Goal: Contribute content: Contribute content

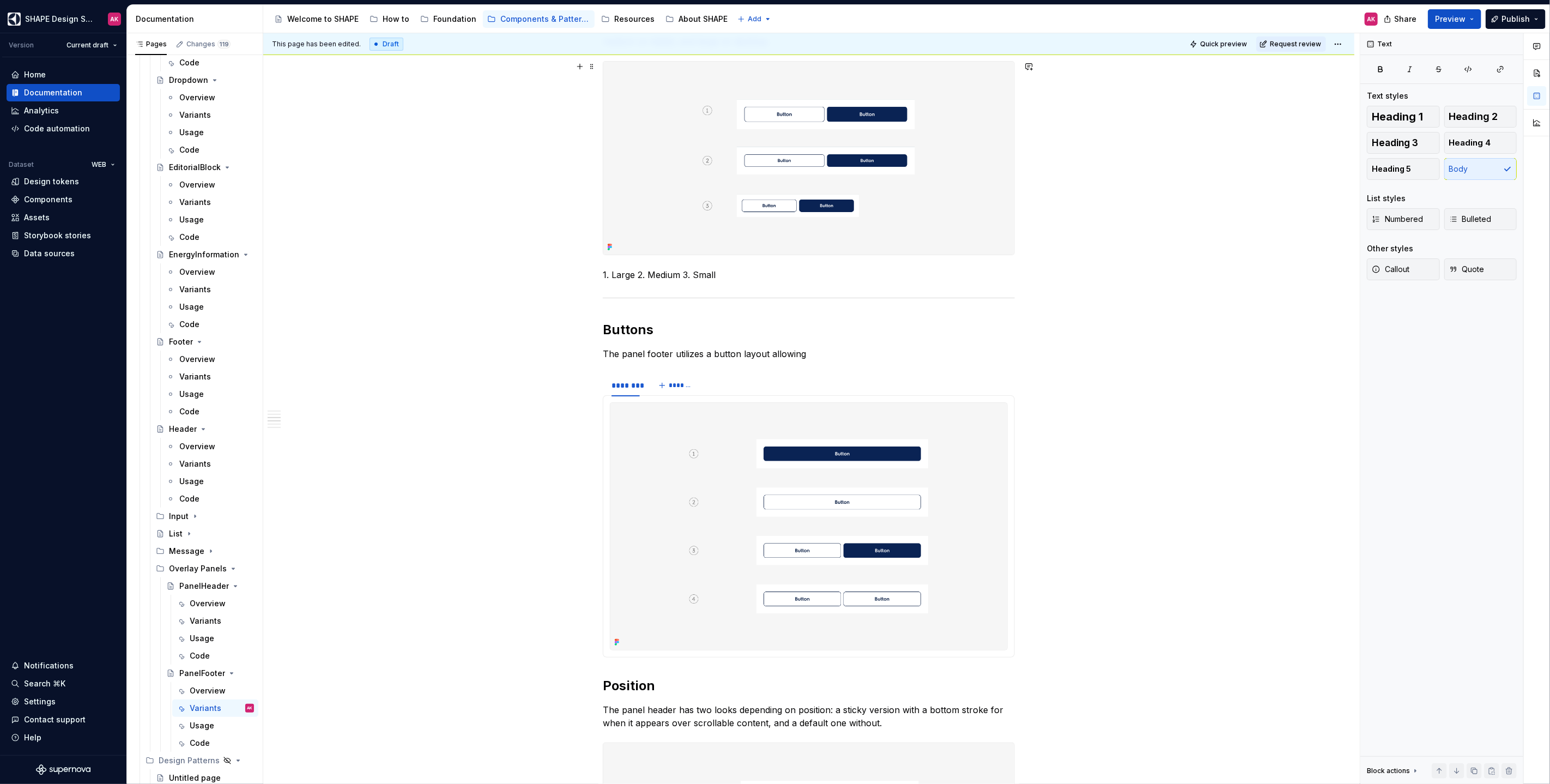
scroll to position [2623, 0]
type textarea "*"
click at [794, 354] on p "The panel footer utilizes a button layout allowing" at bounding box center [808, 353] width 412 height 13
click at [829, 355] on p "The panel footer utilizes a button layout allowing" at bounding box center [808, 353] width 412 height 13
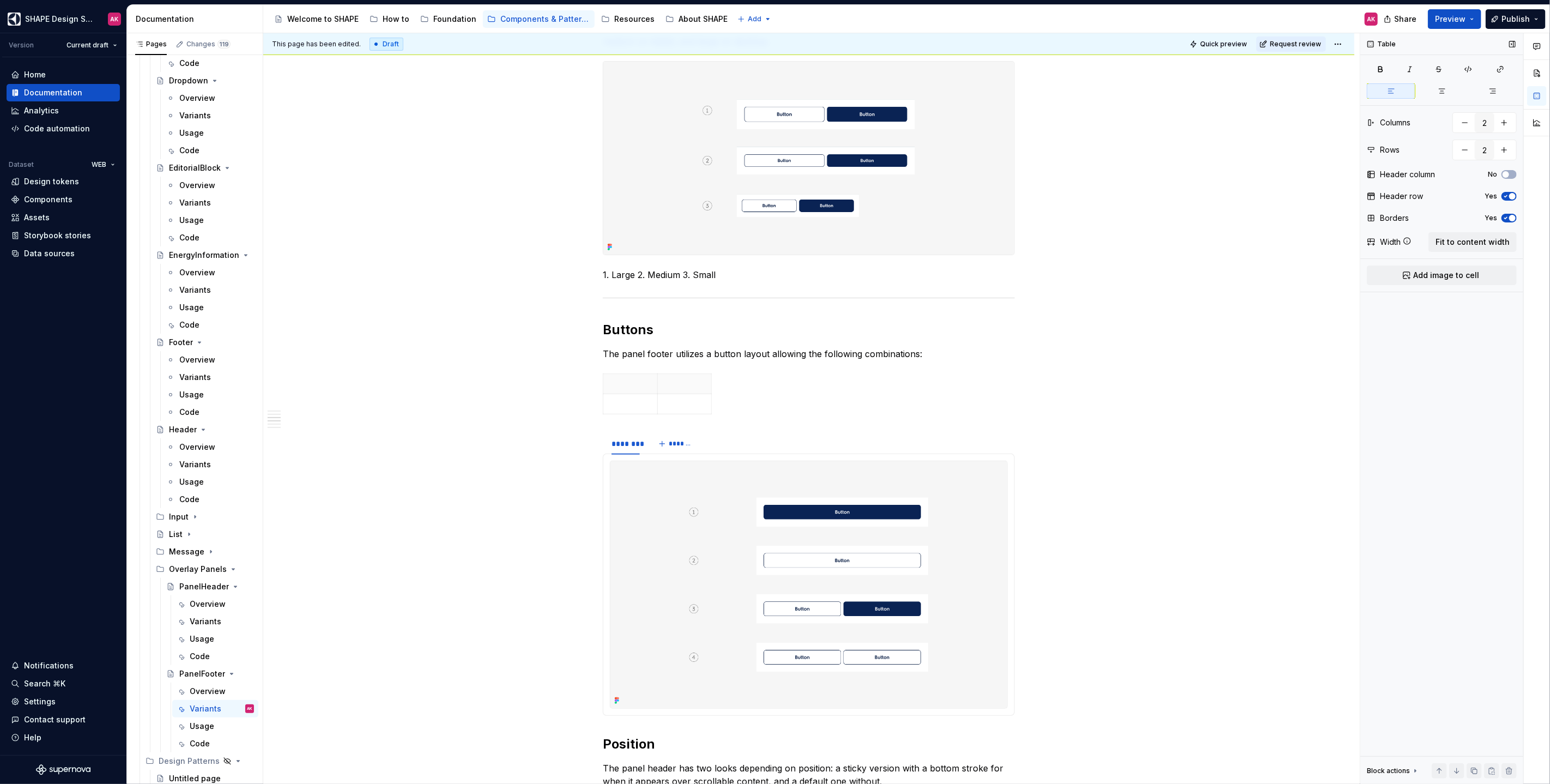
click at [915, 193] on icon "button" at bounding box center [1506, 196] width 9 height 6
drag, startPoint x: 657, startPoint y: 379, endPoint x: 808, endPoint y: 395, distance: 151.8
click at [808, 395] on tbody at bounding box center [733, 394] width 260 height 41
drag, startPoint x: 863, startPoint y: 386, endPoint x: 1002, endPoint y: 388, distance: 139.0
click at [693, 380] on p at bounding box center [705, 384] width 192 height 11
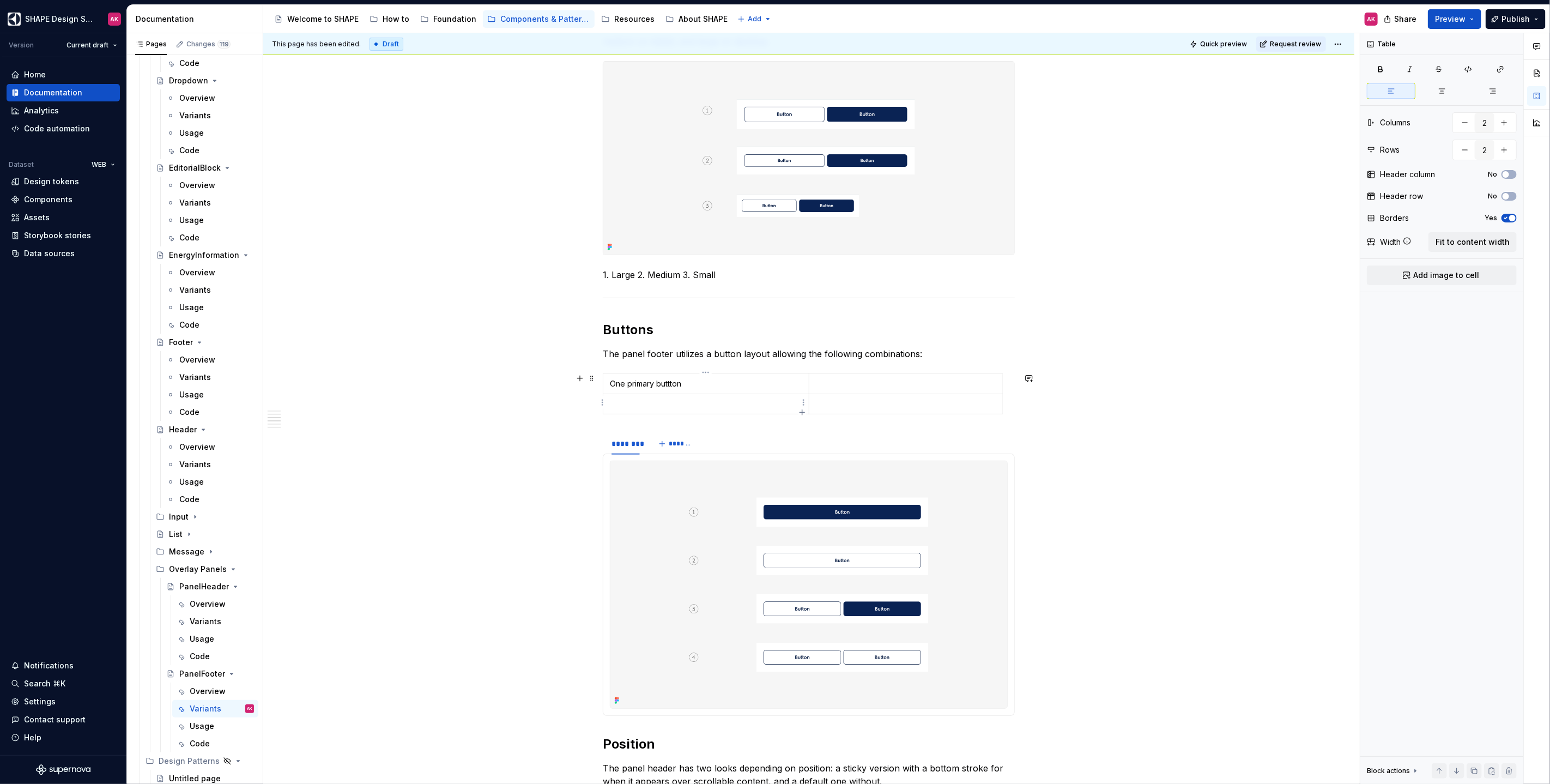
click at [663, 401] on p at bounding box center [705, 404] width 192 height 11
click at [866, 383] on p at bounding box center [905, 384] width 180 height 11
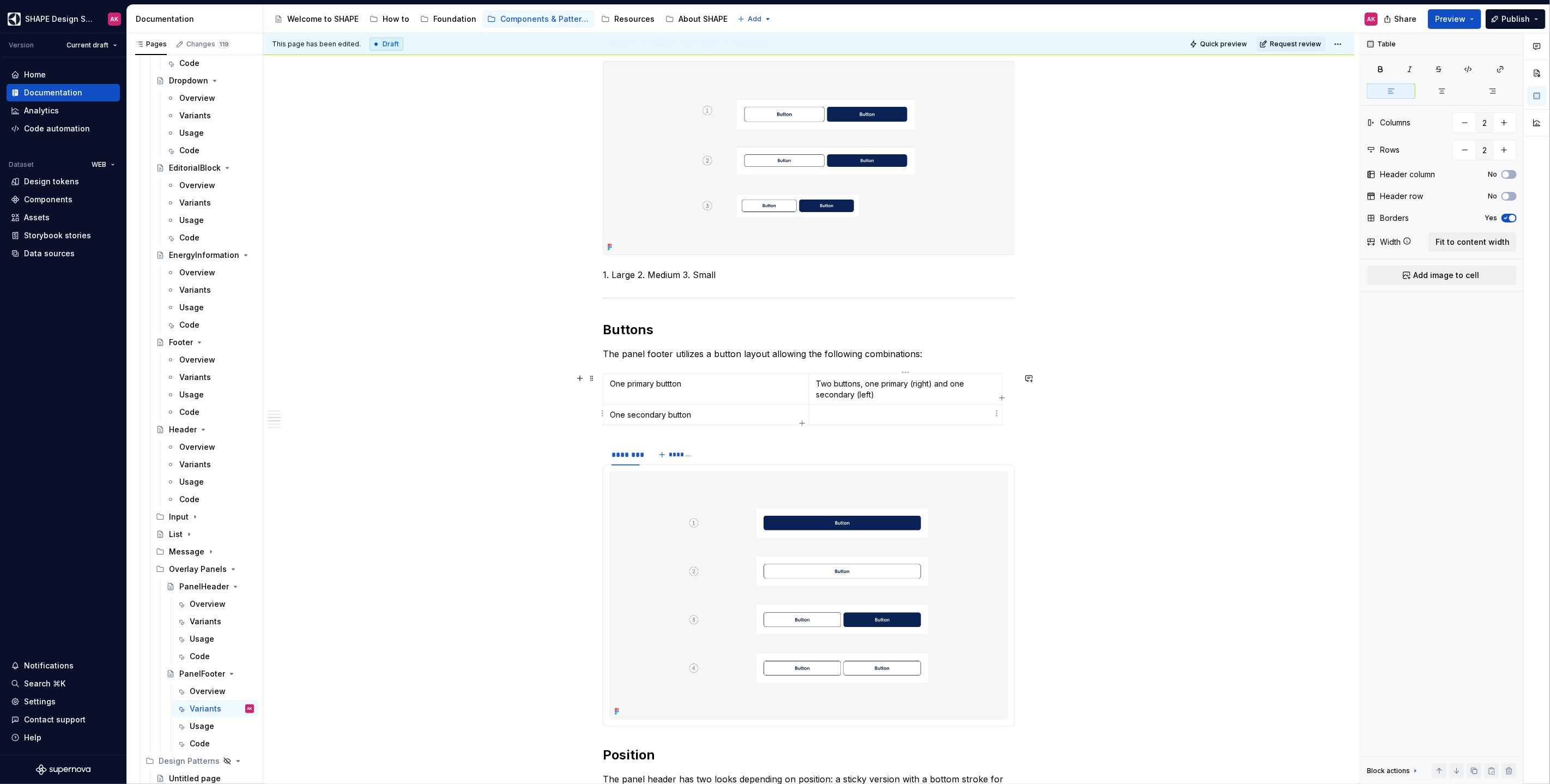
click at [852, 411] on p at bounding box center [905, 415] width 180 height 11
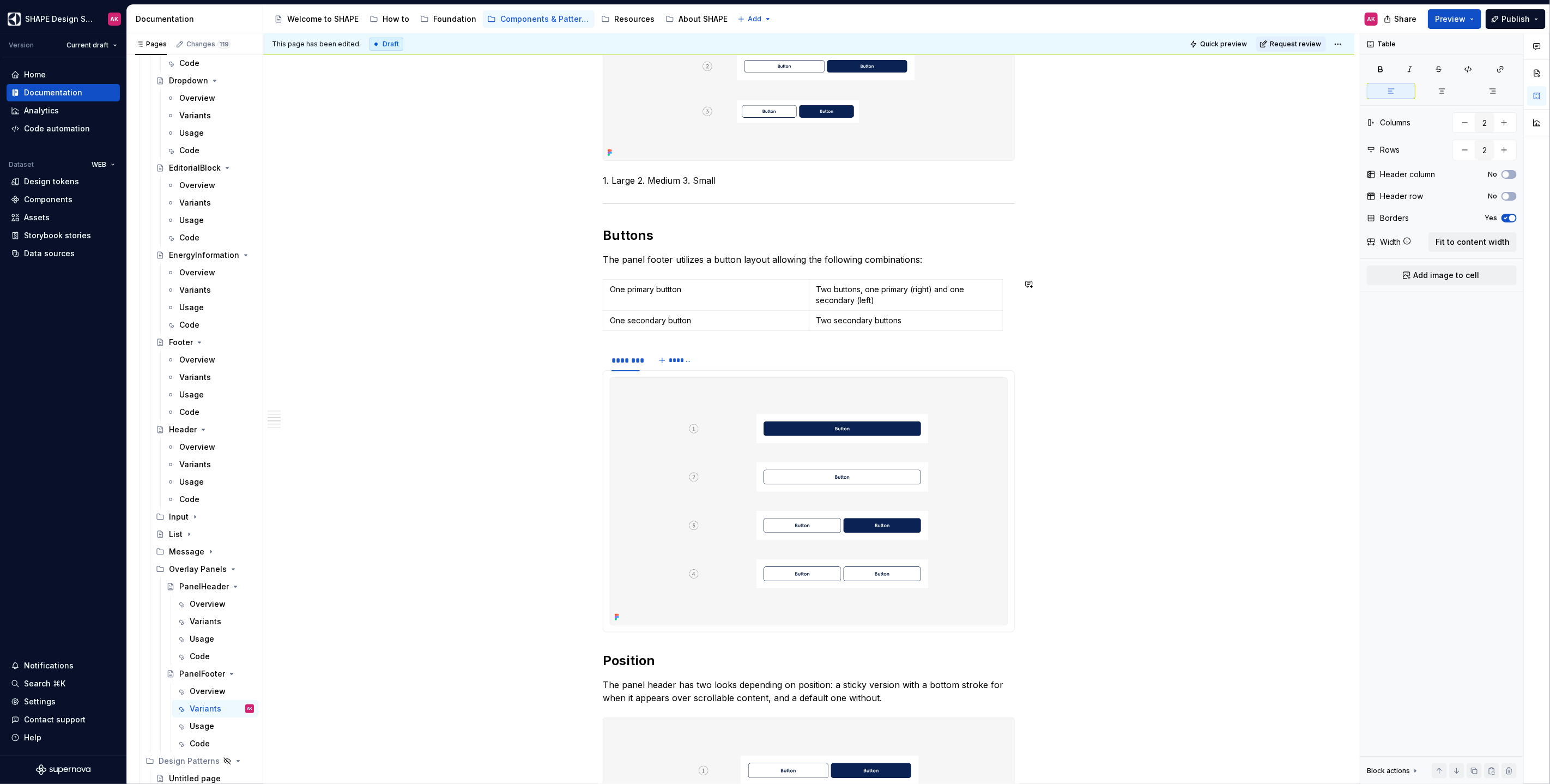
scroll to position [439, 0]
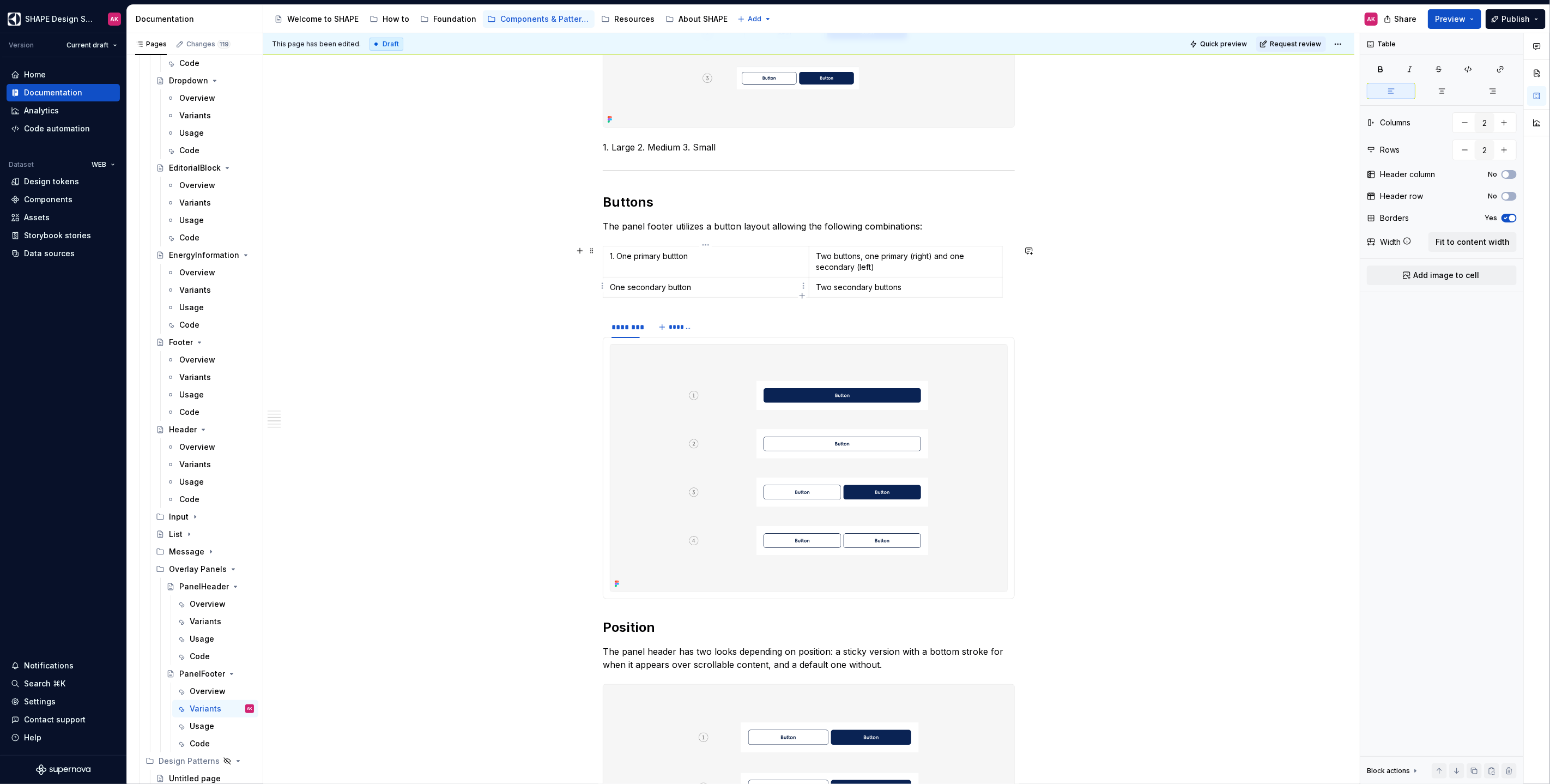
click at [608, 286] on td "One secondary button" at bounding box center [706, 287] width 206 height 20
click at [816, 255] on p "Two buttons, one primary (right) and one secondary (left)" at bounding box center [905, 262] width 180 height 22
click at [814, 285] on td "Two secondary buttons" at bounding box center [906, 287] width 193 height 20
click at [570, 250] on div "Variations All available options for the component. Size variant The panel foot…" at bounding box center [808, 765] width 1091 height 2031
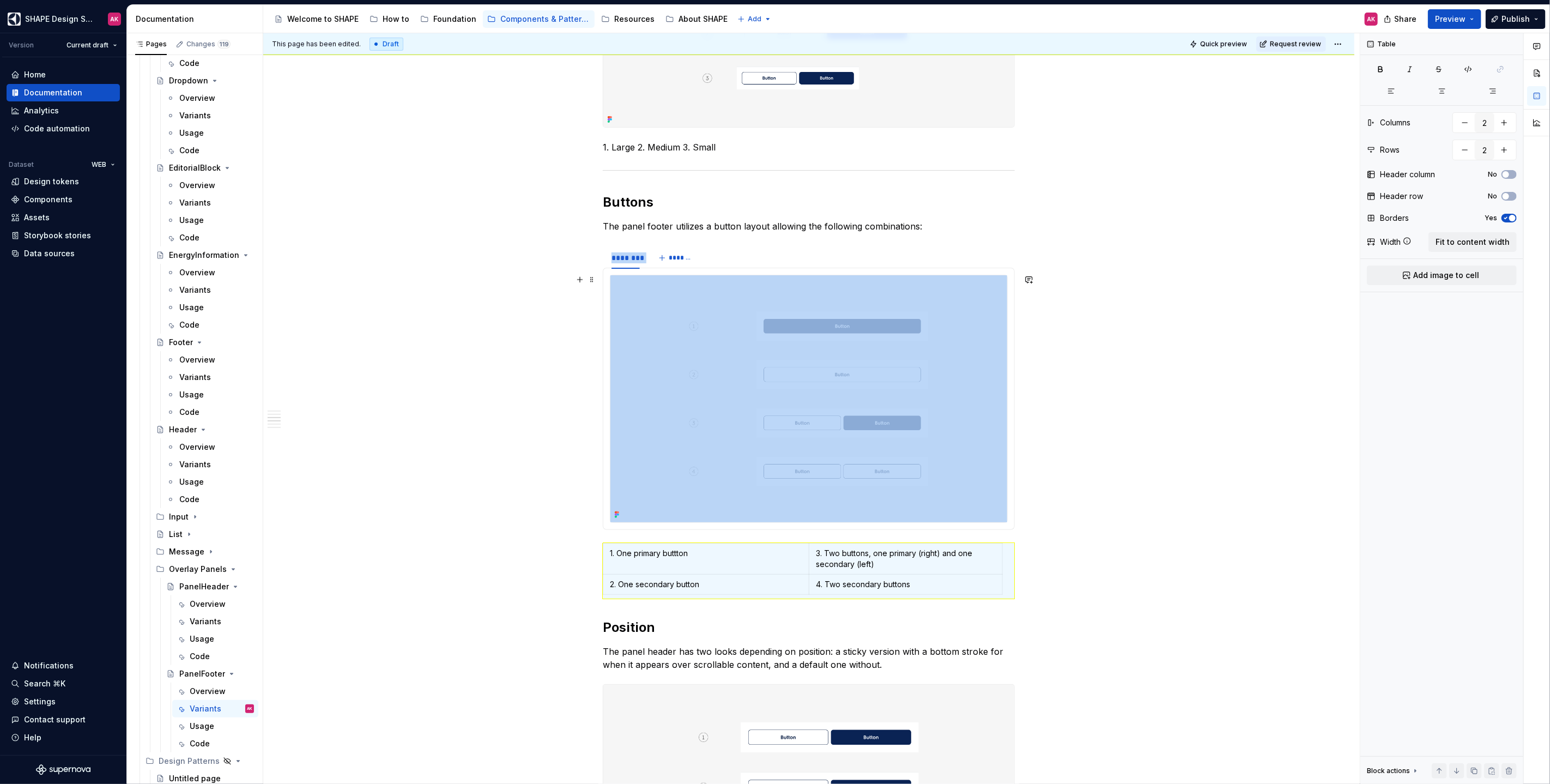
click at [500, 453] on div "Variations All available options for the component. Size variant The panel foot…" at bounding box center [808, 765] width 1091 height 2031
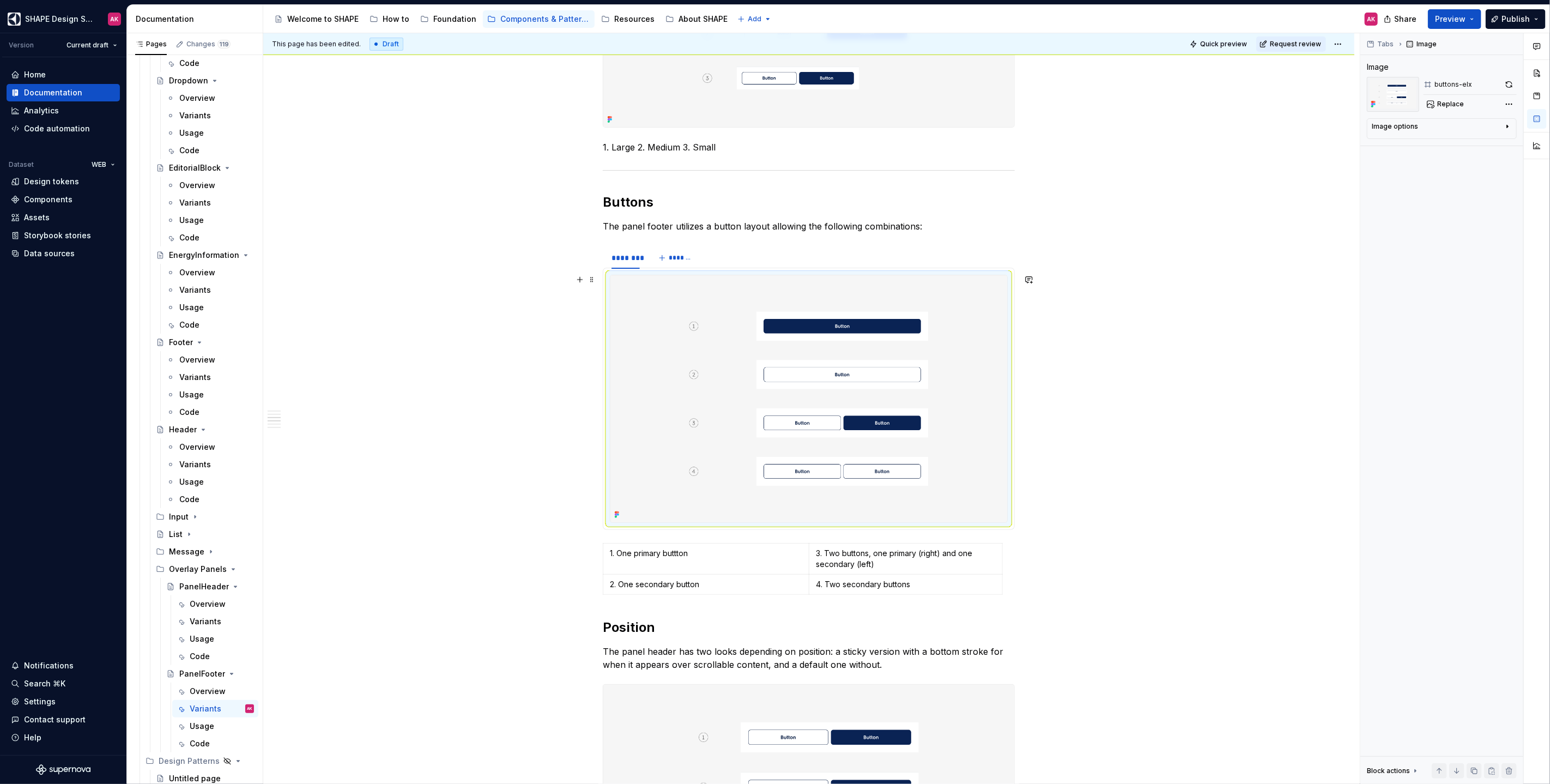
click at [915, 415] on div "Variations All available options for the component. Size variant The panel foot…" at bounding box center [808, 765] width 1091 height 2031
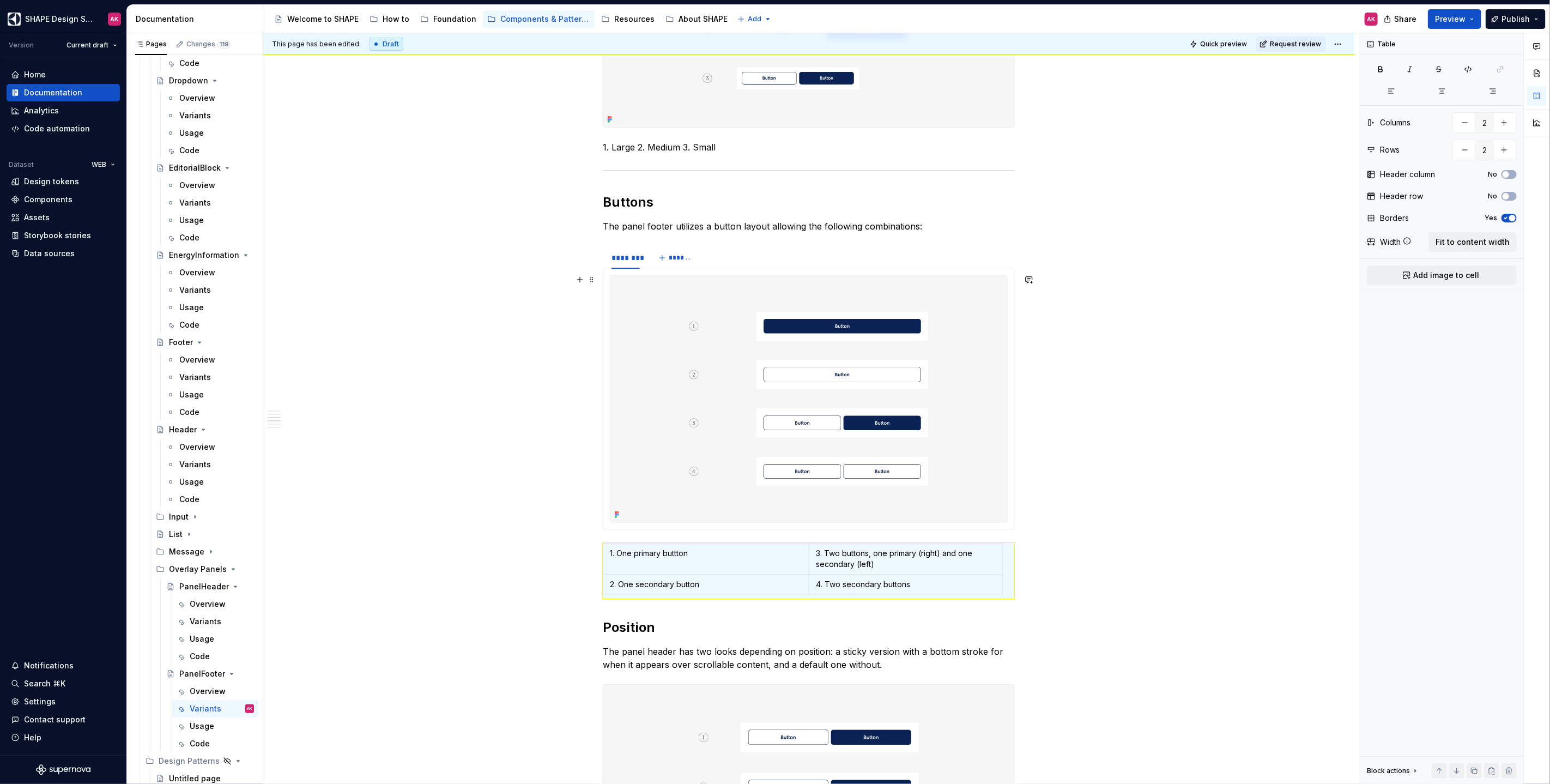
click at [915, 424] on div "Variations All available options for the component. Size variant The panel foot…" at bounding box center [808, 765] width 1091 height 2031
click at [828, 224] on p "The panel footer utilizes a button layout allowing the following combinations:" at bounding box center [808, 226] width 412 height 13
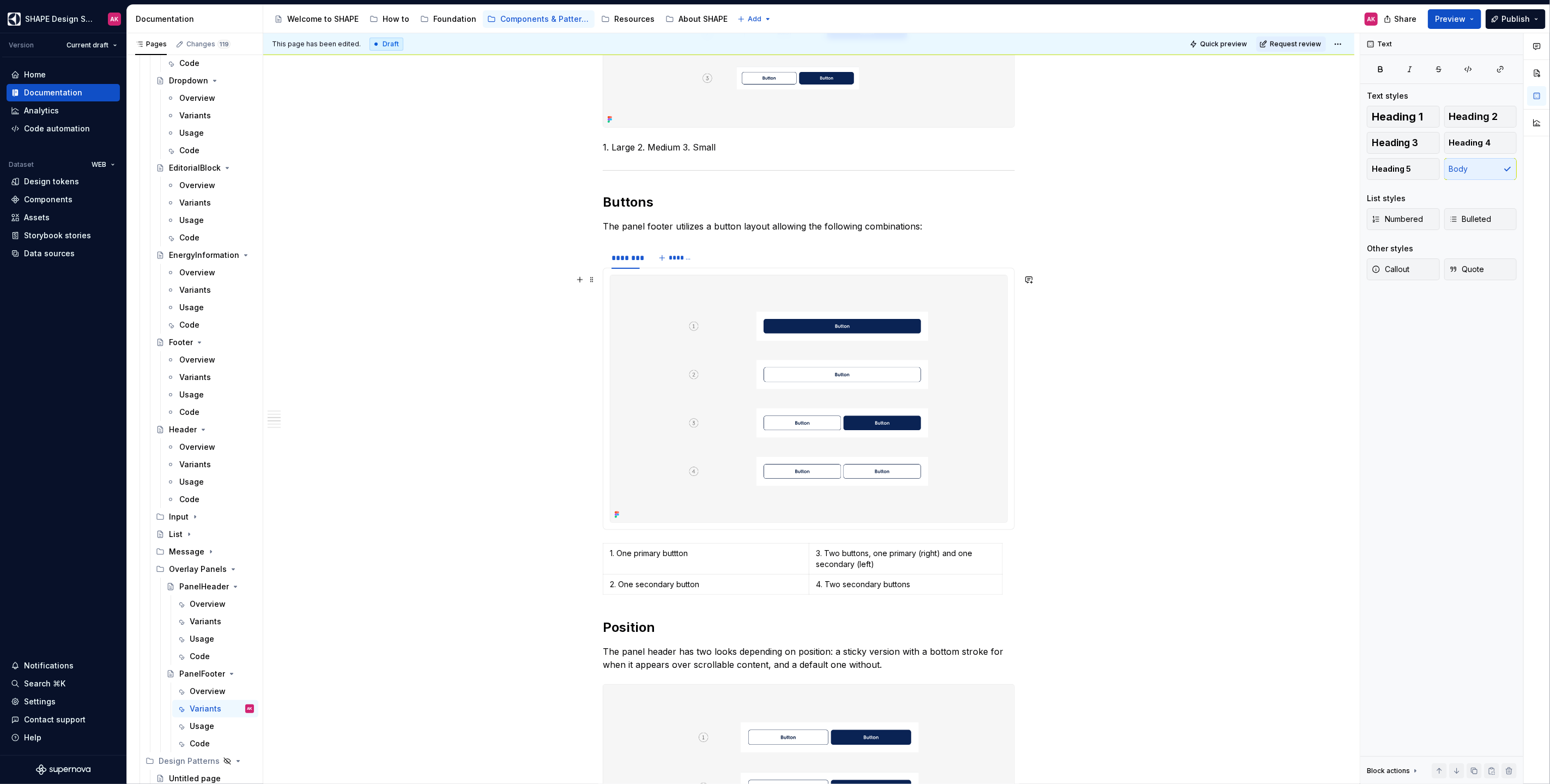
drag, startPoint x: 593, startPoint y: 546, endPoint x: 549, endPoint y: 434, distance: 120.3
click at [597, 453] on div "Variations All available options for the component. Size variant The panel foot…" at bounding box center [808, 765] width 1091 height 2031
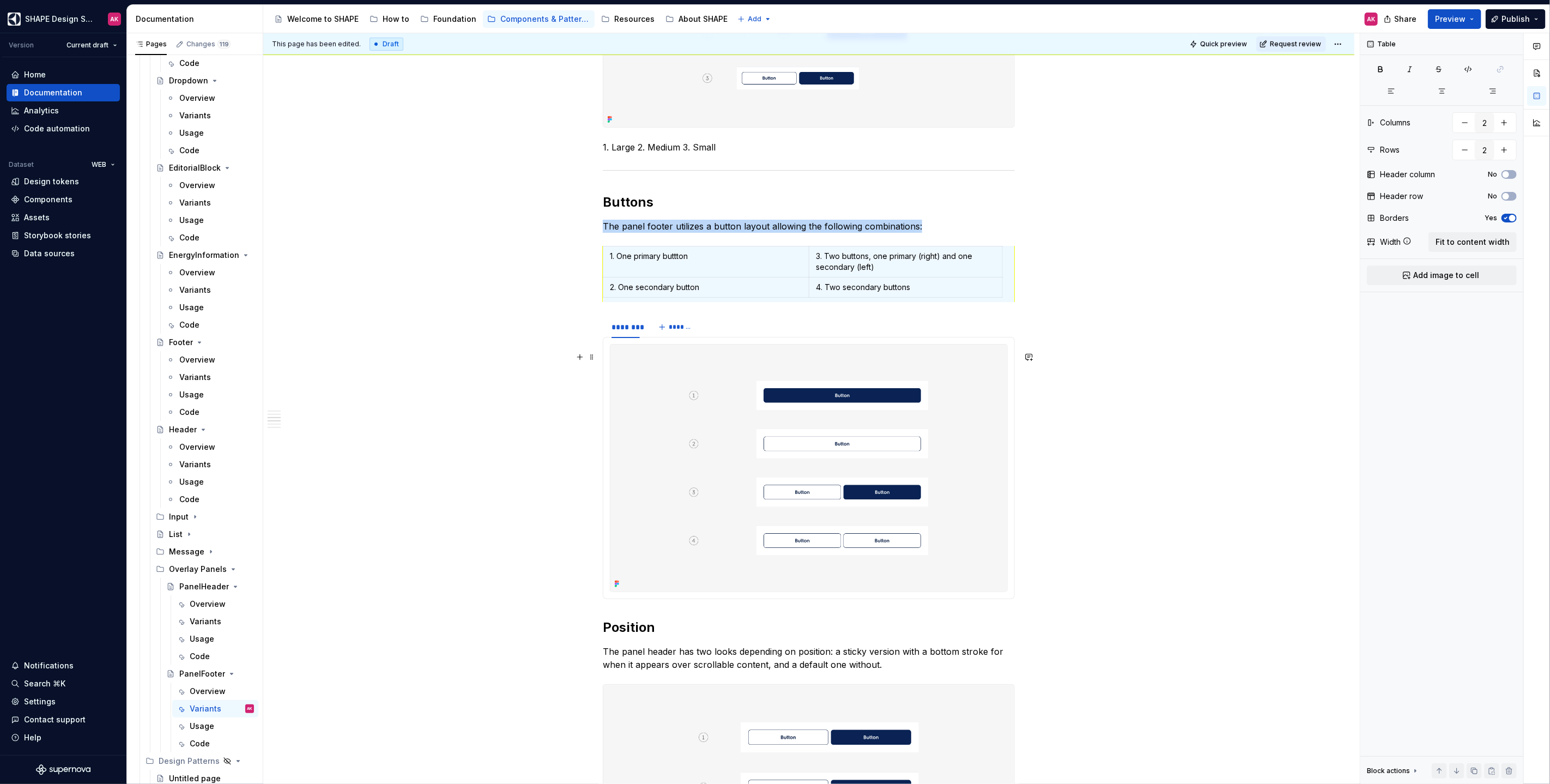
type textarea "*"
click at [675, 373] on img at bounding box center [808, 467] width 397 height 247
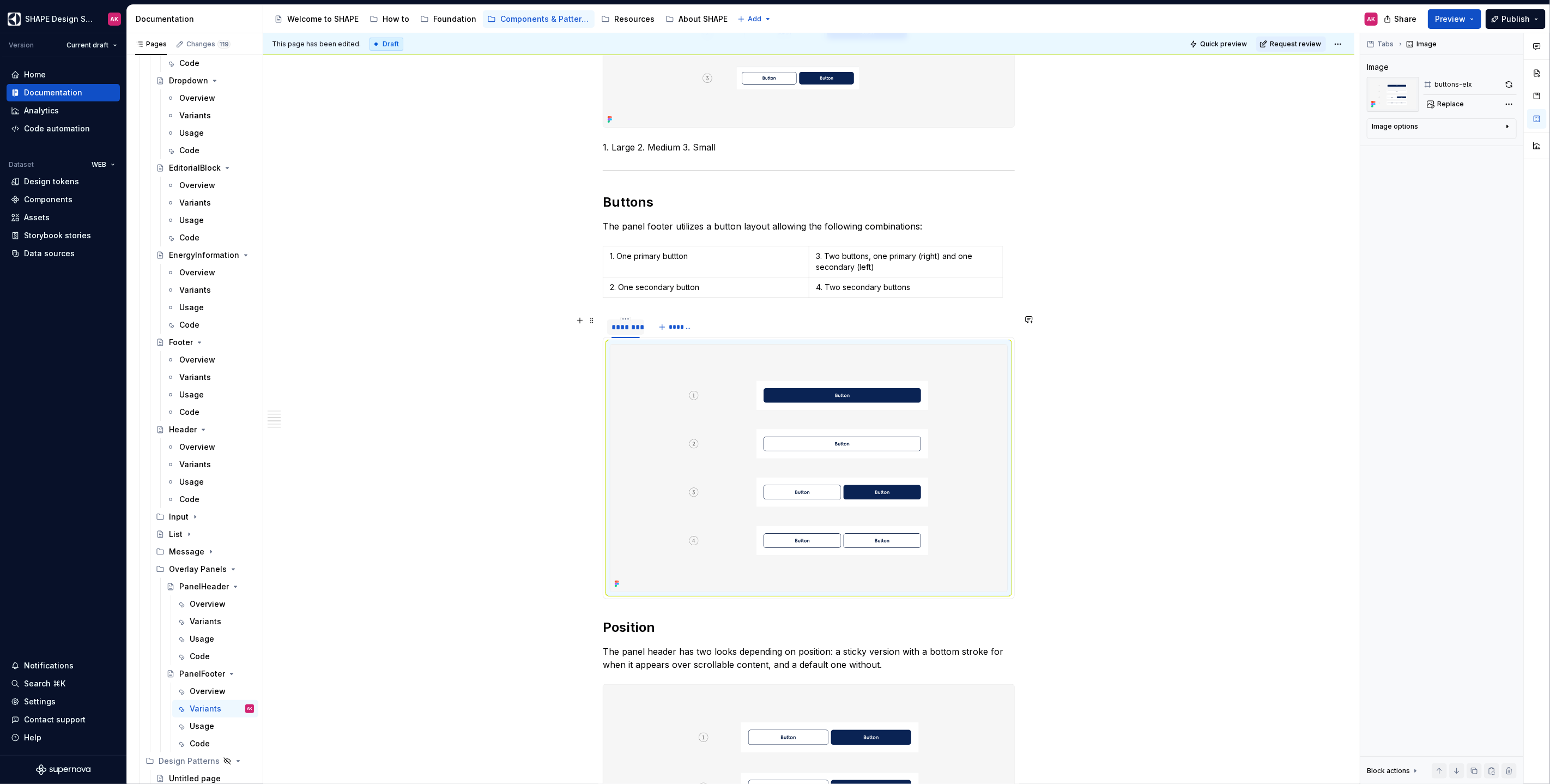
click at [626, 324] on div "********" at bounding box center [625, 327] width 28 height 11
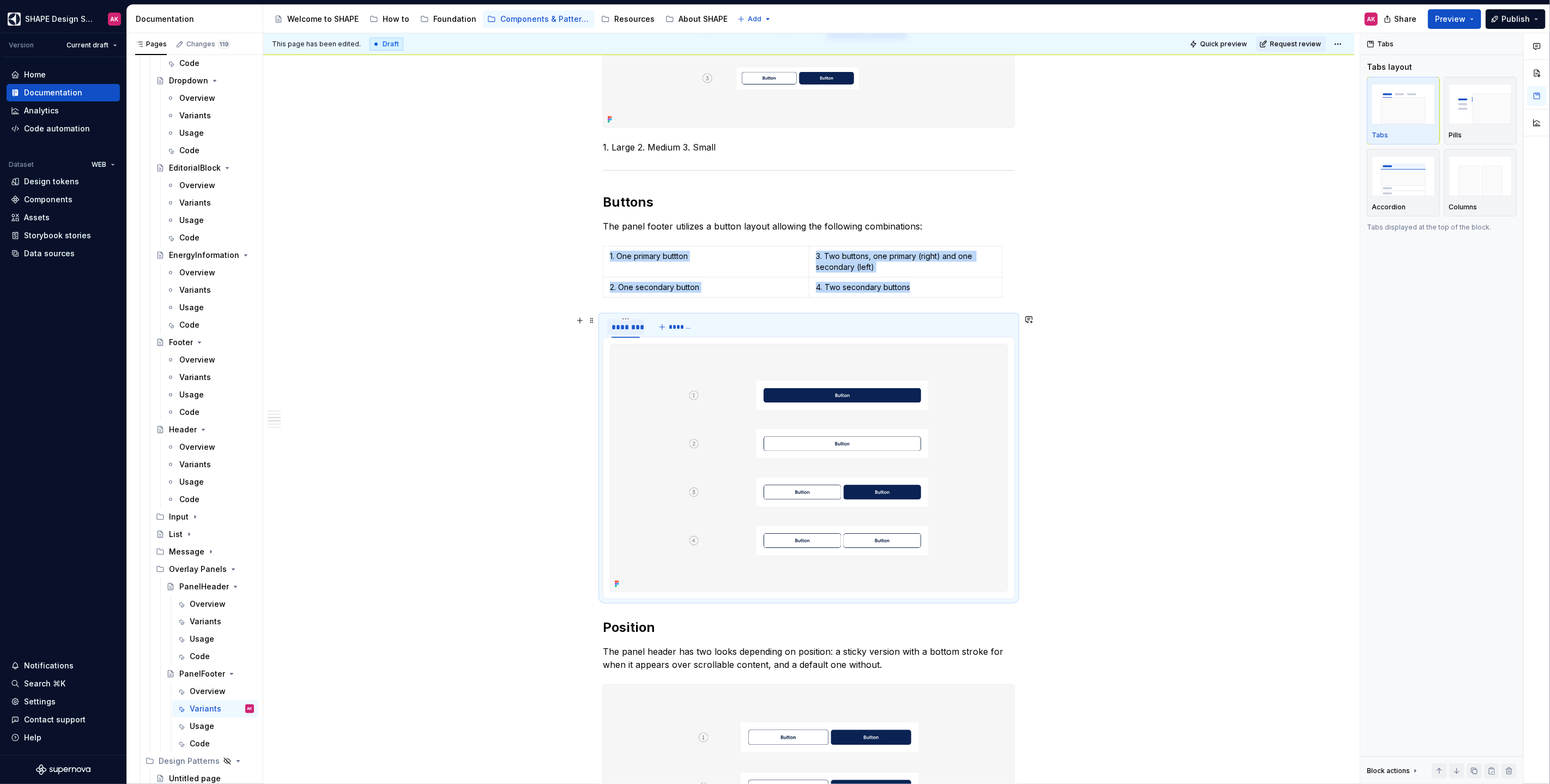
click at [626, 324] on div "********" at bounding box center [625, 327] width 28 height 11
type input "**********"
click at [627, 315] on html "SHAPE Design System AK Version Current draft Home Documentation Analytics Code …" at bounding box center [775, 392] width 1550 height 784
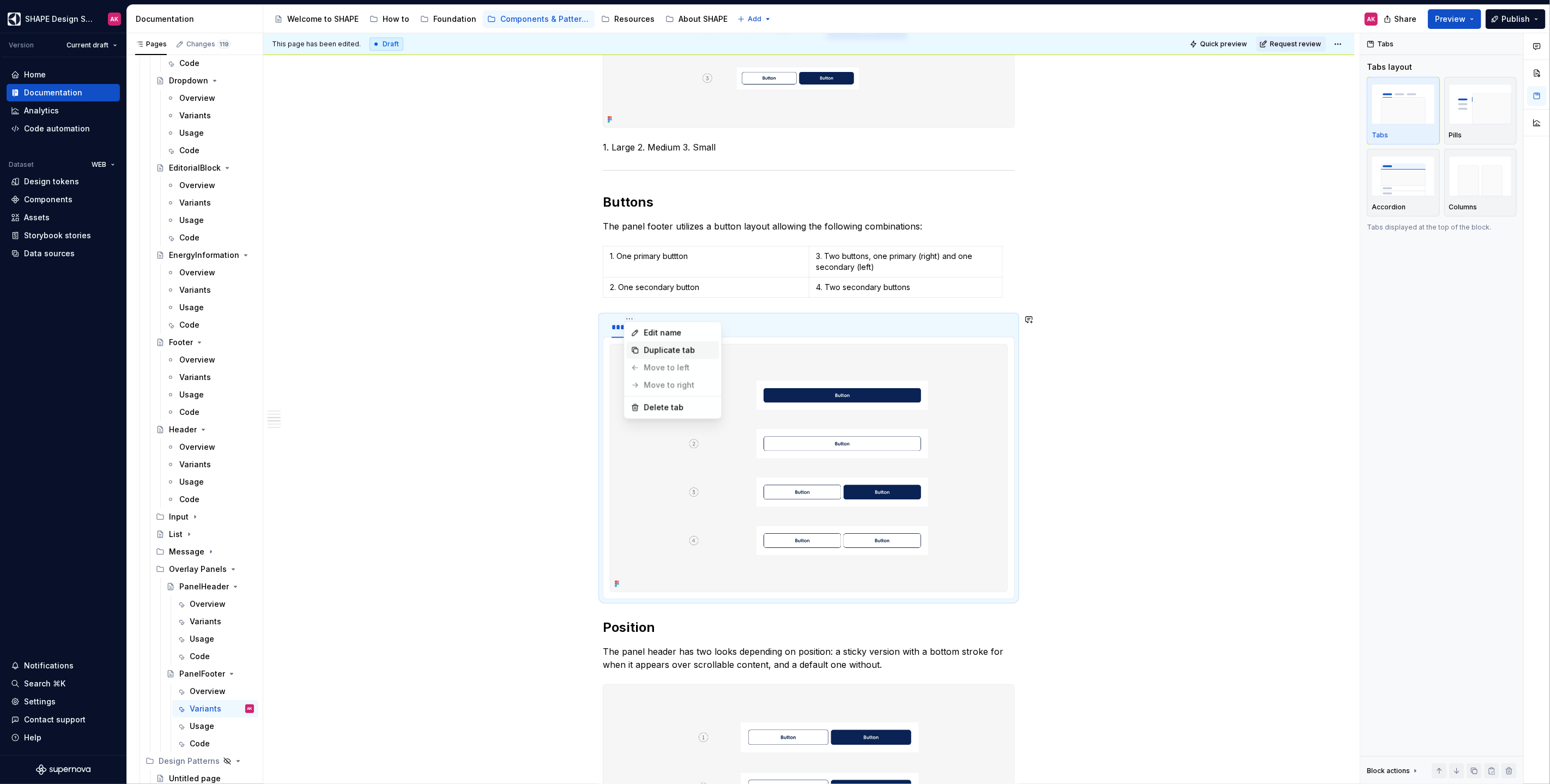
click at [646, 349] on div "Duplicate tab" at bounding box center [678, 350] width 70 height 11
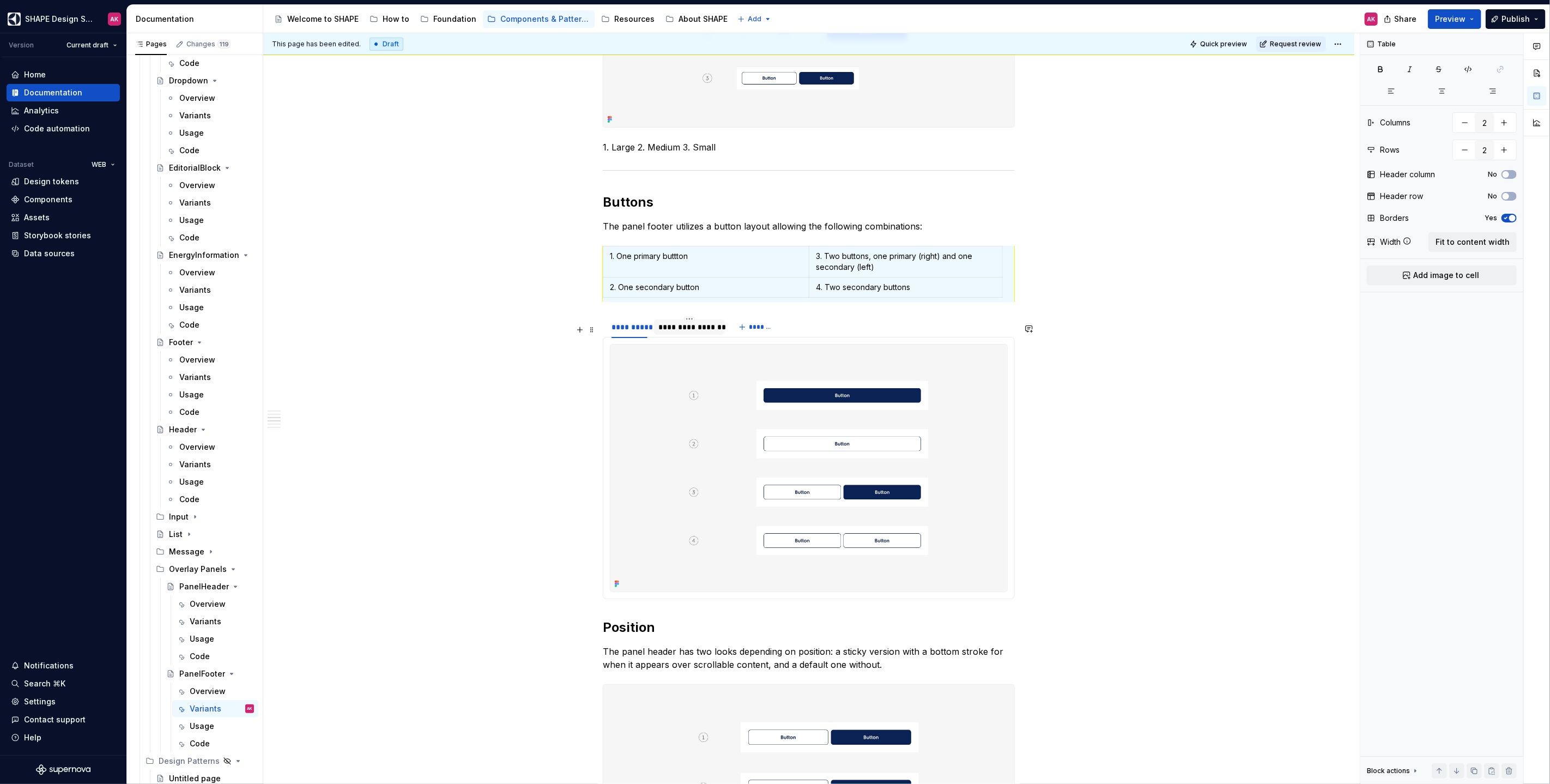
click at [692, 332] on div "**********" at bounding box center [689, 327] width 61 height 11
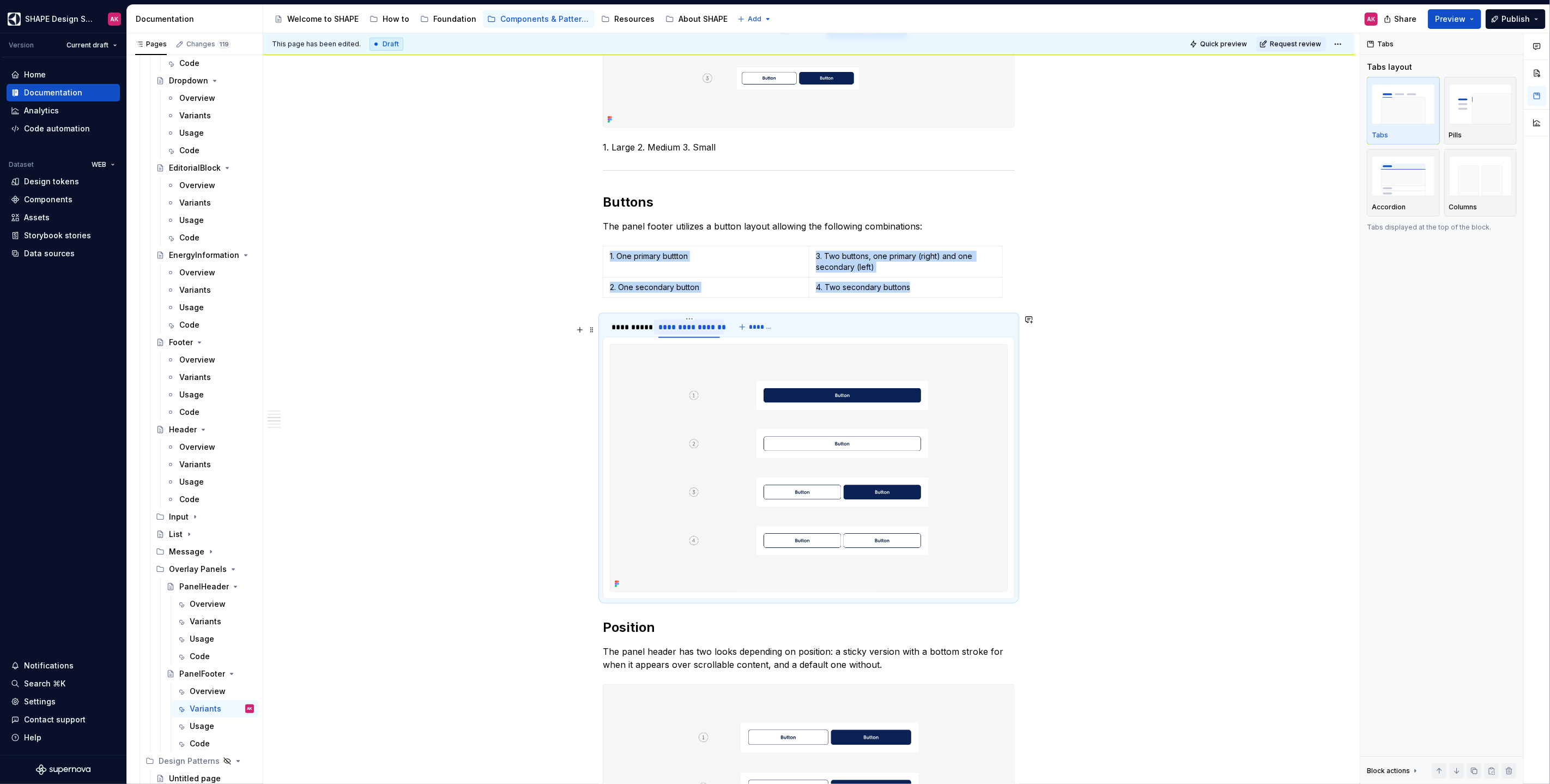
click at [692, 337] on div at bounding box center [808, 468] width 412 height 262
click at [691, 327] on div "**********" at bounding box center [689, 327] width 61 height 11
type input "***"
click at [534, 352] on div "**********" at bounding box center [808, 765] width 1091 height 2031
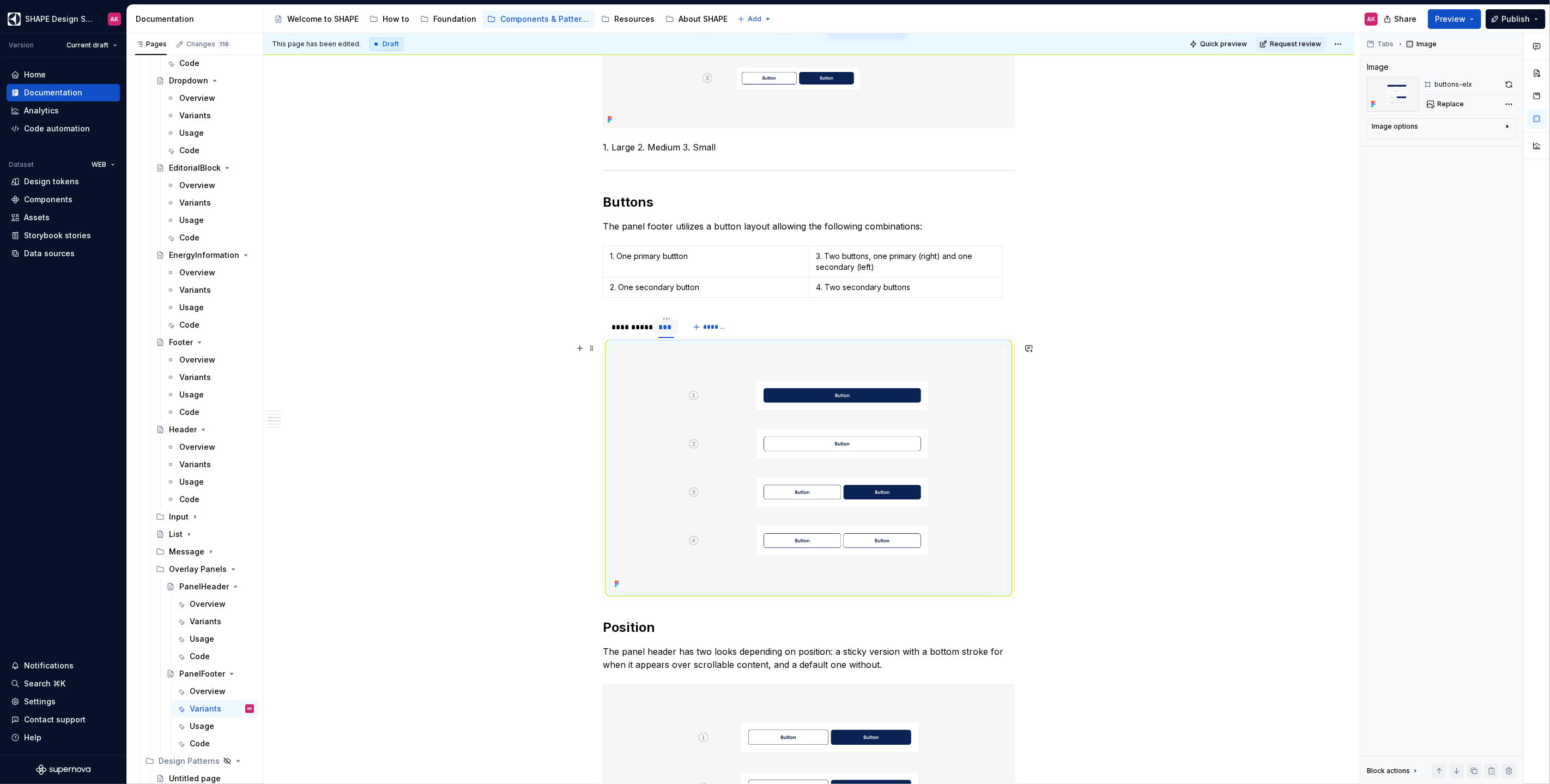
click at [689, 378] on img at bounding box center [808, 467] width 397 height 247
click at [915, 107] on button "Replace" at bounding box center [1446, 104] width 45 height 15
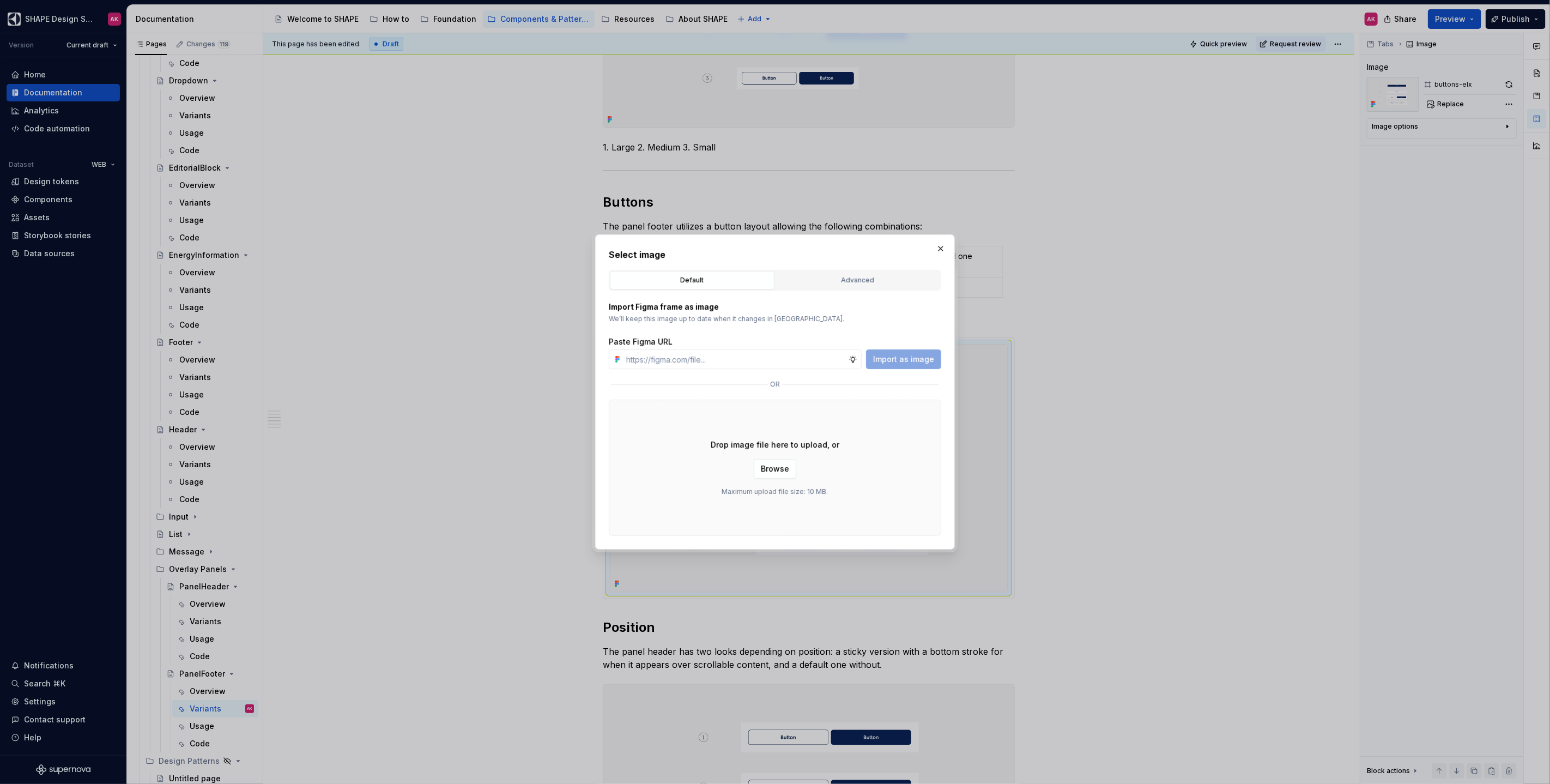
click at [801, 289] on div "Default Advanced" at bounding box center [775, 280] width 332 height 21
click at [802, 288] on button "Advanced" at bounding box center [857, 280] width 164 height 19
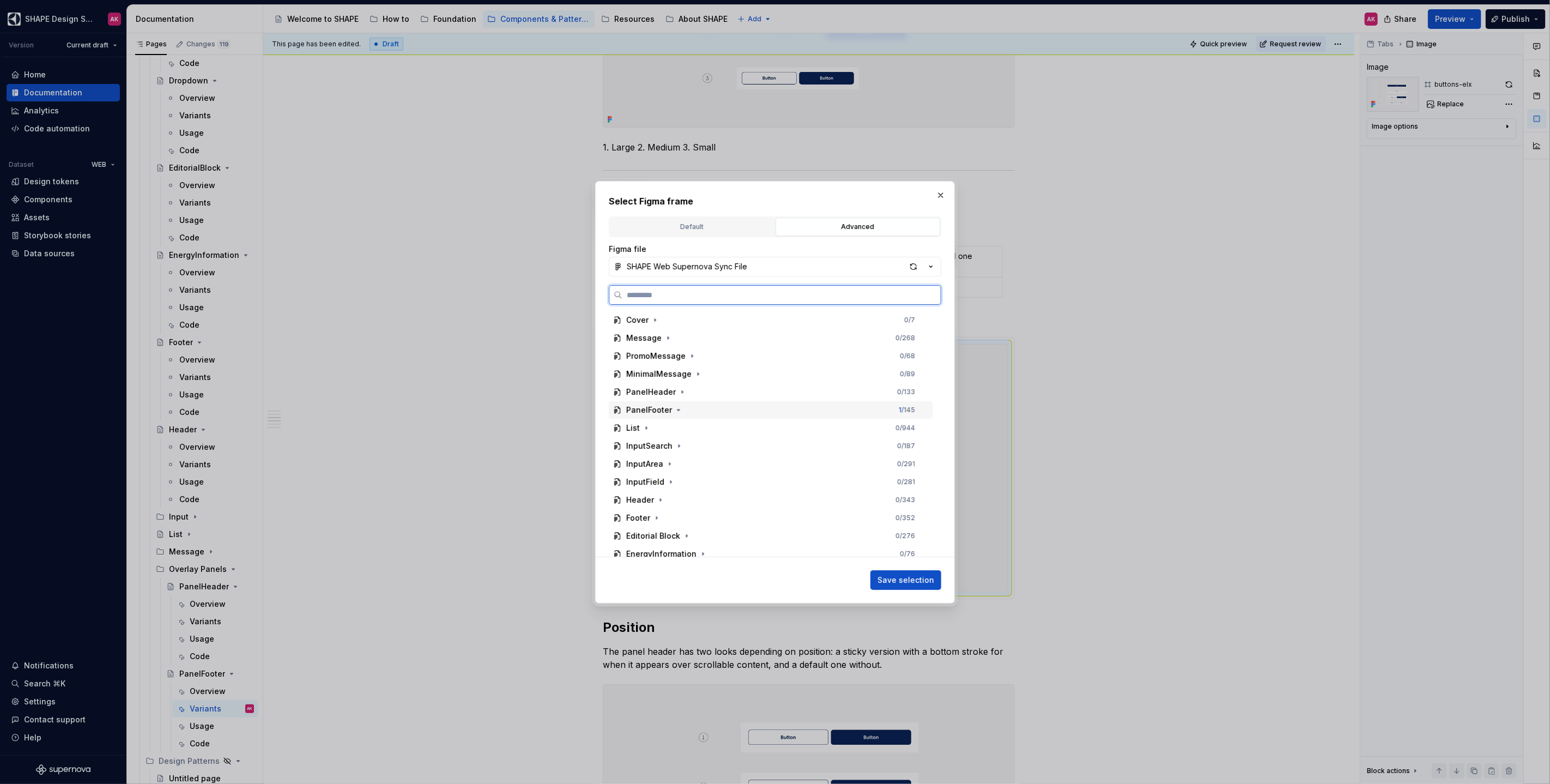
click at [653, 409] on div "PanelFooter" at bounding box center [649, 410] width 46 height 11
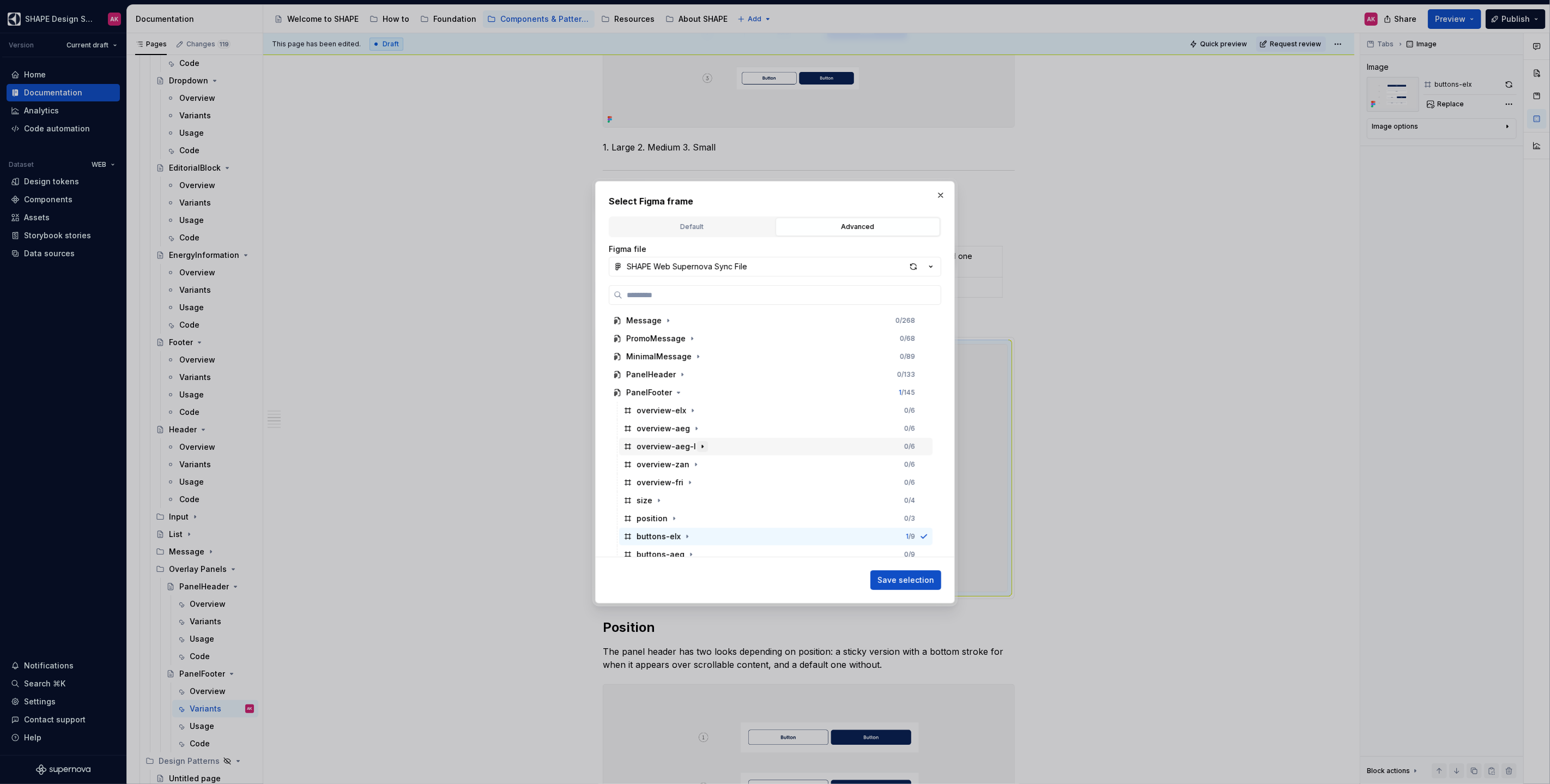
scroll to position [118, 0]
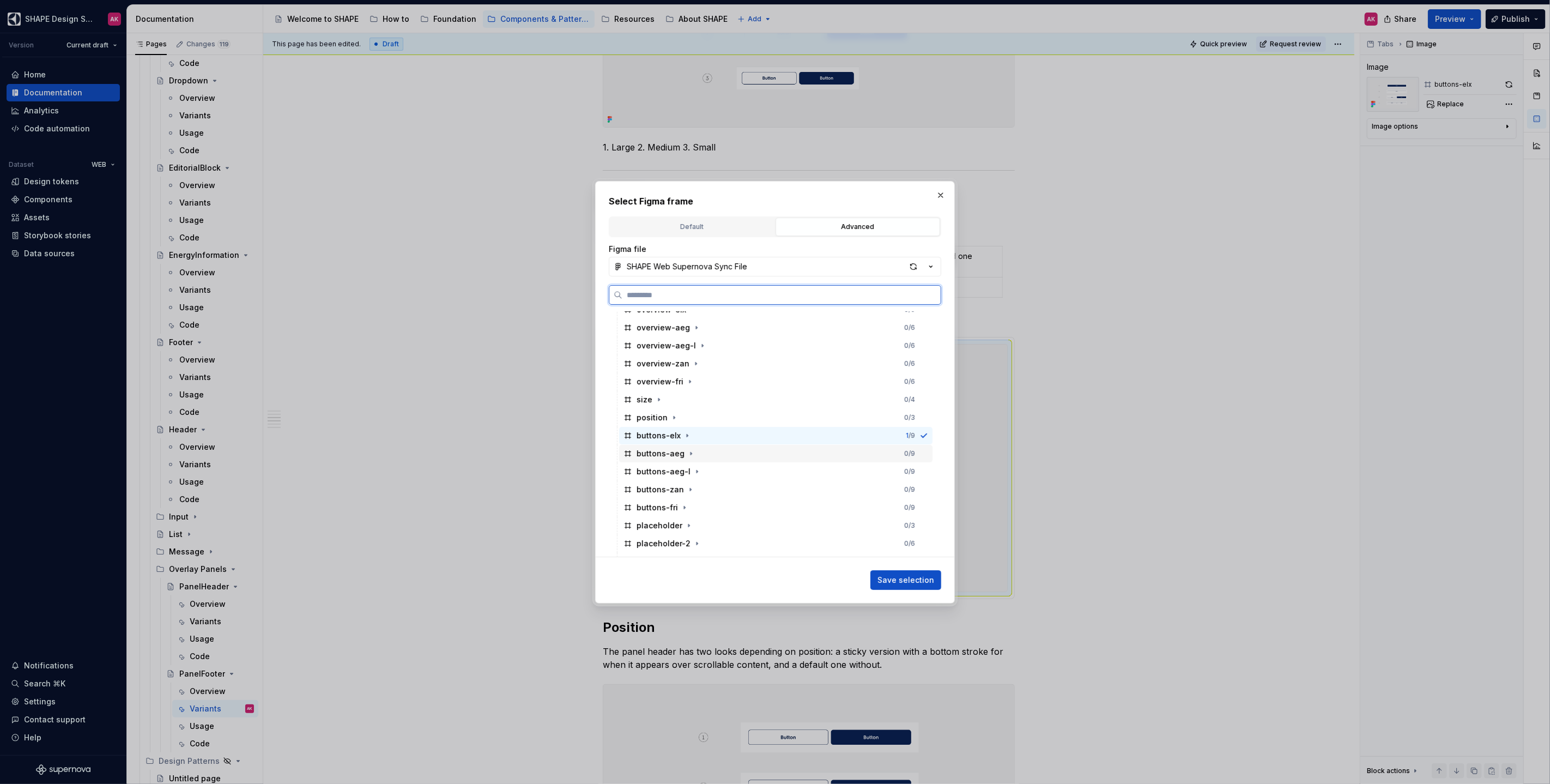
click at [655, 453] on div "buttons-aeg 0 / 9" at bounding box center [775, 453] width 313 height 17
click at [915, 453] on span "Save selection" at bounding box center [905, 580] width 57 height 11
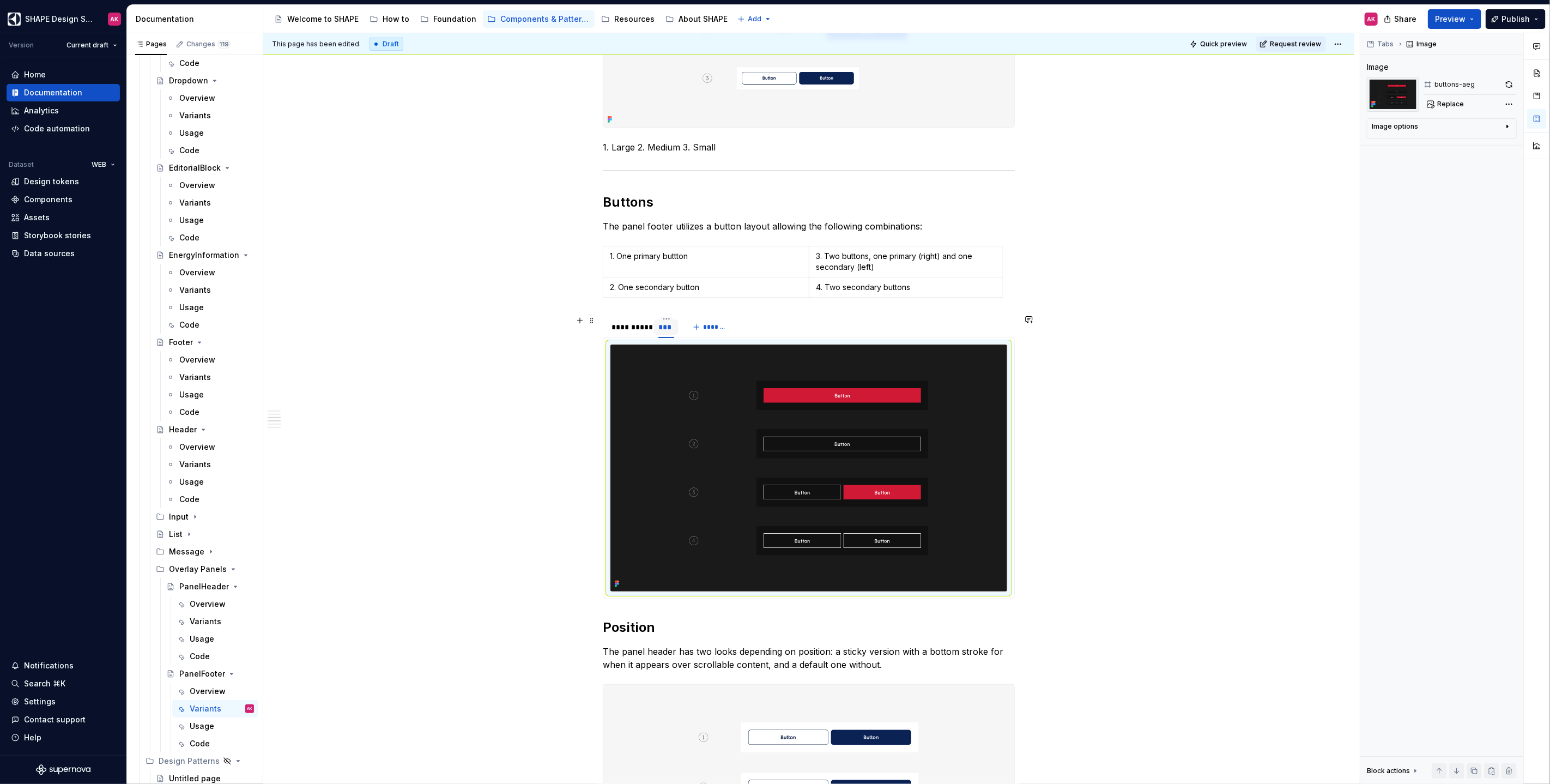
click at [664, 327] on div "***" at bounding box center [666, 327] width 15 height 11
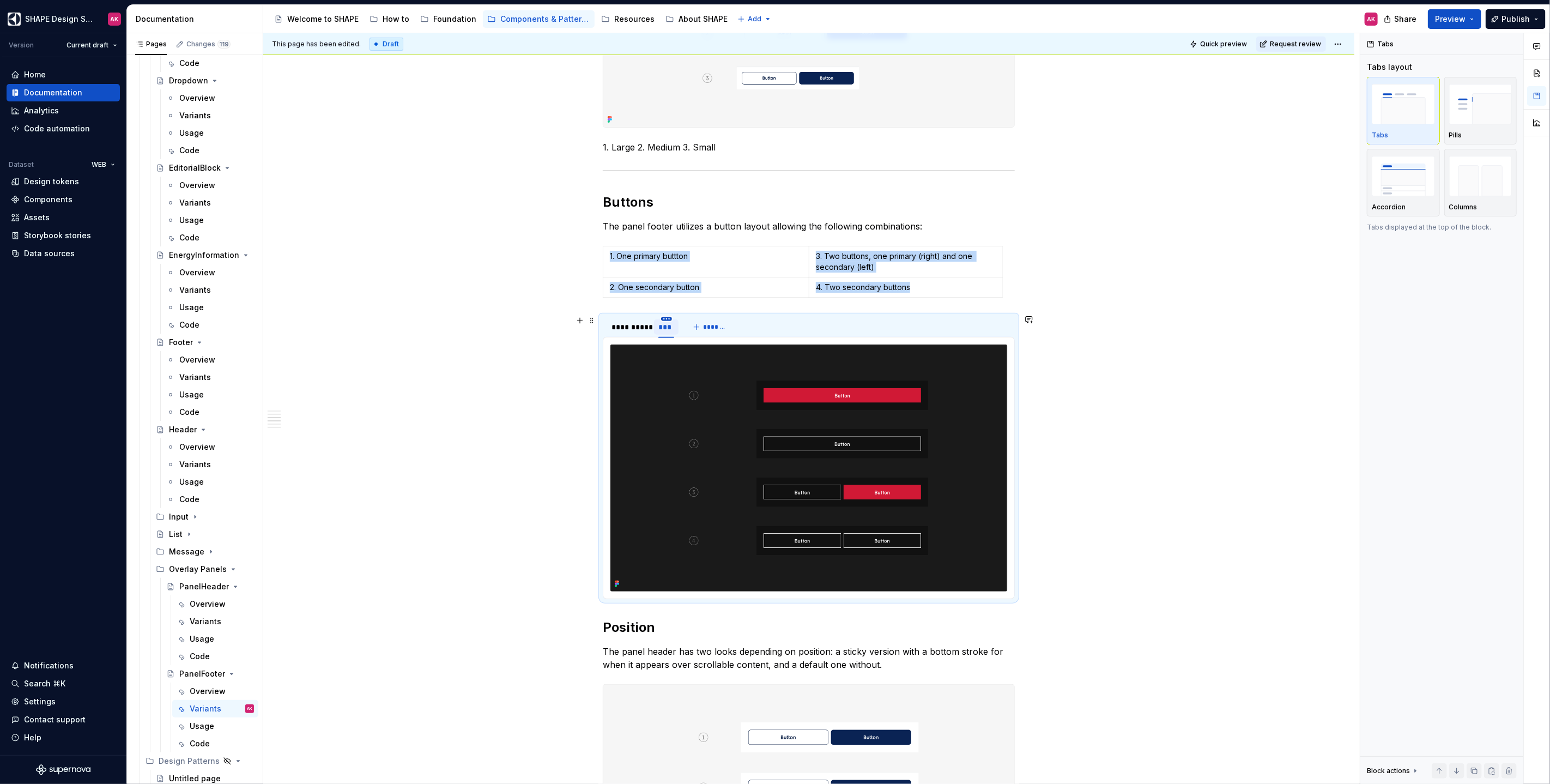
click at [666, 317] on html "SHAPE Design System AK Version Current draft Home Documentation Analytics Code …" at bounding box center [775, 392] width 1550 height 784
click at [693, 349] on div "Duplicate tab" at bounding box center [716, 350] width 70 height 11
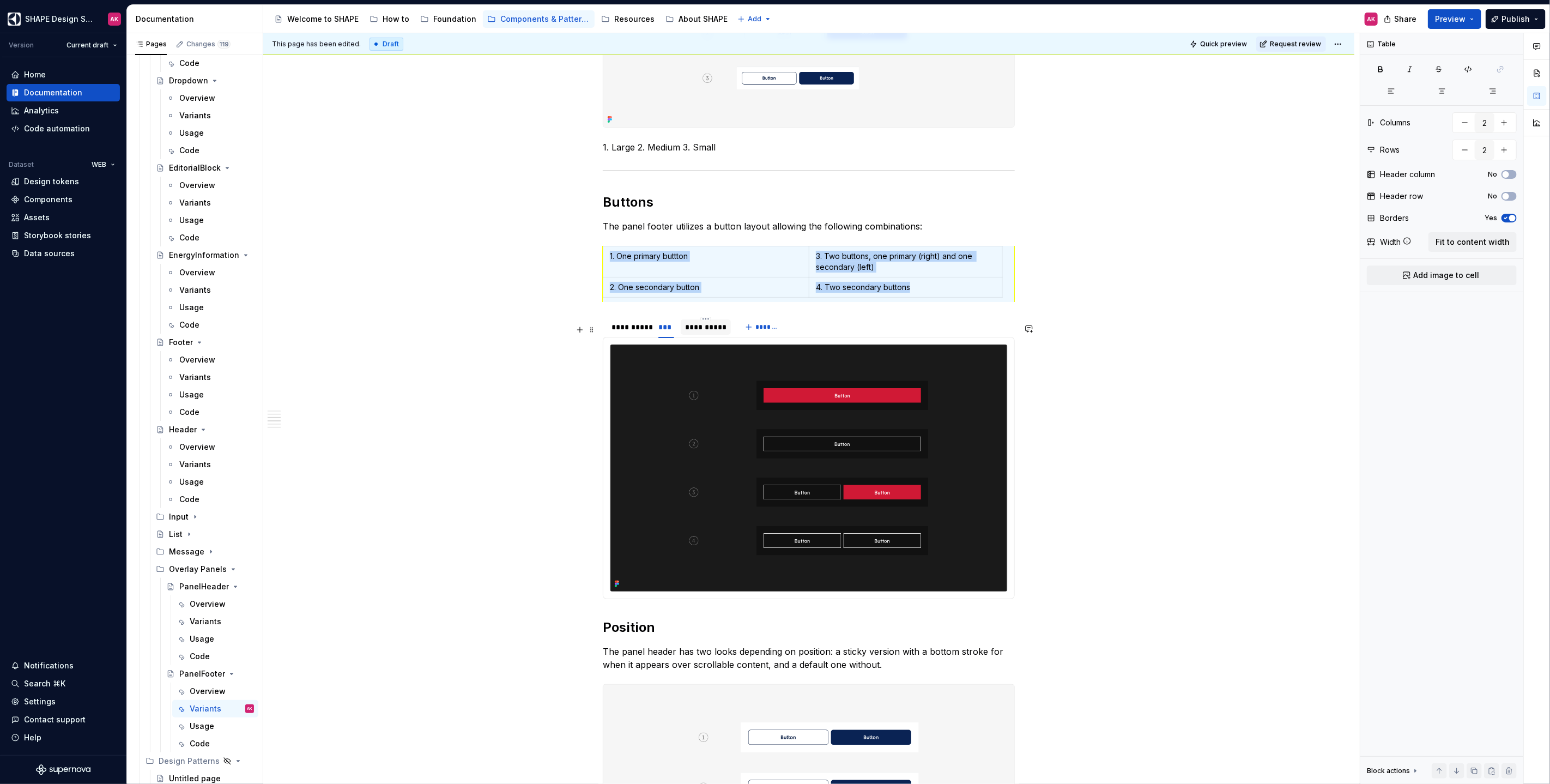
click at [694, 332] on div "**********" at bounding box center [705, 327] width 42 height 11
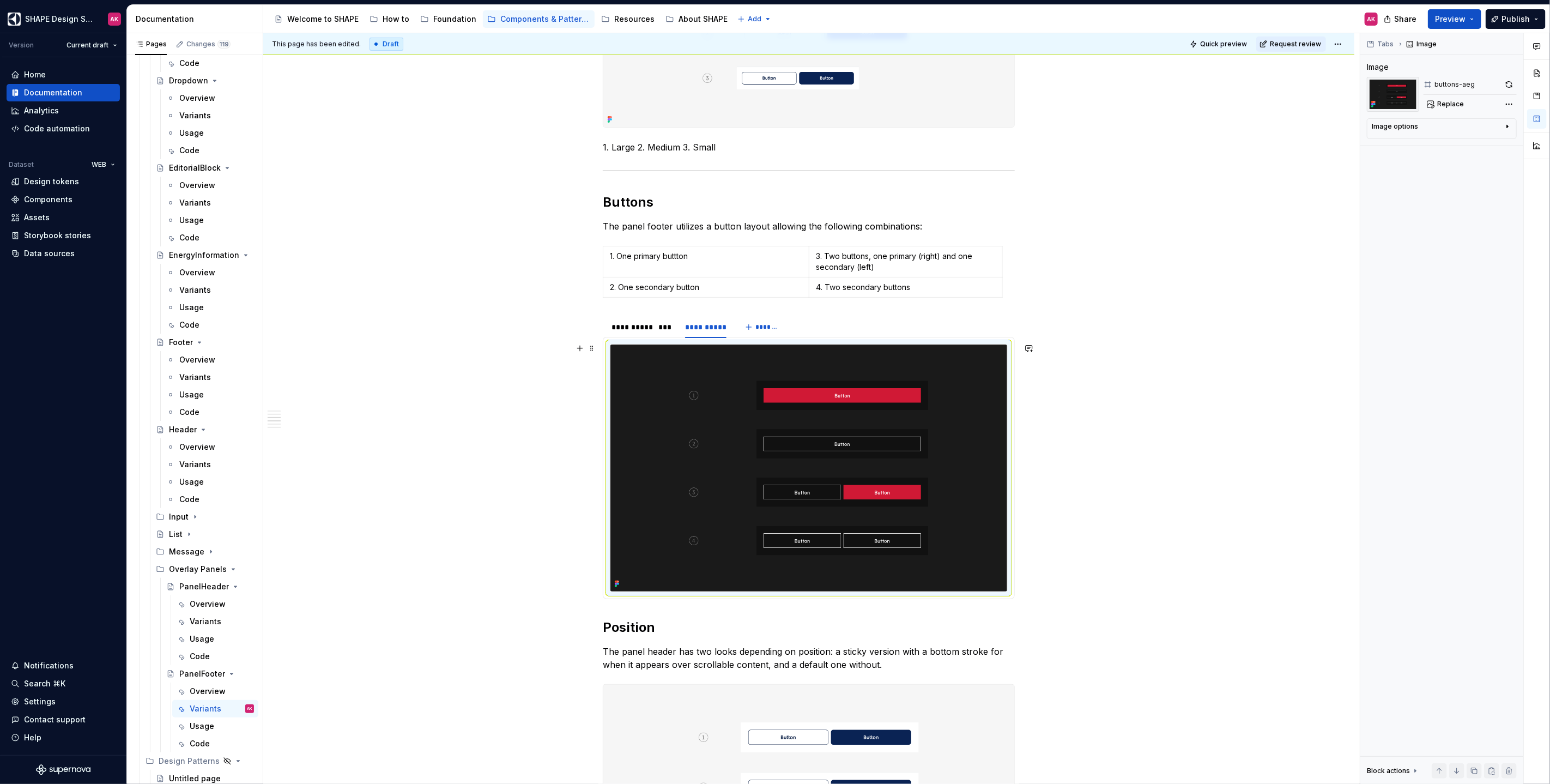
click at [761, 406] on img at bounding box center [808, 467] width 397 height 247
click at [915, 104] on span "Replace" at bounding box center [1451, 104] width 27 height 9
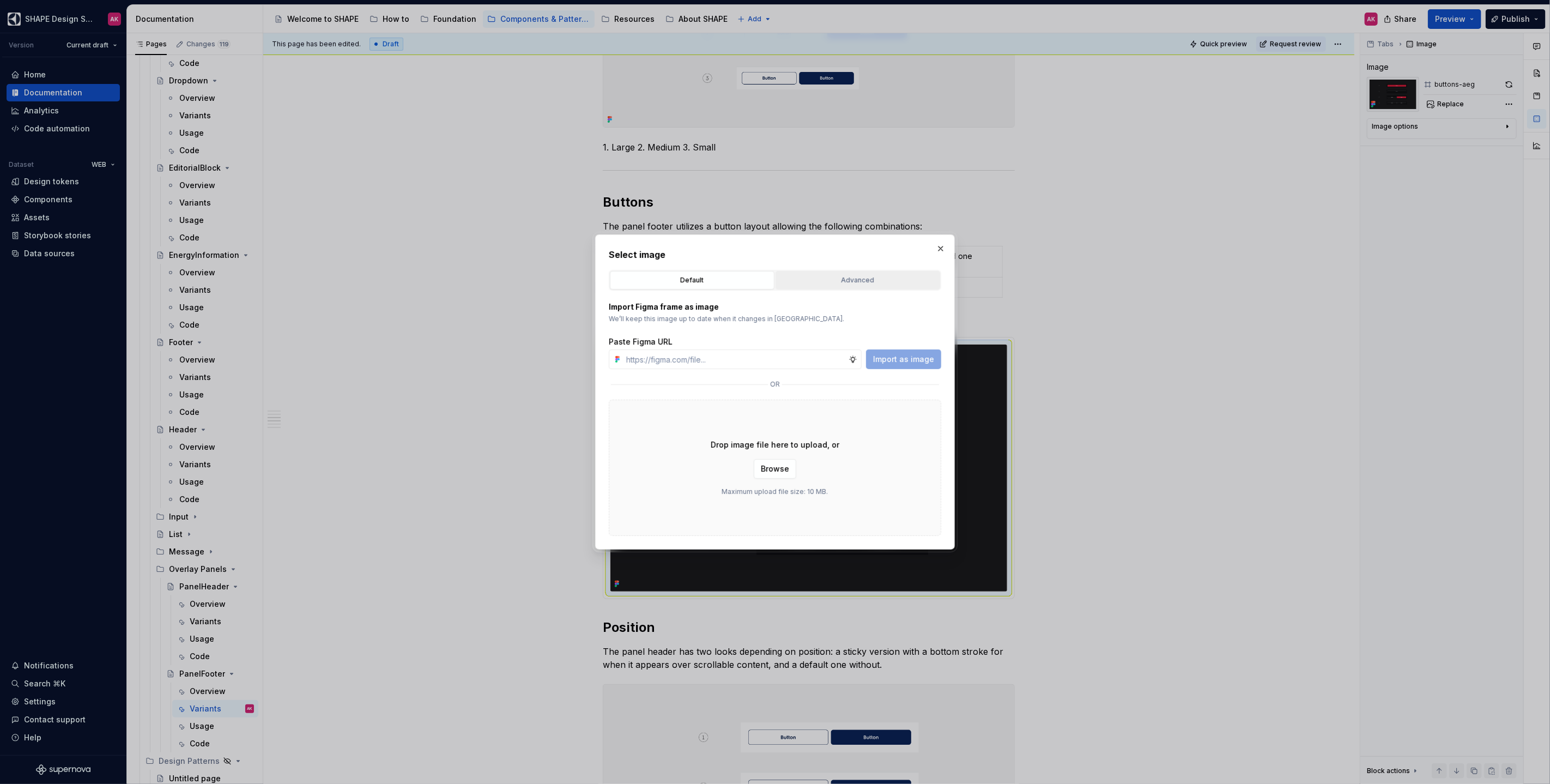
click at [811, 276] on div "Advanced" at bounding box center [858, 280] width 157 height 11
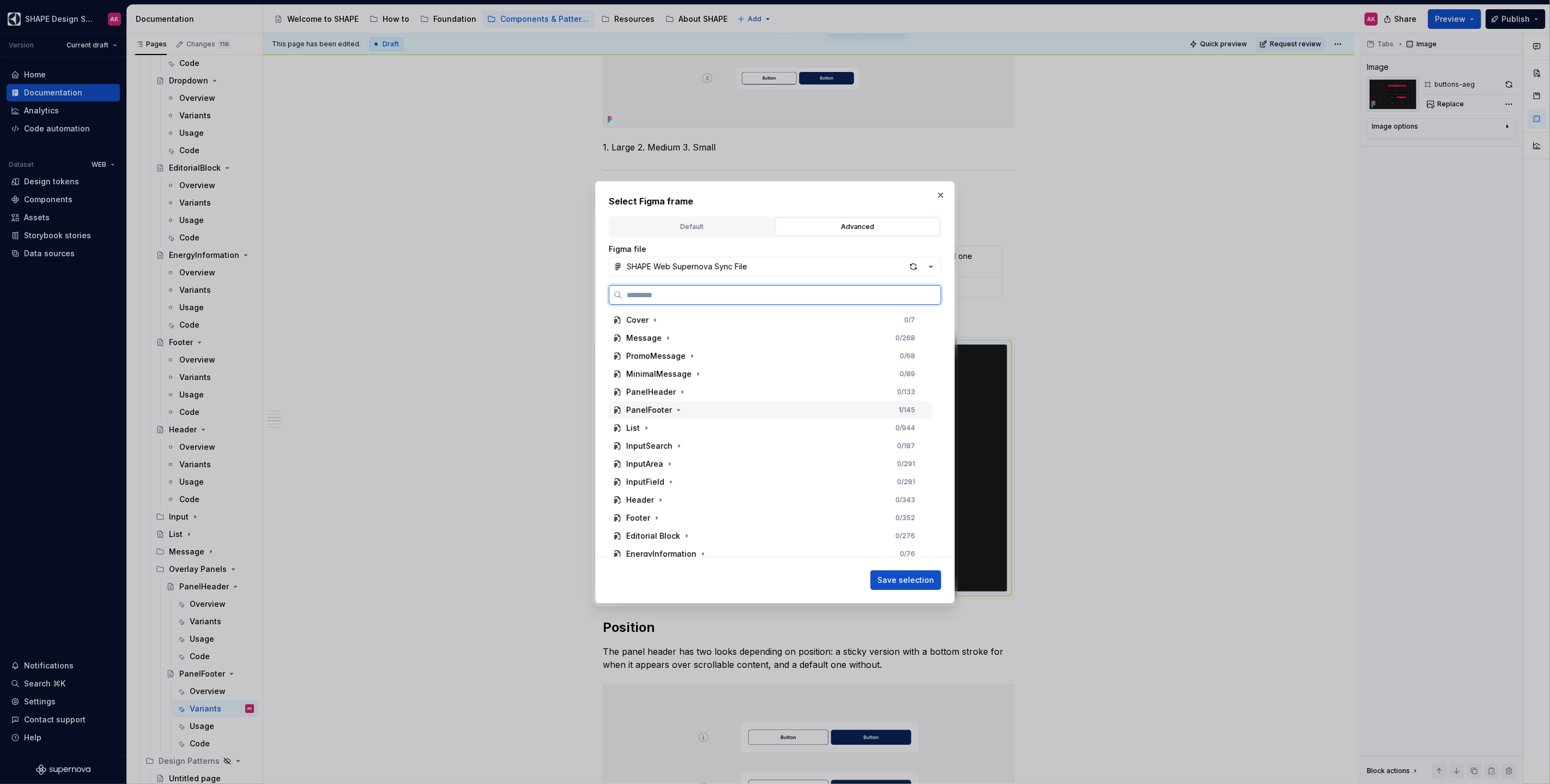
click at [653, 408] on div "PanelFooter" at bounding box center [649, 410] width 46 height 11
click at [671, 453] on div "overview-aeg-l" at bounding box center [667, 463] width 60 height 11
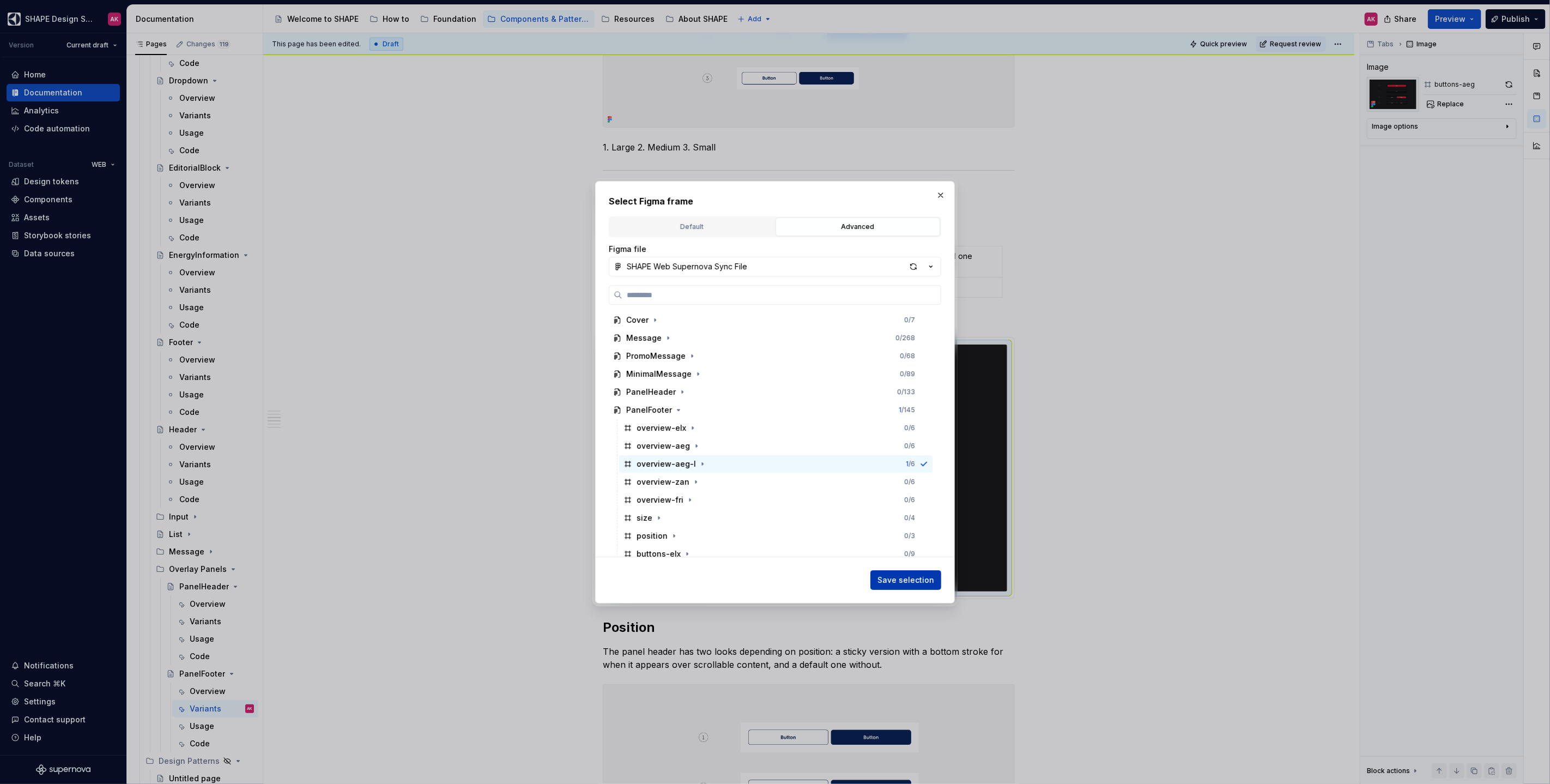
click at [915, 453] on span "Save selection" at bounding box center [905, 580] width 57 height 11
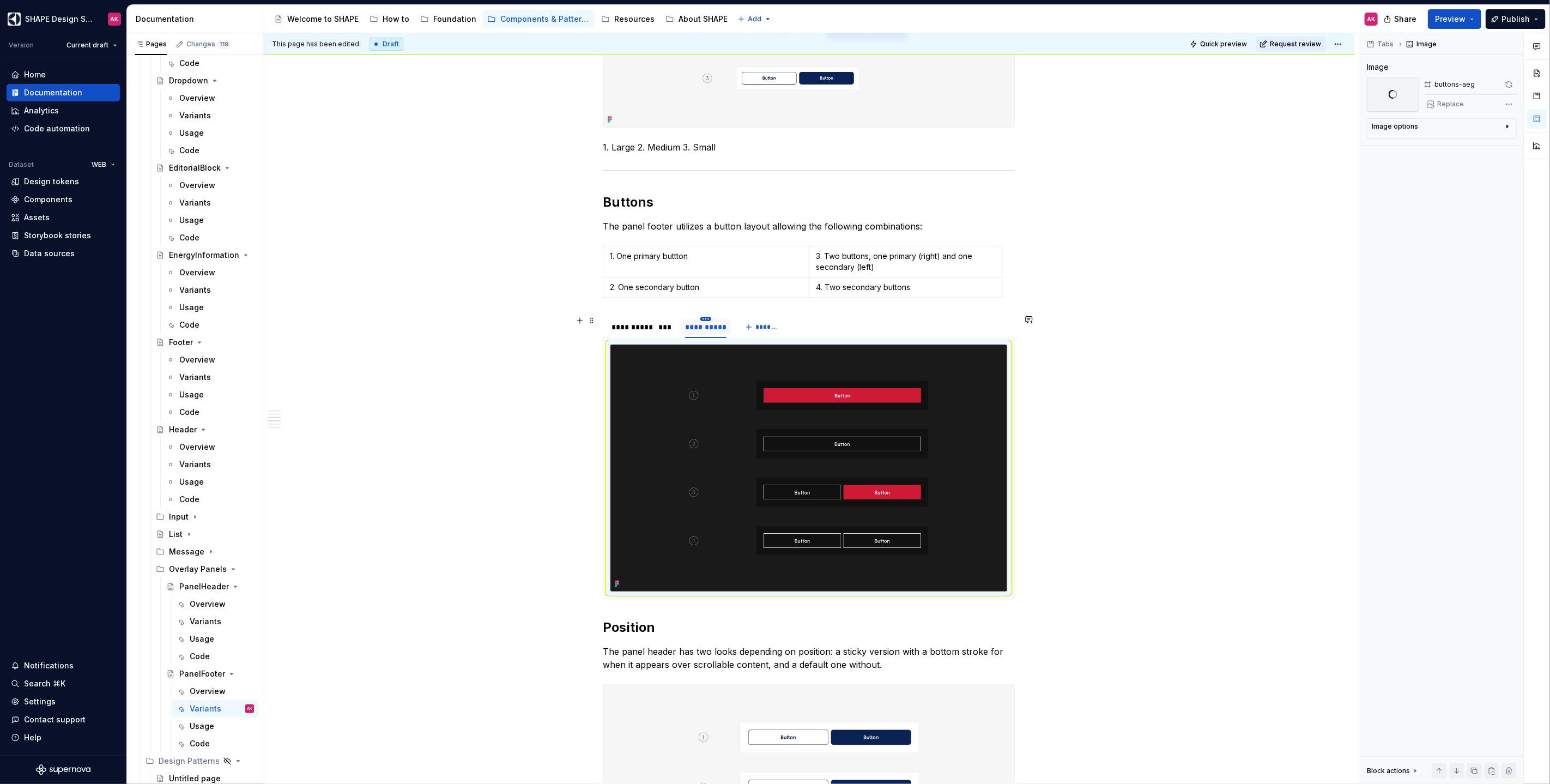
click at [708, 315] on html "SHAPE Design System AK Version Current draft Home Documentation Analytics Code …" at bounding box center [775, 392] width 1550 height 784
click at [720, 345] on div "Duplicate tab" at bounding box center [755, 350] width 70 height 11
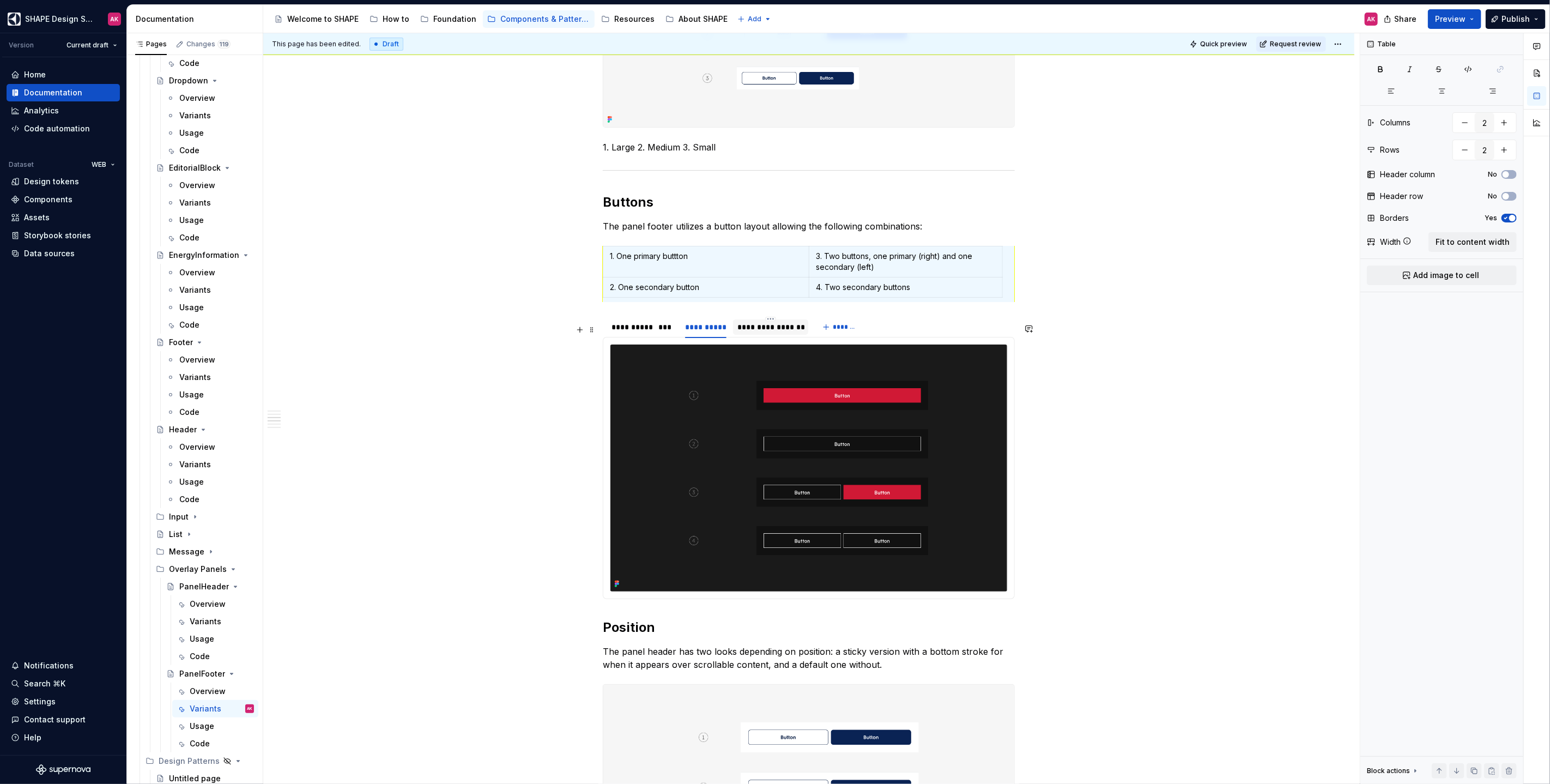
click at [755, 332] on div "**********" at bounding box center [770, 327] width 67 height 11
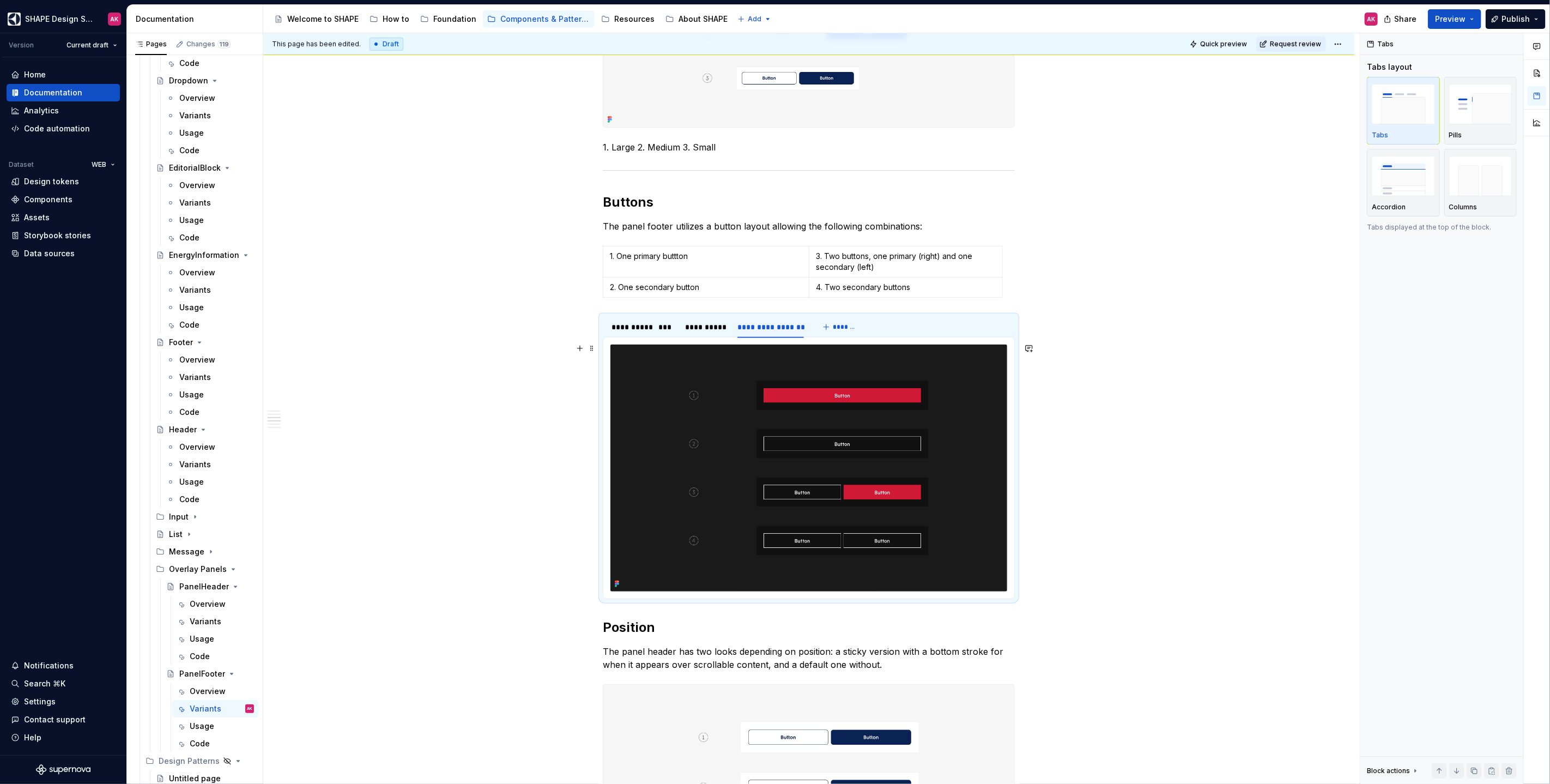
click at [796, 403] on img at bounding box center [808, 467] width 397 height 247
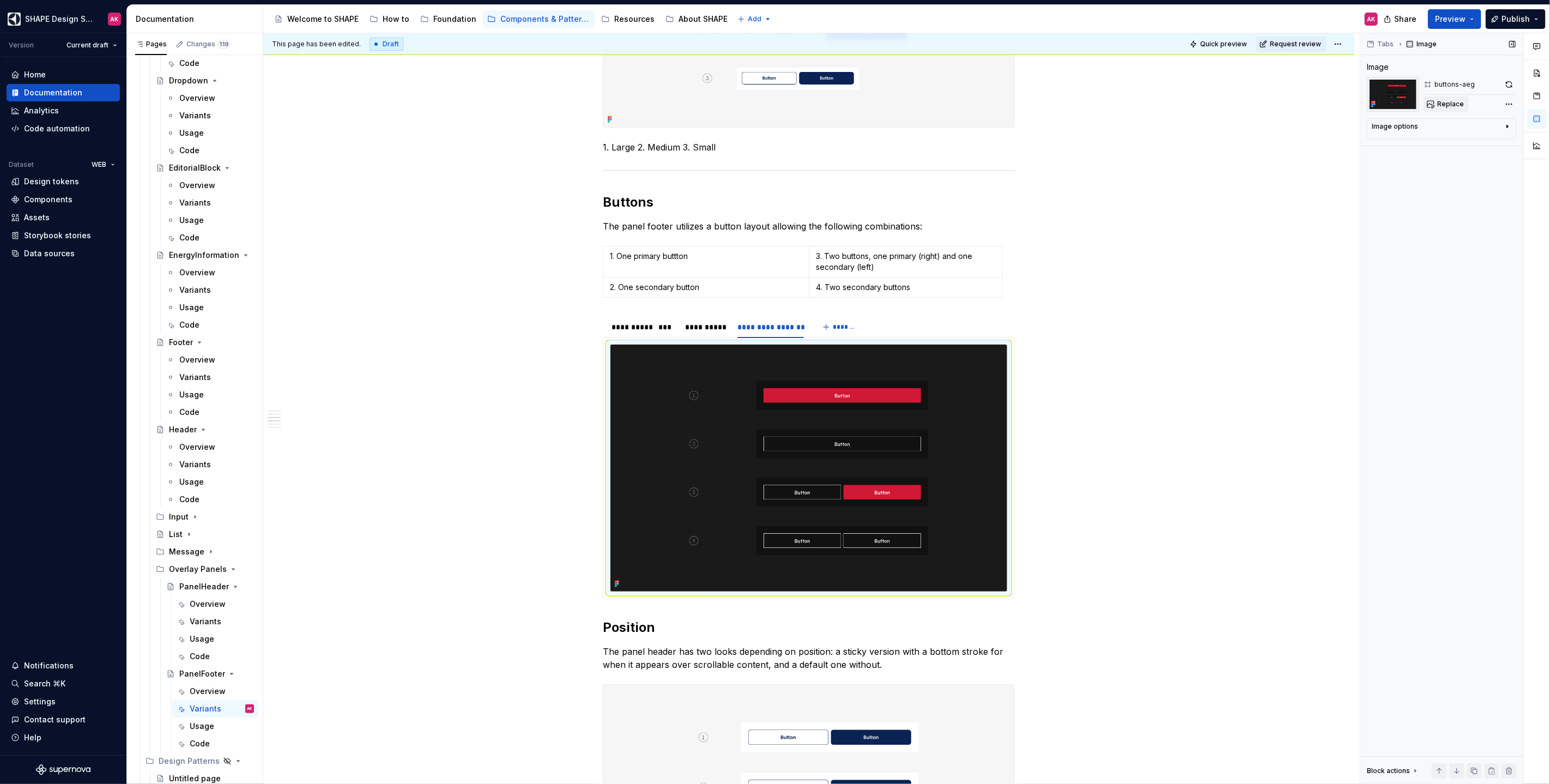
click at [915, 103] on button "Replace" at bounding box center [1446, 104] width 45 height 15
click at [915, 102] on span "Replace" at bounding box center [1451, 104] width 27 height 9
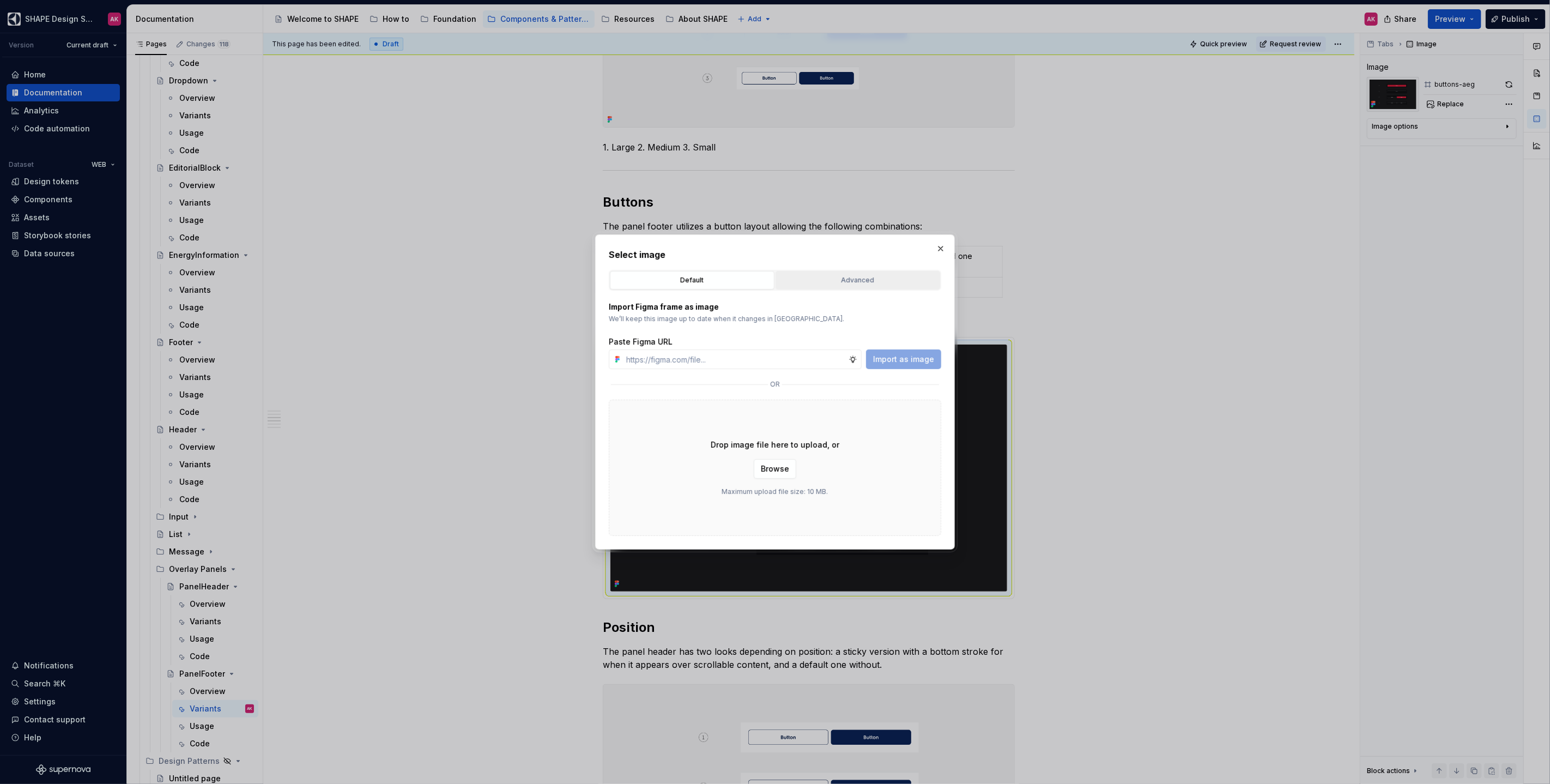
click at [848, 278] on div "Advanced" at bounding box center [858, 280] width 157 height 11
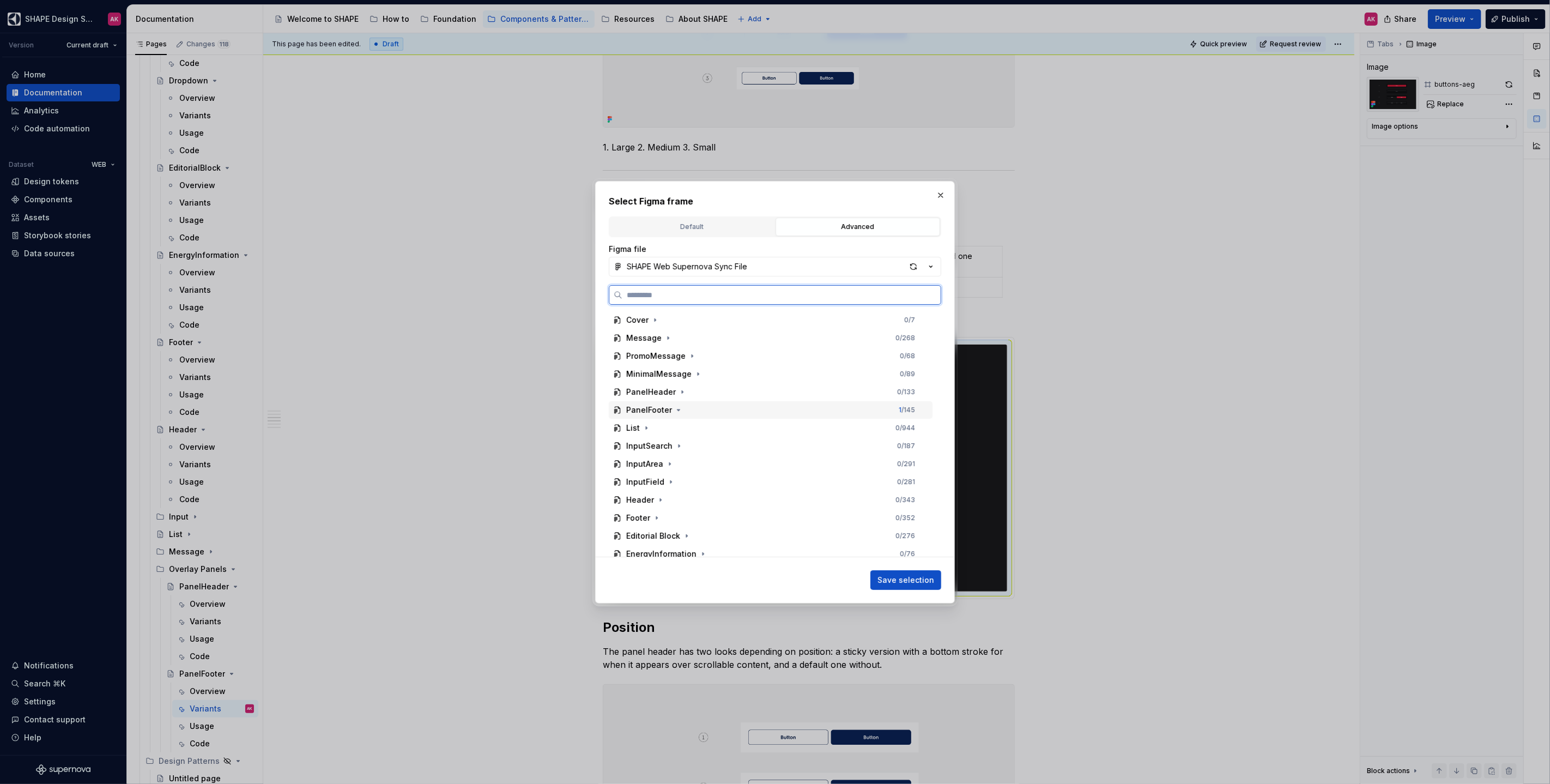
click at [641, 405] on div "PanelFooter" at bounding box center [649, 410] width 46 height 11
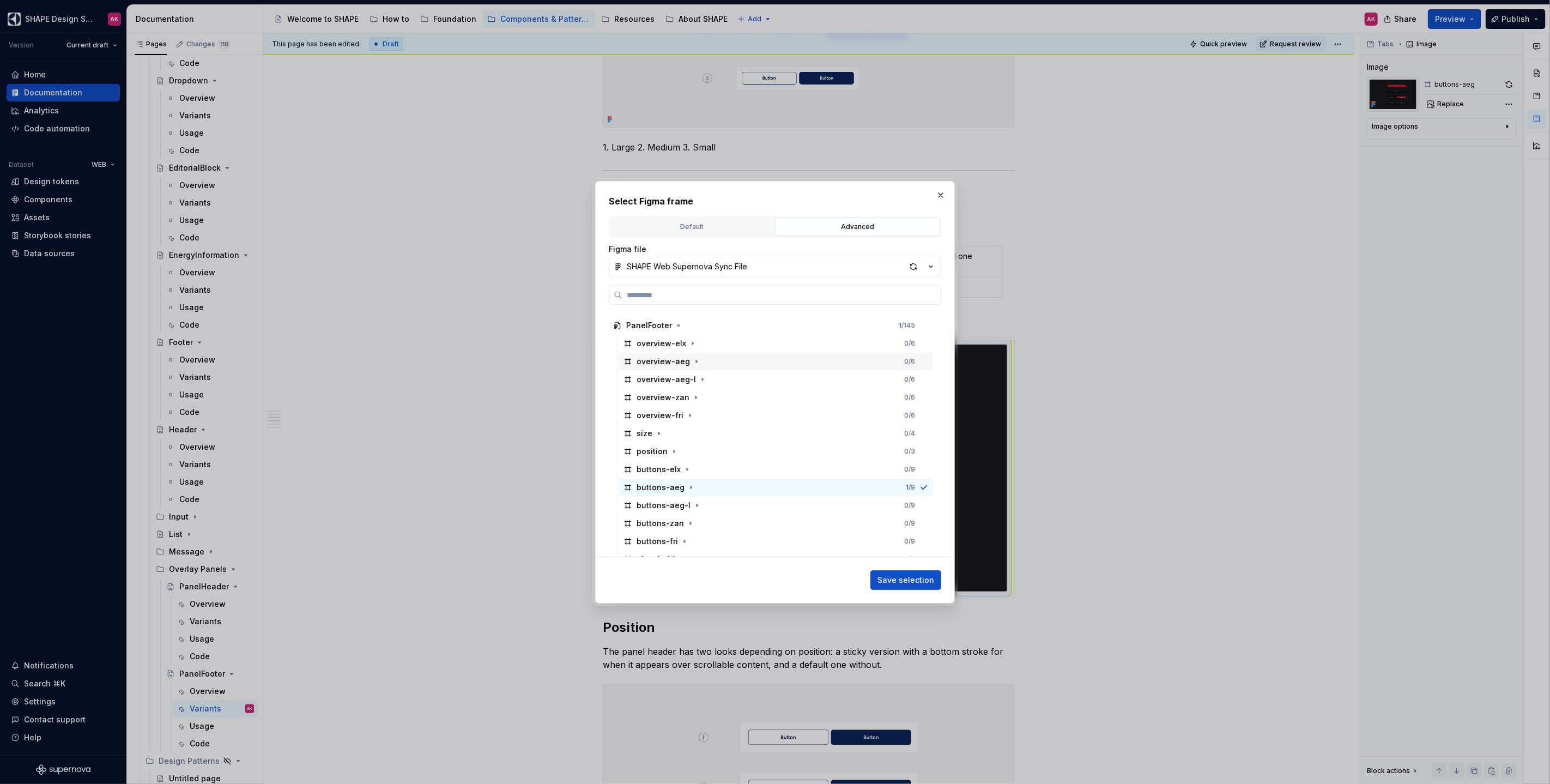
scroll to position [108, 0]
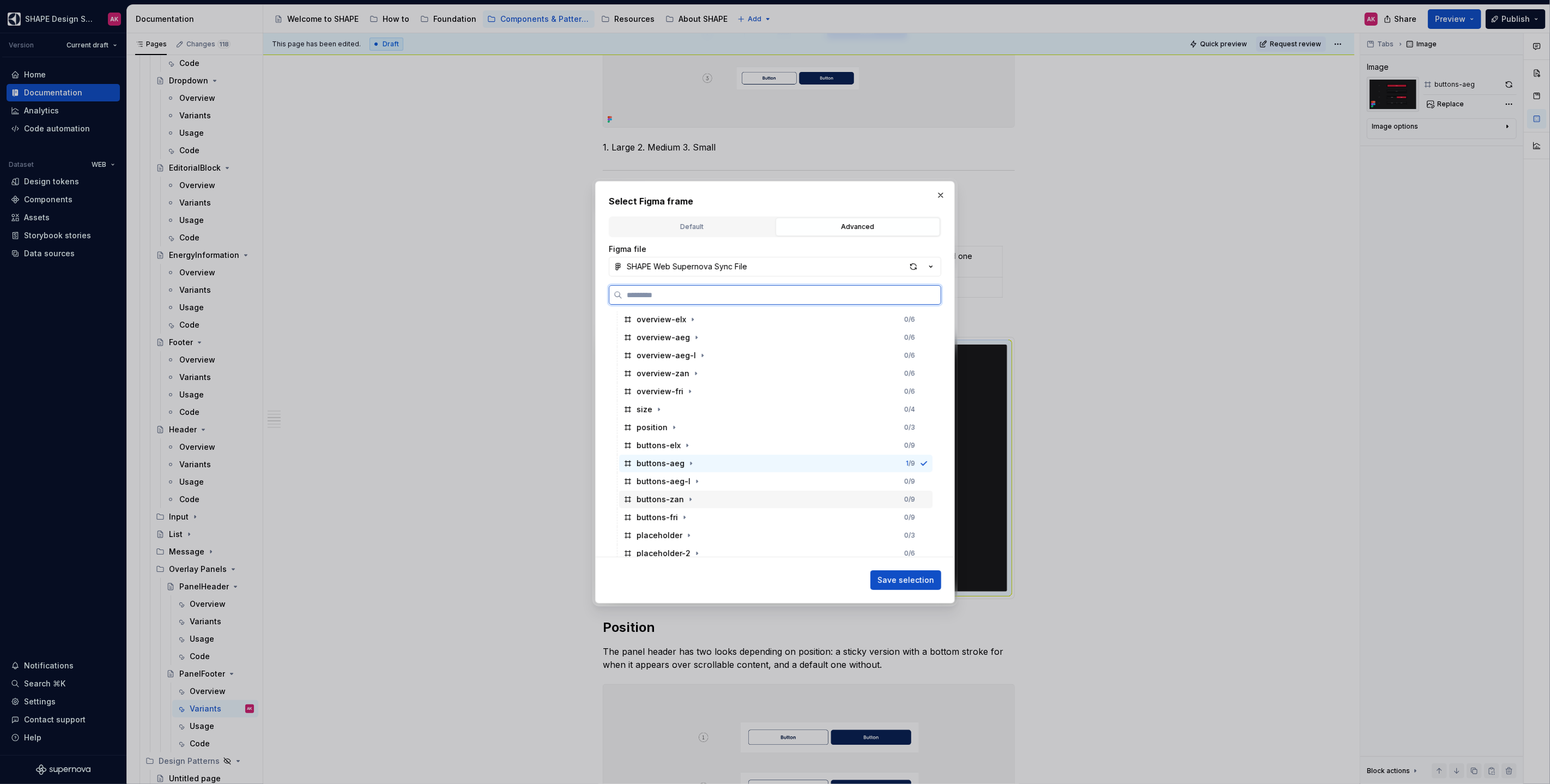
click at [653, 453] on div "buttons-zan" at bounding box center [660, 499] width 47 height 11
click at [915, 453] on span "Save selection" at bounding box center [905, 580] width 57 height 11
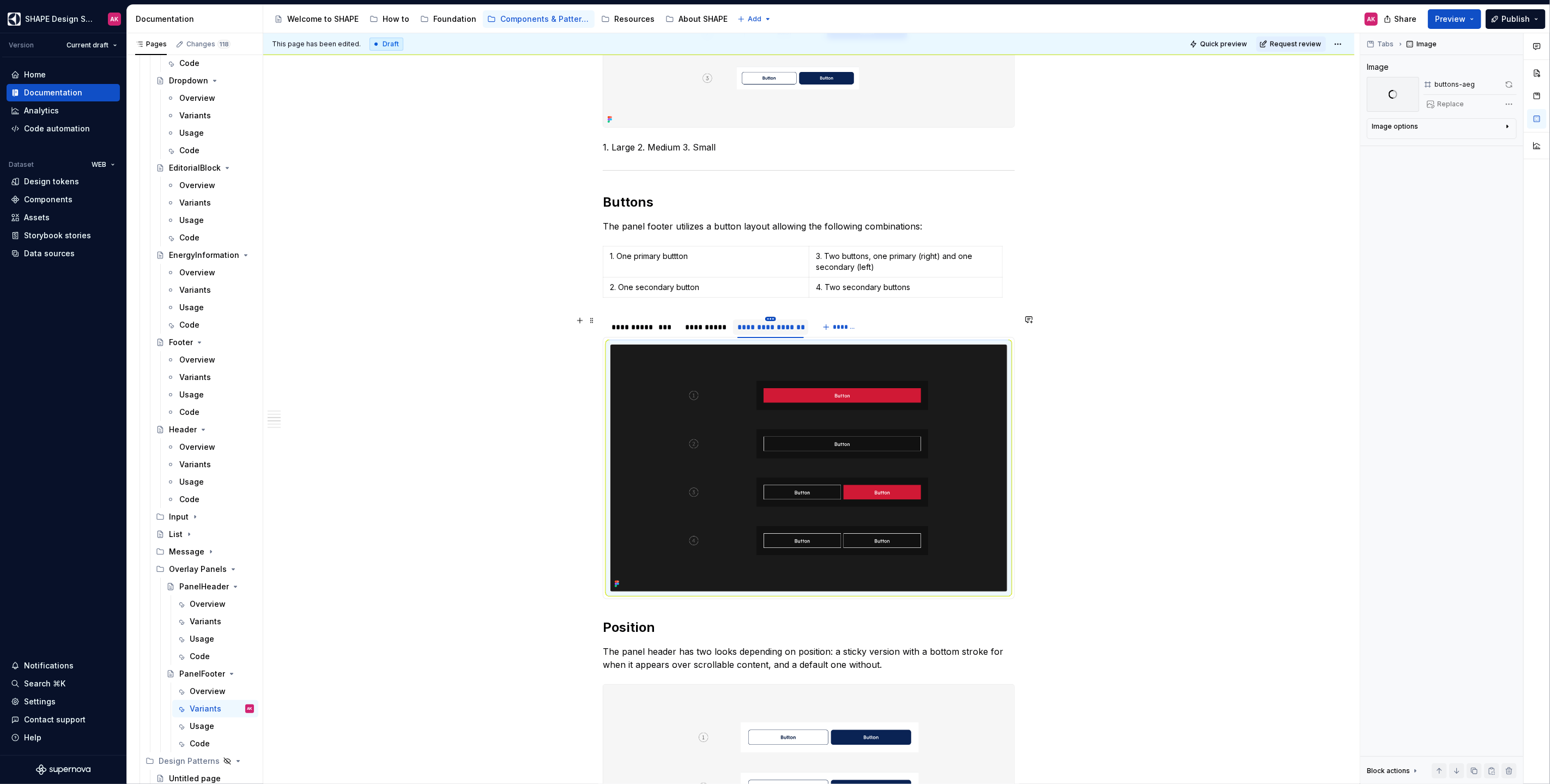
click at [771, 315] on html "SHAPE Design System AK Version Current draft Home Documentation Analytics Code …" at bounding box center [775, 392] width 1550 height 784
click at [787, 343] on div "Duplicate tab" at bounding box center [813, 350] width 93 height 17
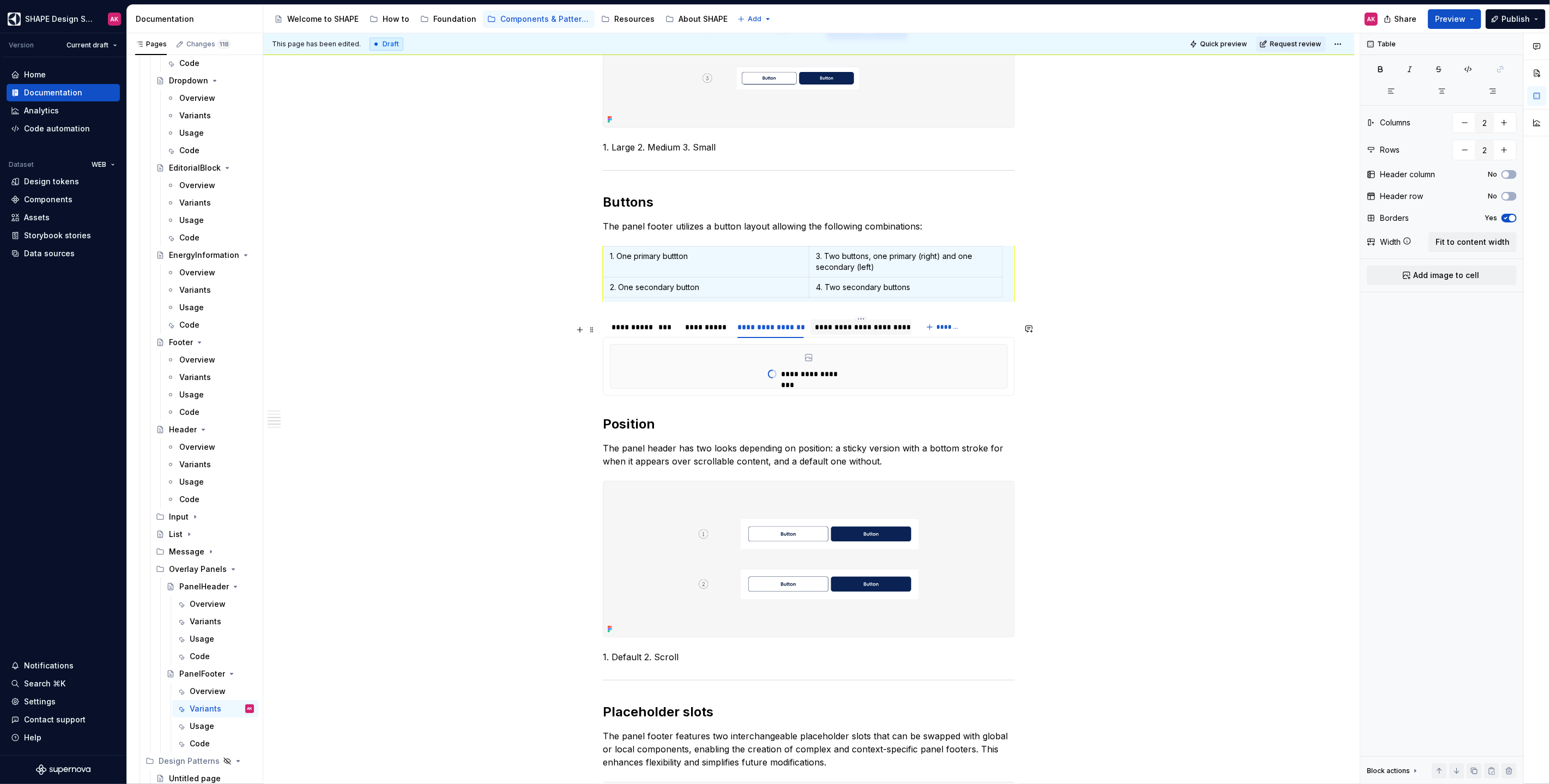
click at [836, 332] on div "**********" at bounding box center [861, 327] width 93 height 11
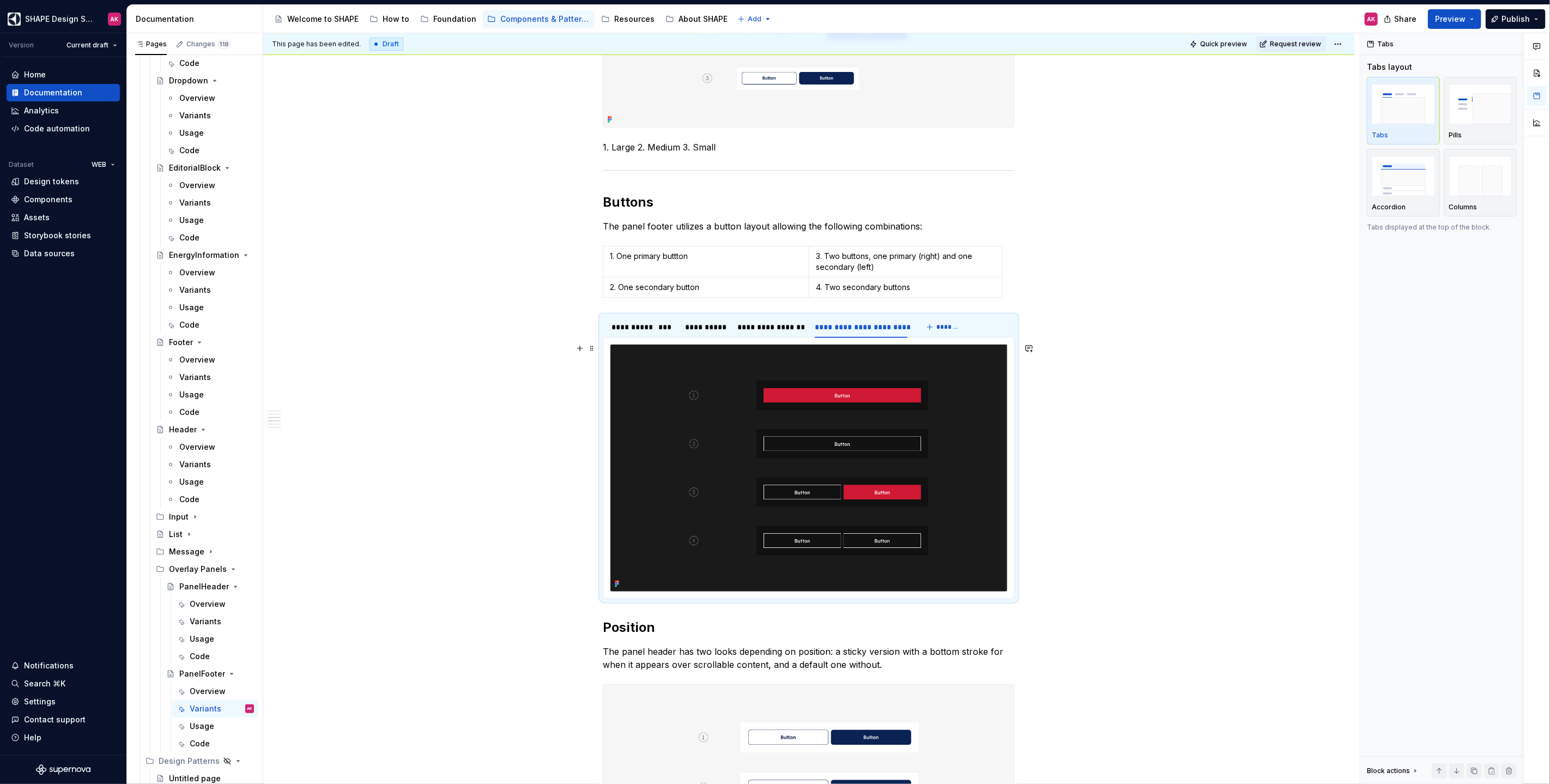
click at [915, 428] on img at bounding box center [808, 467] width 397 height 247
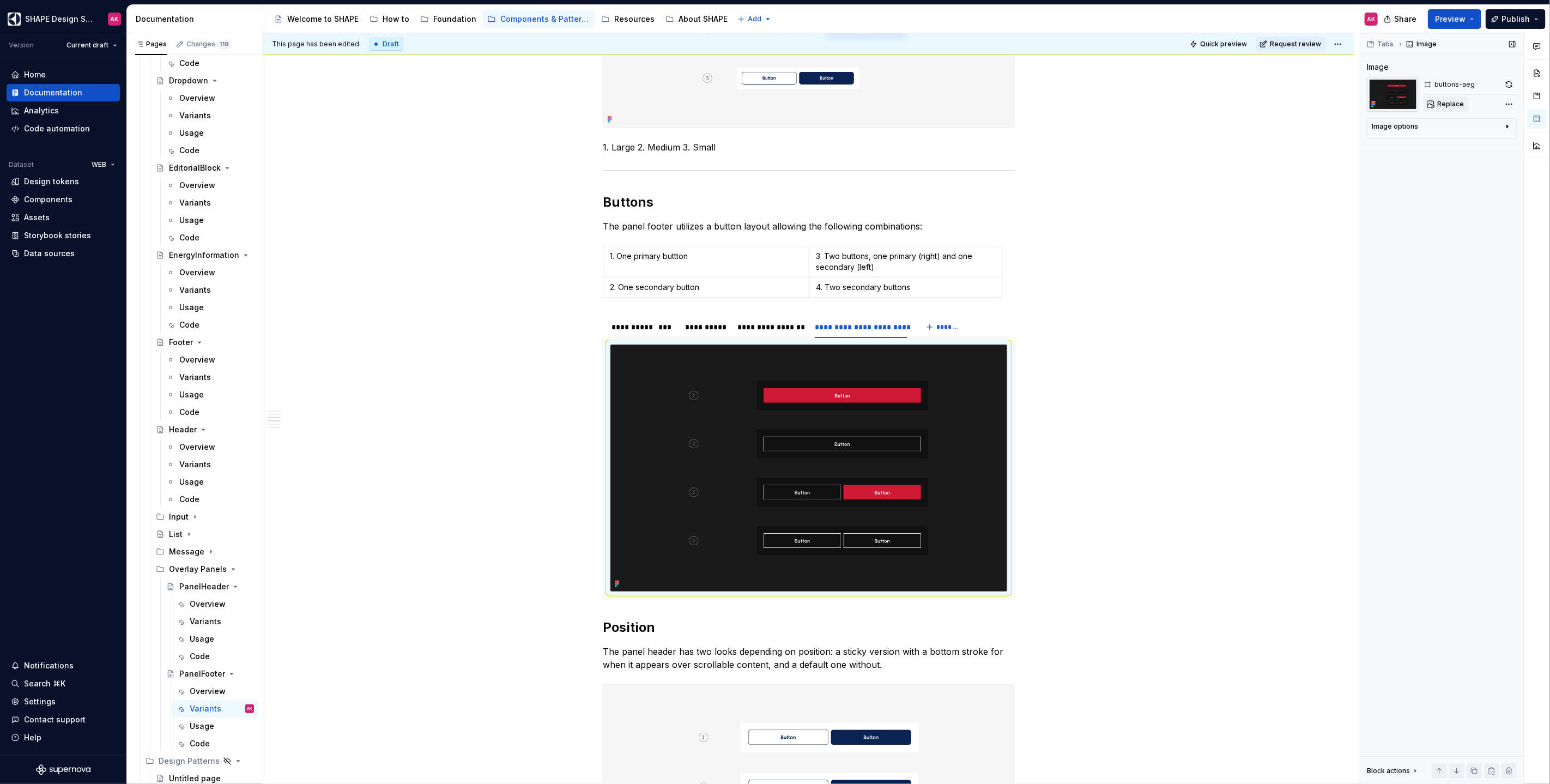
click at [915, 104] on span "Replace" at bounding box center [1451, 104] width 27 height 9
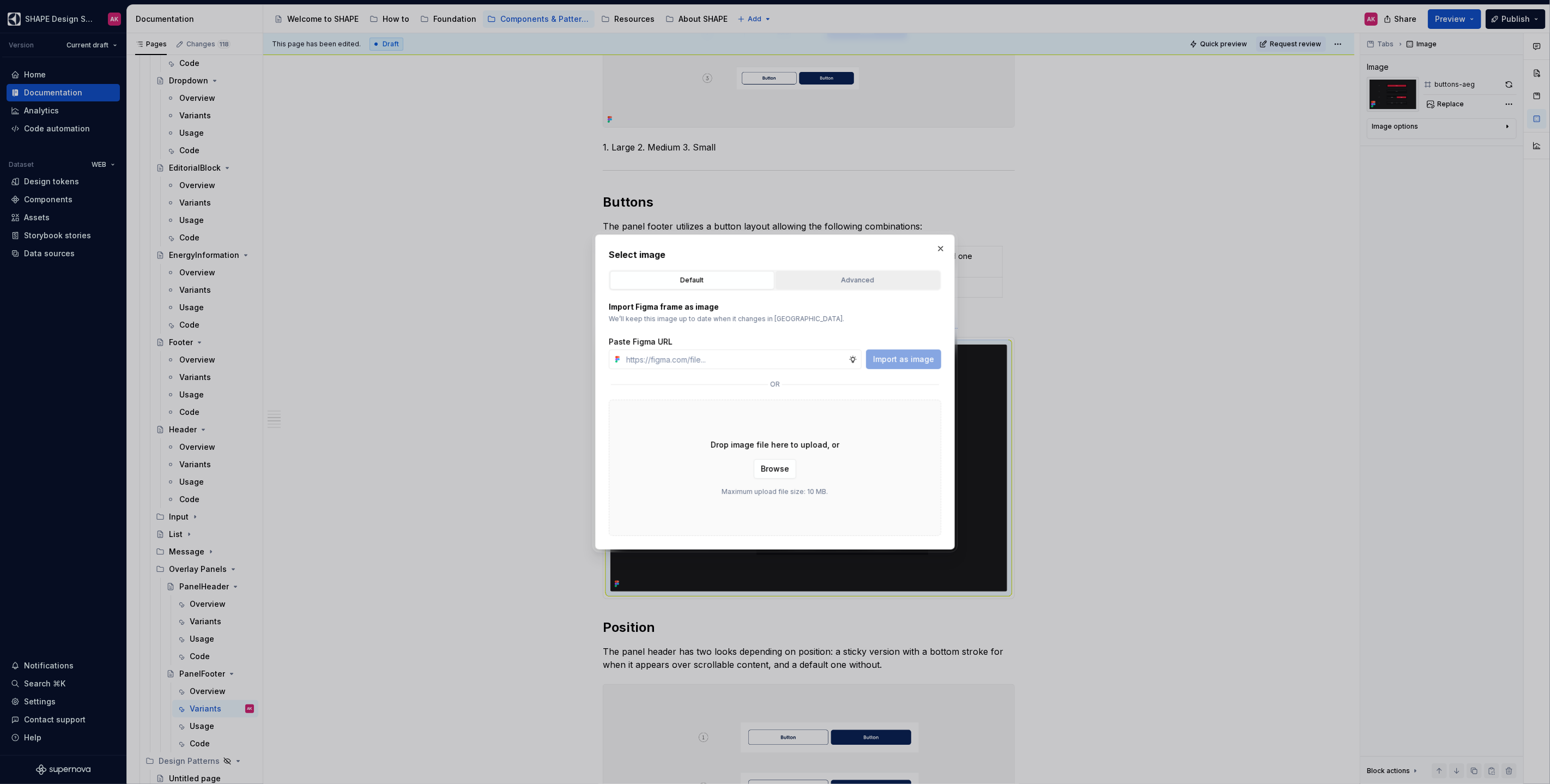
click at [836, 274] on button "Advanced" at bounding box center [857, 280] width 164 height 19
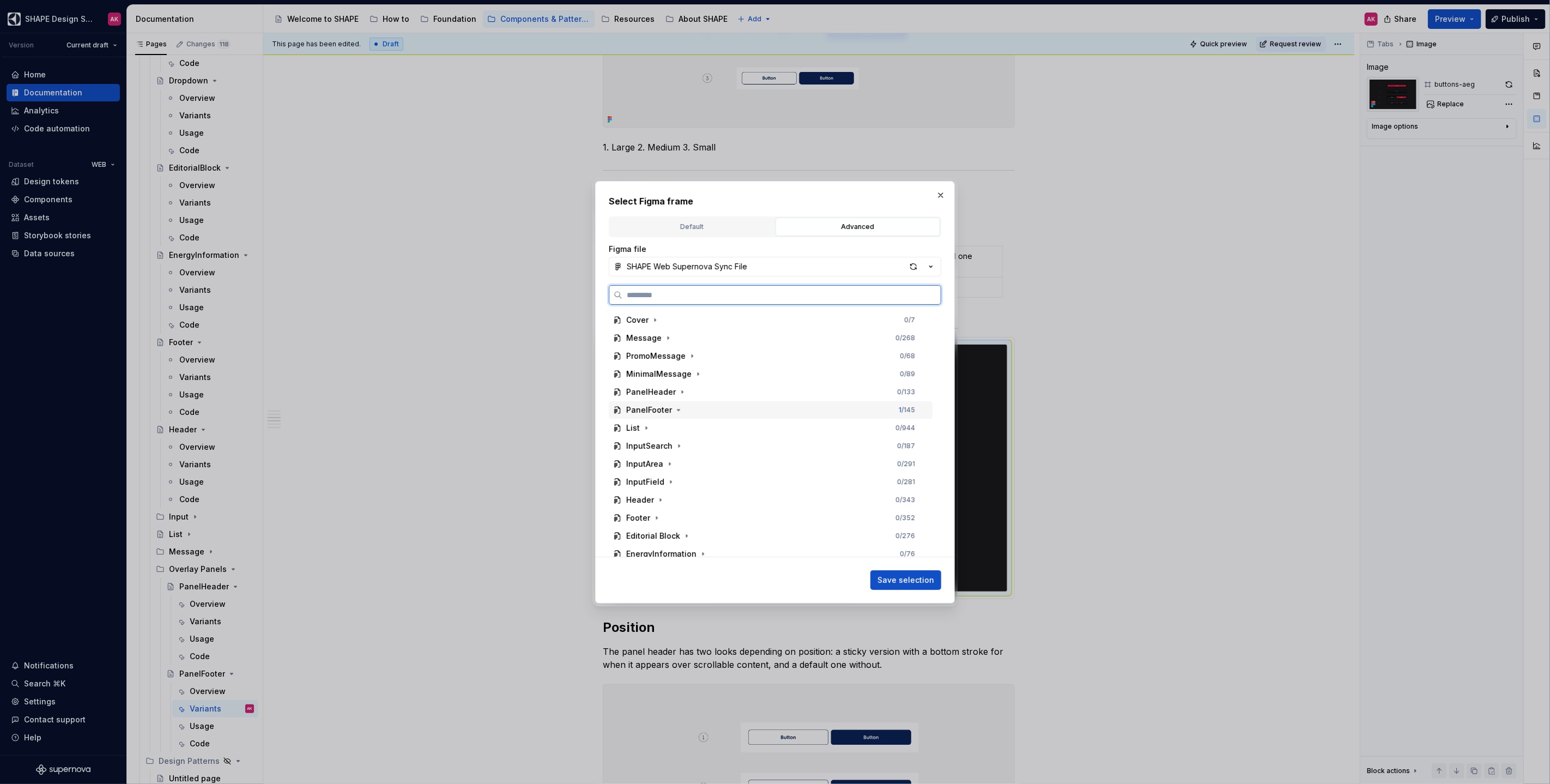
click at [639, 408] on div "PanelFooter" at bounding box center [649, 410] width 46 height 11
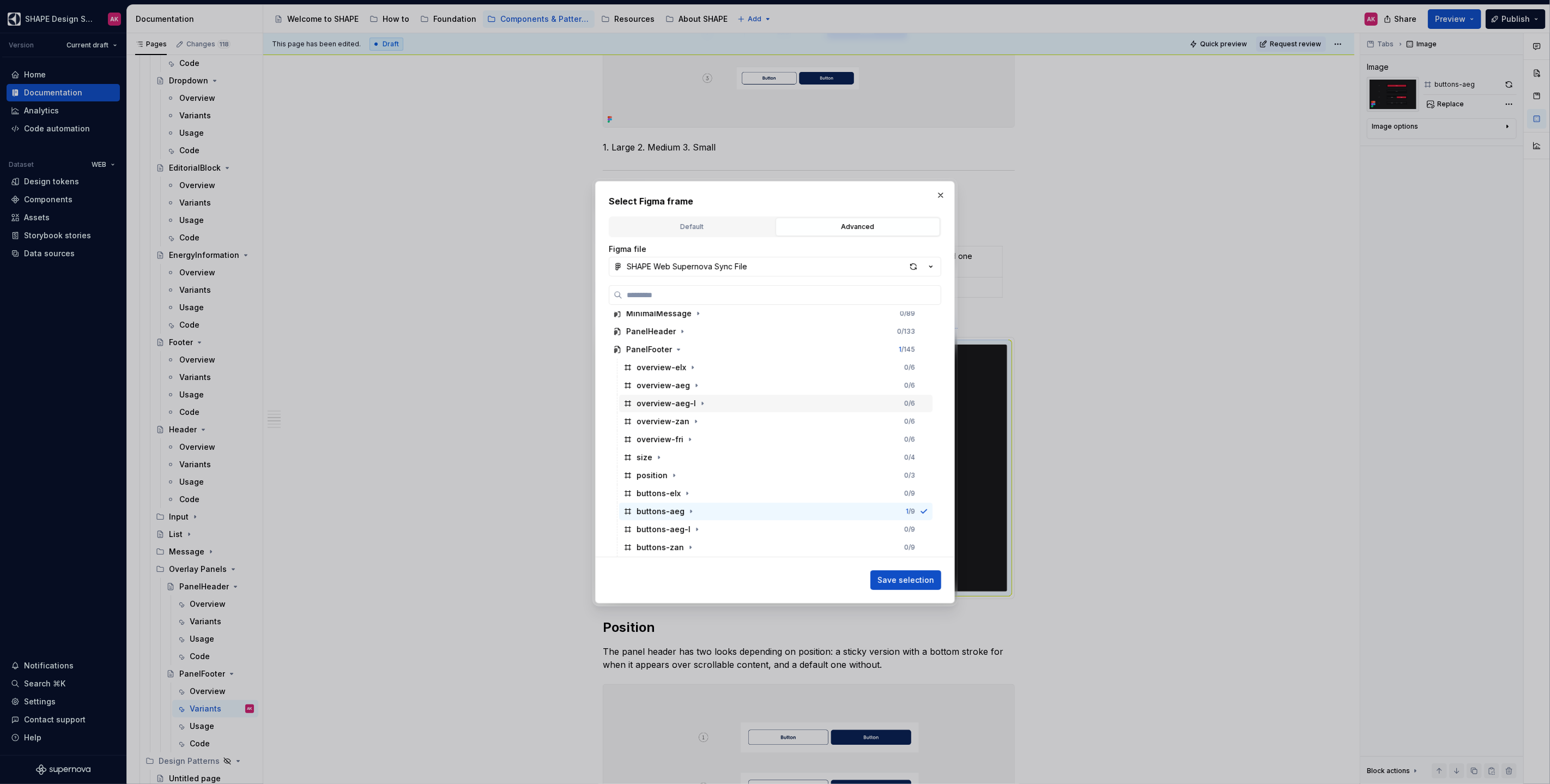
scroll to position [101, 0]
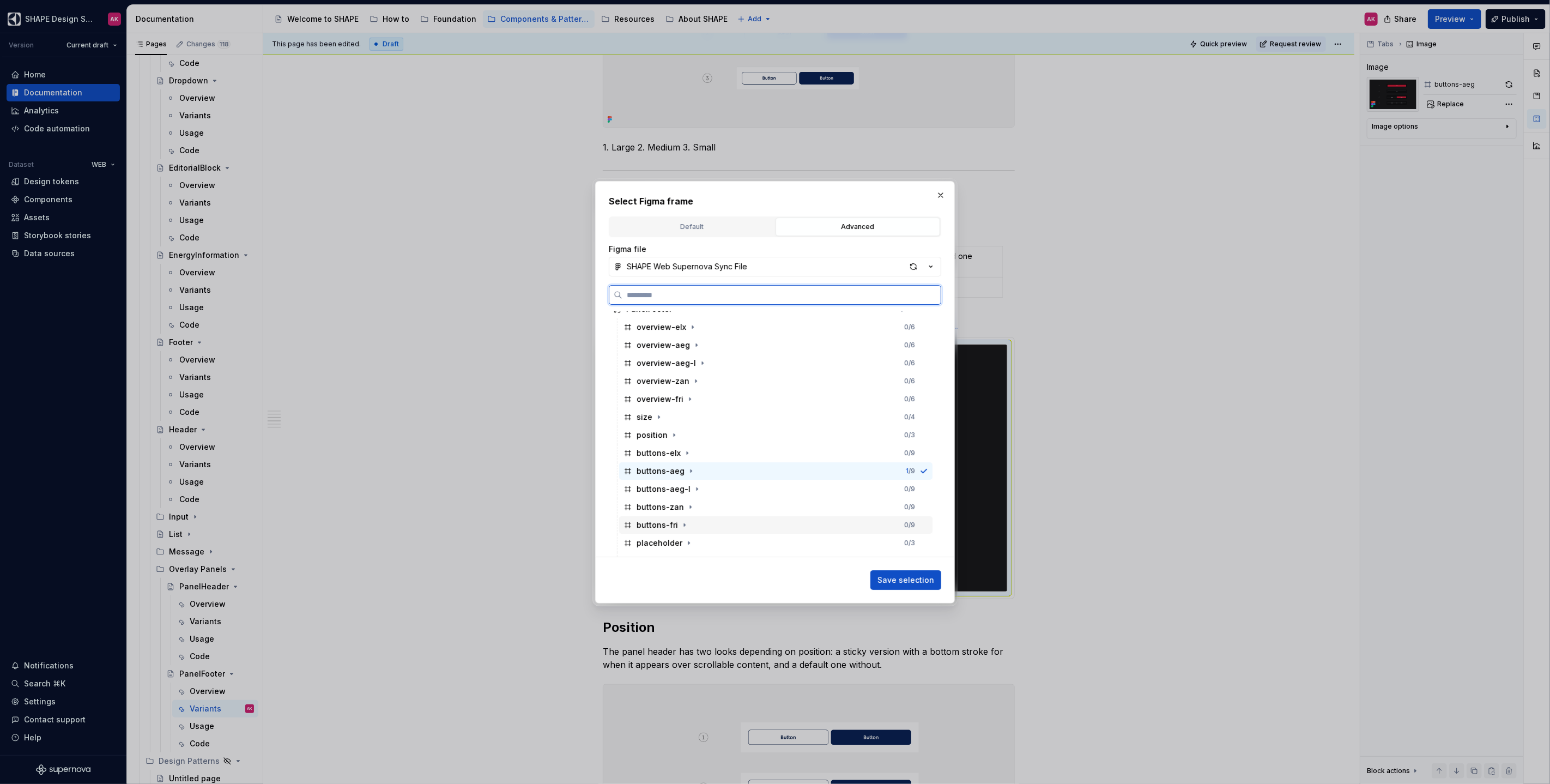
click at [660, 453] on div "buttons-fri" at bounding box center [658, 525] width 42 height 11
click at [896, 453] on button "Save selection" at bounding box center [905, 580] width 70 height 20
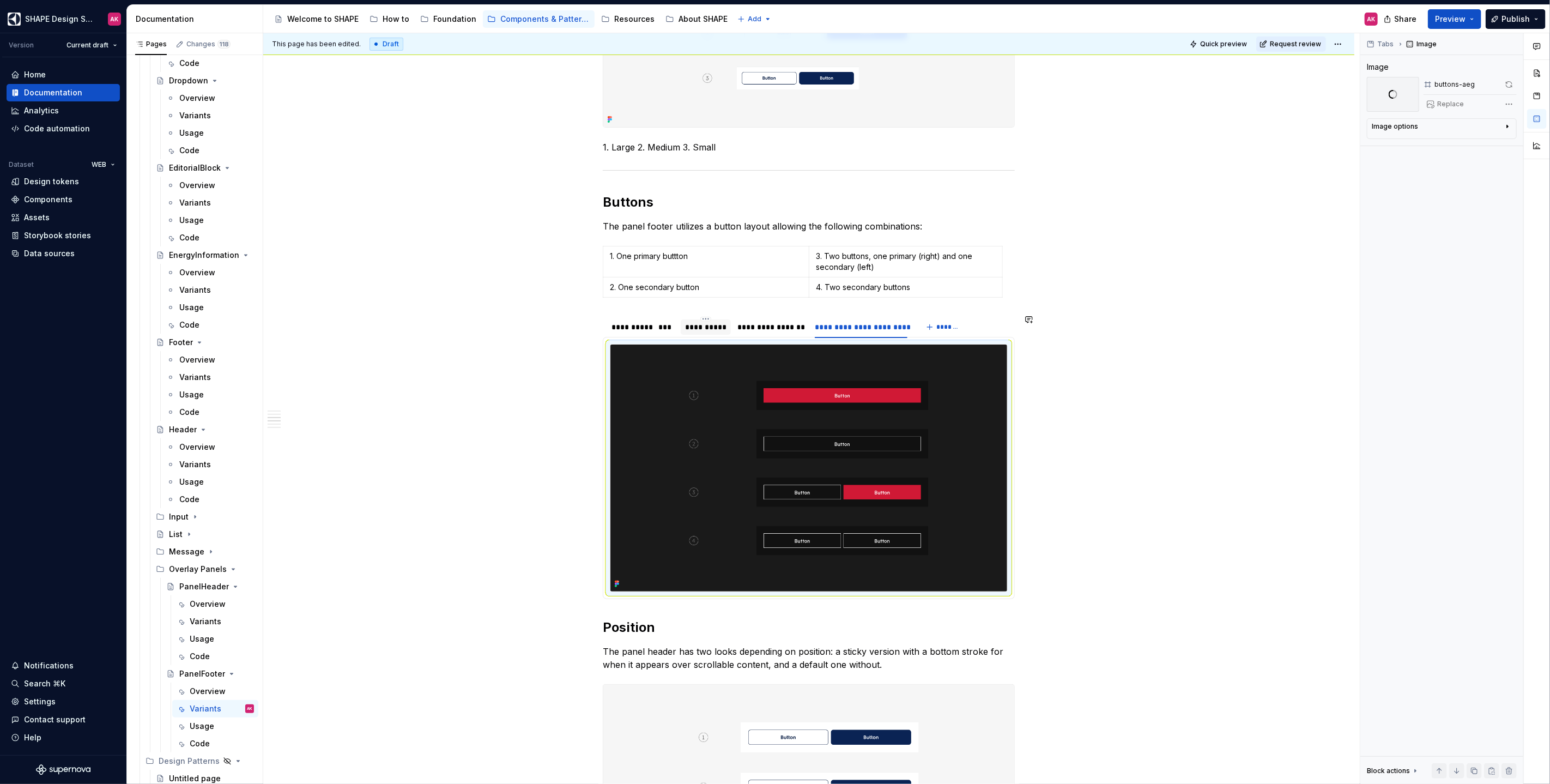
type textarea "*"
click at [692, 327] on div "**********" at bounding box center [705, 327] width 42 height 11
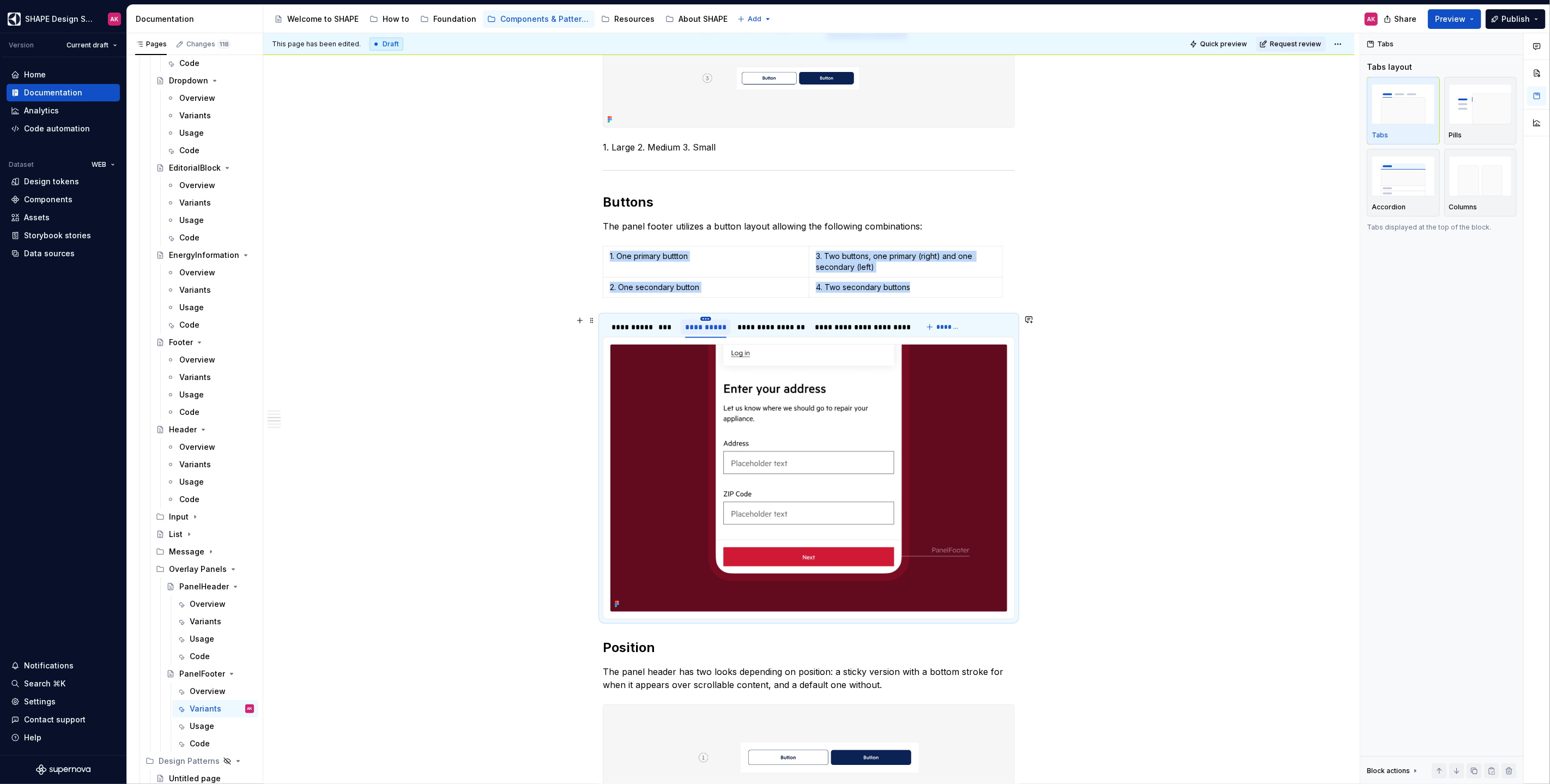
click at [703, 317] on html "SHAPE Design System AK Version Current draft Home Documentation Analytics Code …" at bounding box center [775, 392] width 1550 height 784
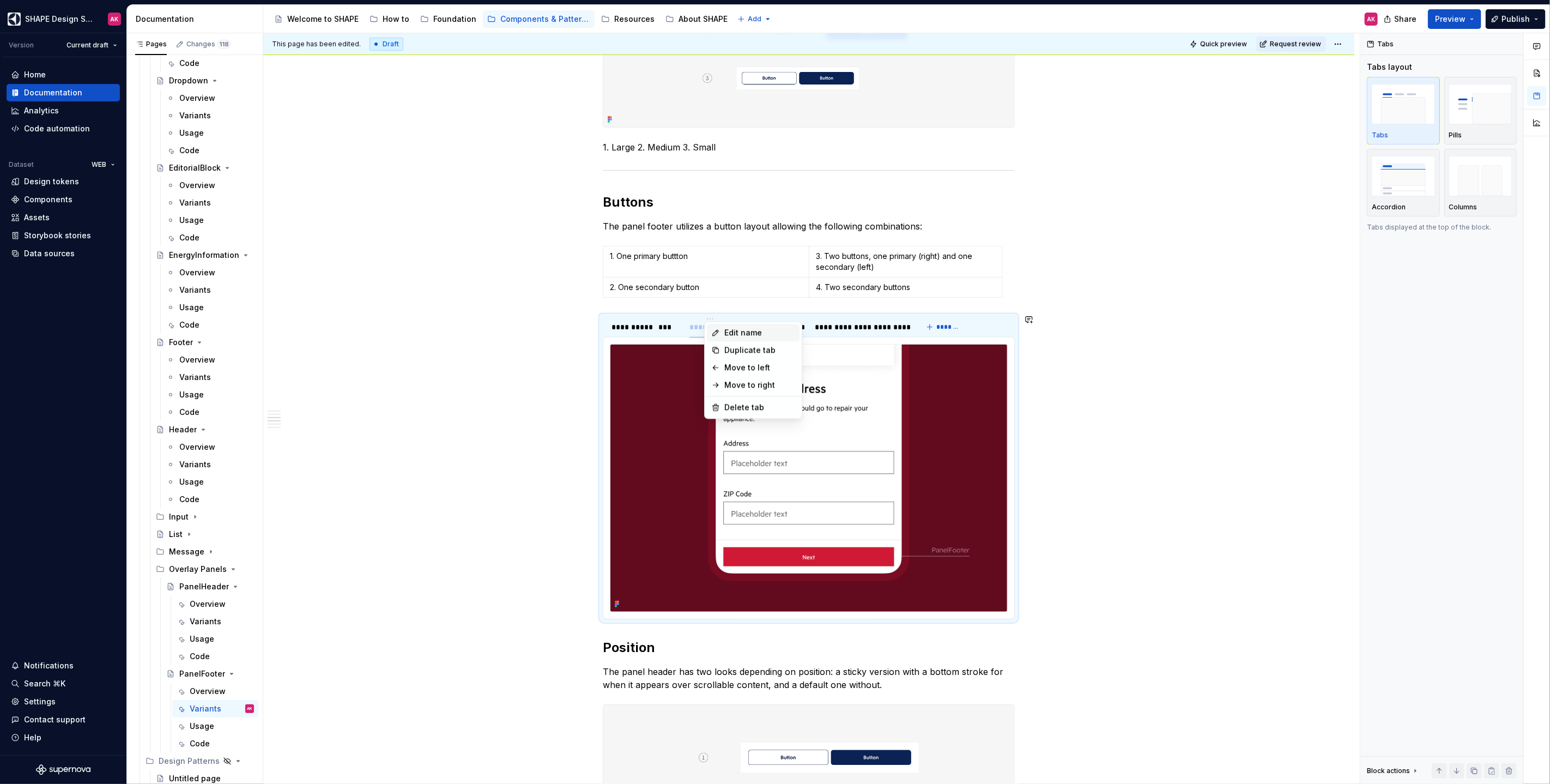
drag, startPoint x: 718, startPoint y: 350, endPoint x: 722, endPoint y: 332, distance: 18.4
click at [722, 332] on div "Edit name Duplicate tab Move to left Move to right Delete tab" at bounding box center [752, 369] width 98 height 98
click at [724, 331] on div "Edit name" at bounding box center [755, 332] width 70 height 11
type input "**********"
click at [753, 323] on div "**********" at bounding box center [769, 327] width 67 height 11
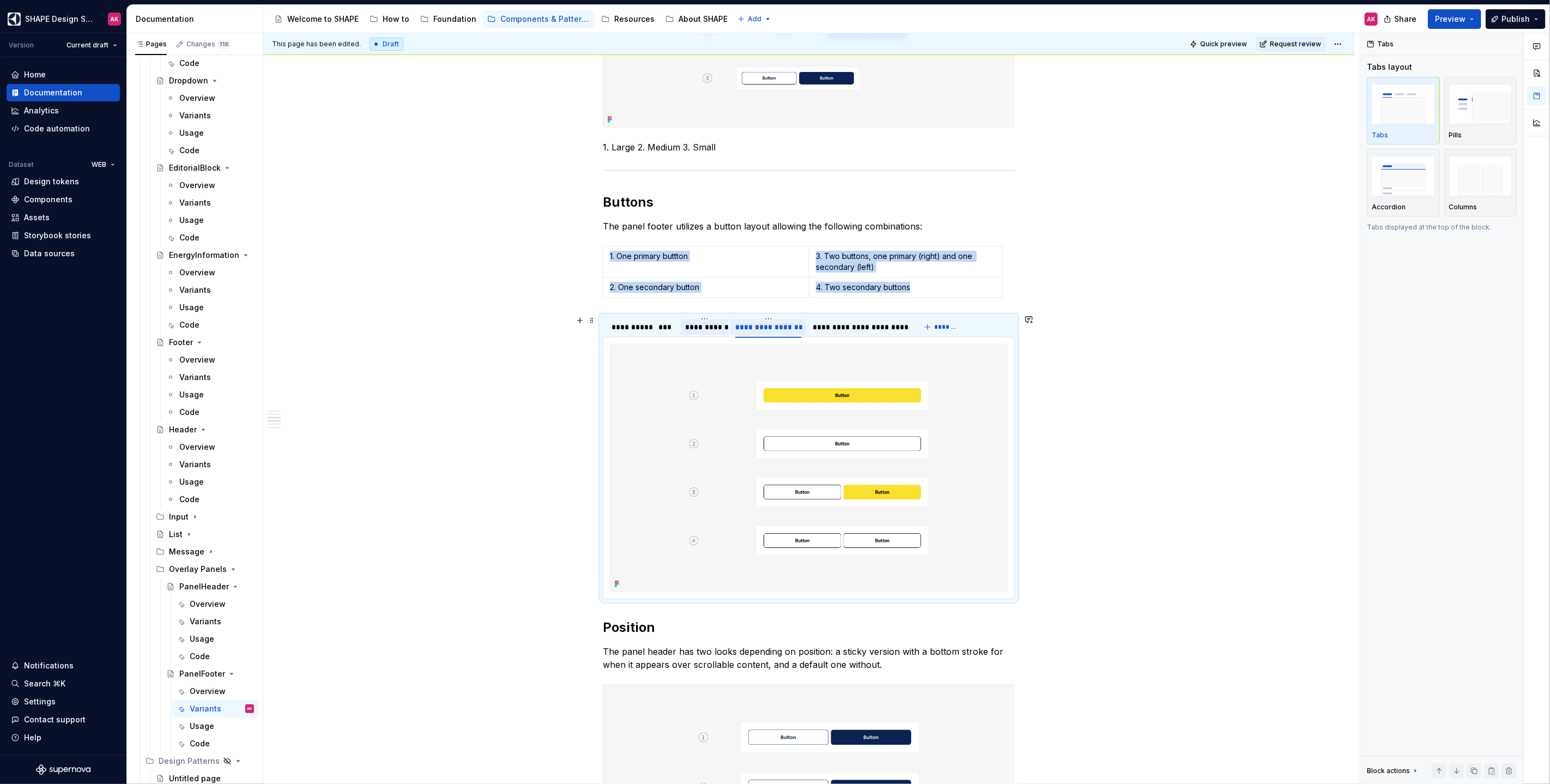
click at [753, 323] on div "**********" at bounding box center [769, 327] width 67 height 11
type input "*******"
click at [802, 323] on div "**********" at bounding box center [820, 327] width 93 height 11
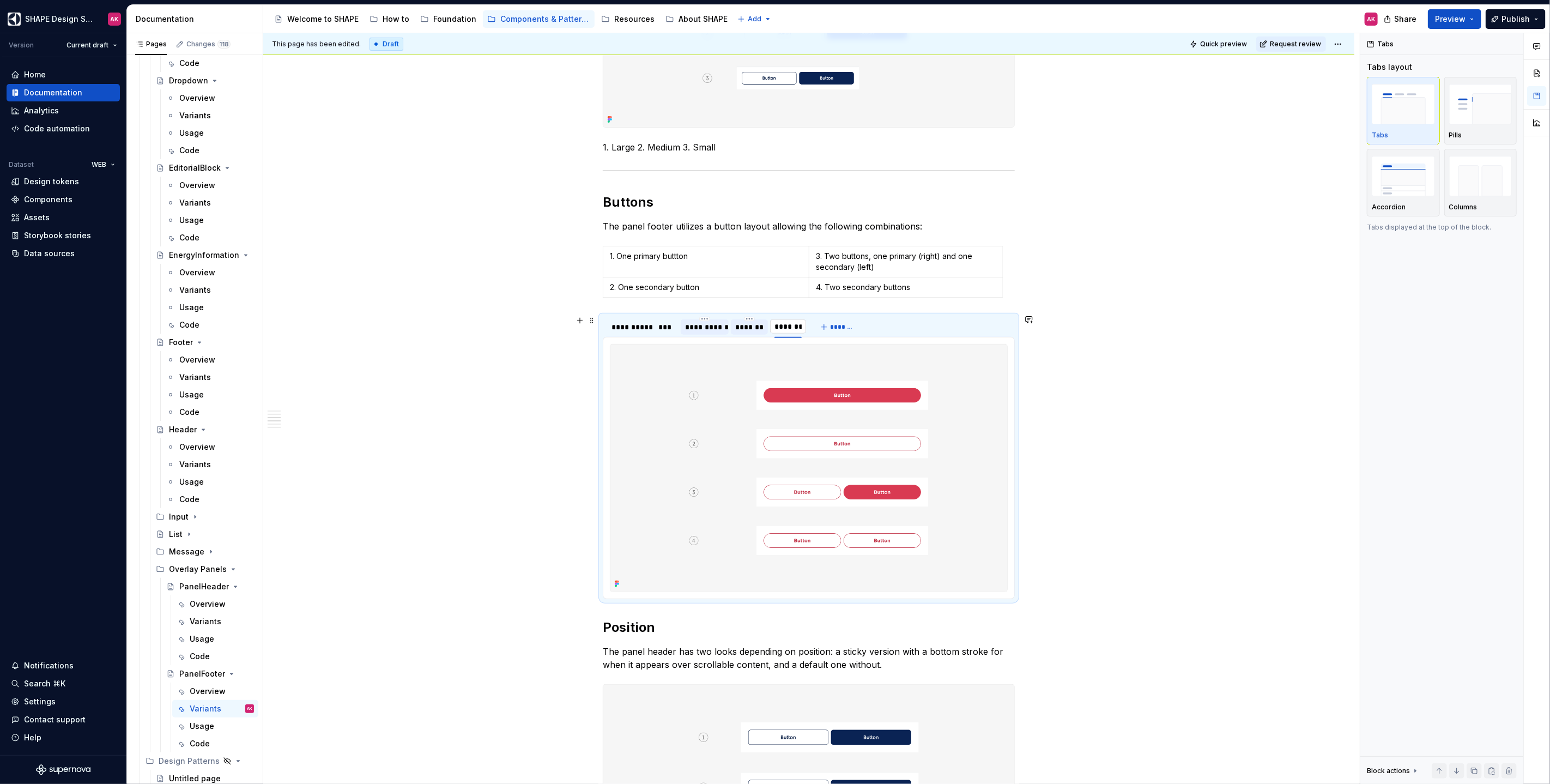
type input "**********"
click at [444, 279] on div "**********" at bounding box center [808, 765] width 1091 height 2031
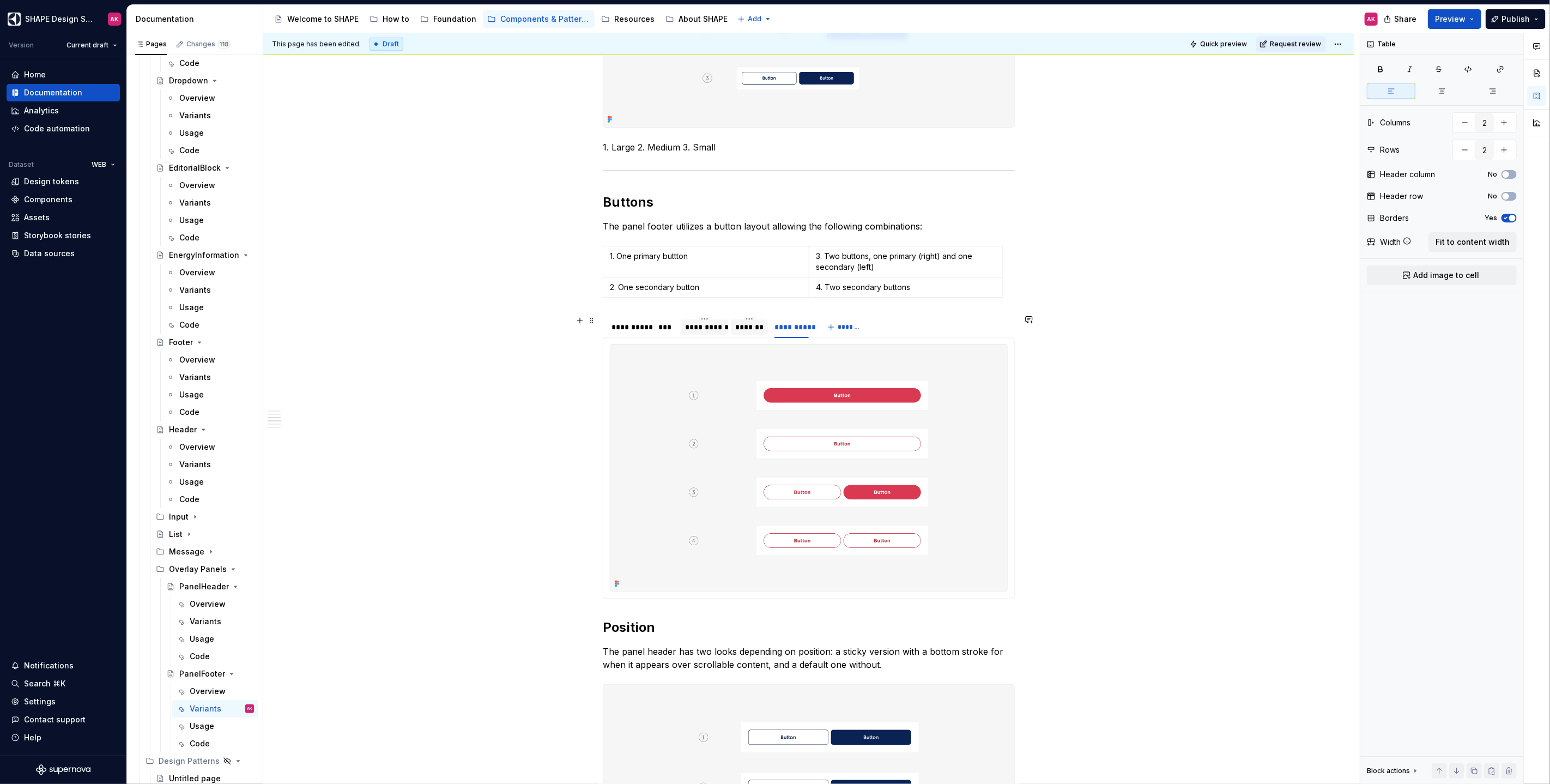
click at [626, 322] on div "**********" at bounding box center [630, 327] width 36 height 11
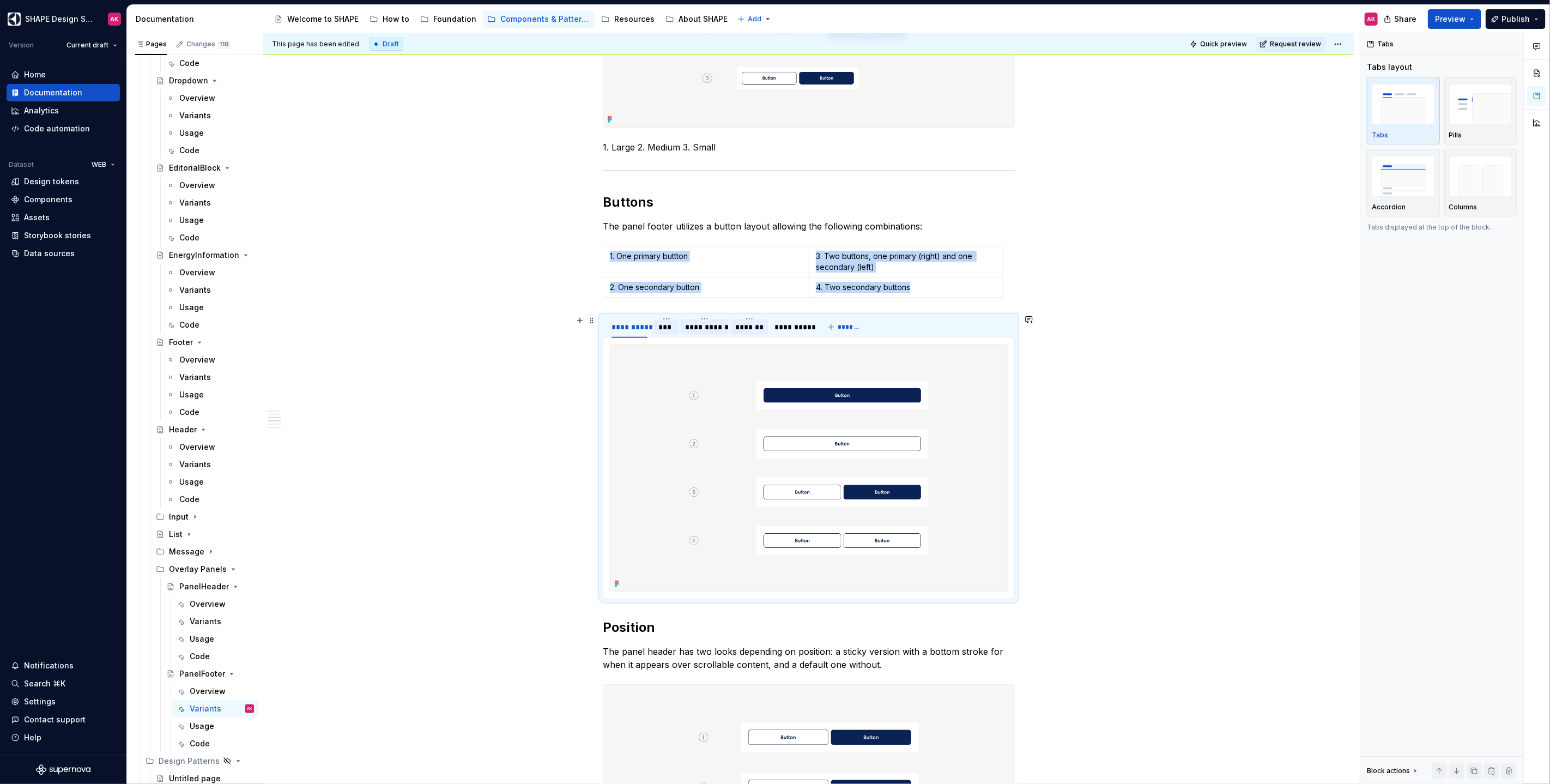
click at [667, 325] on div "***" at bounding box center [666, 327] width 15 height 11
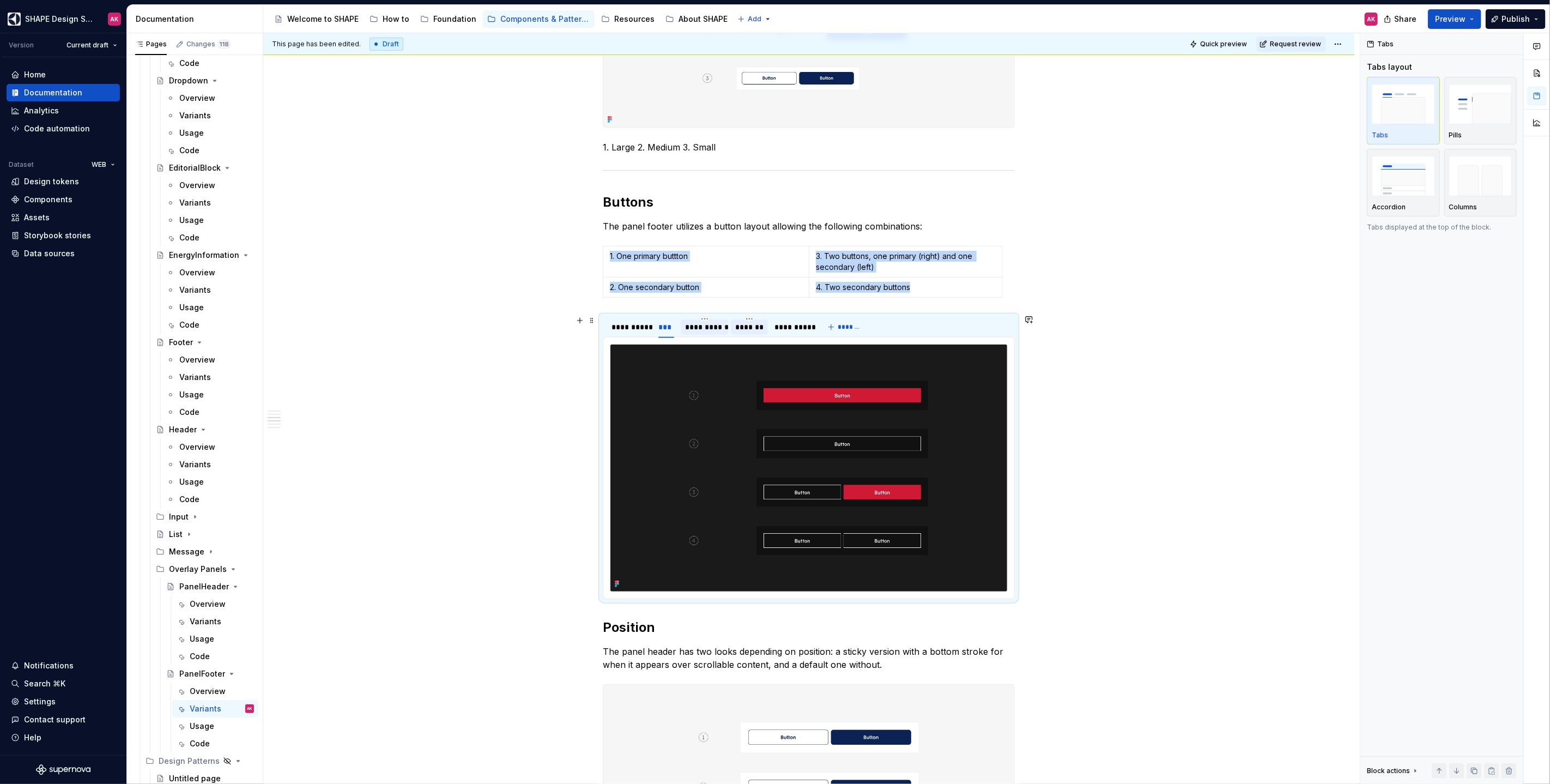
click at [703, 325] on div "**********" at bounding box center [704, 327] width 39 height 11
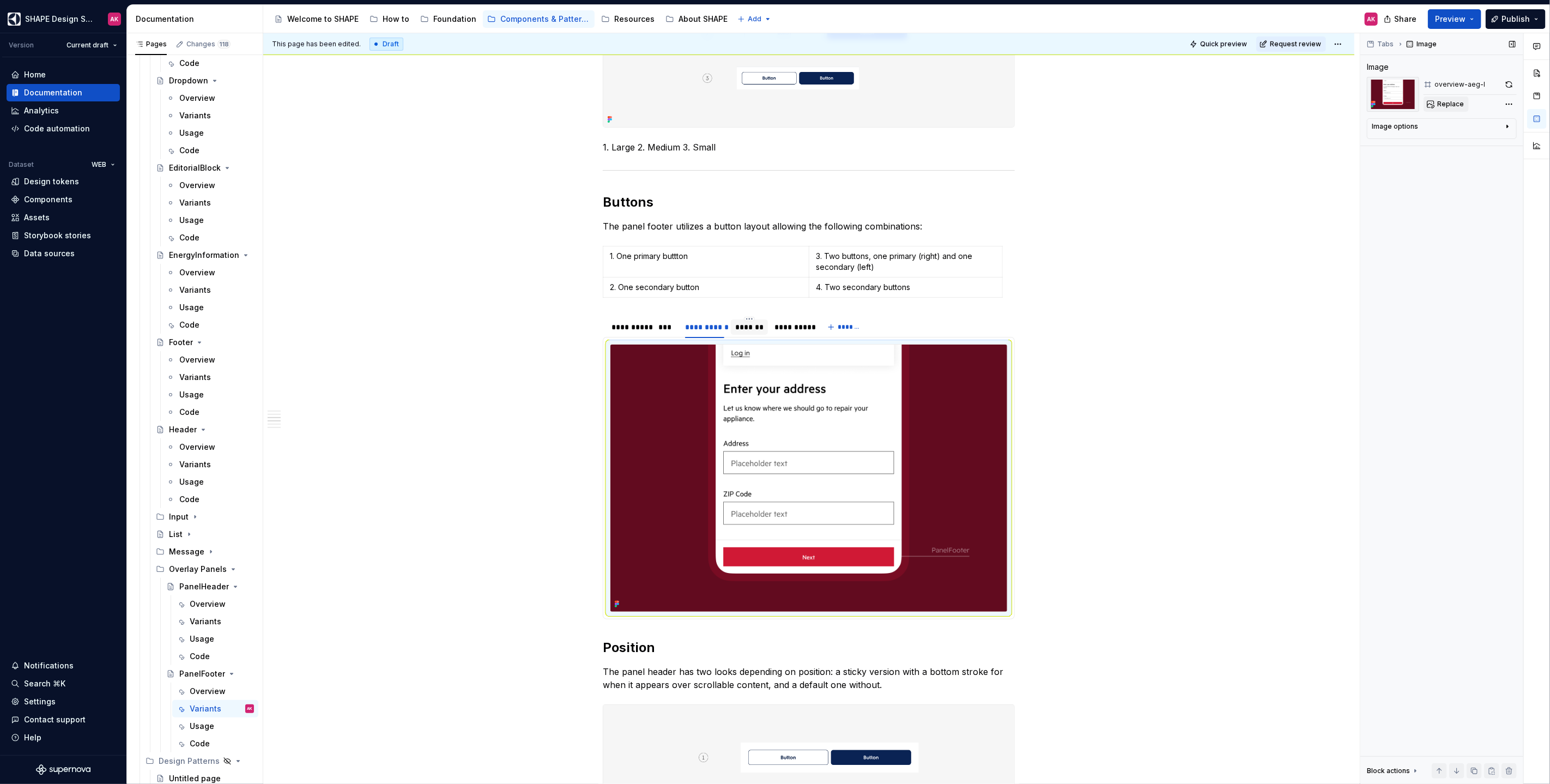
click at [915, 106] on span "Replace" at bounding box center [1451, 104] width 27 height 9
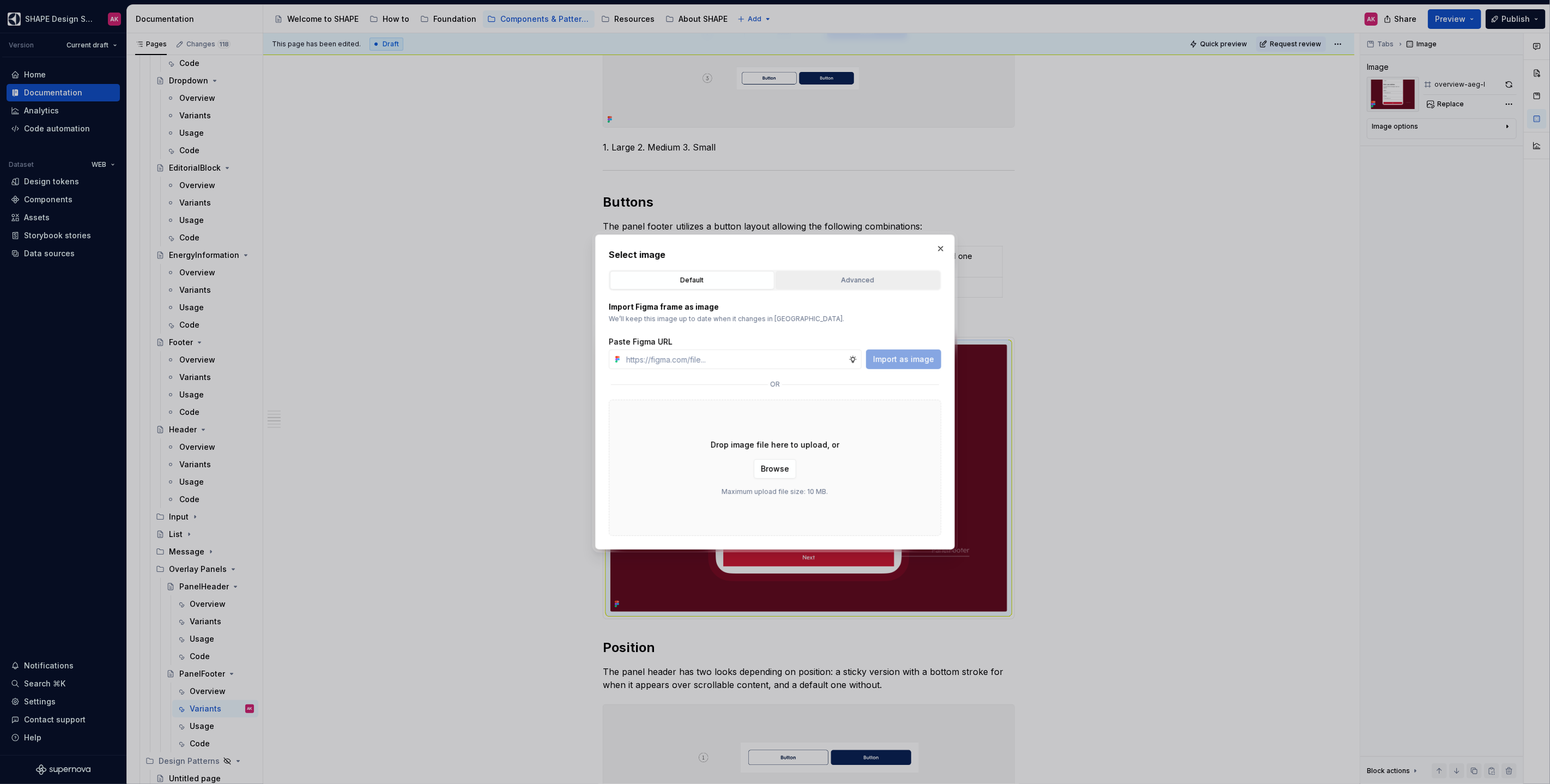
click at [837, 271] on button "Advanced" at bounding box center [857, 280] width 164 height 19
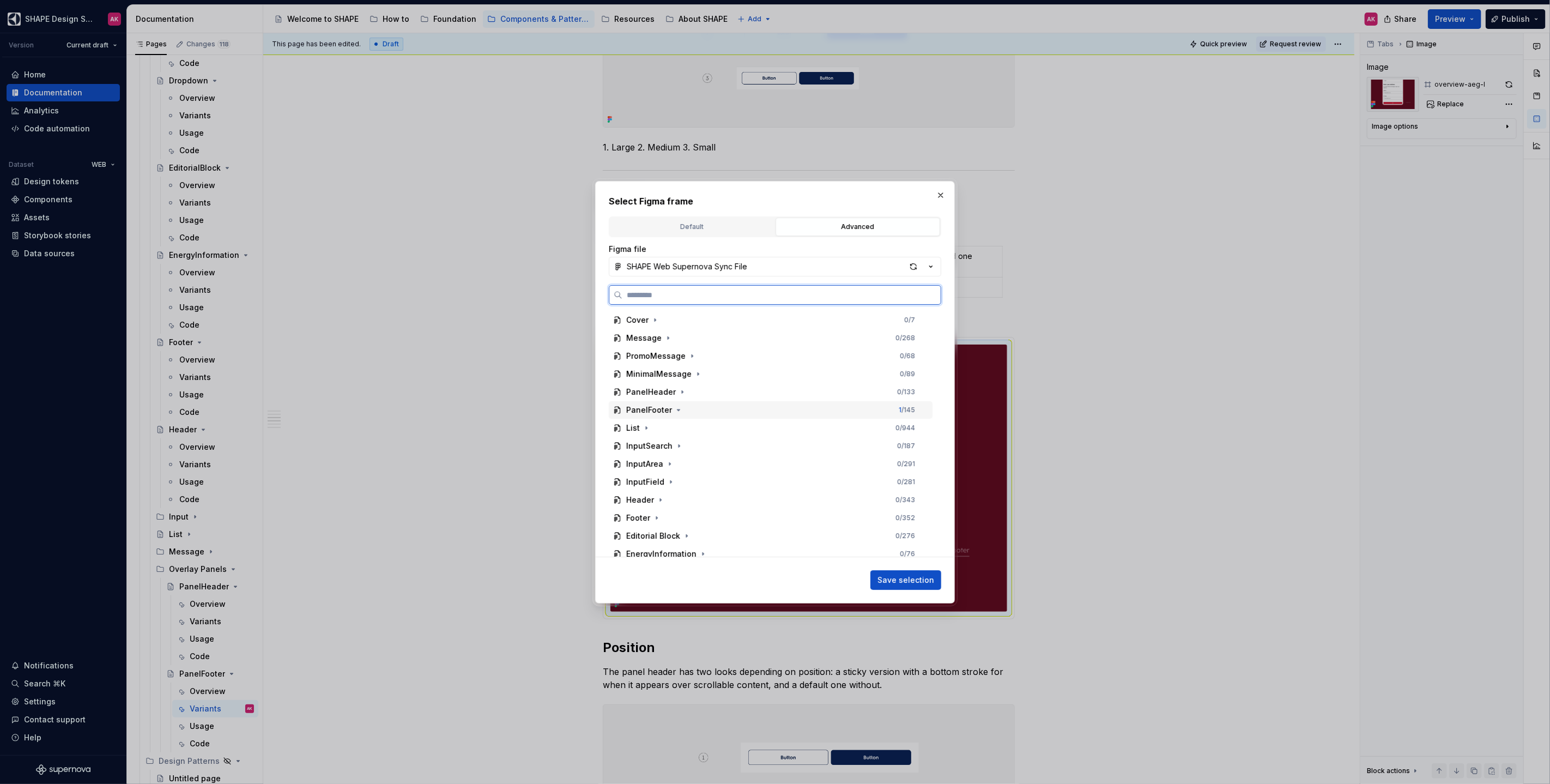
click at [642, 413] on div "PanelFooter" at bounding box center [649, 410] width 46 height 11
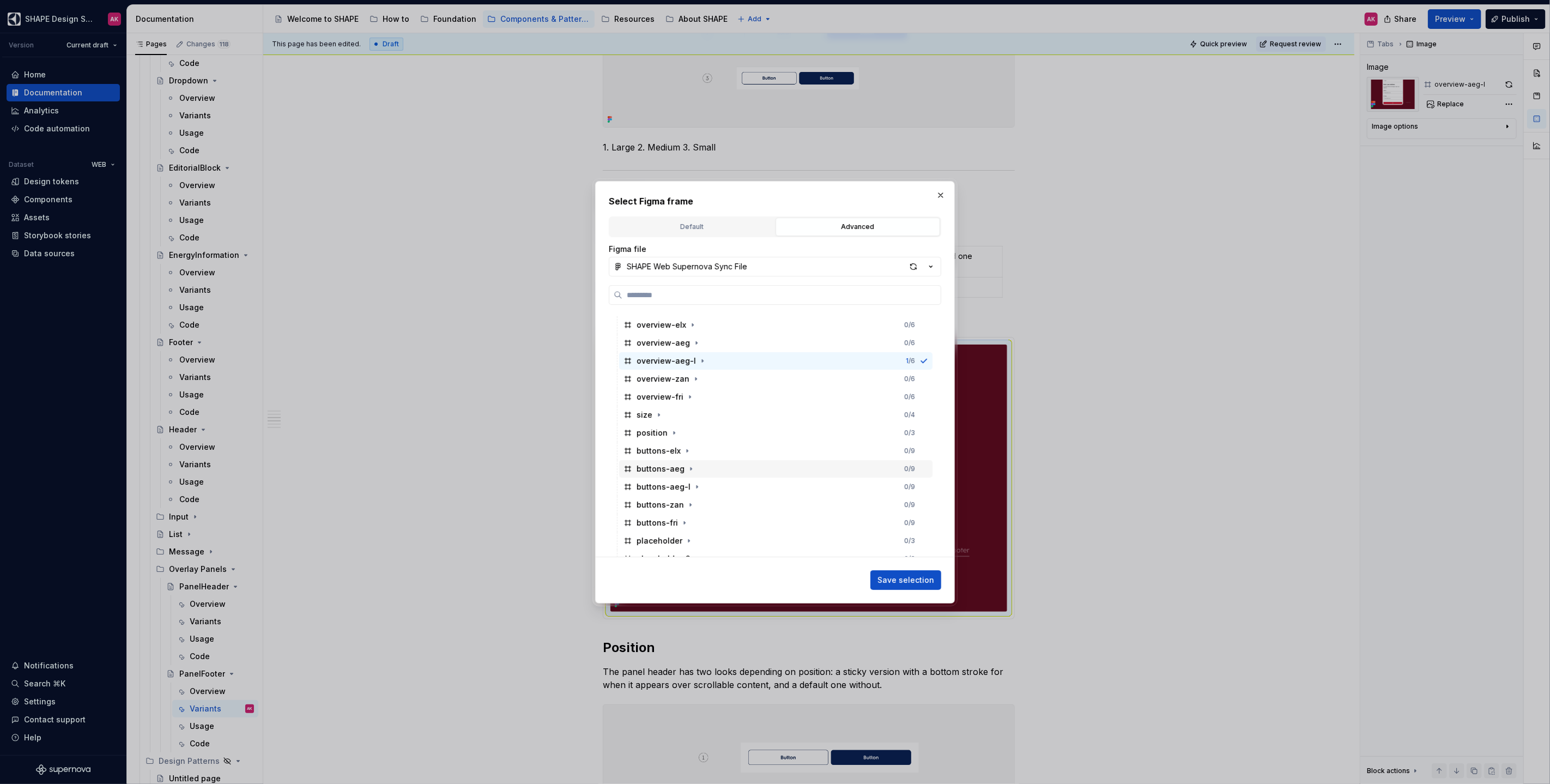
scroll to position [104, 0]
click at [667, 453] on div "buttons-aeg-l" at bounding box center [664, 486] width 54 height 11
drag, startPoint x: 898, startPoint y: 579, endPoint x: 896, endPoint y: 572, distance: 7.3
click at [898, 453] on span "Save selection" at bounding box center [905, 580] width 57 height 11
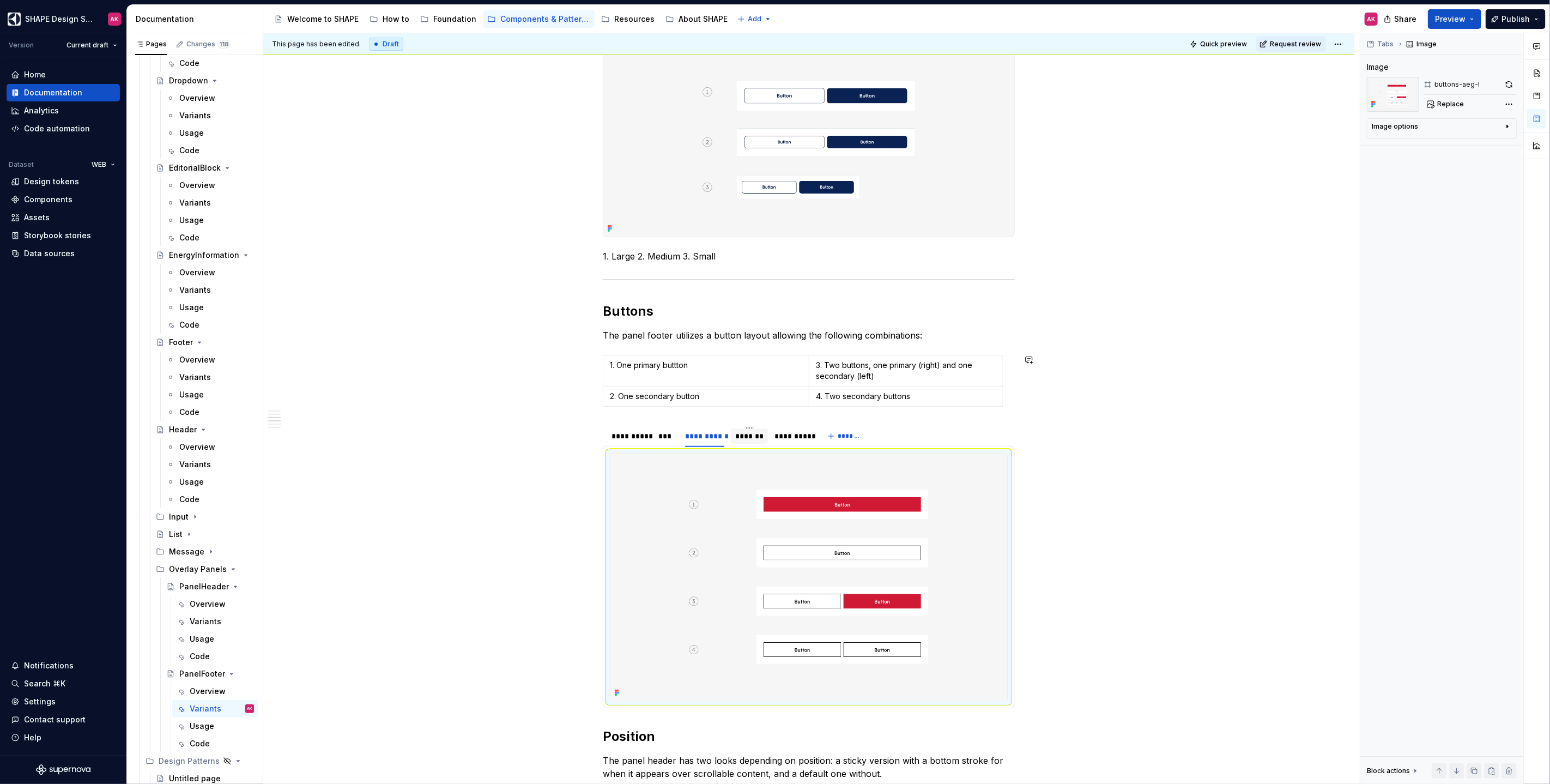
scroll to position [357, 0]
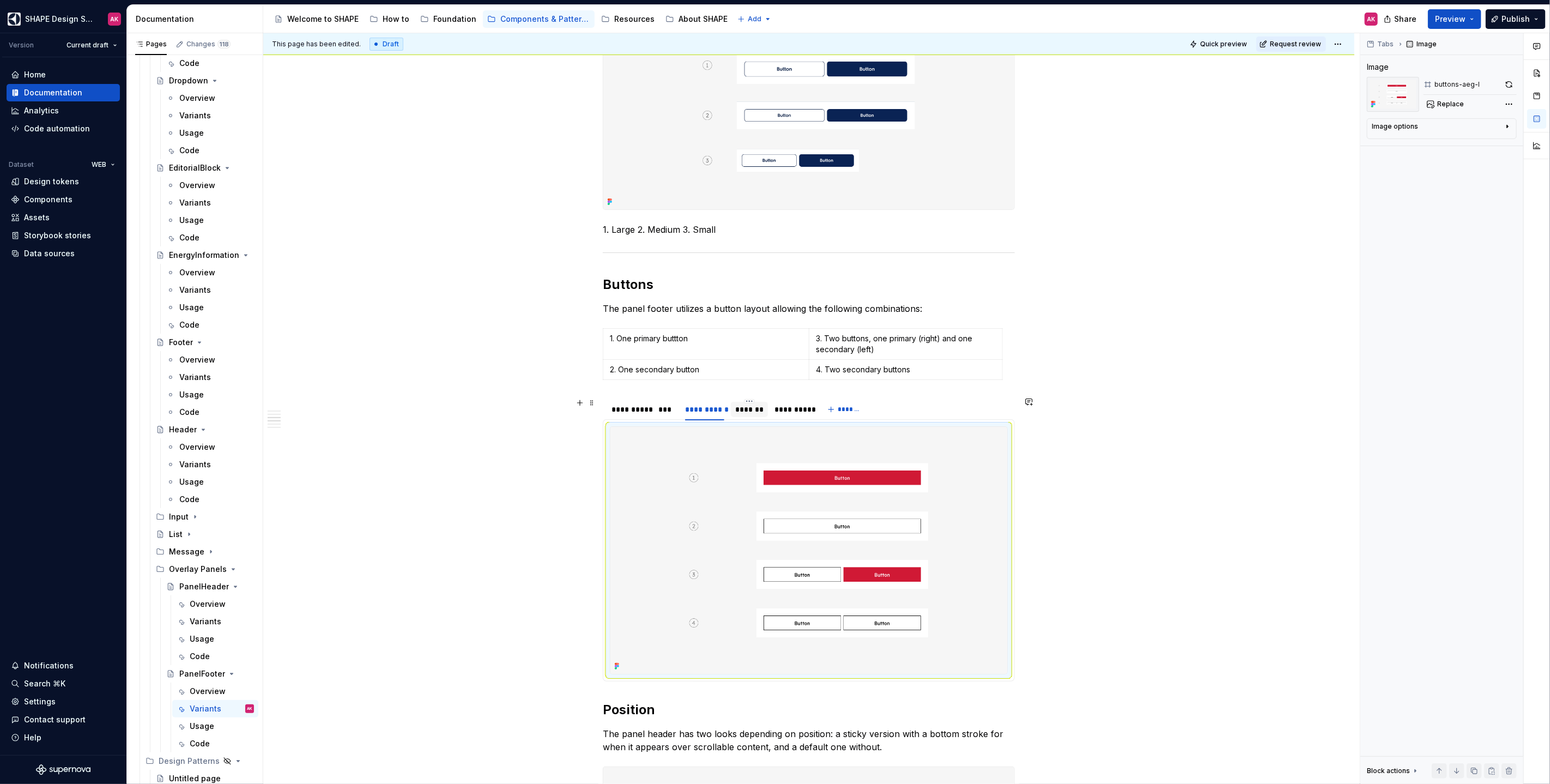
click at [746, 406] on div "*******" at bounding box center [749, 409] width 28 height 11
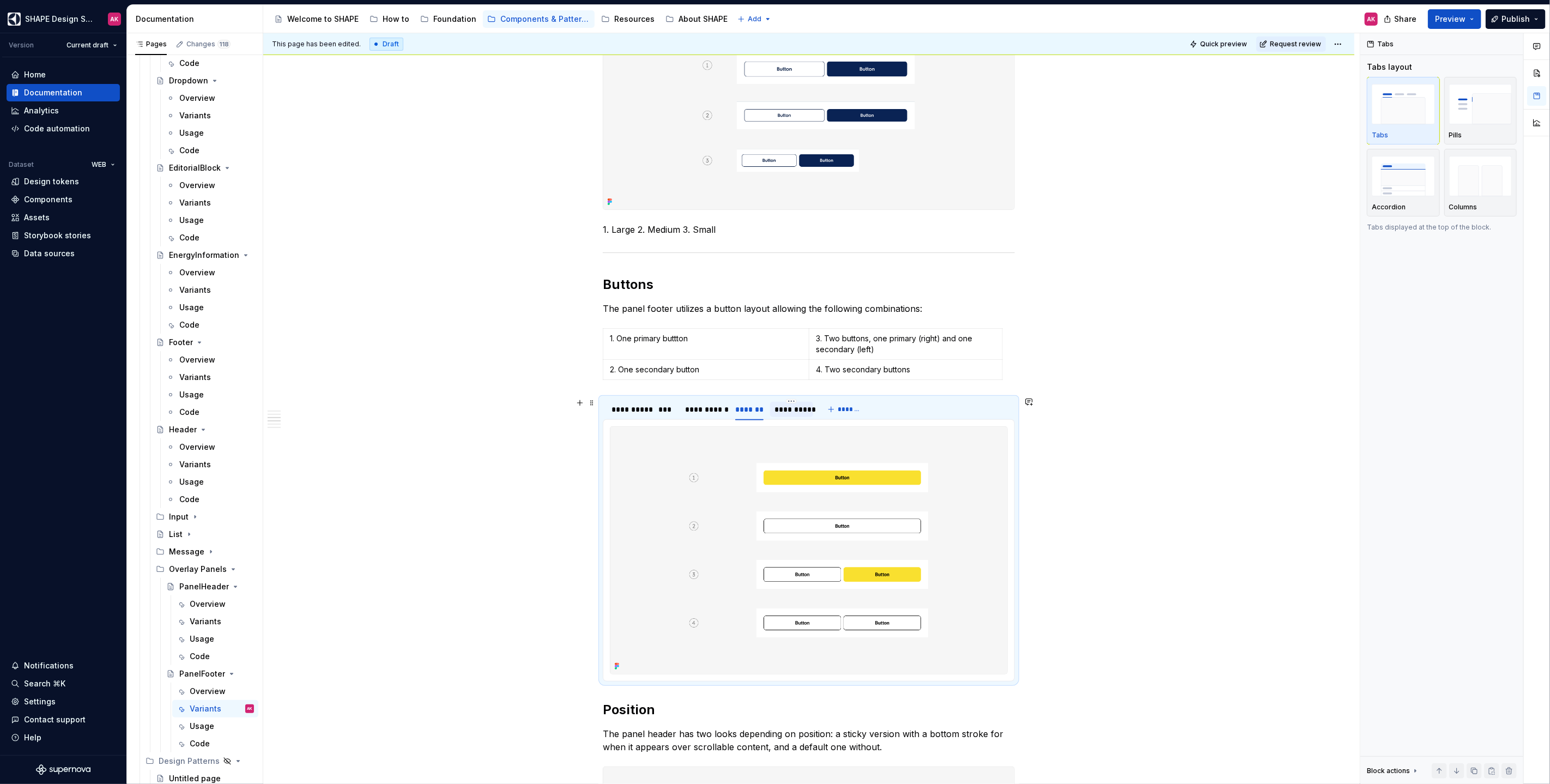
click at [794, 404] on div "**********" at bounding box center [791, 409] width 34 height 11
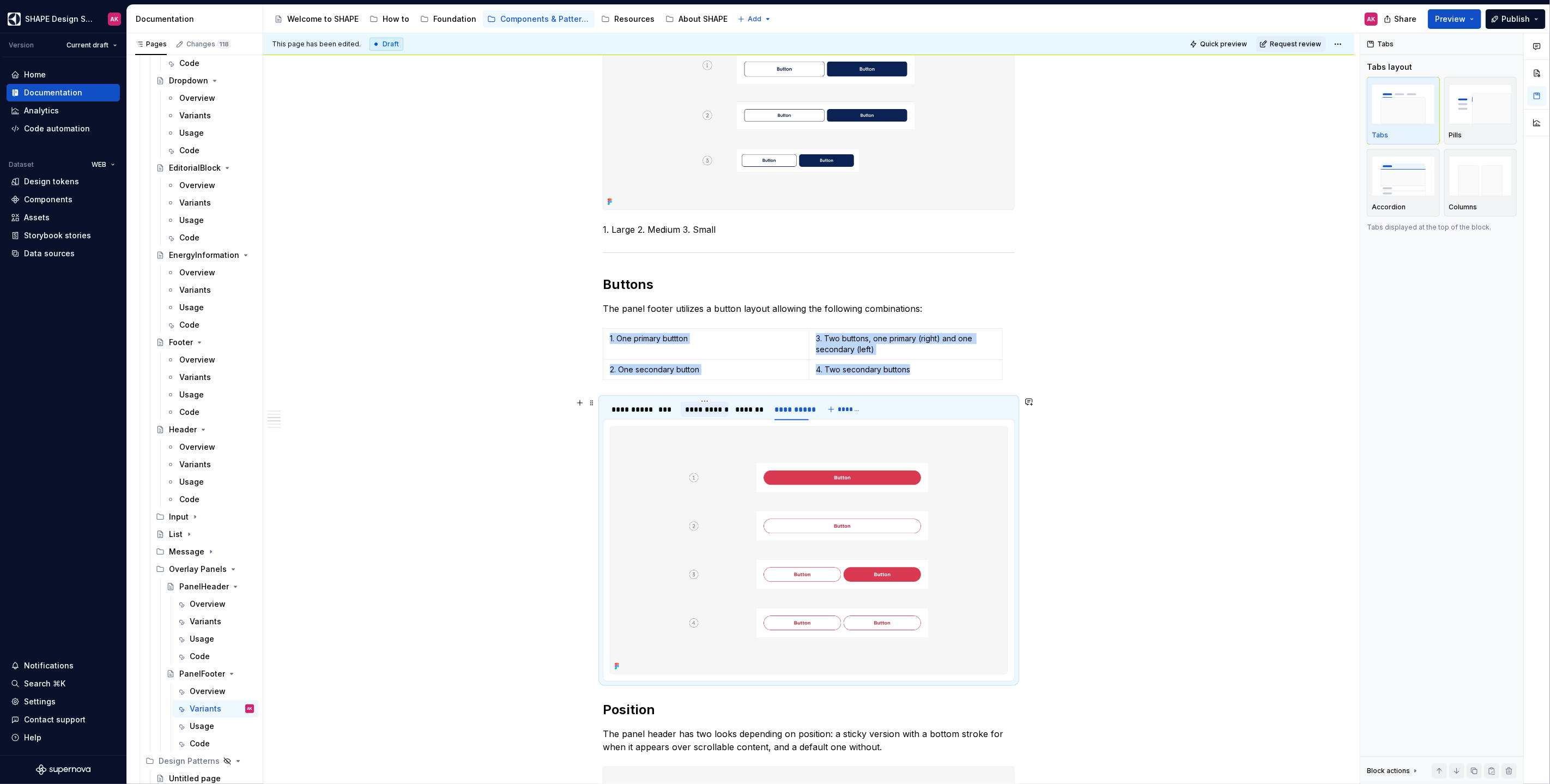
click at [703, 405] on div "**********" at bounding box center [704, 409] width 39 height 11
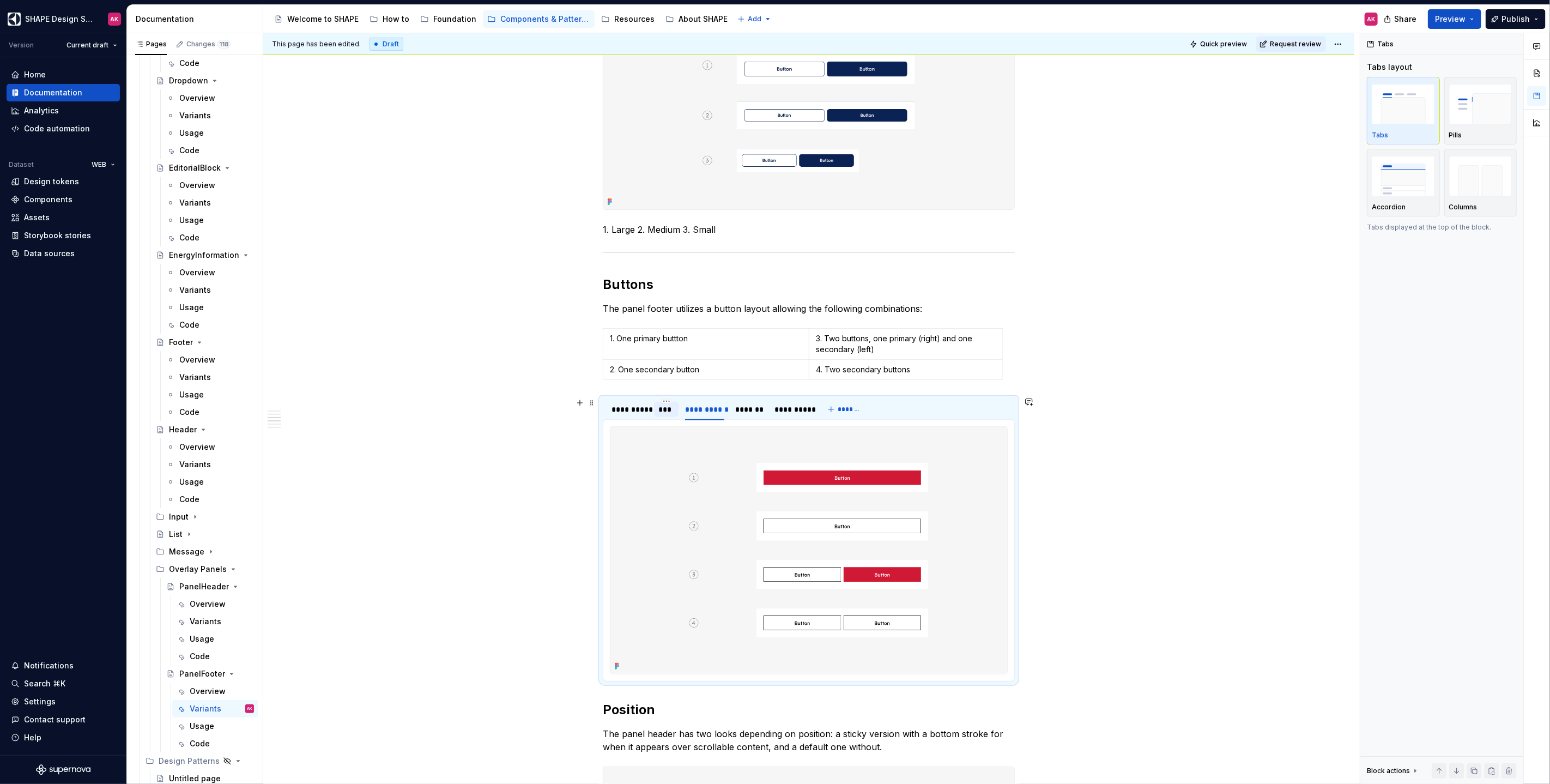
click at [664, 406] on div "***" at bounding box center [666, 409] width 15 height 11
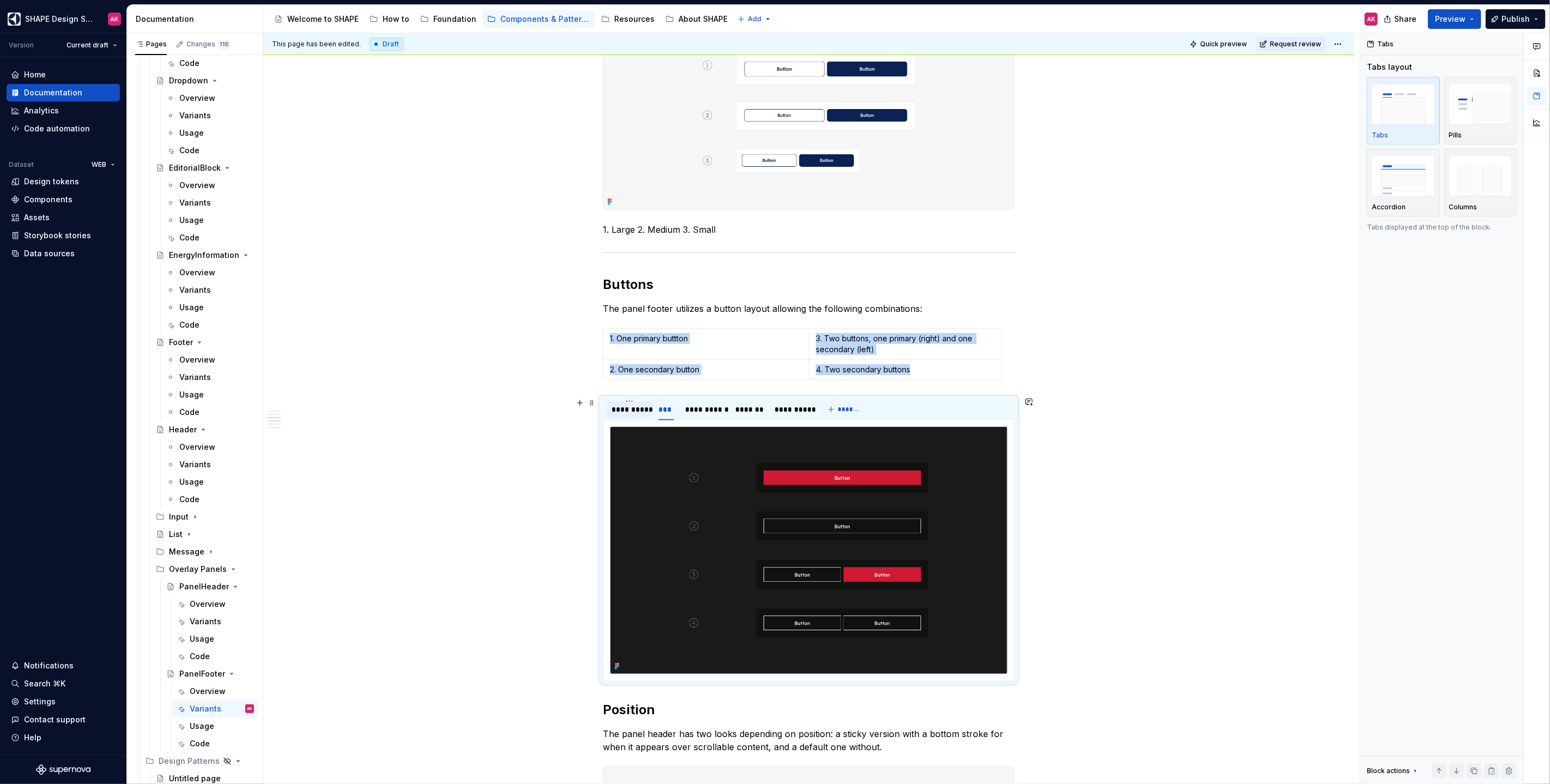
click at [638, 407] on div "**********" at bounding box center [630, 409] width 36 height 11
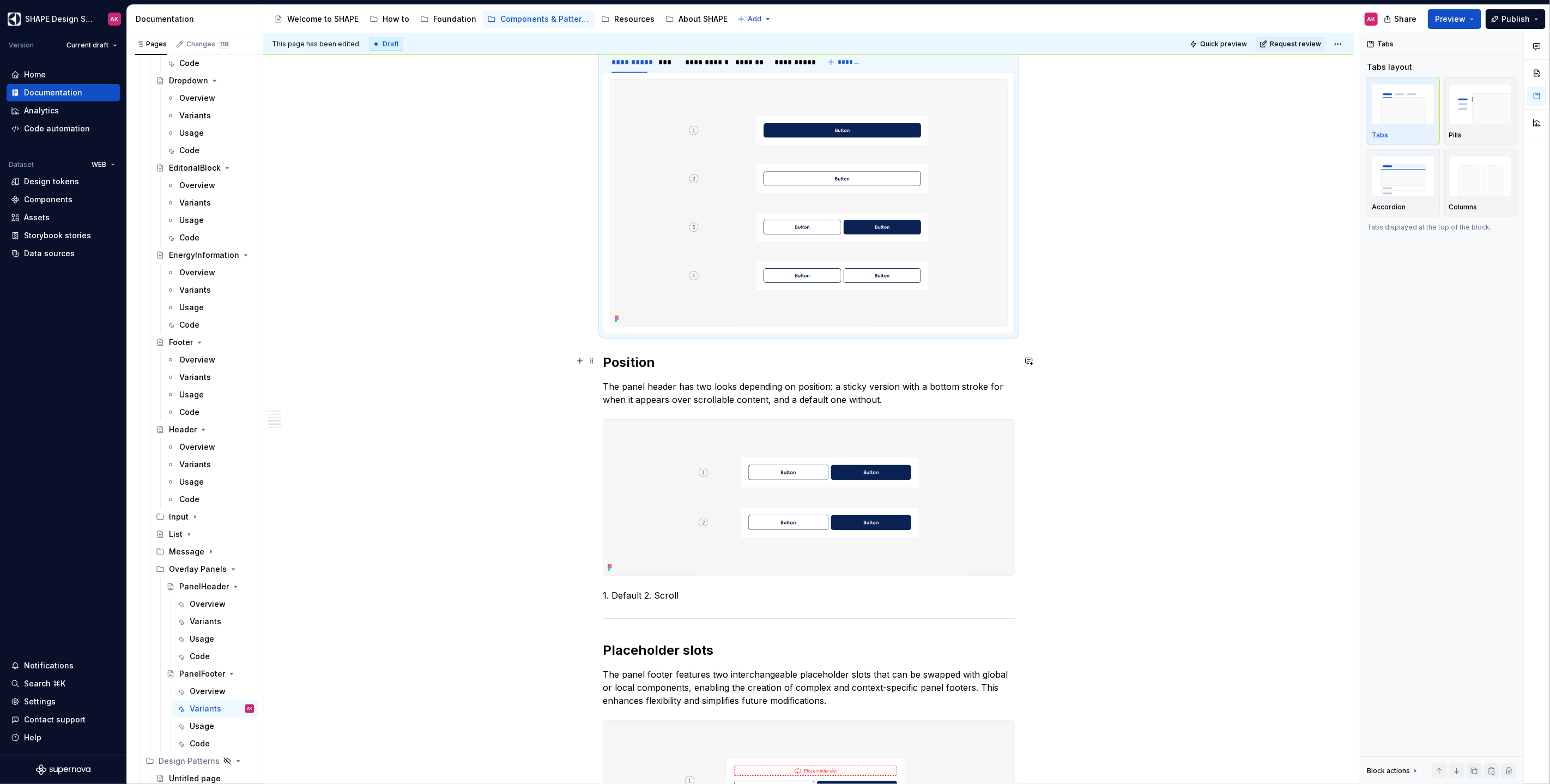
scroll to position [484, 0]
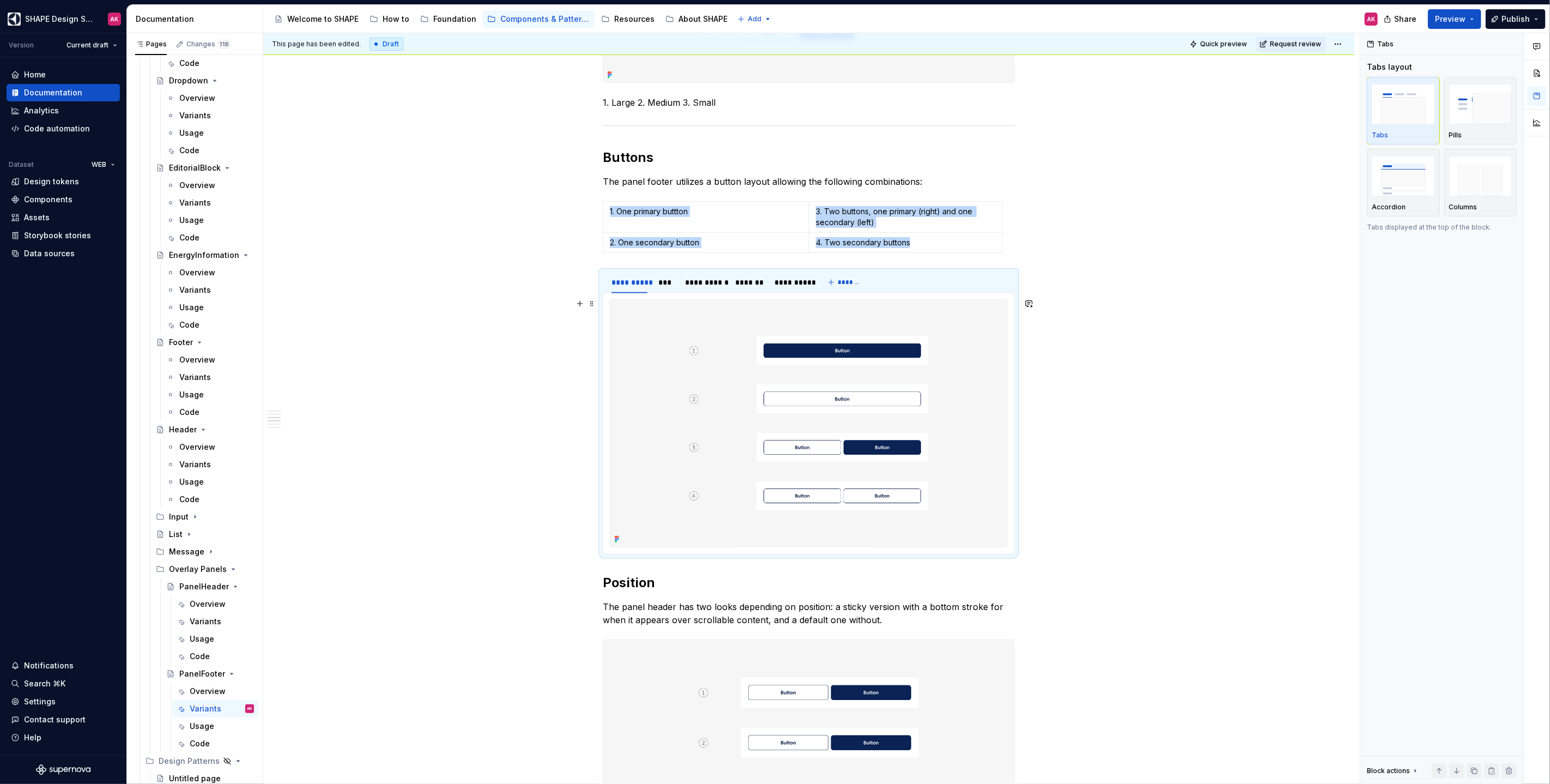
drag, startPoint x: 1077, startPoint y: 494, endPoint x: 1062, endPoint y: 492, distance: 15.1
click at [915, 453] on div "**********" at bounding box center [811, 408] width 1097 height 751
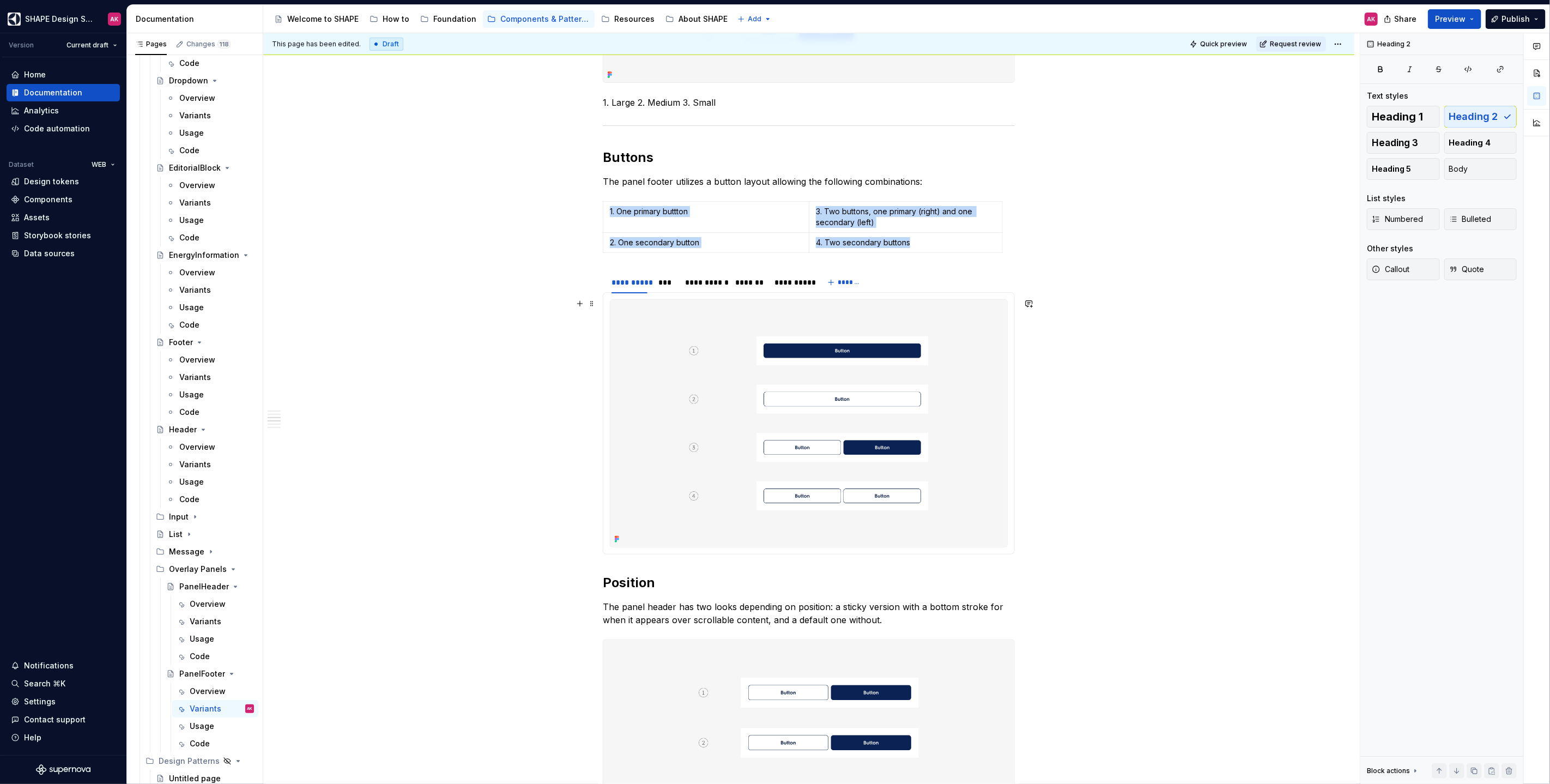
click at [915, 453] on img at bounding box center [808, 423] width 397 height 247
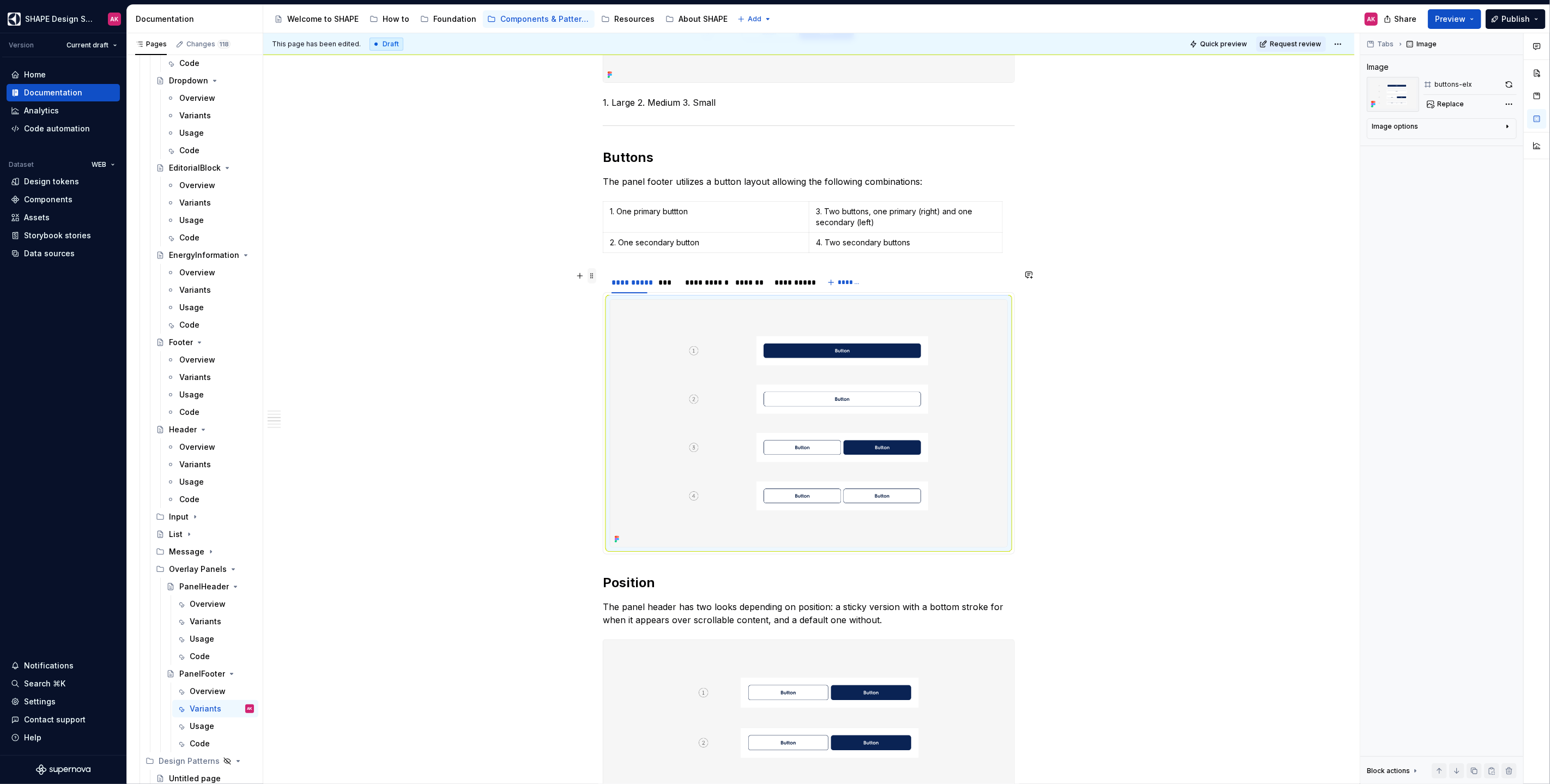
click at [593, 279] on span at bounding box center [592, 275] width 9 height 15
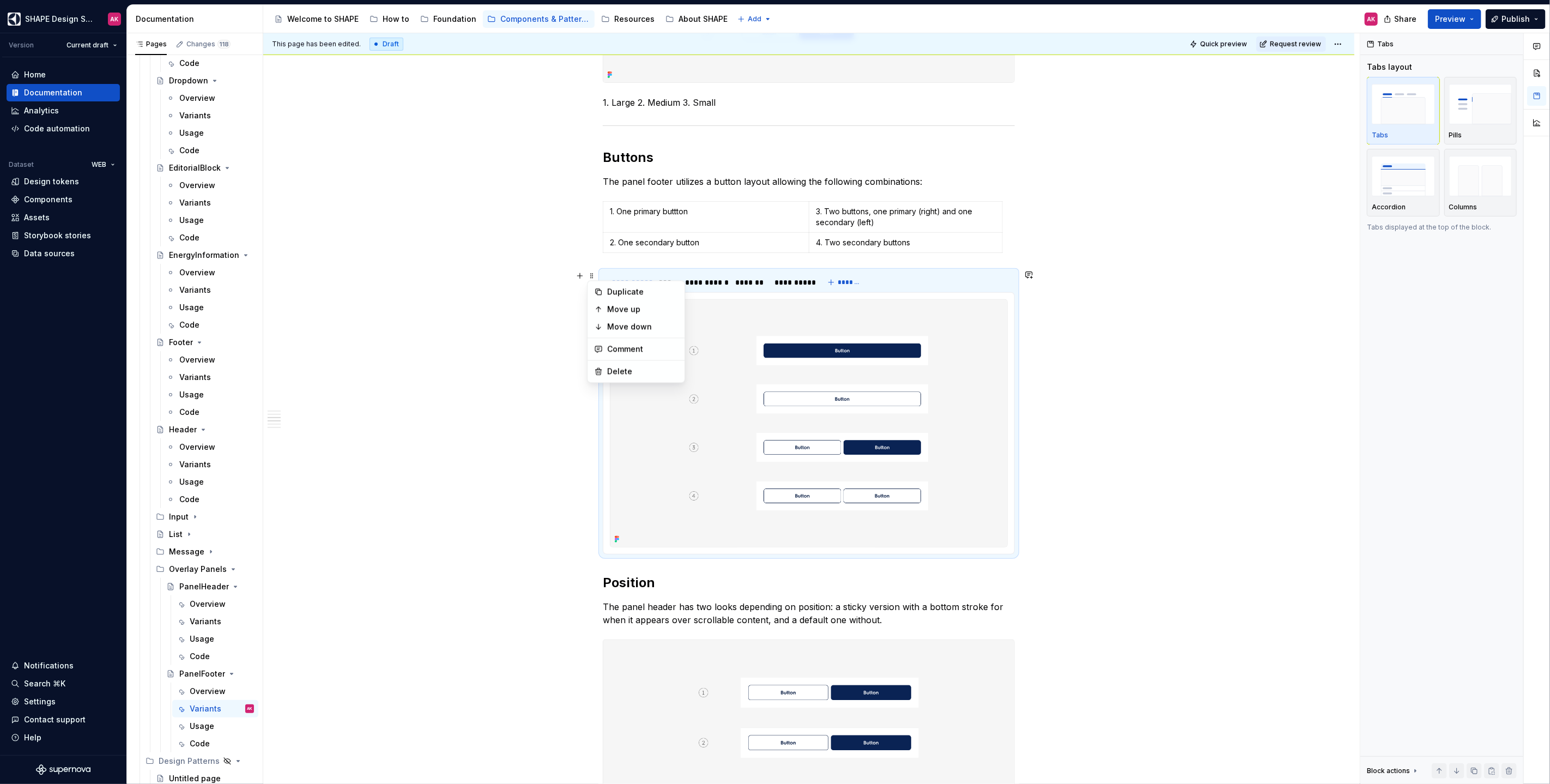
click at [563, 365] on div "**********" at bounding box center [808, 721] width 1091 height 2031
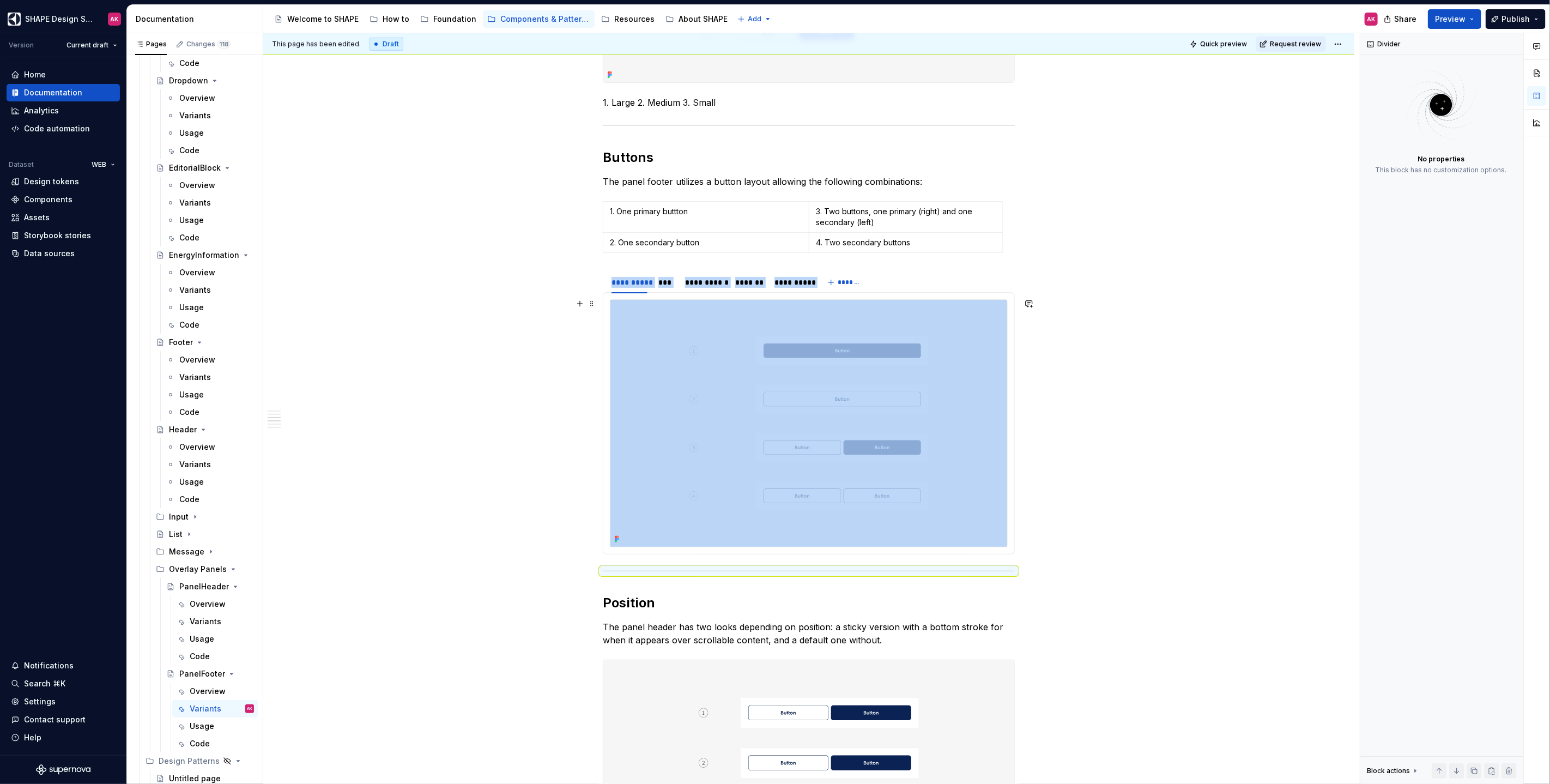
click at [408, 453] on div "**********" at bounding box center [808, 731] width 1091 height 2051
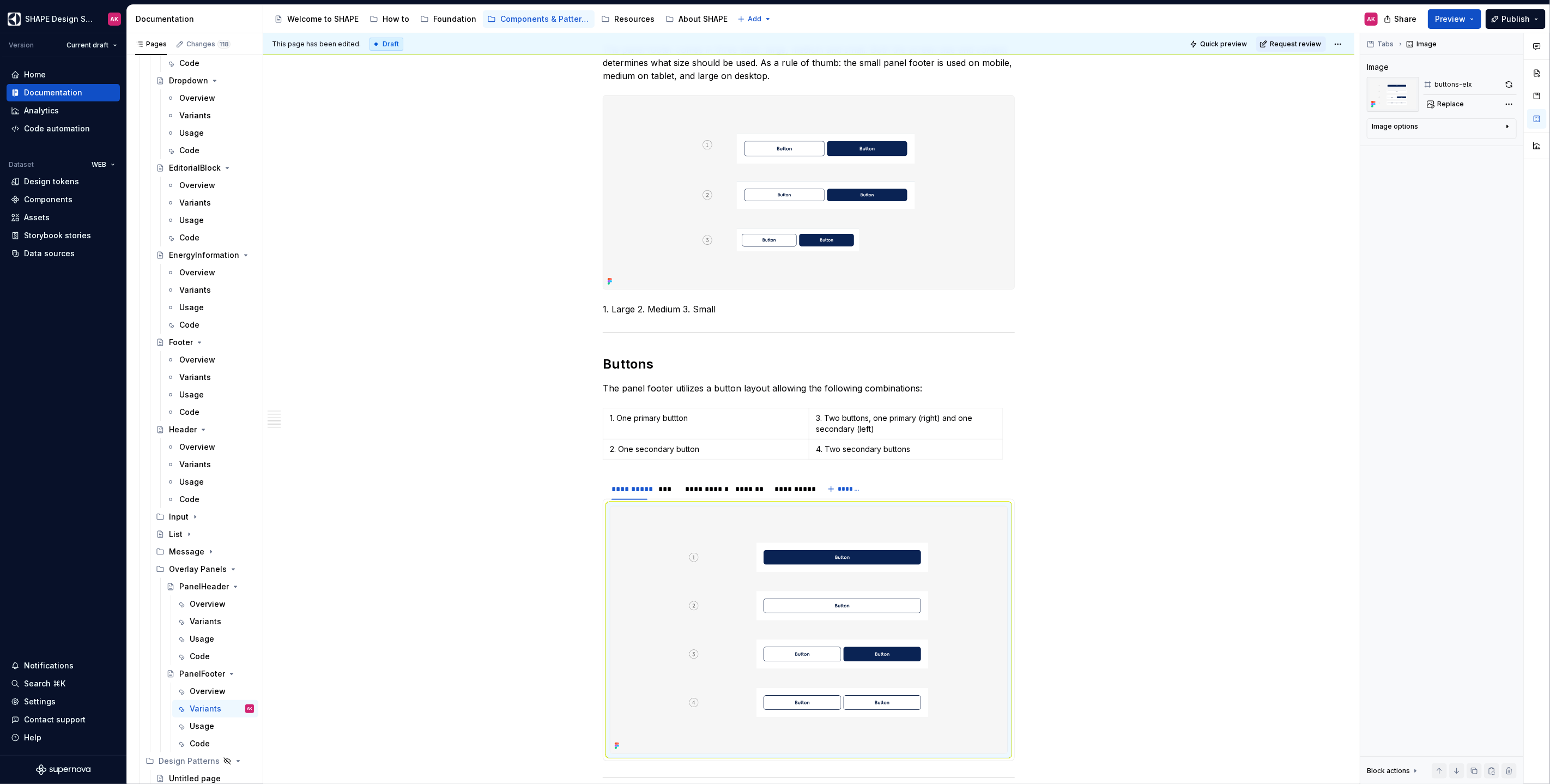
scroll to position [0, 0]
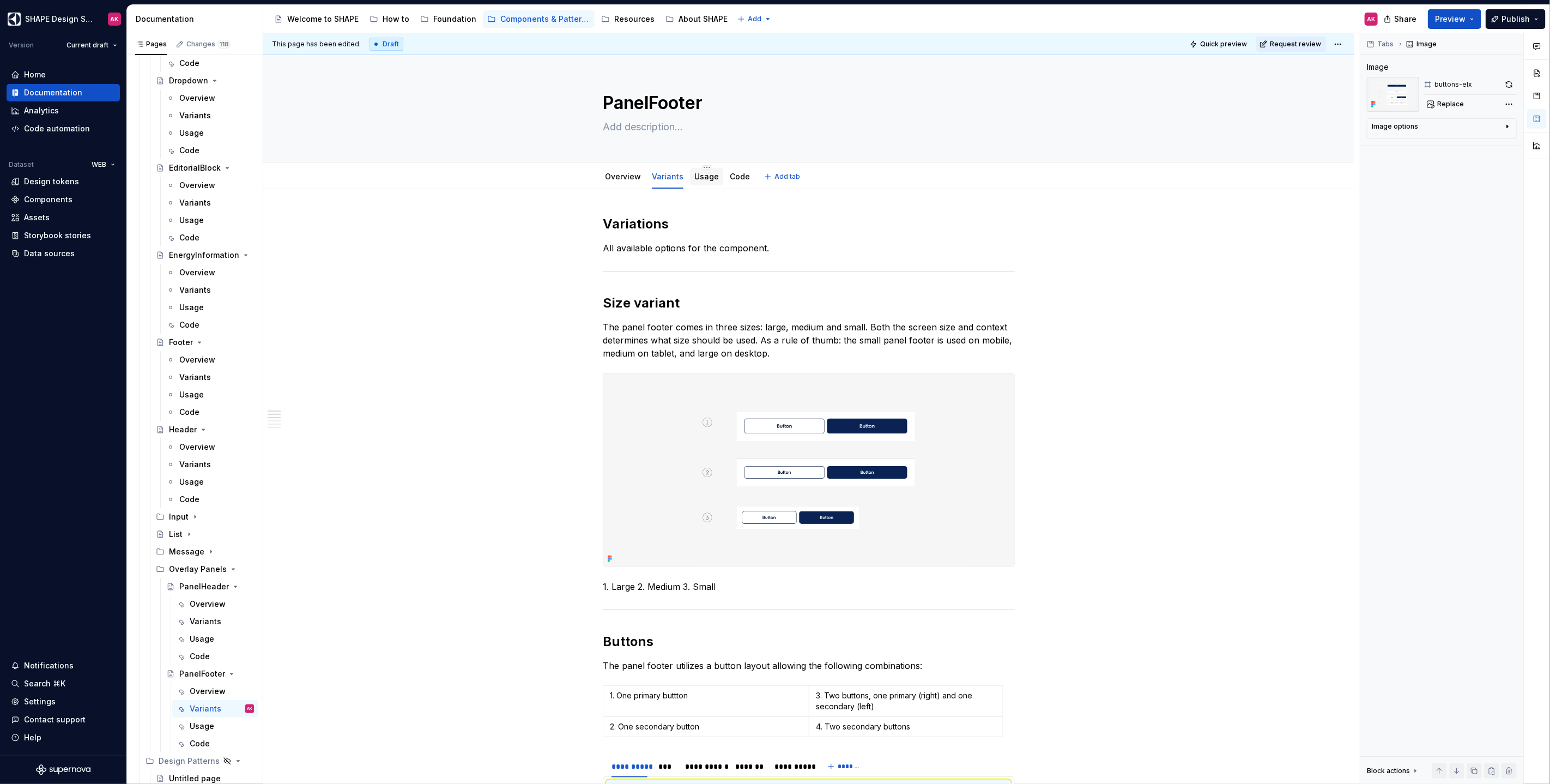
click at [703, 175] on link "Usage" at bounding box center [706, 176] width 24 height 9
type textarea "*"
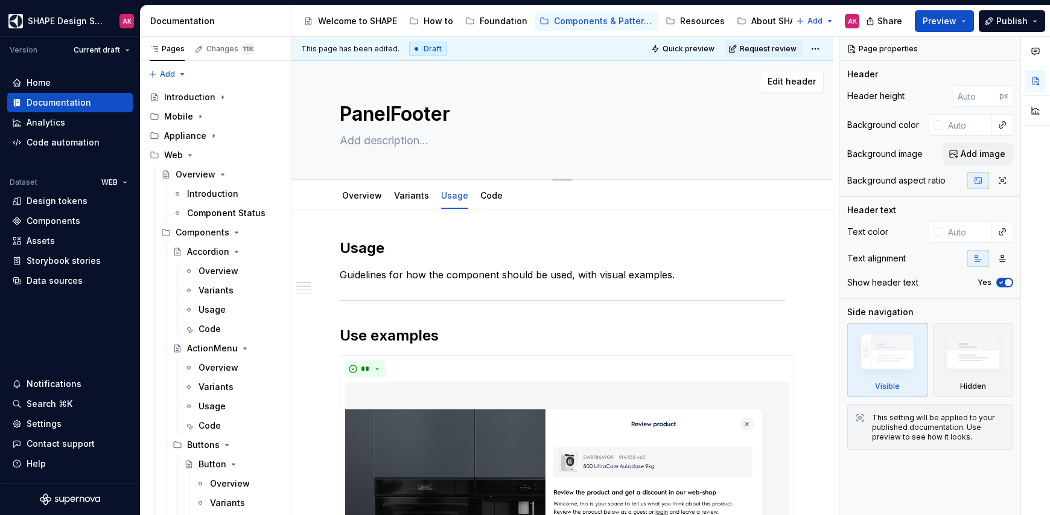
type textarea "*"
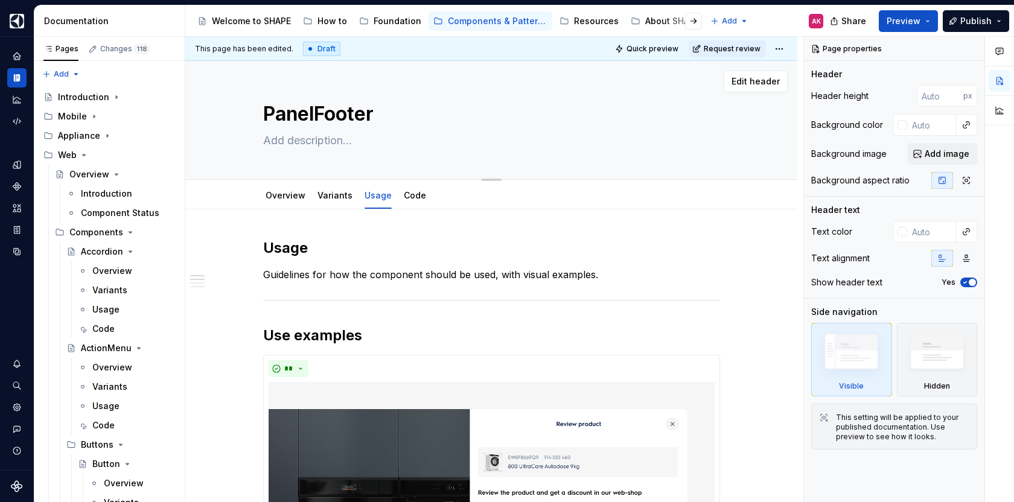
type textarea "*"
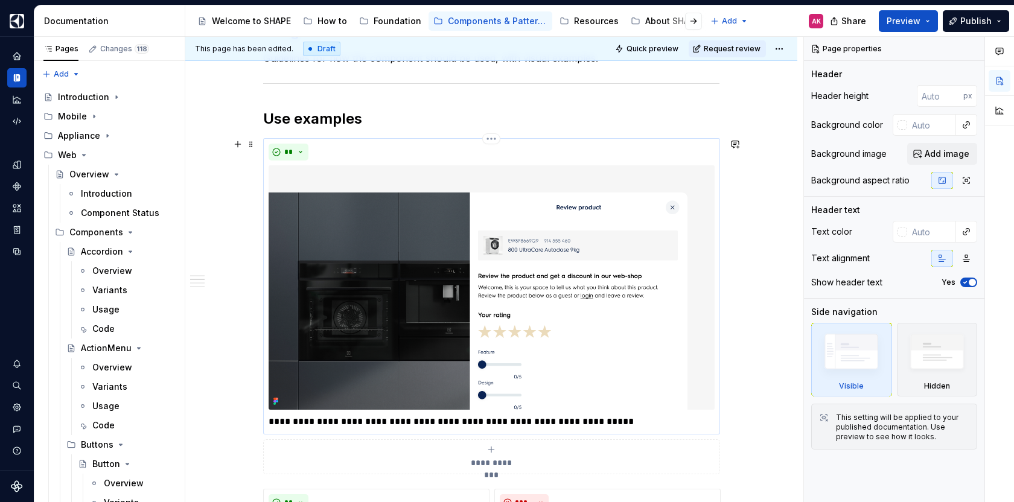
scroll to position [384, 0]
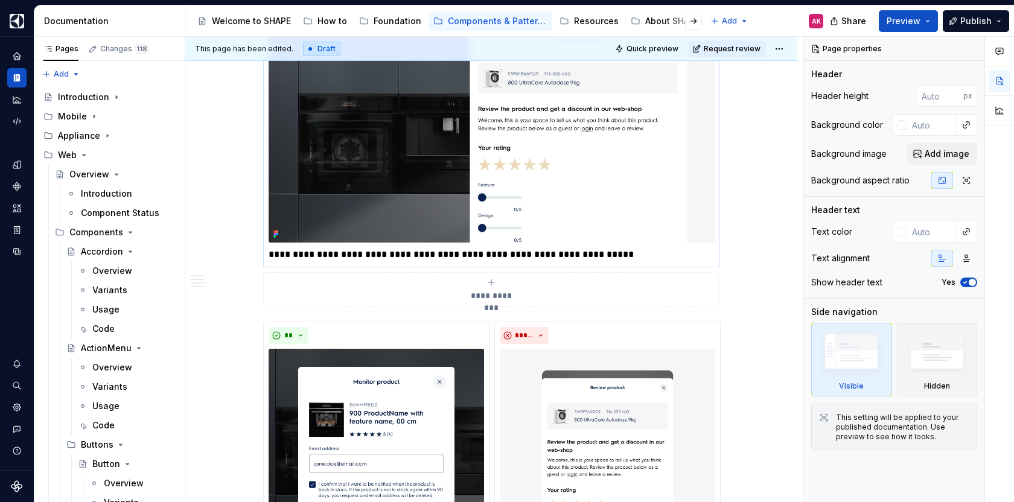
click at [333, 249] on p "**********" at bounding box center [491, 254] width 446 height 14
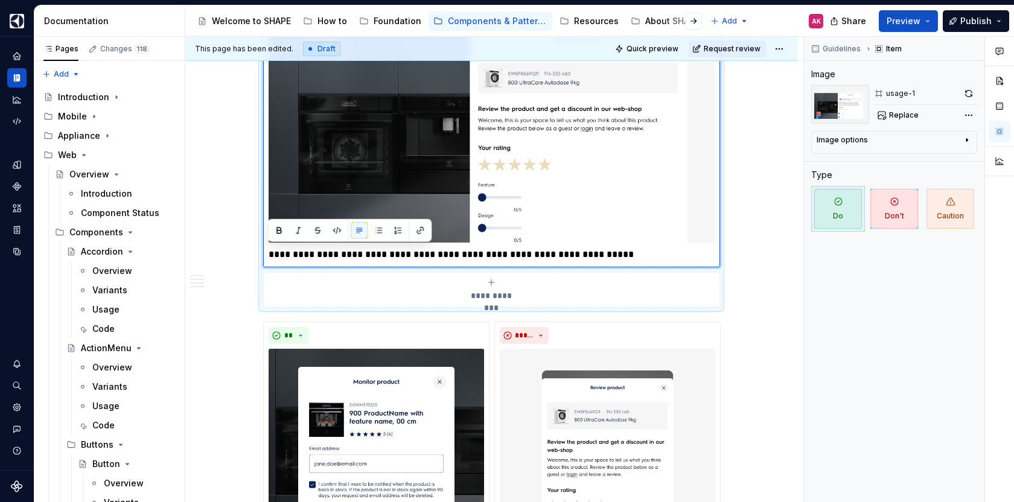
paste div
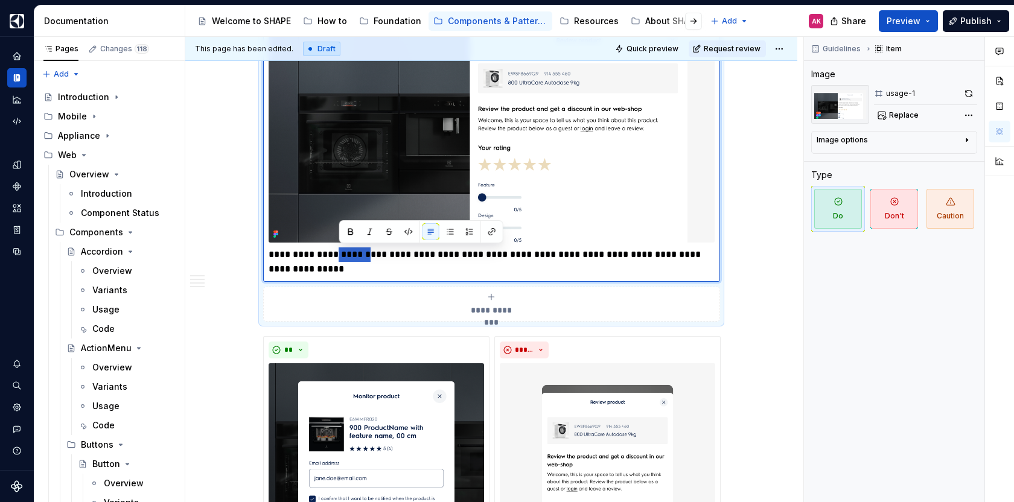
drag, startPoint x: 367, startPoint y: 255, endPoint x: 332, endPoint y: 259, distance: 35.2
click at [332, 259] on p "**********" at bounding box center [491, 261] width 446 height 29
type textarea "*"
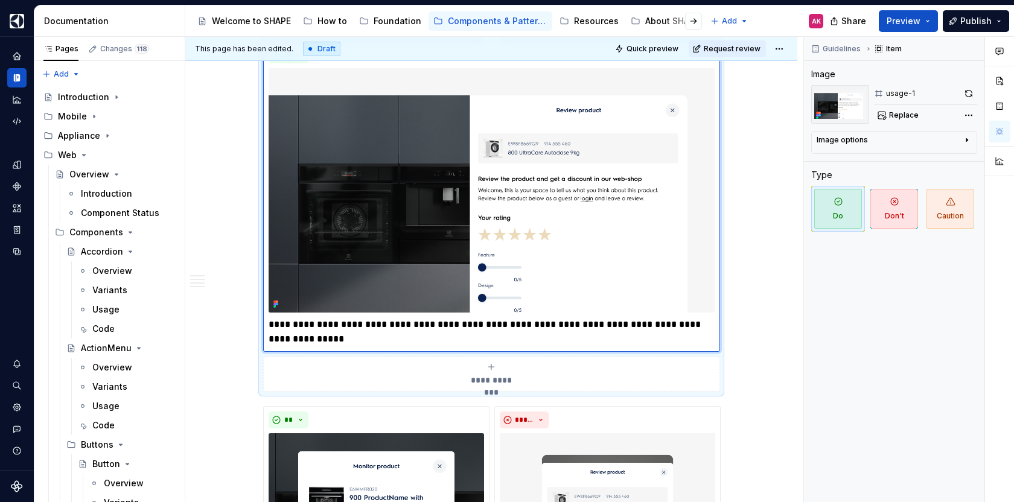
scroll to position [514, 0]
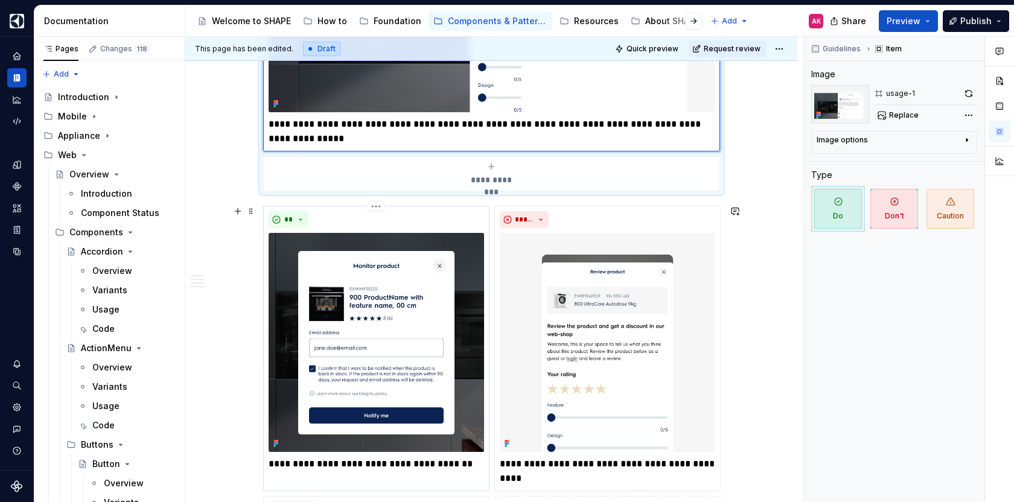
click at [334, 462] on p "**********" at bounding box center [375, 464] width 215 height 14
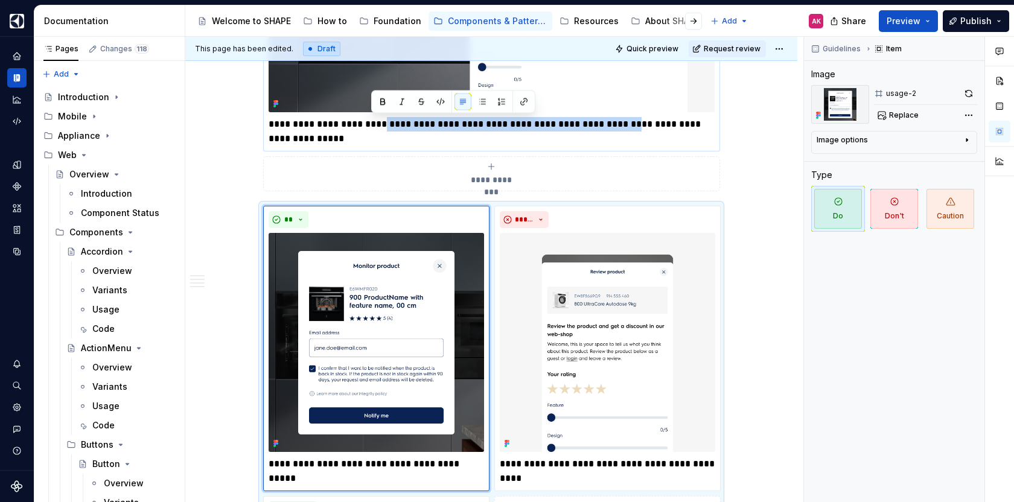
drag, startPoint x: 626, startPoint y: 122, endPoint x: 373, endPoint y: 130, distance: 252.9
click at [373, 130] on p "**********" at bounding box center [491, 131] width 446 height 29
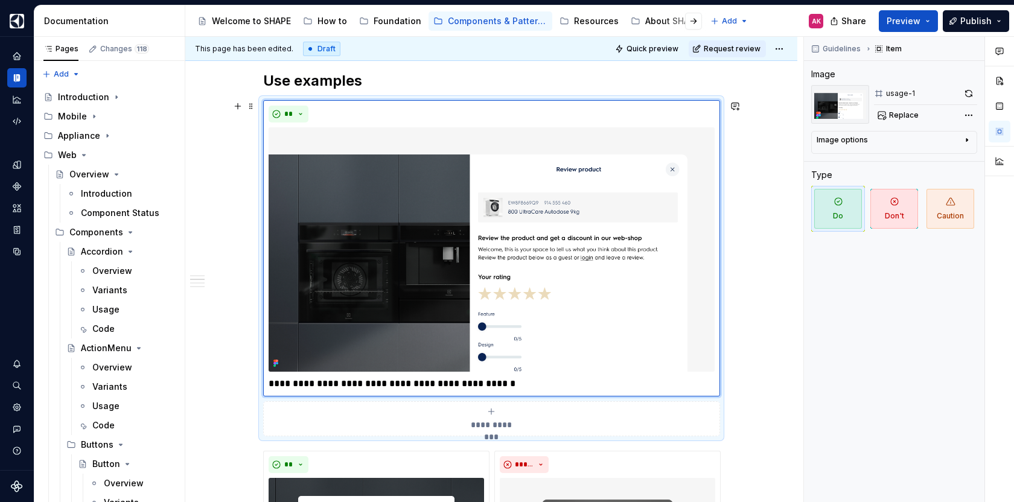
scroll to position [258, 0]
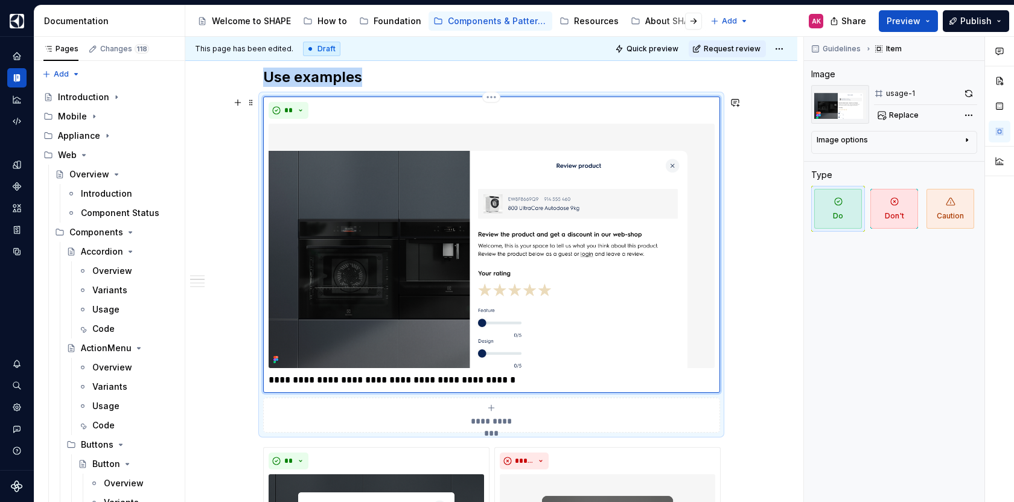
click at [387, 201] on img at bounding box center [491, 246] width 446 height 244
click at [575, 285] on img at bounding box center [491, 246] width 446 height 244
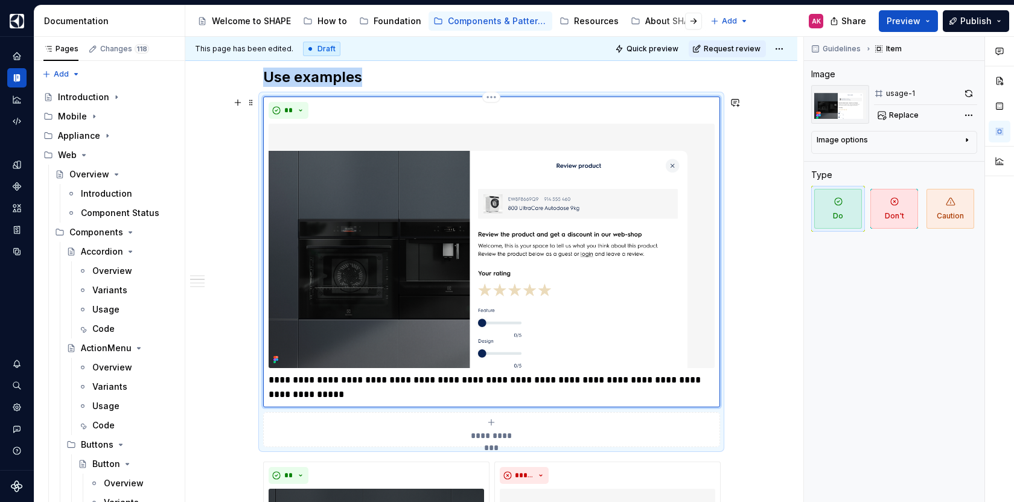
click at [431, 183] on img at bounding box center [491, 246] width 446 height 244
click at [904, 113] on span "Replace" at bounding box center [904, 115] width 30 height 10
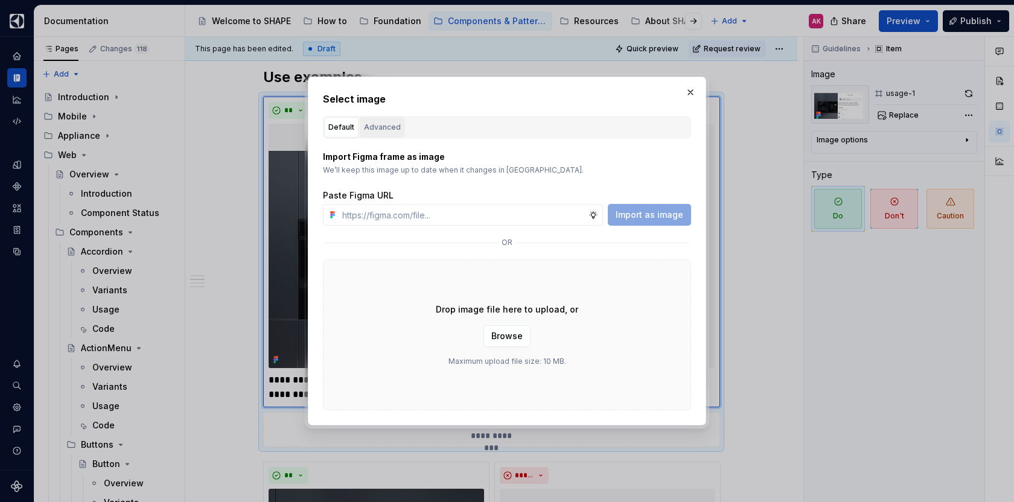
click at [372, 132] on div "Advanced" at bounding box center [382, 127] width 37 height 12
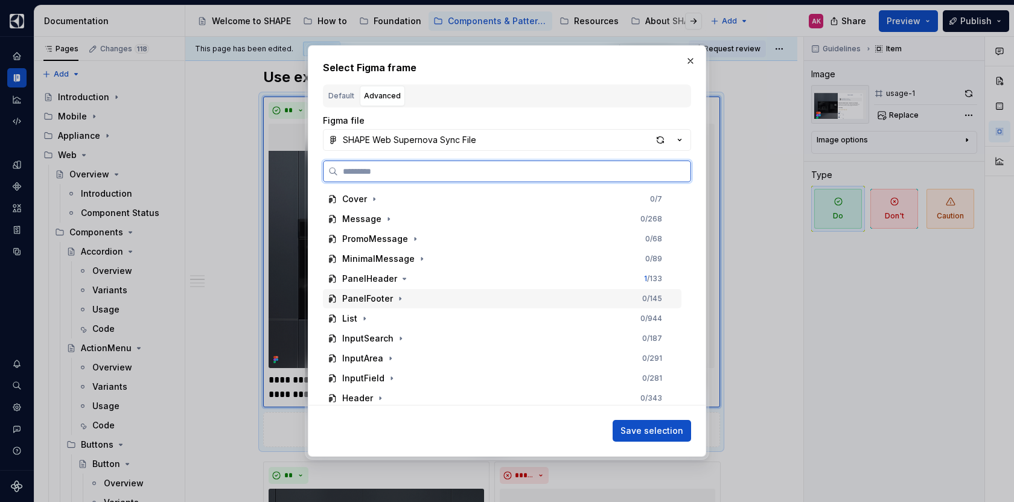
click at [362, 299] on div "PanelFooter" at bounding box center [367, 299] width 51 height 12
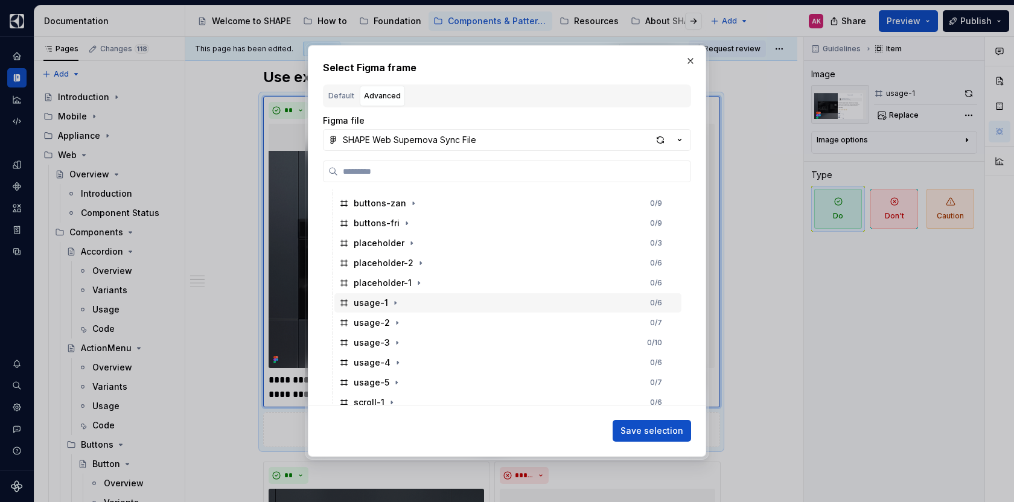
scroll to position [311, 0]
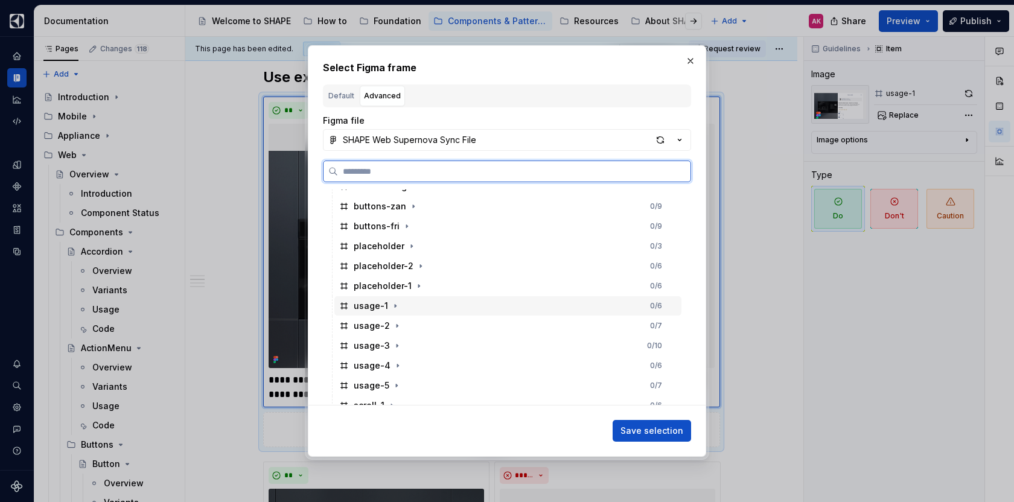
click at [370, 308] on div "usage-1" at bounding box center [371, 306] width 34 height 12
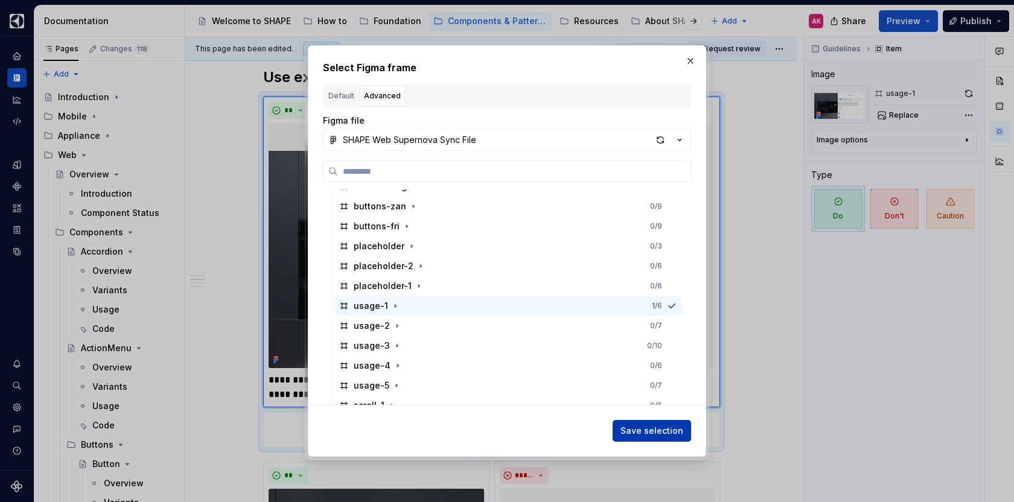
click at [659, 428] on span "Save selection" at bounding box center [651, 431] width 63 height 12
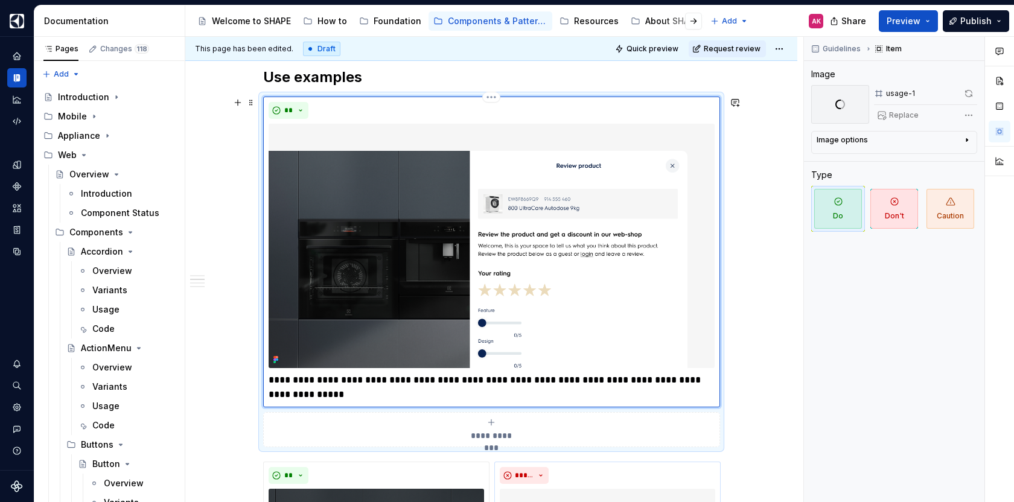
scroll to position [519, 0]
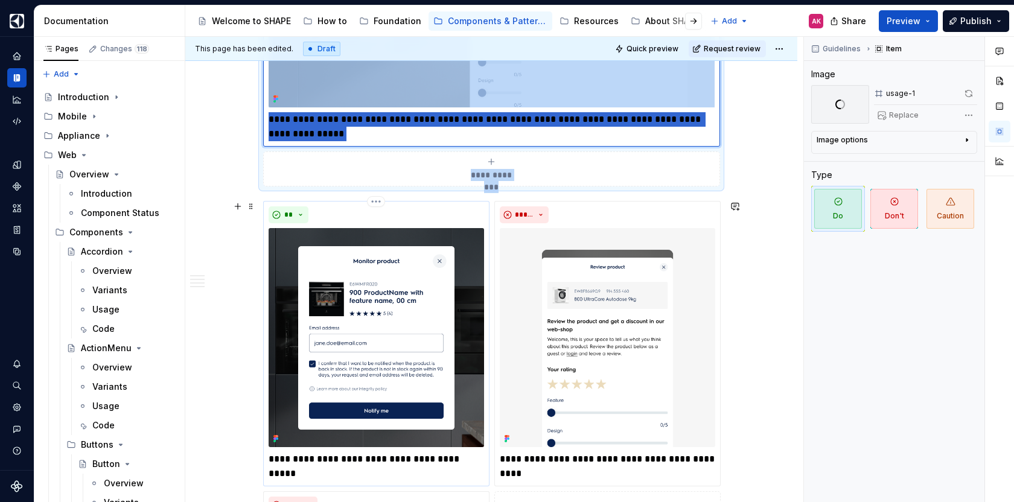
click at [322, 271] on img at bounding box center [375, 337] width 215 height 218
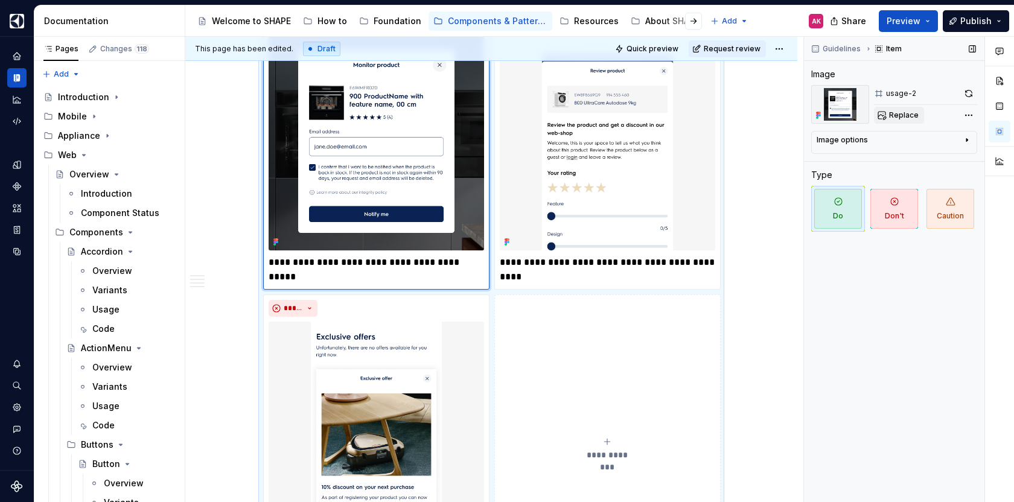
click at [891, 116] on span "Replace" at bounding box center [904, 115] width 30 height 10
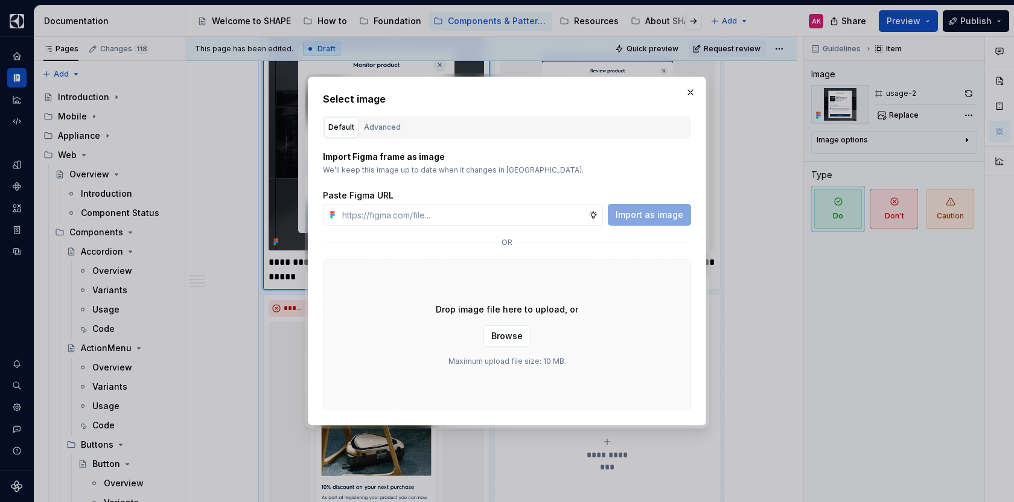
scroll to position [471, 0]
click at [394, 133] on button "Advanced" at bounding box center [382, 127] width 45 height 21
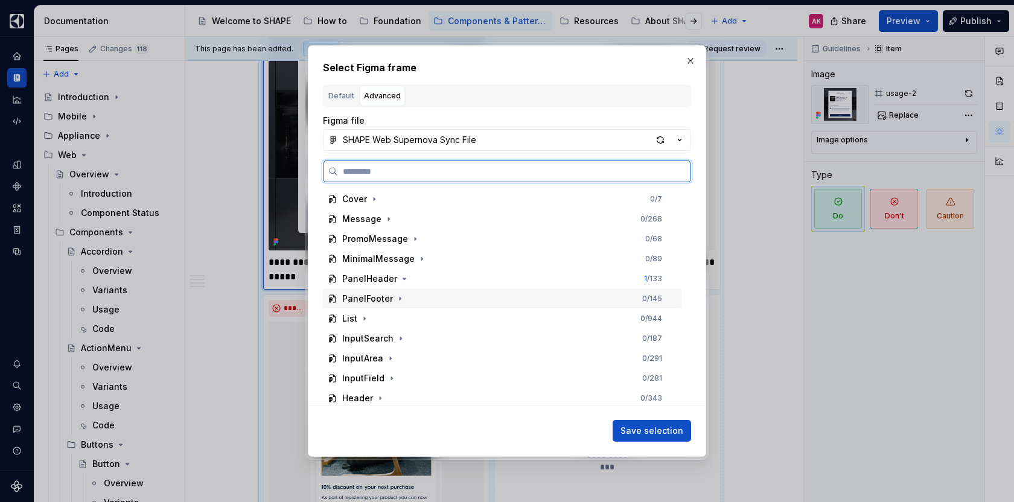
click at [359, 302] on div "PanelFooter" at bounding box center [367, 299] width 51 height 12
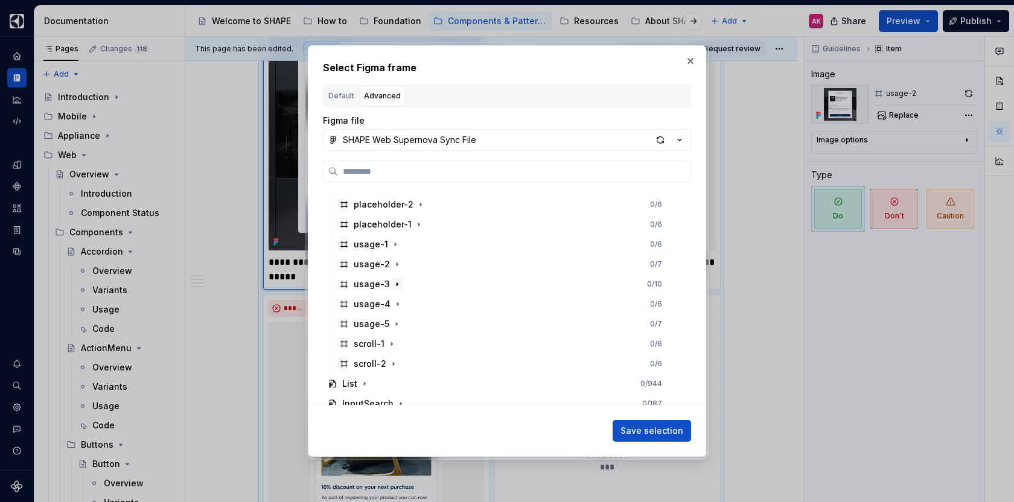
scroll to position [372, 0]
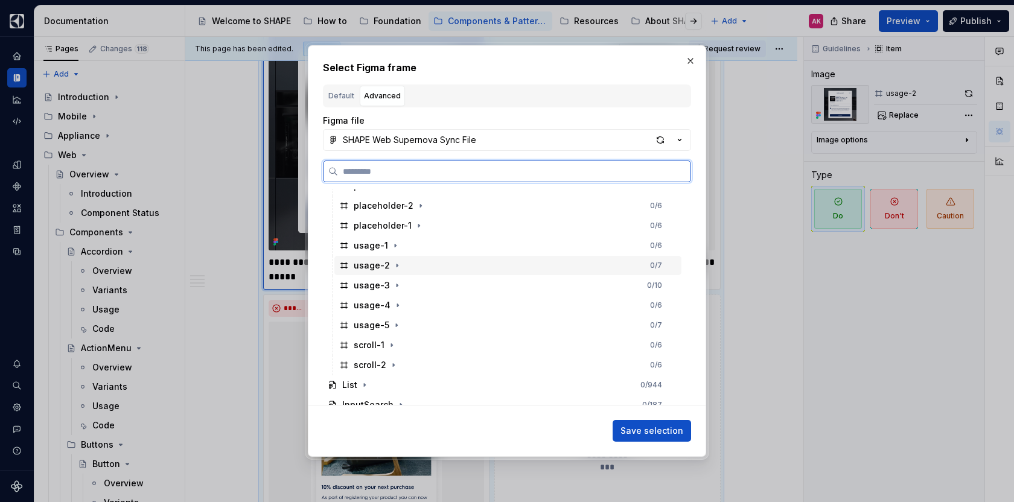
click at [363, 267] on div "usage-2" at bounding box center [372, 265] width 36 height 12
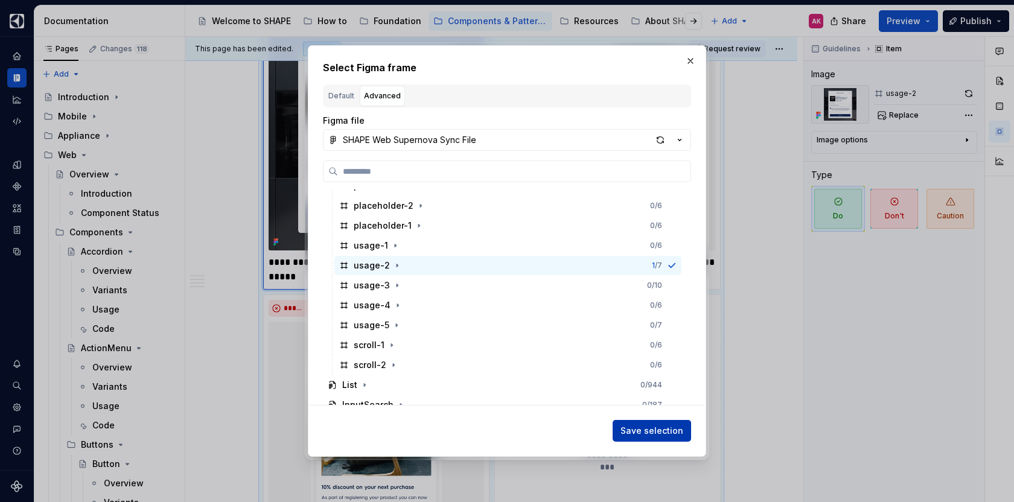
click at [644, 427] on span "Save selection" at bounding box center [651, 431] width 63 height 12
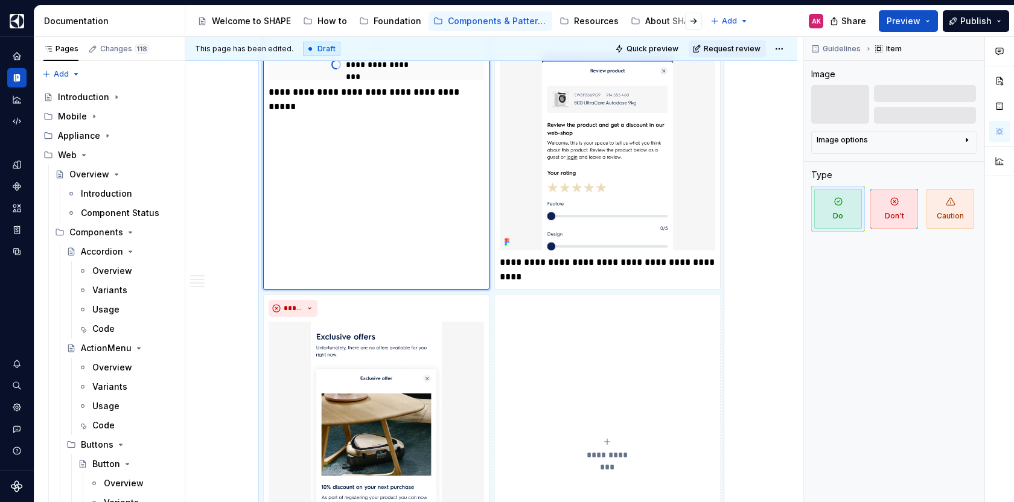
scroll to position [585, 0]
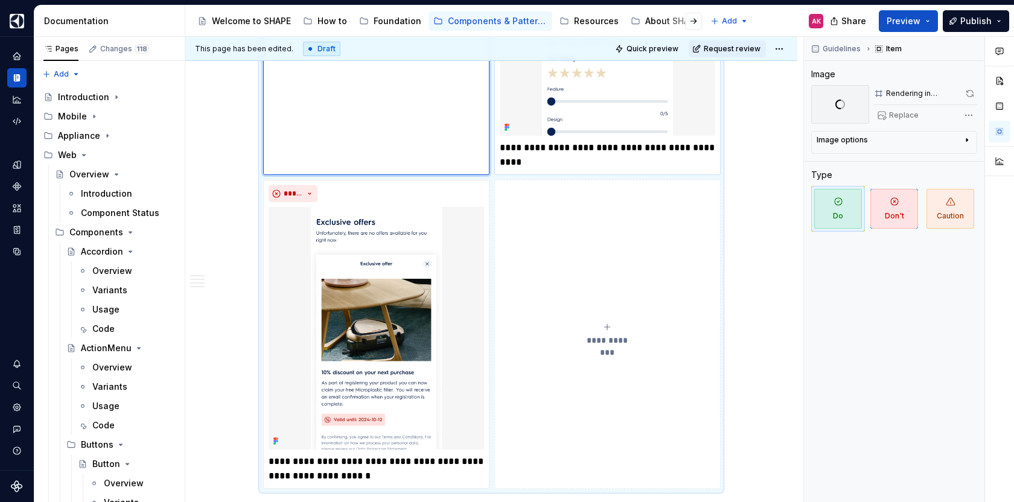
click at [559, 148] on p "**********" at bounding box center [607, 155] width 215 height 29
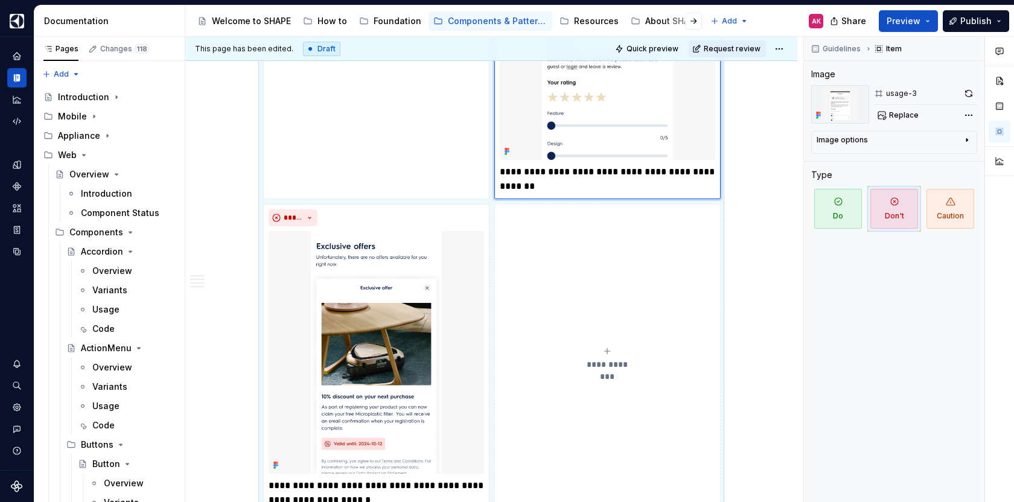
scroll to position [360, 0]
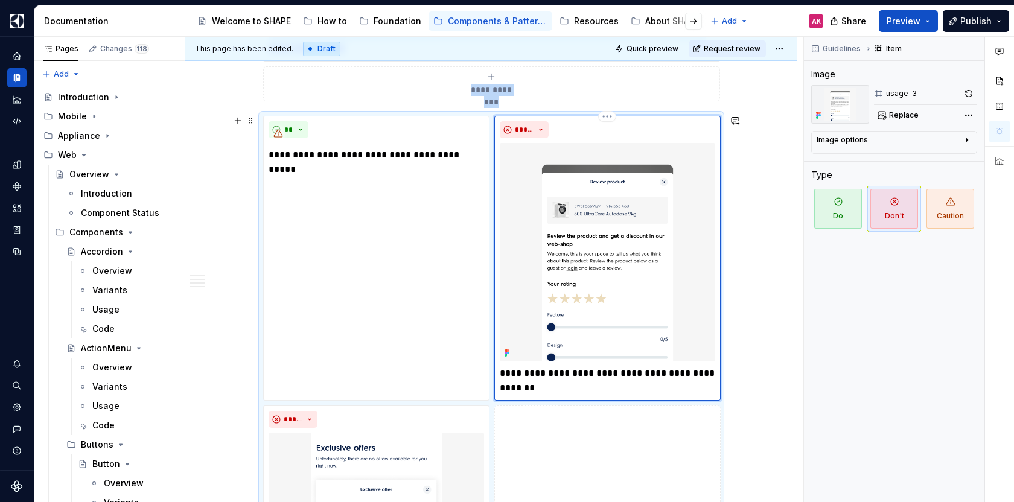
click at [553, 186] on img at bounding box center [607, 252] width 215 height 218
click at [906, 118] on span "Replace" at bounding box center [904, 115] width 30 height 10
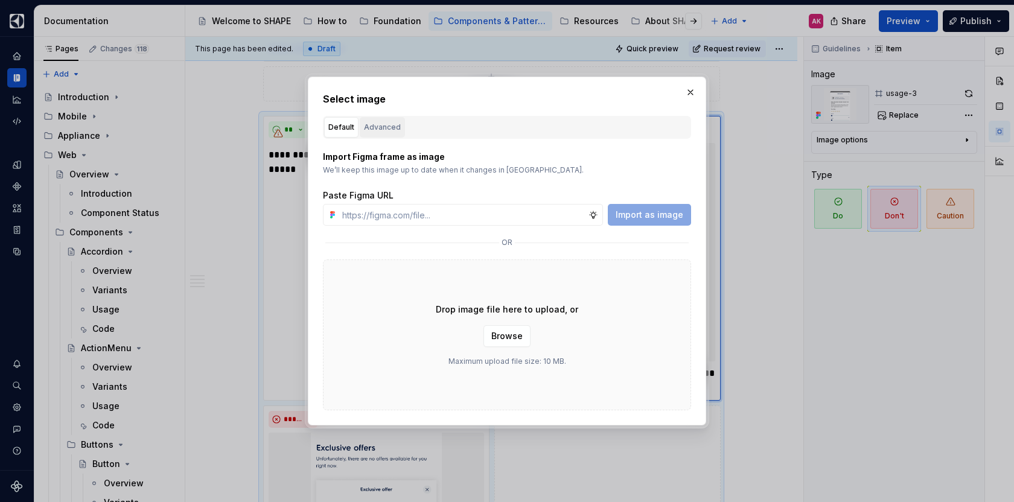
click at [382, 130] on div "Advanced" at bounding box center [382, 127] width 37 height 12
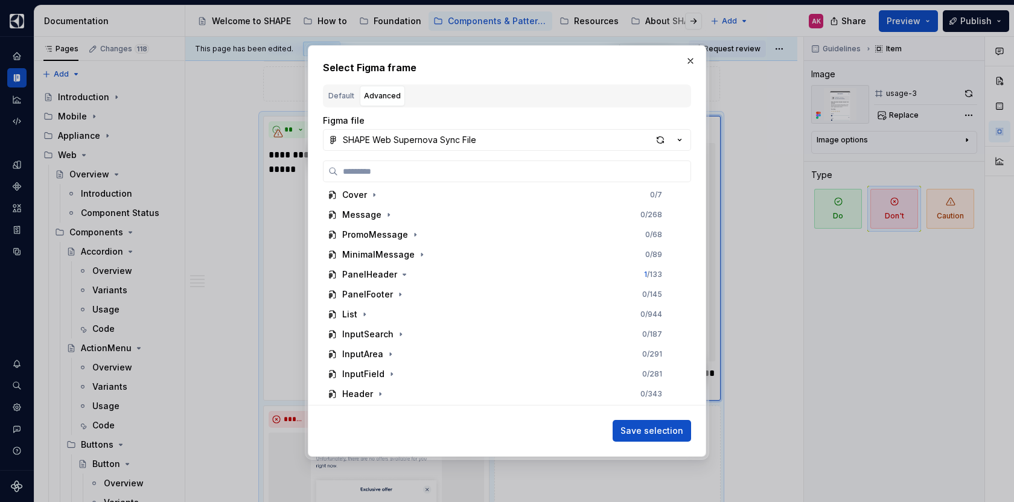
scroll to position [0, 0]
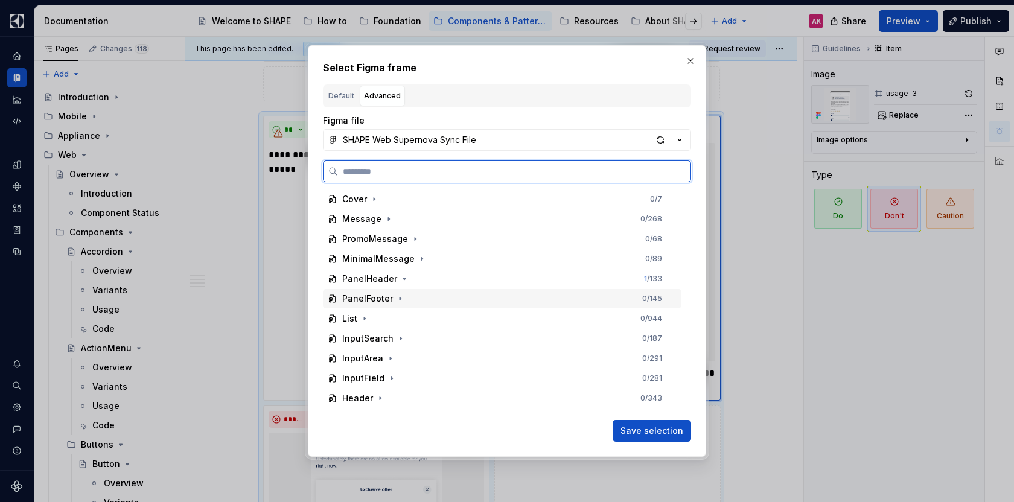
click at [355, 298] on div "PanelFooter" at bounding box center [367, 299] width 51 height 12
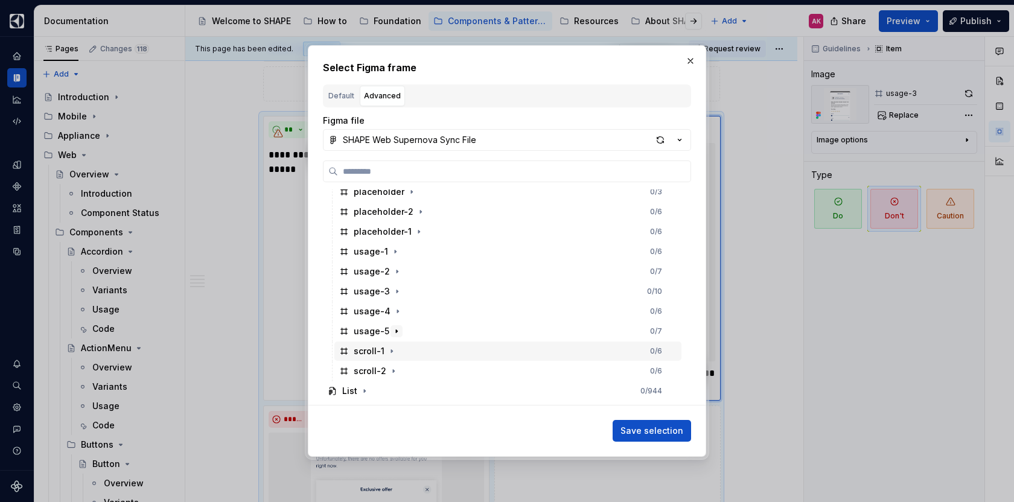
scroll to position [373, 0]
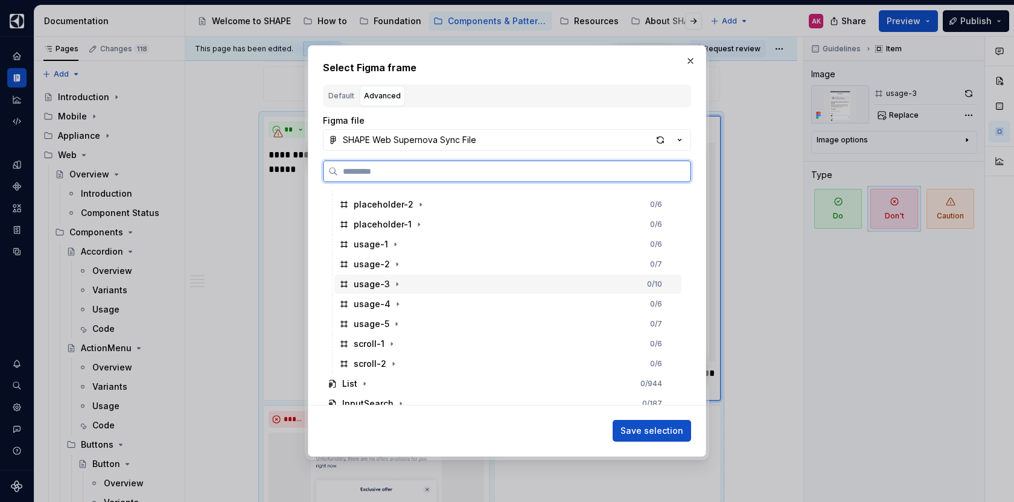
click at [364, 287] on div "usage-3" at bounding box center [372, 284] width 36 height 12
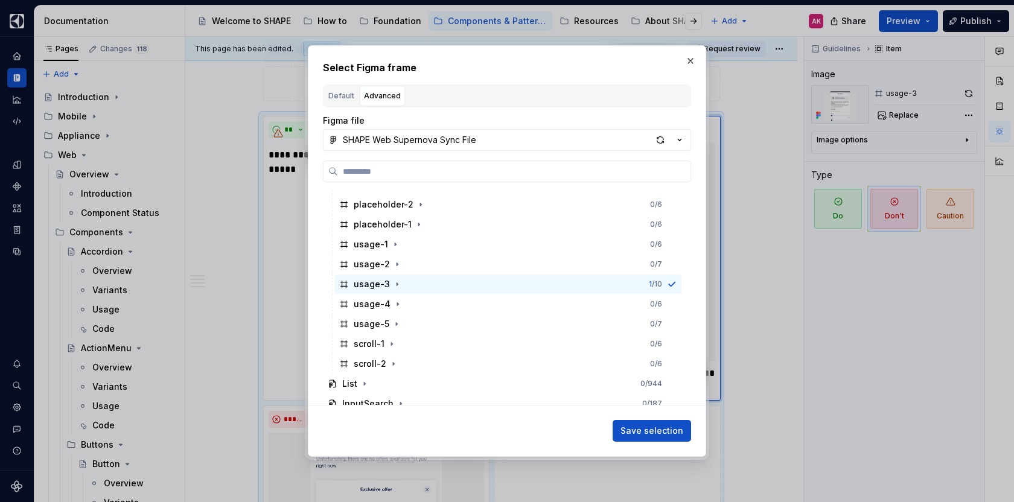
click at [647, 425] on span "Save selection" at bounding box center [651, 431] width 63 height 12
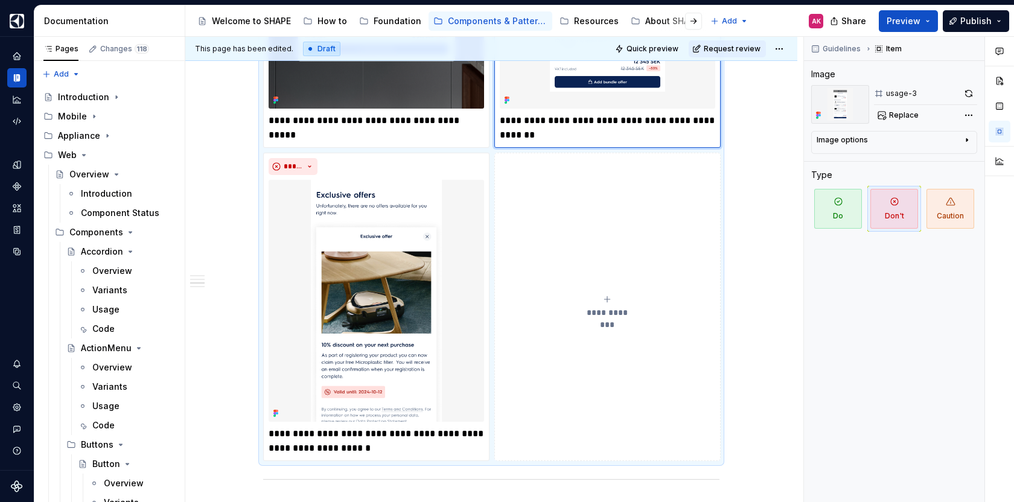
scroll to position [1093, 0]
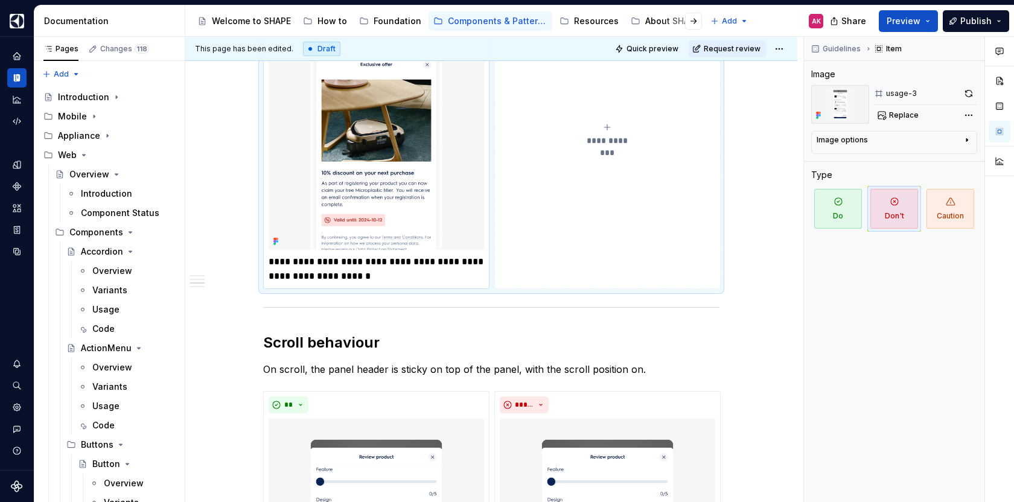
click at [360, 263] on p "**********" at bounding box center [375, 269] width 215 height 29
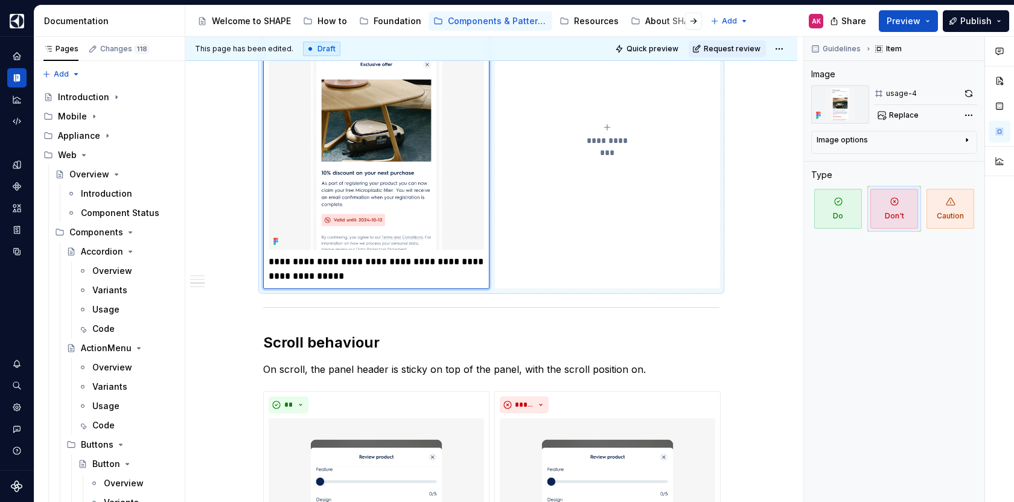
click at [384, 202] on img at bounding box center [375, 129] width 215 height 242
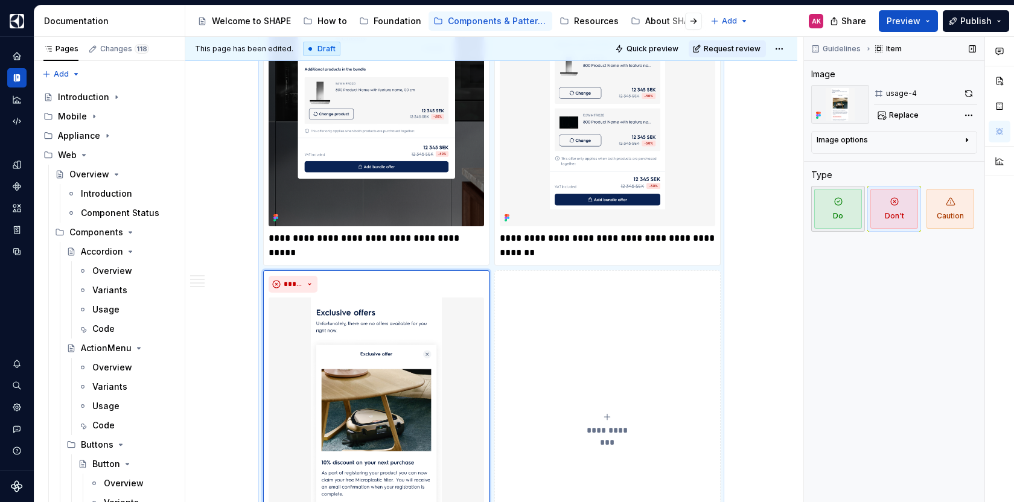
click at [828, 215] on span "Do" at bounding box center [838, 209] width 48 height 40
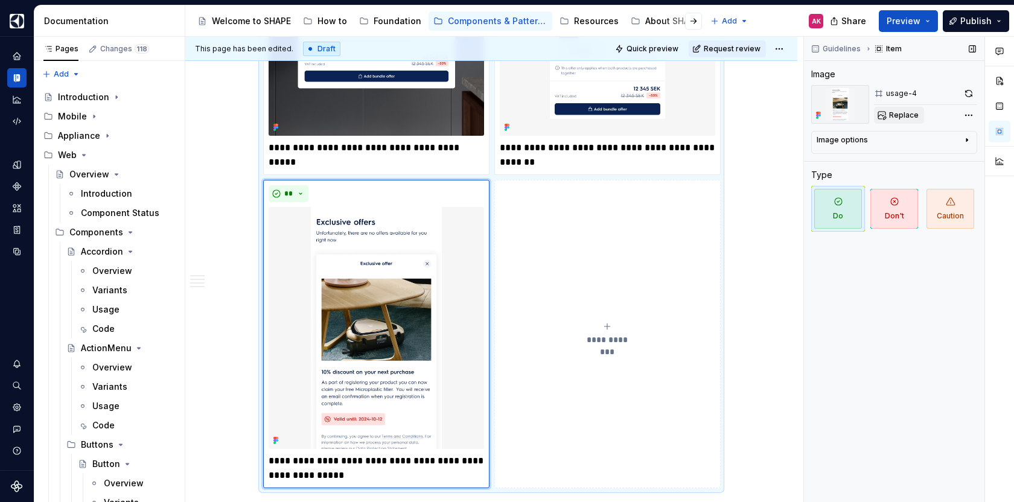
click at [905, 111] on span "Replace" at bounding box center [904, 115] width 30 height 10
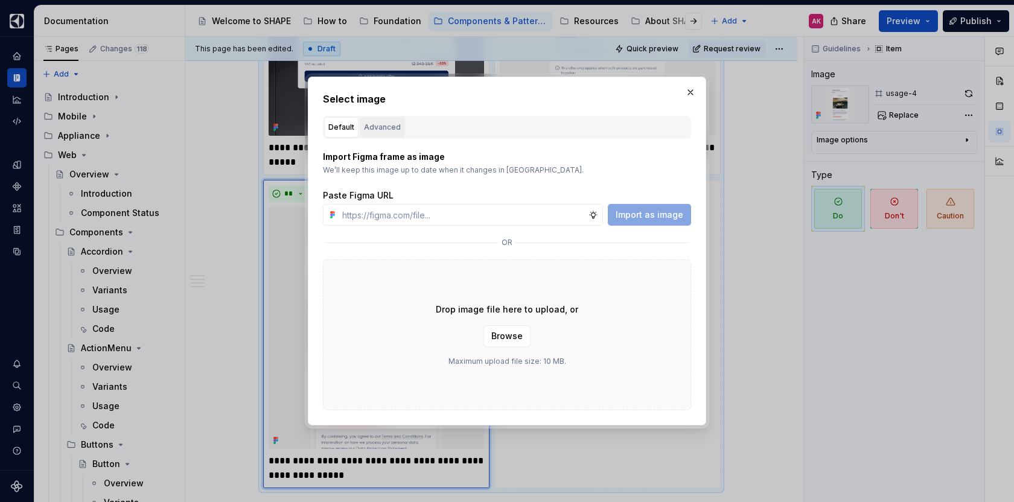
click at [375, 132] on div "Advanced" at bounding box center [382, 127] width 37 height 12
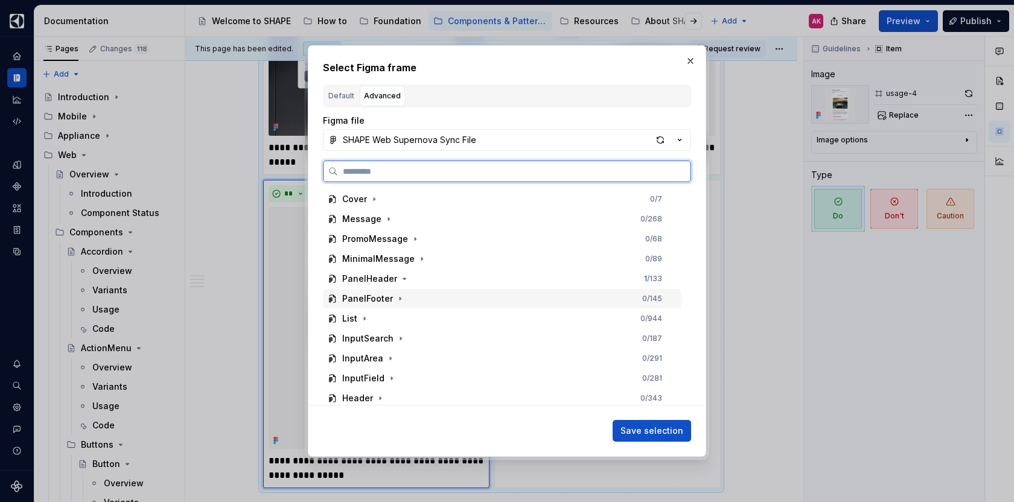
click at [369, 297] on div "PanelFooter" at bounding box center [367, 299] width 51 height 12
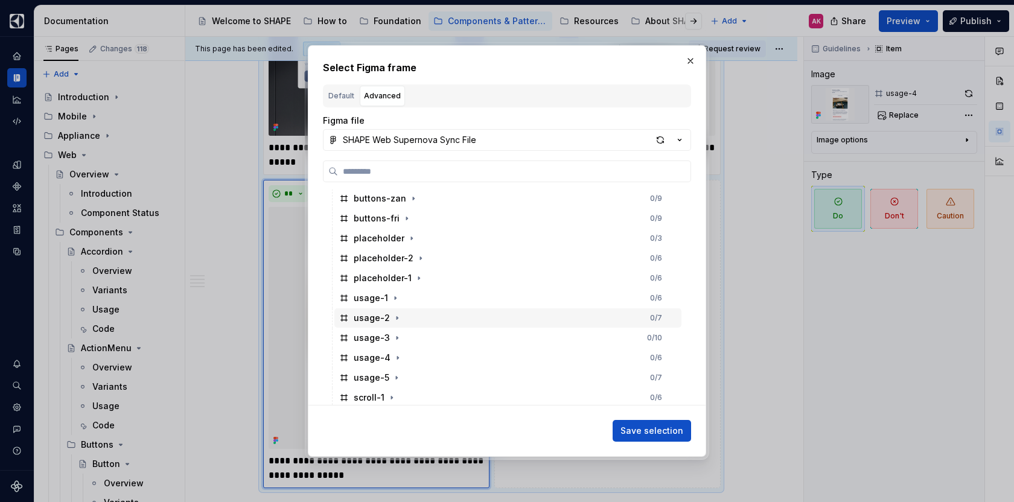
scroll to position [324, 0]
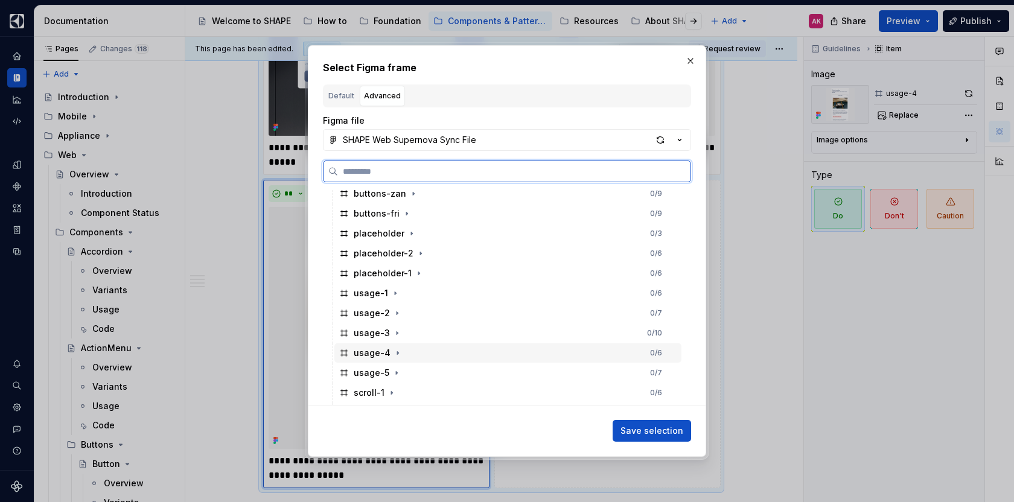
click at [363, 348] on div "usage-4" at bounding box center [372, 353] width 37 height 12
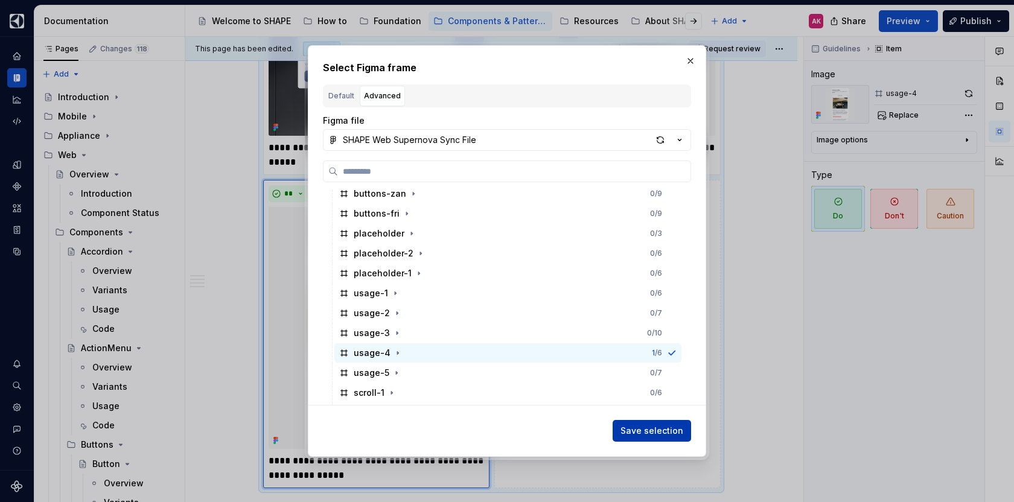
click at [646, 426] on span "Save selection" at bounding box center [651, 431] width 63 height 12
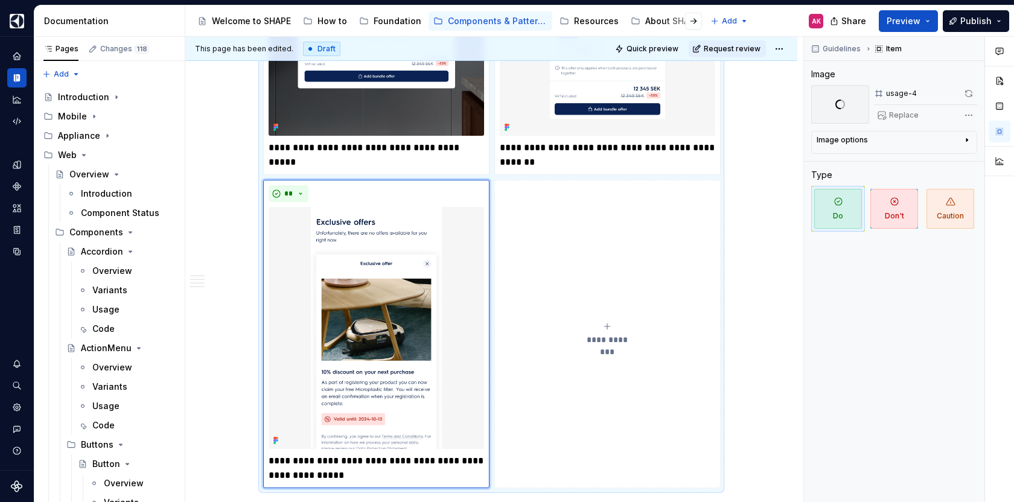
click at [552, 278] on button "**********" at bounding box center [607, 334] width 226 height 308
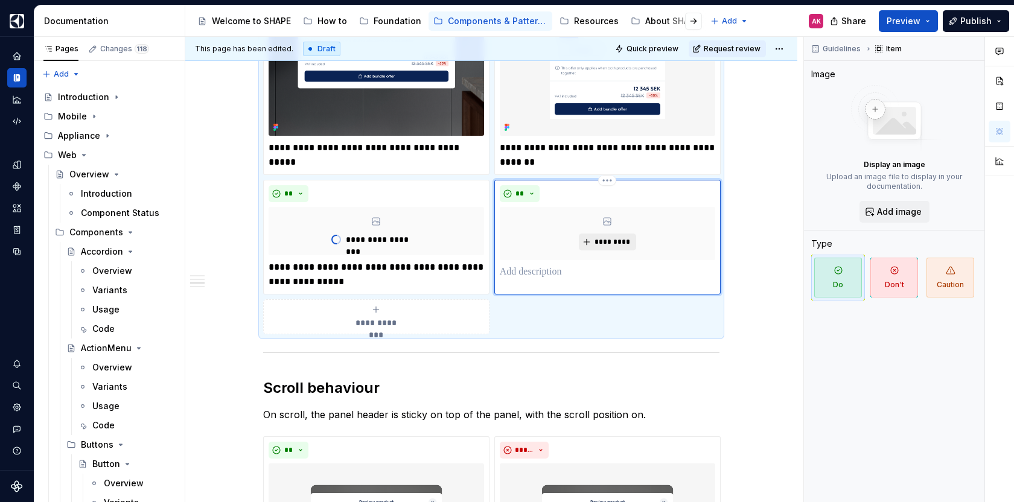
click at [601, 237] on span "*********" at bounding box center [612, 242] width 37 height 10
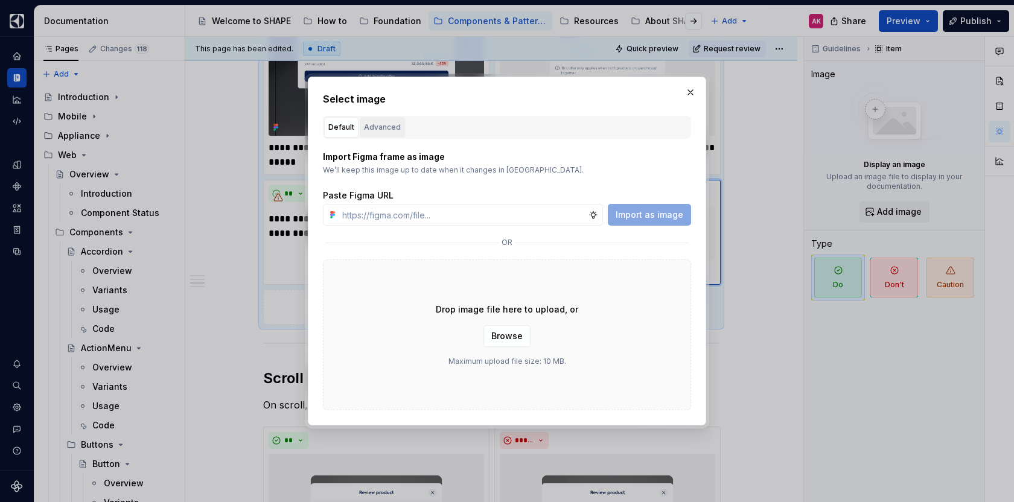
click at [378, 127] on div "Advanced" at bounding box center [382, 127] width 37 height 12
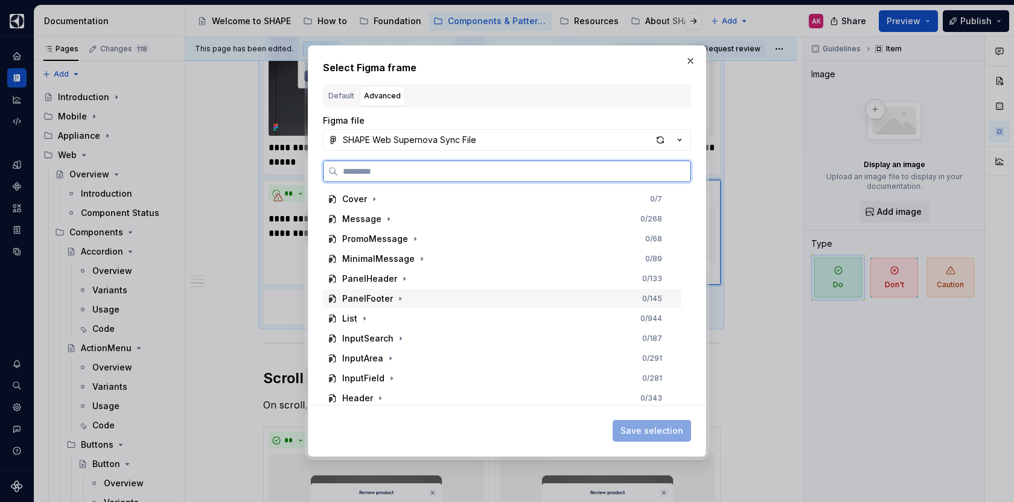
click at [367, 302] on div "PanelFooter" at bounding box center [367, 299] width 51 height 12
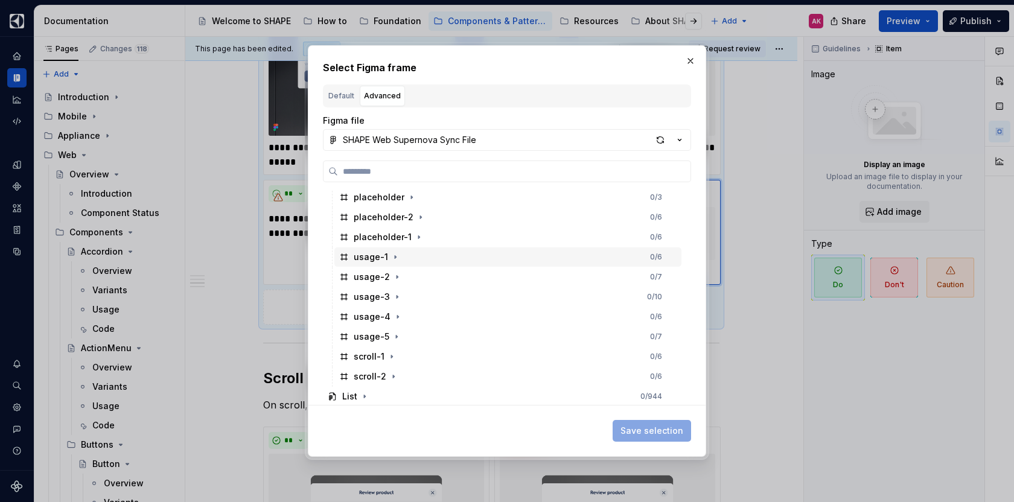
scroll to position [375, 0]
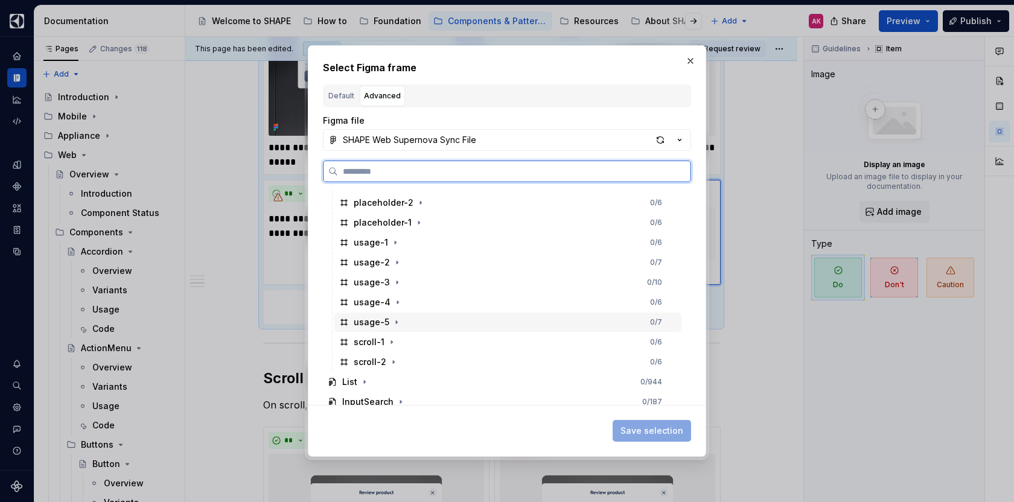
click at [370, 321] on div "usage-5" at bounding box center [372, 322] width 36 height 12
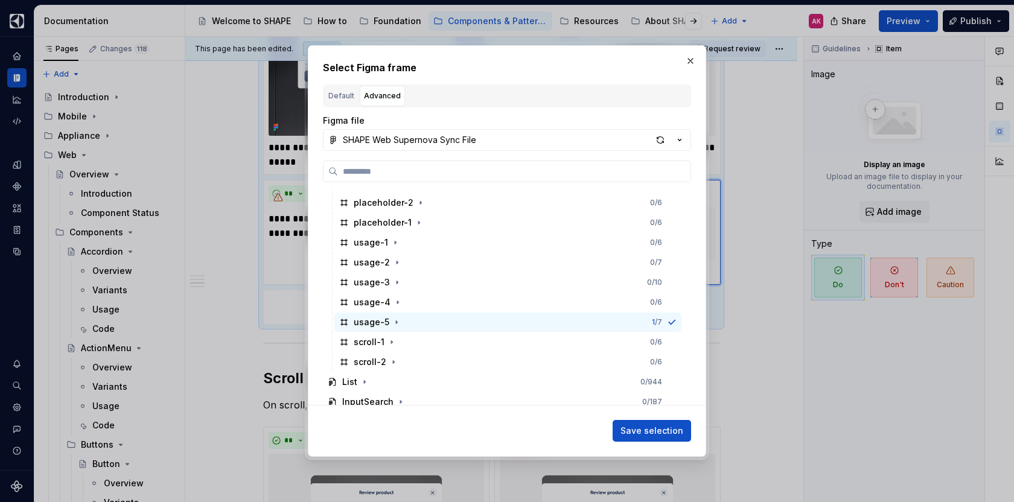
drag, startPoint x: 643, startPoint y: 426, endPoint x: 794, endPoint y: 434, distance: 151.0
click at [643, 426] on span "Save selection" at bounding box center [651, 431] width 63 height 12
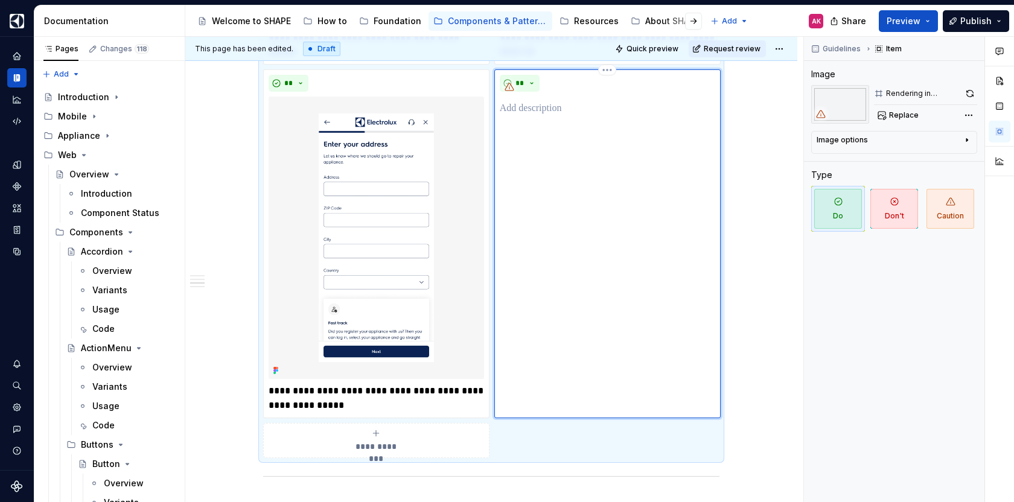
scroll to position [1007, 0]
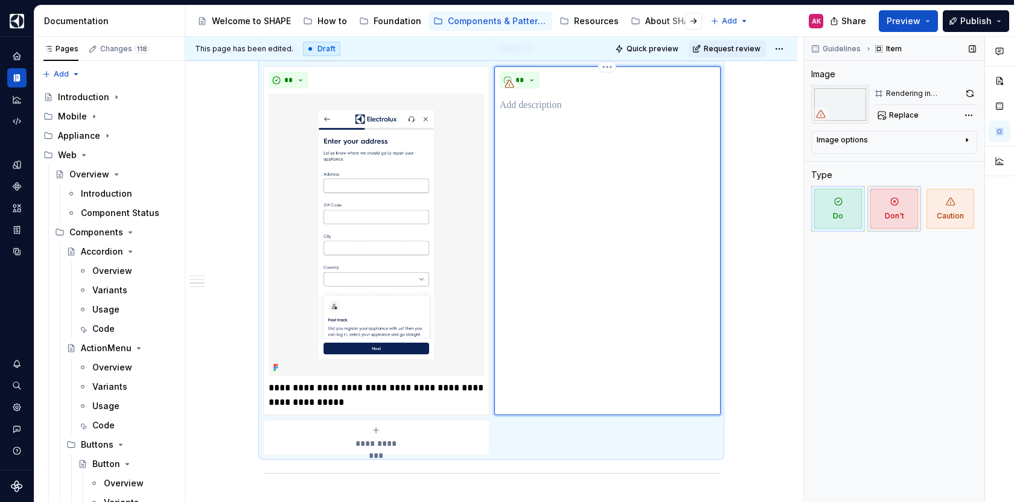
click at [893, 211] on span "Don't" at bounding box center [894, 209] width 48 height 40
click at [550, 107] on p at bounding box center [607, 105] width 215 height 14
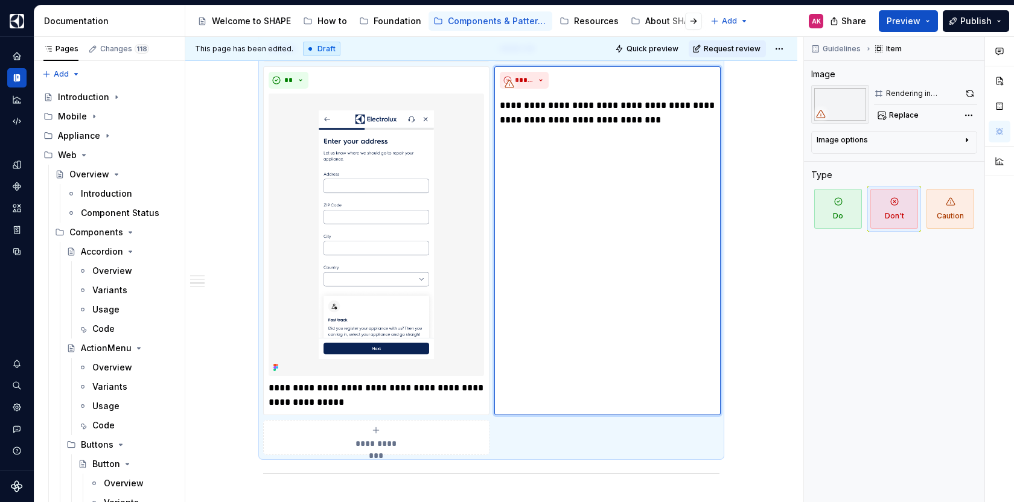
click at [778, 331] on div "**********" at bounding box center [491, 411] width 612 height 2419
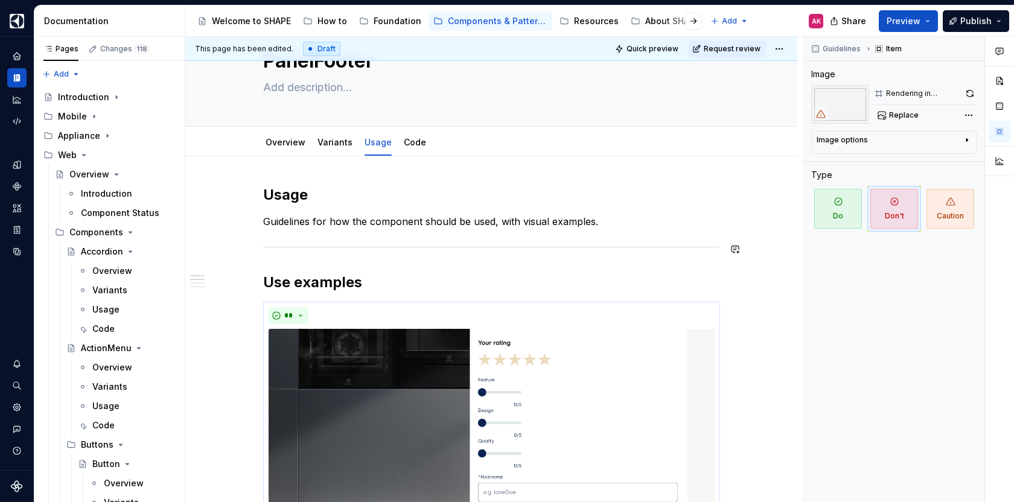
scroll to position [124, 0]
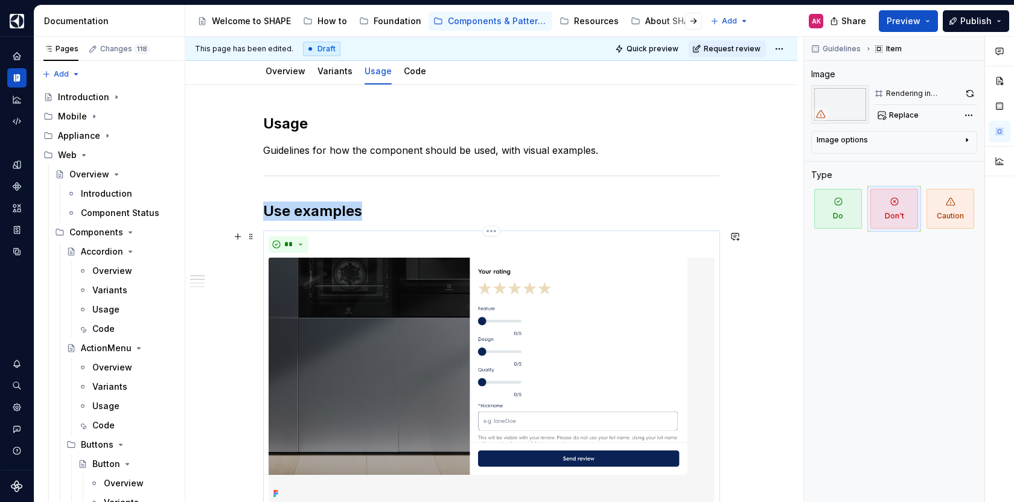
click at [319, 260] on img at bounding box center [491, 380] width 446 height 244
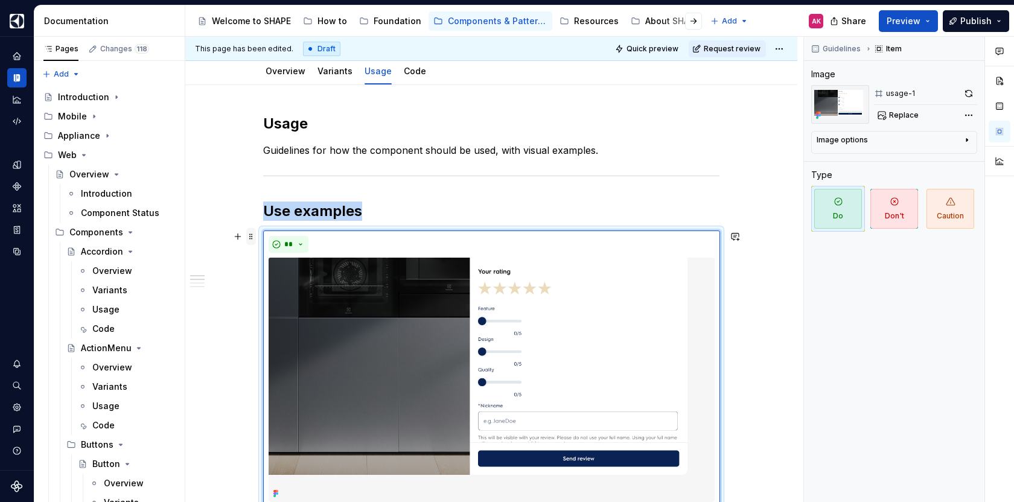
click at [252, 239] on span at bounding box center [251, 236] width 10 height 17
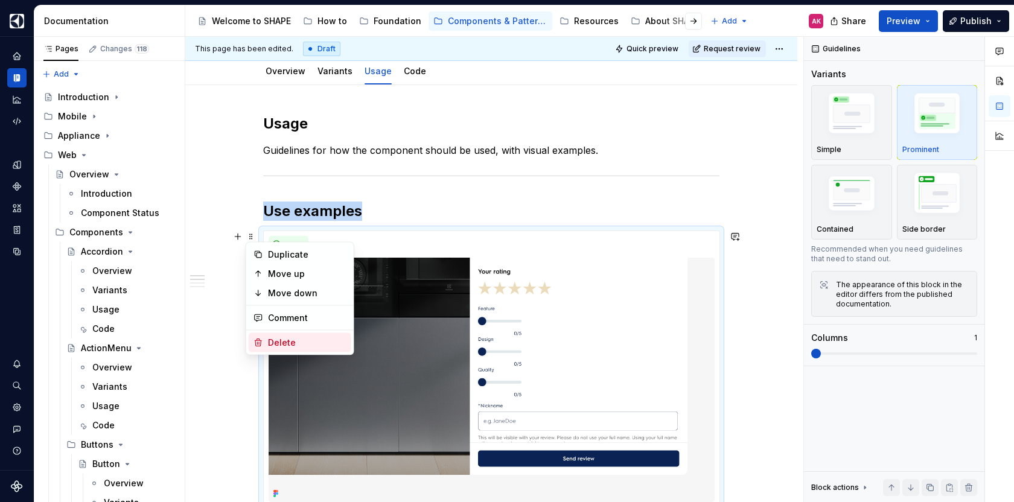
click at [272, 337] on div "Delete" at bounding box center [307, 343] width 78 height 12
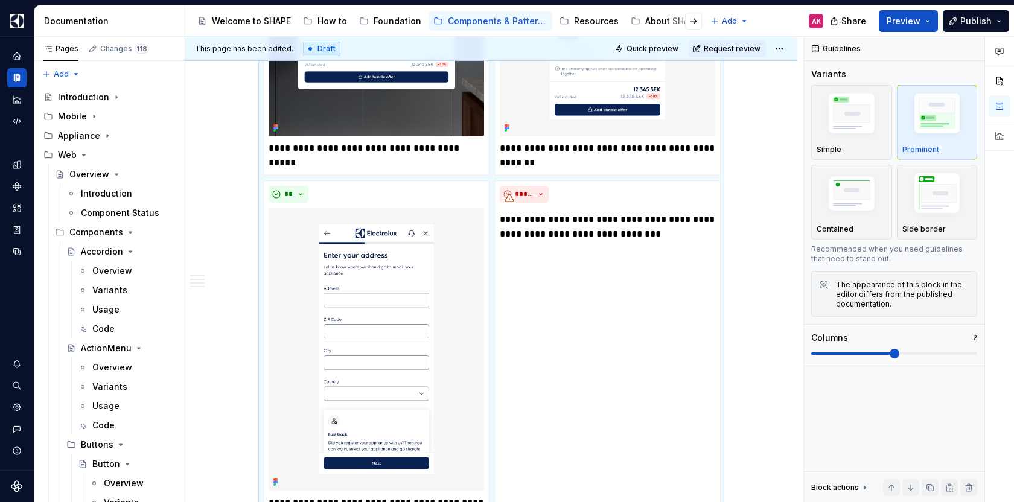
scroll to position [357, 0]
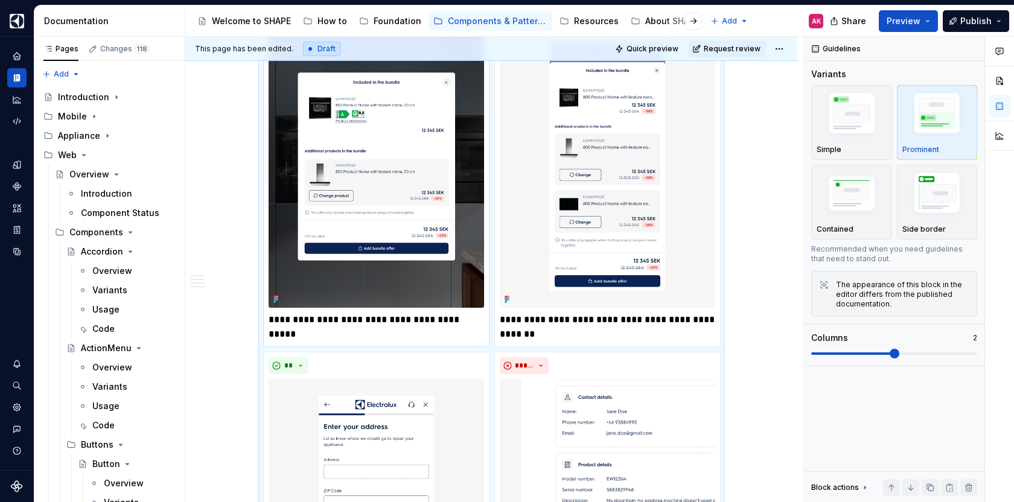
click at [328, 316] on p "**********" at bounding box center [375, 320] width 215 height 14
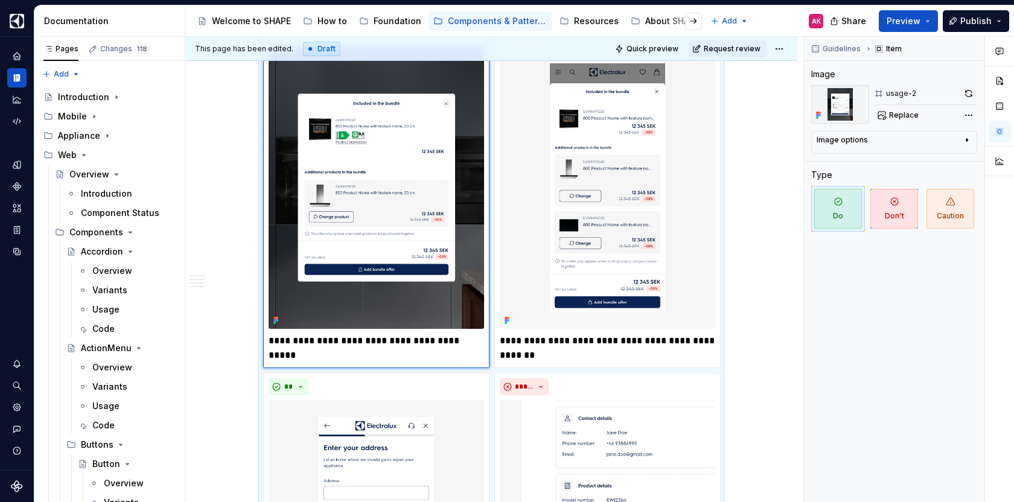
scroll to position [332, 0]
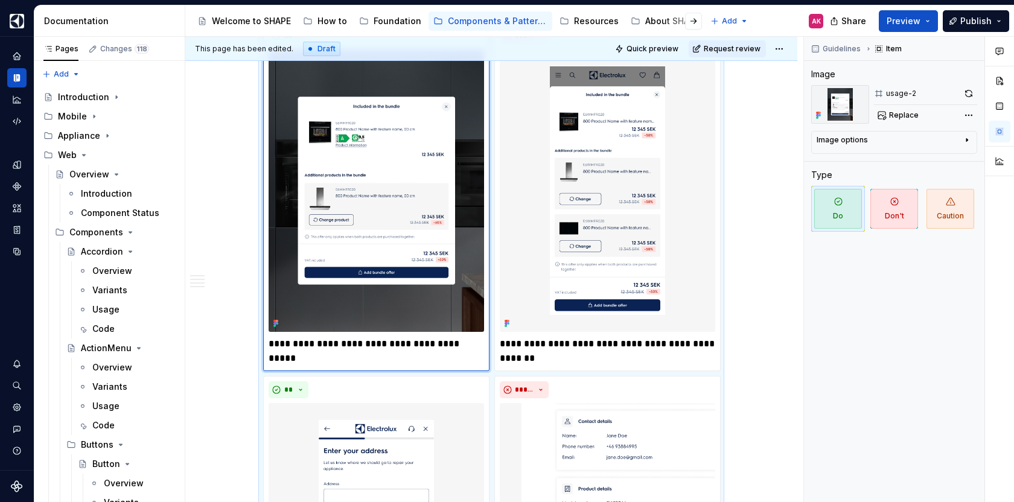
drag, startPoint x: 470, startPoint y: 345, endPoint x: 472, endPoint y: 336, distance: 9.2
click at [470, 343] on p "**********" at bounding box center [375, 344] width 215 height 14
type textarea "*"
click at [910, 334] on div "Guidelines Item Image usage-2 Replace Image options Alignment Caption Type Do D…" at bounding box center [894, 270] width 180 height 466
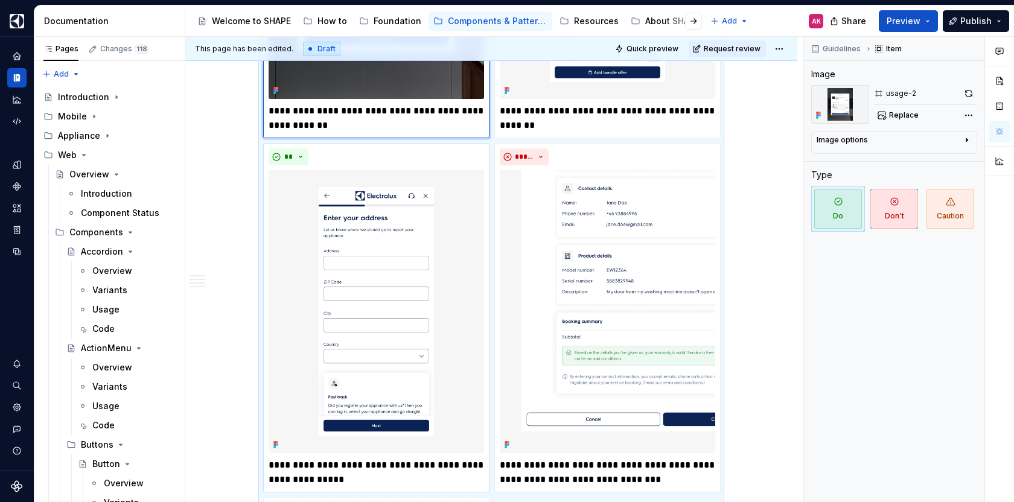
scroll to position [573, 0]
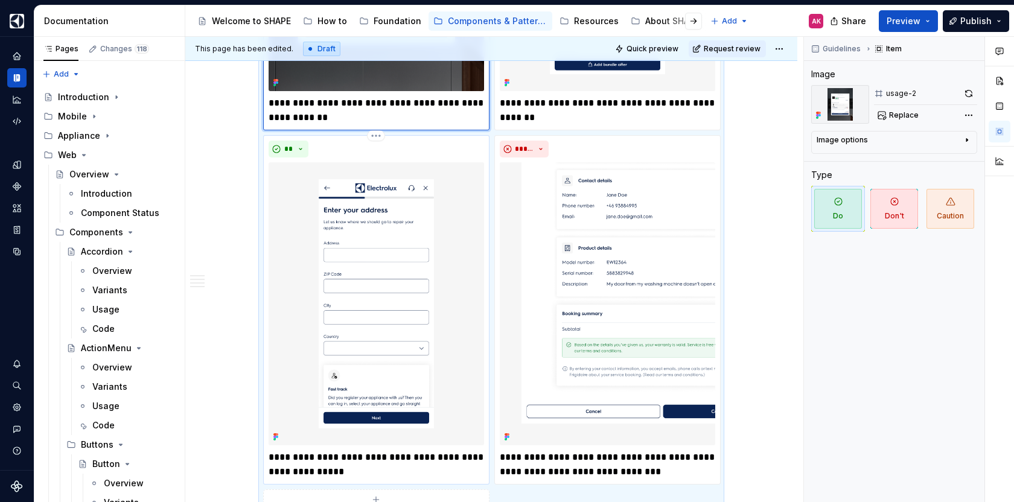
click at [352, 285] on img at bounding box center [375, 303] width 215 height 282
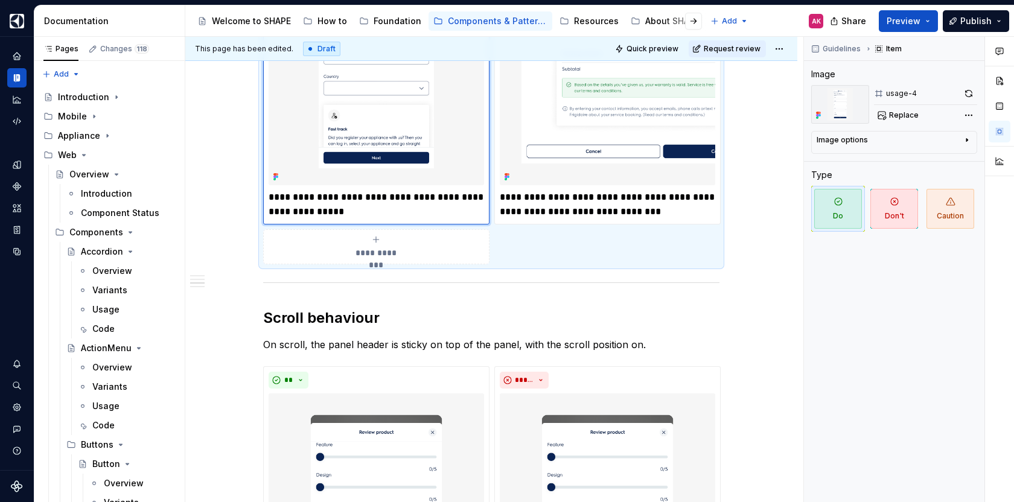
scroll to position [830, 0]
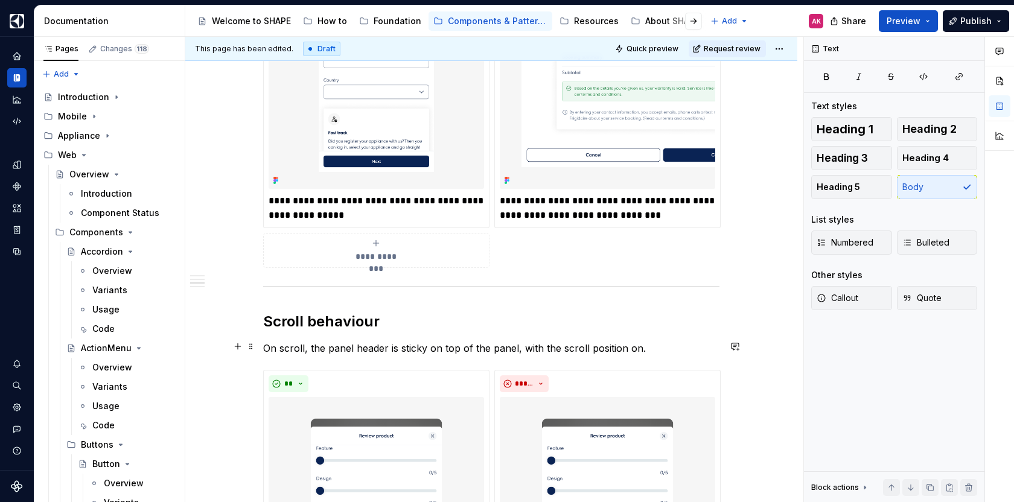
click at [291, 343] on p "On scroll, the panel header is sticky on top of the panel, with the scroll posi…" at bounding box center [491, 348] width 456 height 14
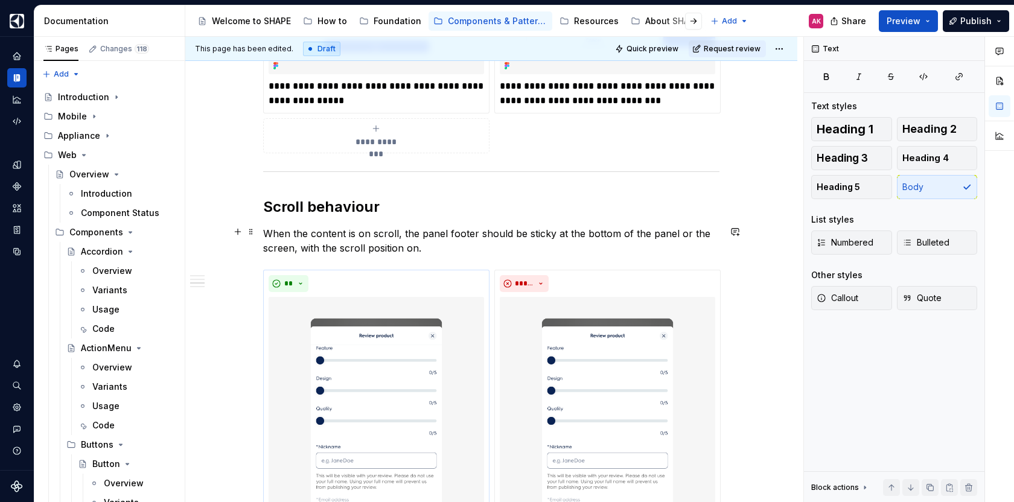
scroll to position [1108, 0]
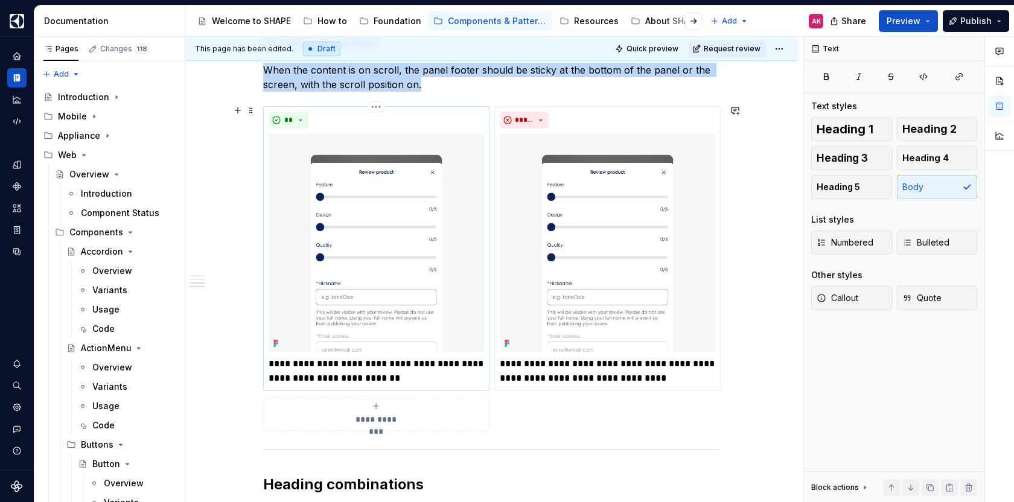
click at [402, 168] on img at bounding box center [375, 242] width 215 height 218
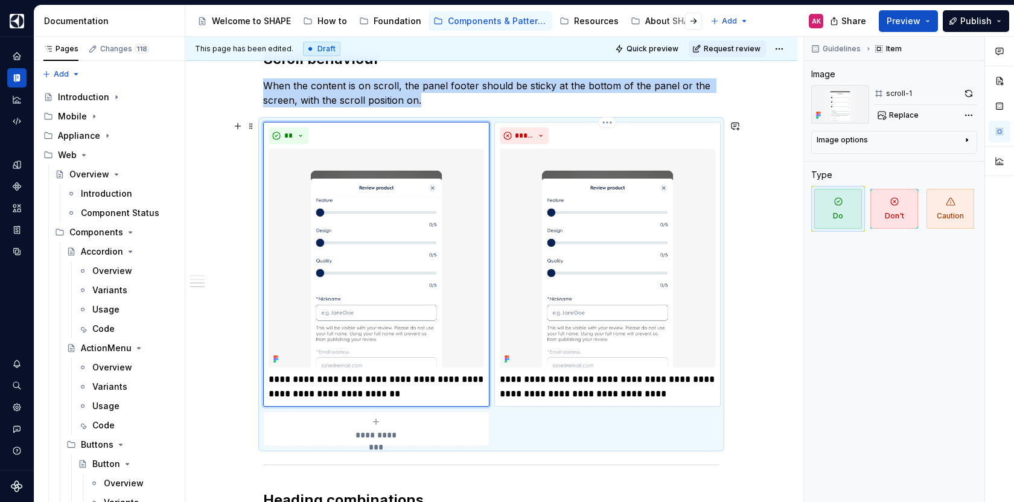
scroll to position [1085, 0]
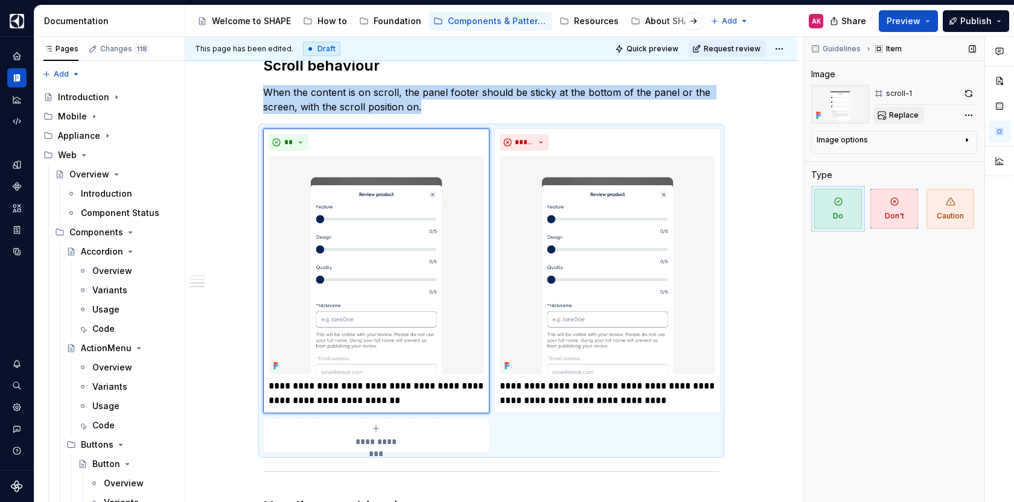
click at [896, 115] on span "Replace" at bounding box center [904, 115] width 30 height 10
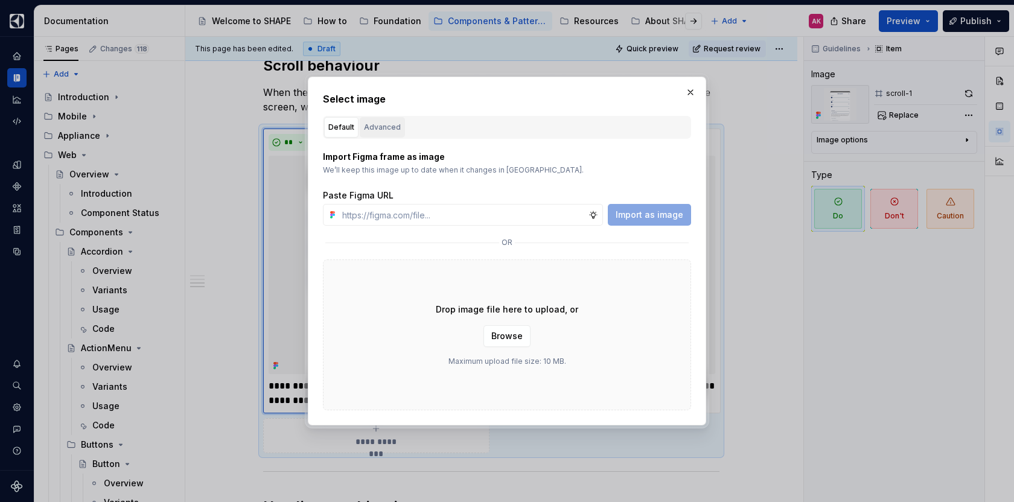
click at [381, 130] on div "Advanced" at bounding box center [382, 127] width 37 height 12
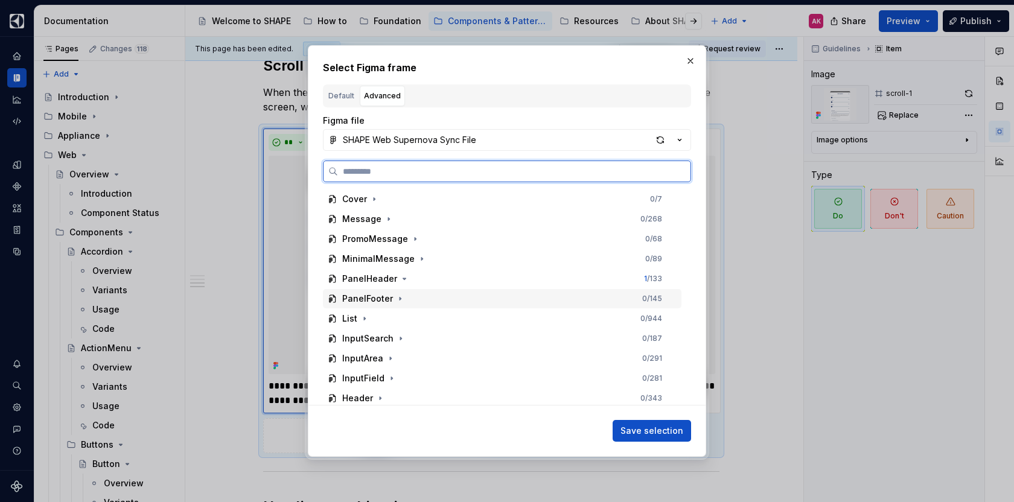
click at [356, 296] on div "PanelFooter" at bounding box center [367, 299] width 51 height 12
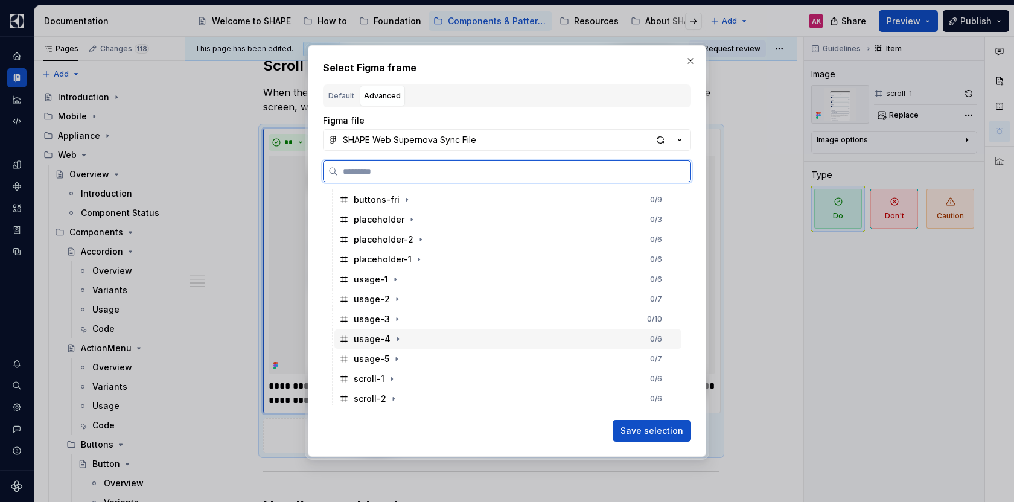
scroll to position [341, 0]
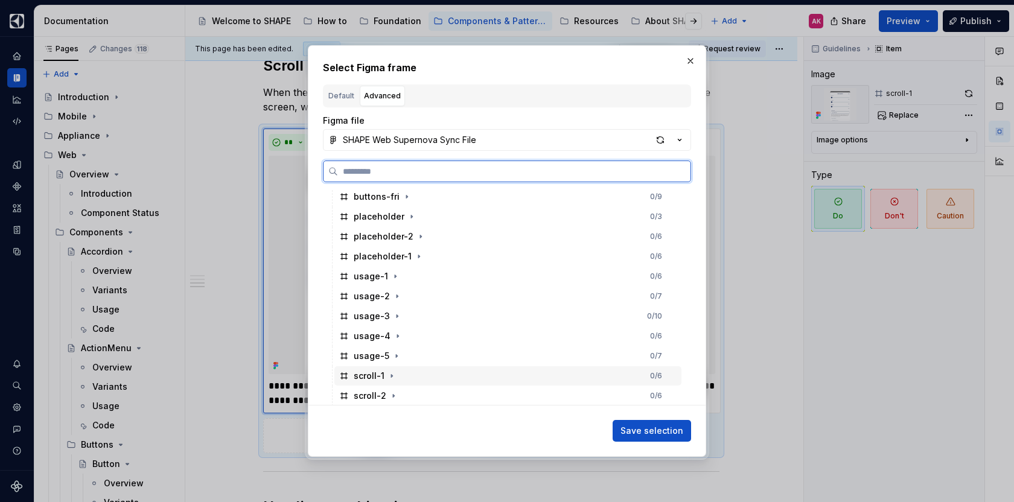
click at [363, 375] on div "scroll-1" at bounding box center [369, 376] width 31 height 12
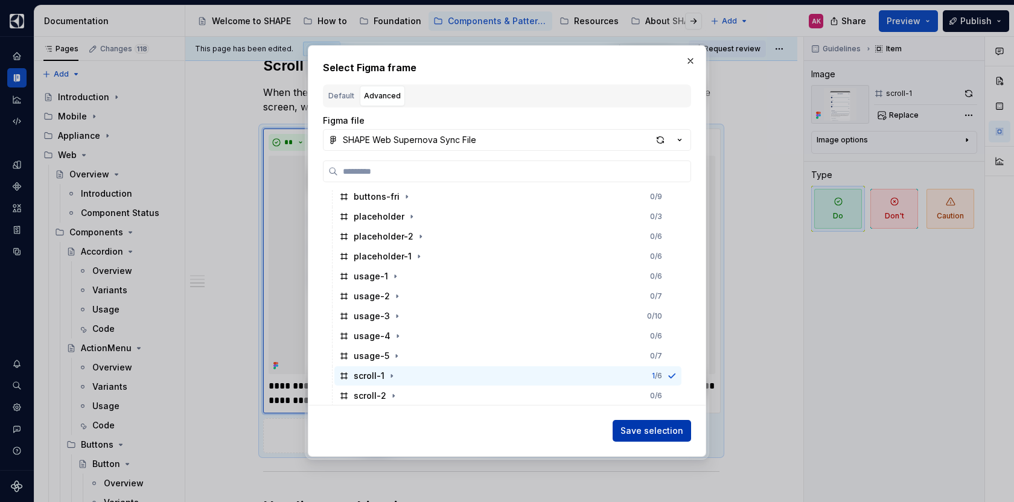
click at [649, 432] on span "Save selection" at bounding box center [651, 431] width 63 height 12
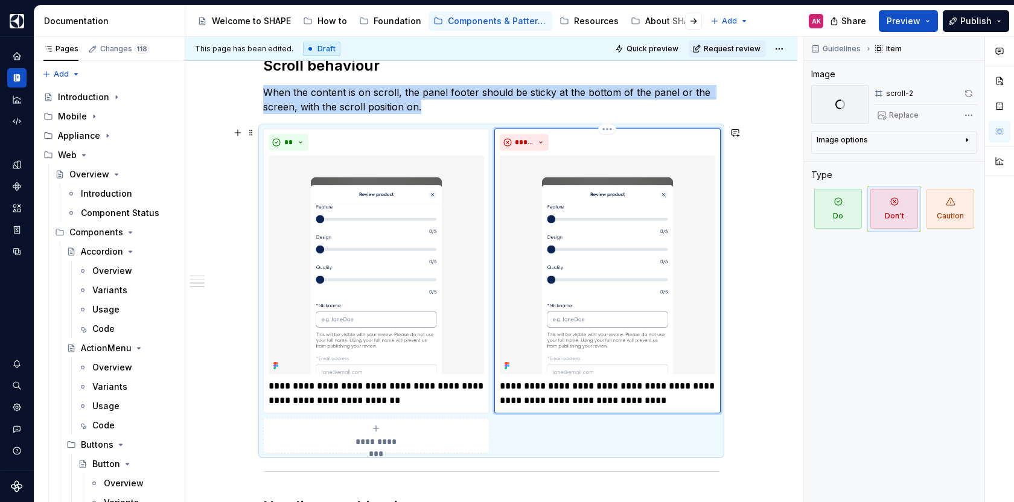
click at [550, 258] on img at bounding box center [607, 265] width 215 height 218
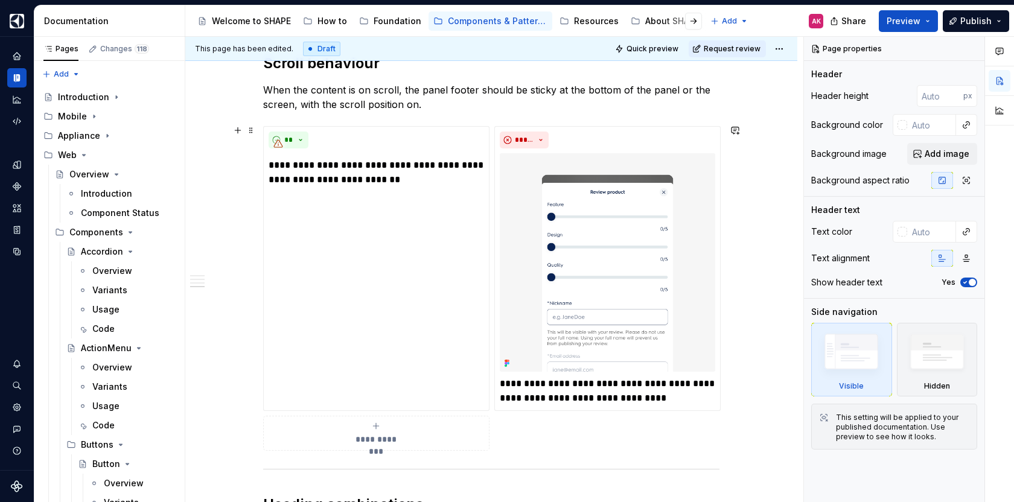
scroll to position [1214, 0]
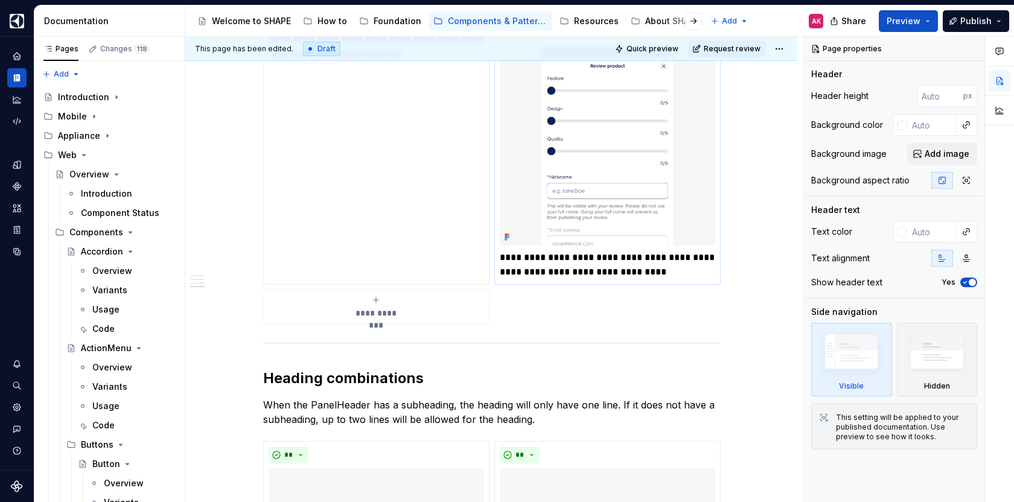
click at [606, 252] on p "**********" at bounding box center [607, 264] width 215 height 29
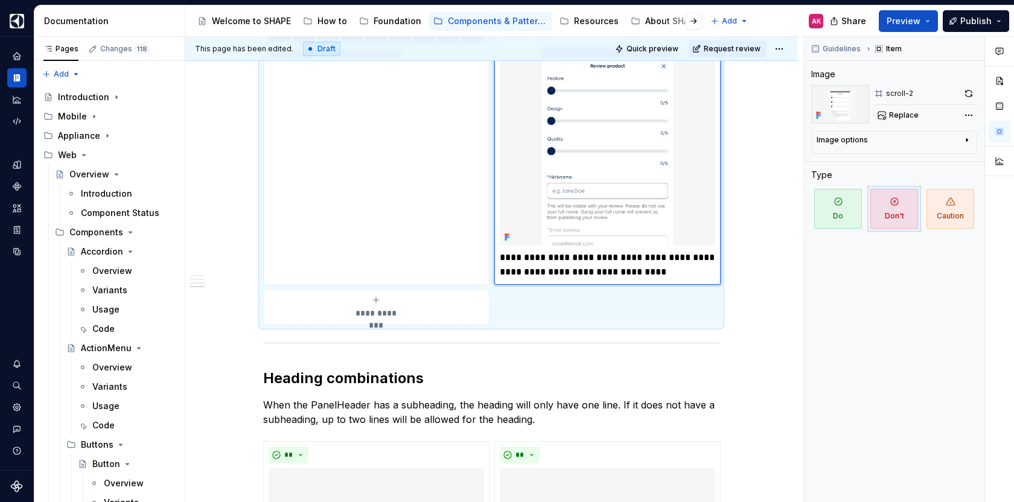
click at [605, 262] on p "**********" at bounding box center [607, 264] width 215 height 29
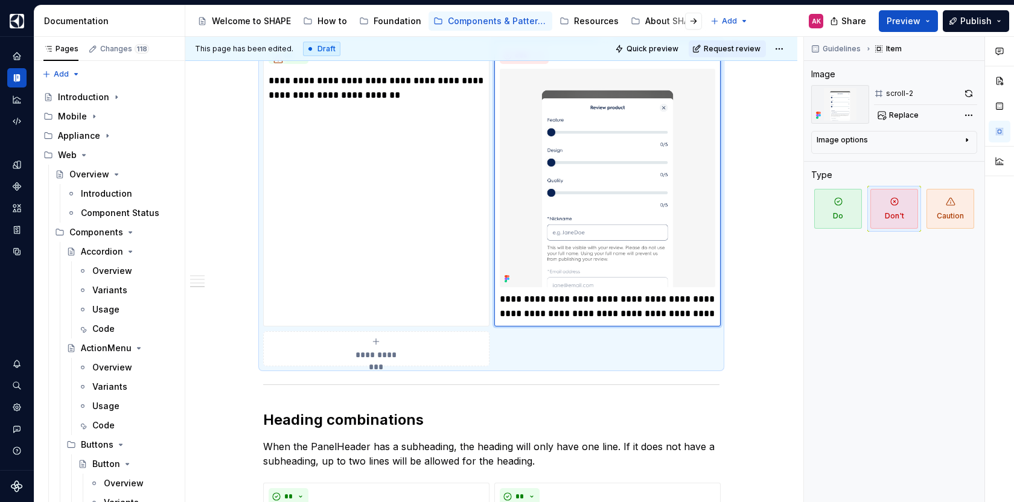
scroll to position [1093, 0]
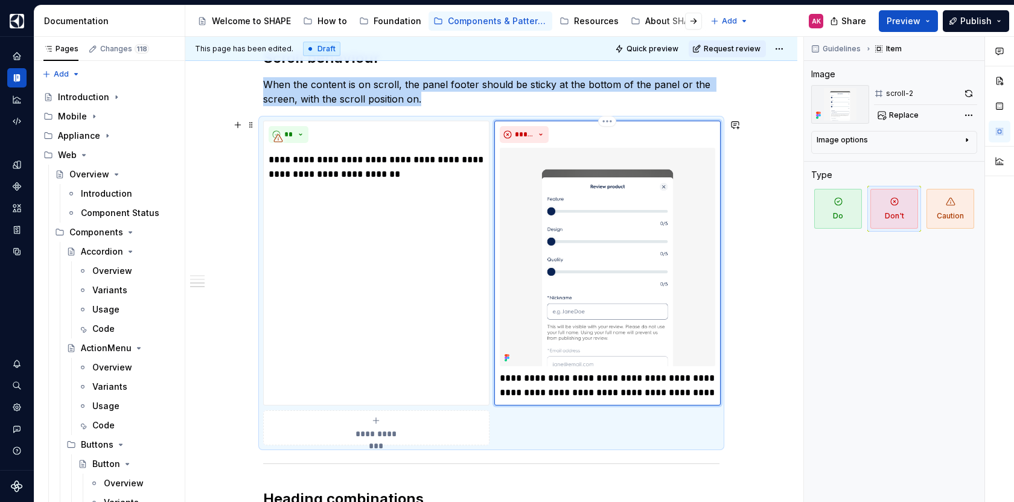
click at [580, 285] on img at bounding box center [607, 257] width 215 height 218
click at [709, 210] on img at bounding box center [607, 257] width 215 height 218
click at [916, 121] on button "Replace" at bounding box center [899, 115] width 50 height 17
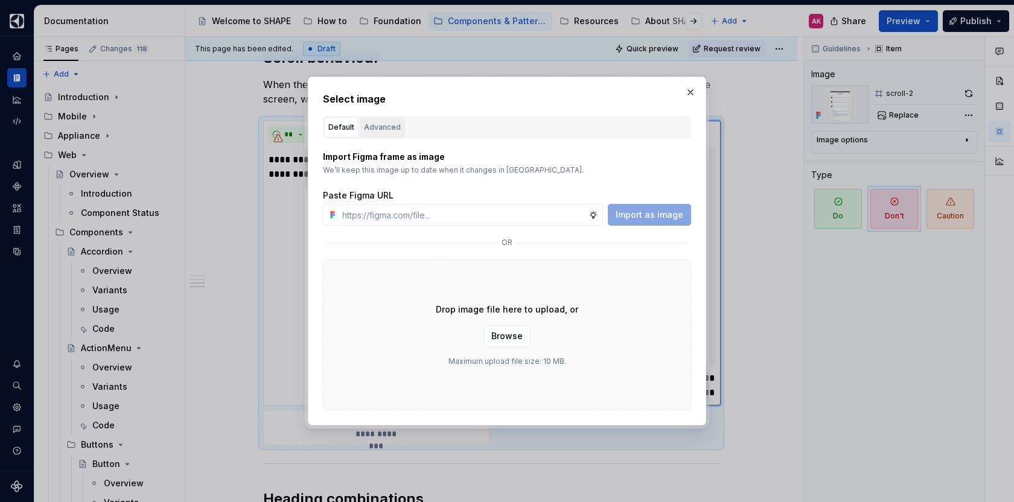
click at [385, 131] on div "Advanced" at bounding box center [382, 127] width 37 height 12
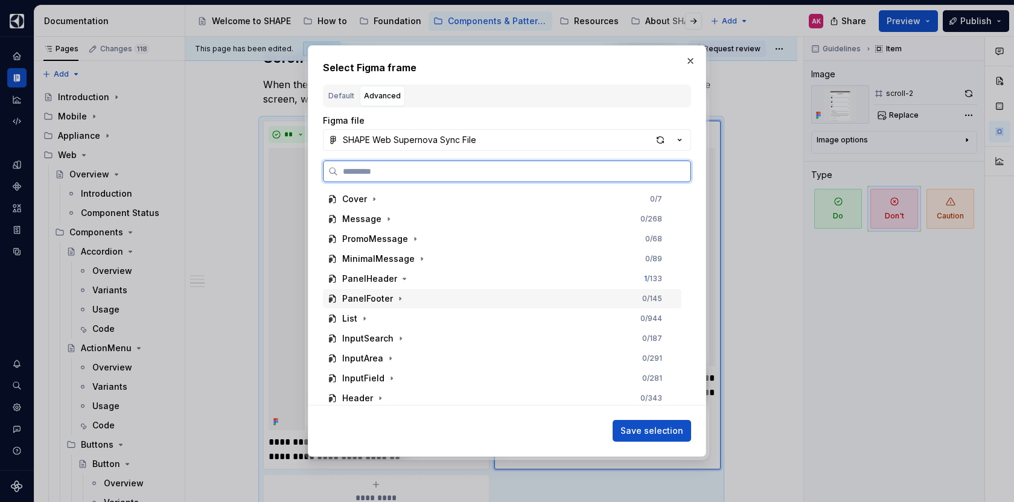
click at [354, 296] on div "PanelFooter" at bounding box center [367, 299] width 51 height 12
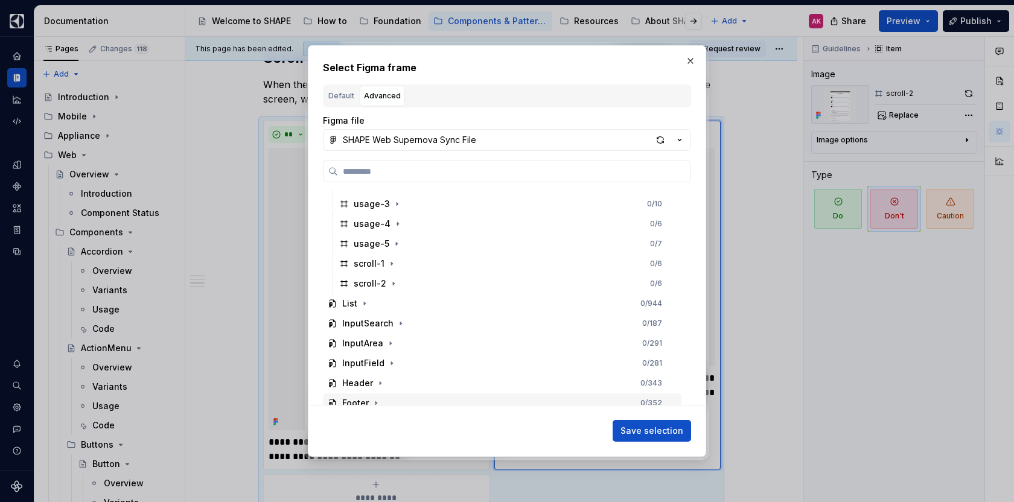
scroll to position [432, 0]
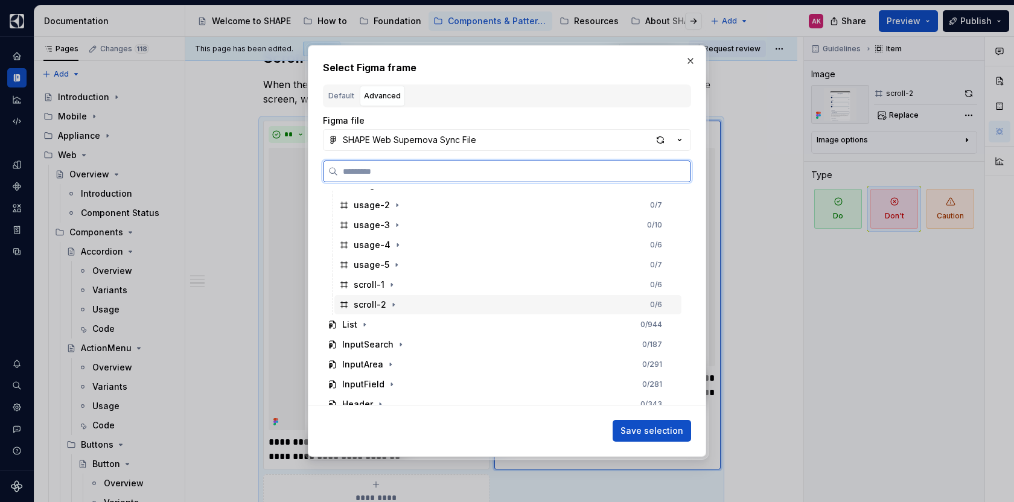
click at [364, 305] on div "scroll-2" at bounding box center [370, 305] width 33 height 12
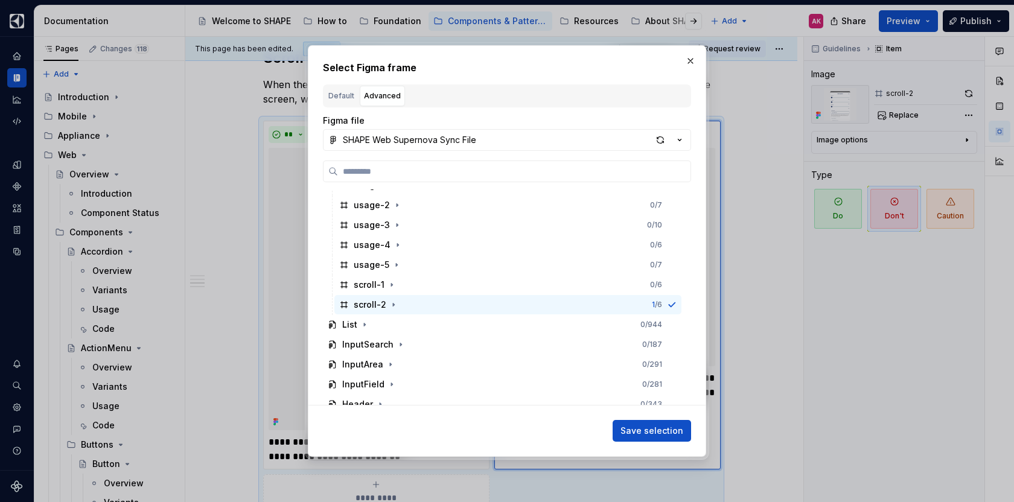
click at [639, 430] on span "Save selection" at bounding box center [651, 431] width 63 height 12
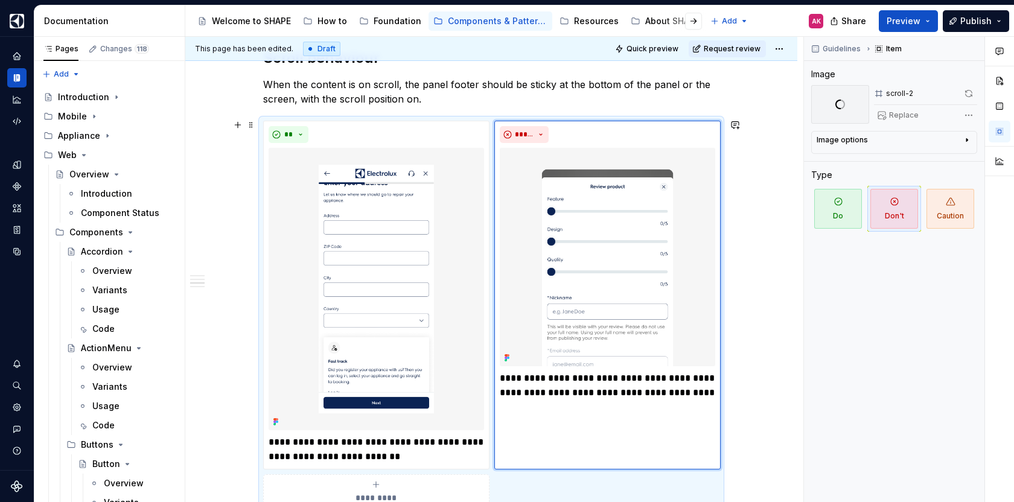
click at [751, 325] on div "**********" at bounding box center [491, 181] width 612 height 2131
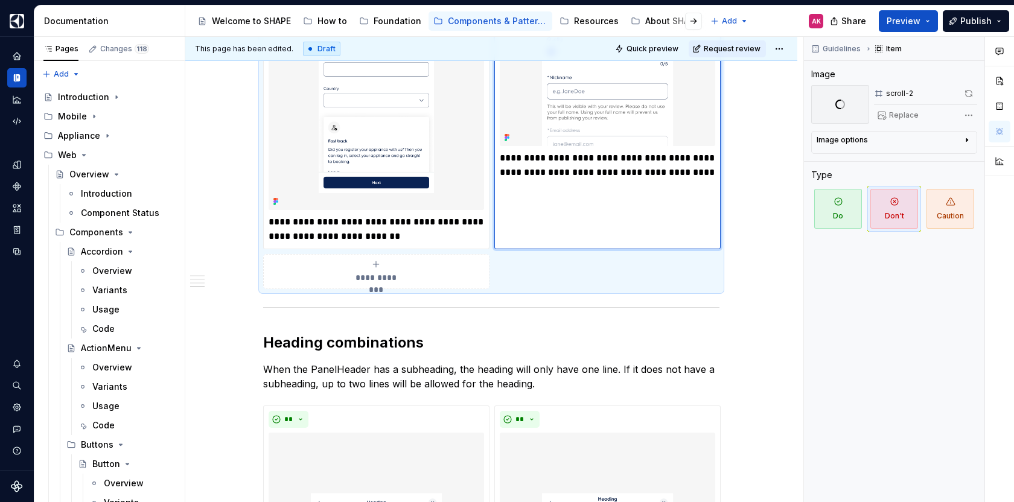
scroll to position [1315, 0]
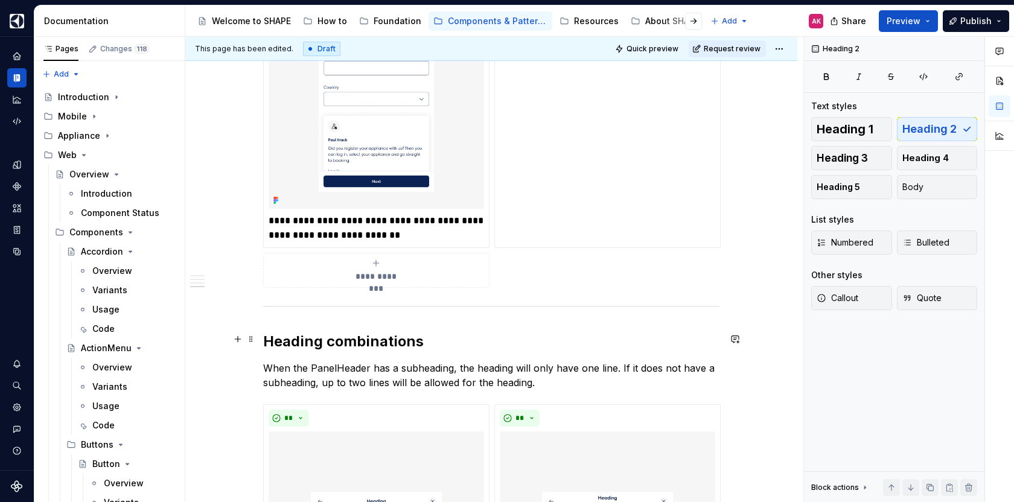
click at [366, 335] on h2 "Heading combinations" at bounding box center [491, 341] width 456 height 19
click at [323, 371] on p "When the PanelHeader has a subheading, the heading will only have one line. If …" at bounding box center [491, 375] width 456 height 29
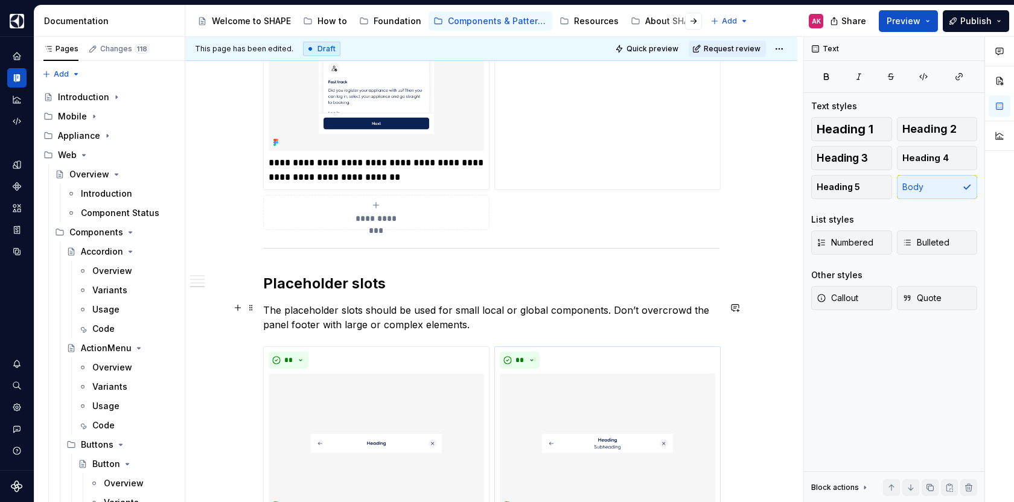
scroll to position [1436, 0]
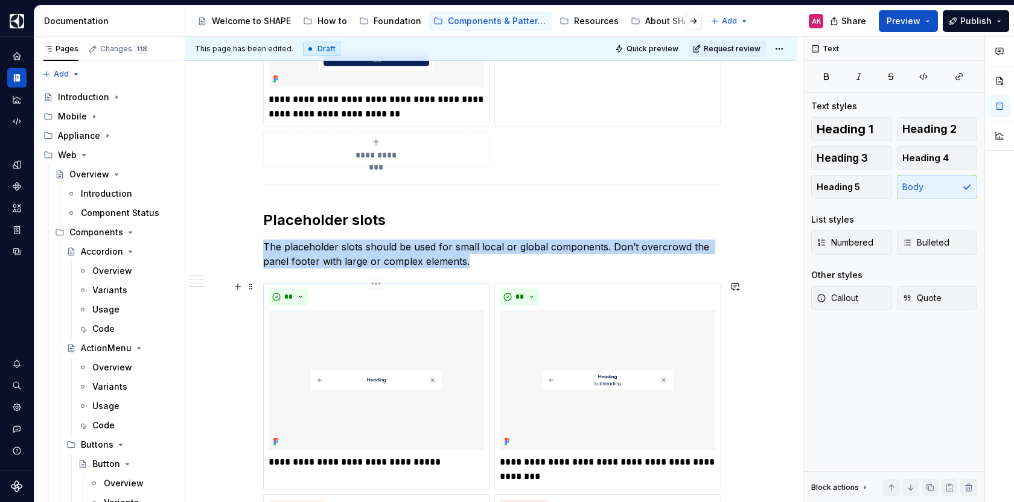
click at [340, 335] on img at bounding box center [375, 380] width 215 height 140
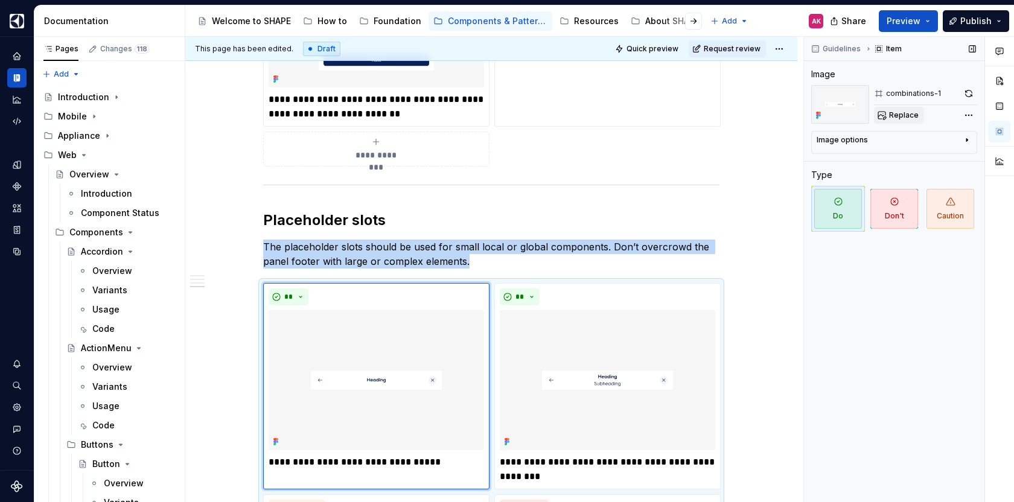
click at [906, 113] on span "Replace" at bounding box center [904, 115] width 30 height 10
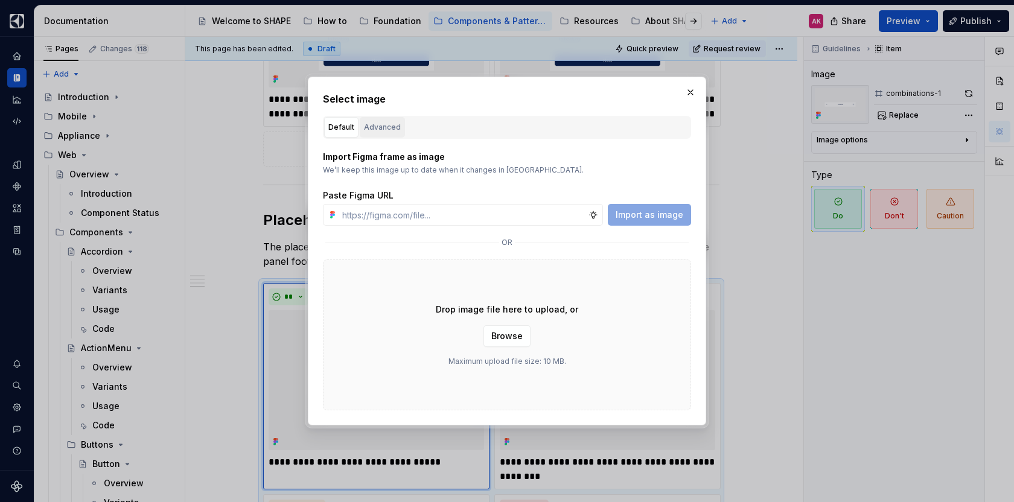
click at [386, 128] on div "Advanced" at bounding box center [382, 127] width 37 height 12
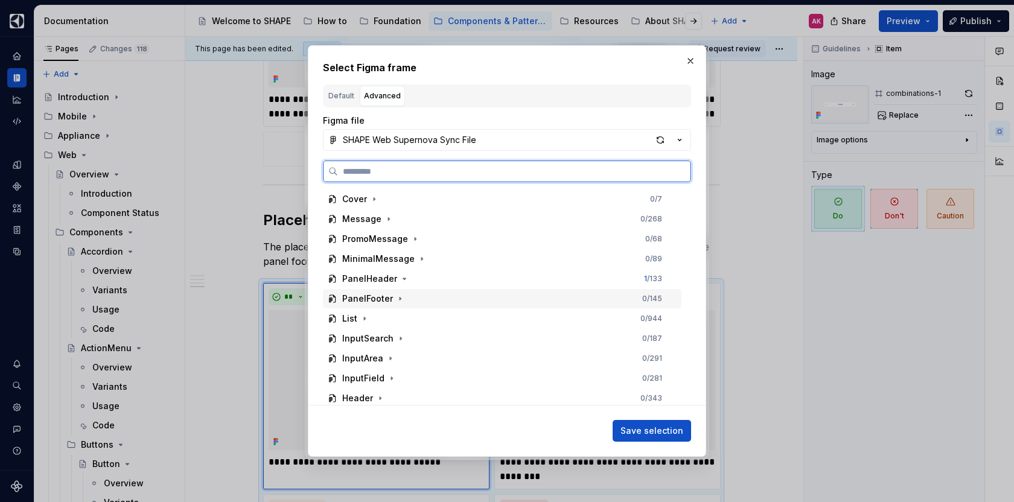
click at [356, 303] on div "PanelFooter" at bounding box center [367, 299] width 51 height 12
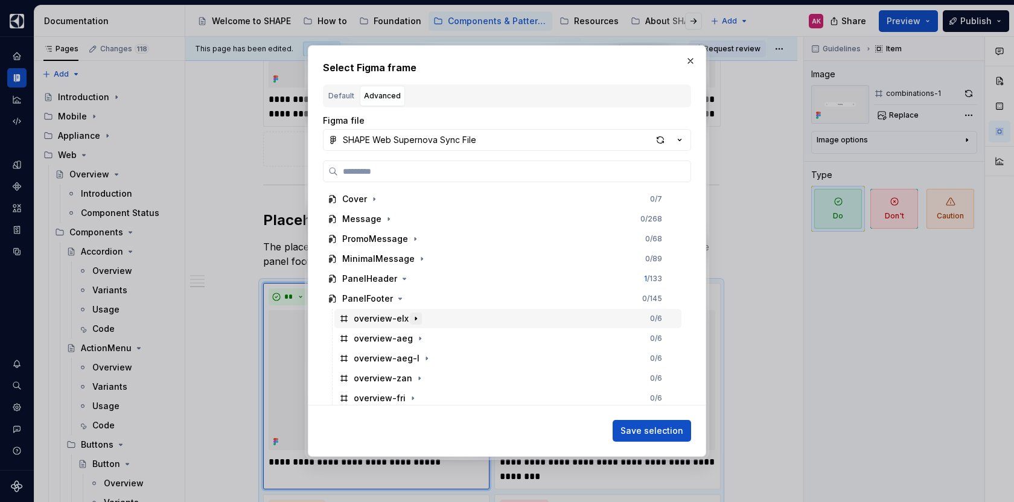
scroll to position [244, 0]
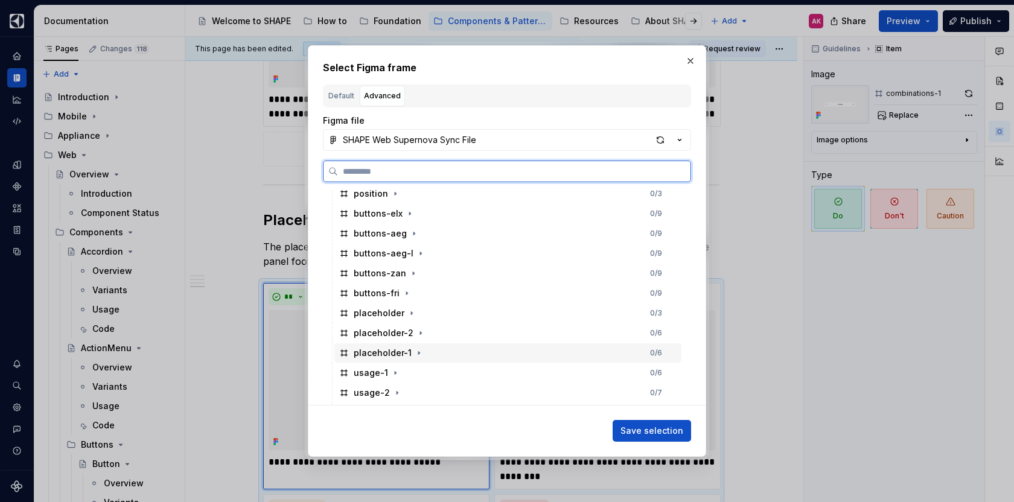
click at [381, 350] on div "placeholder-1" at bounding box center [383, 353] width 58 height 12
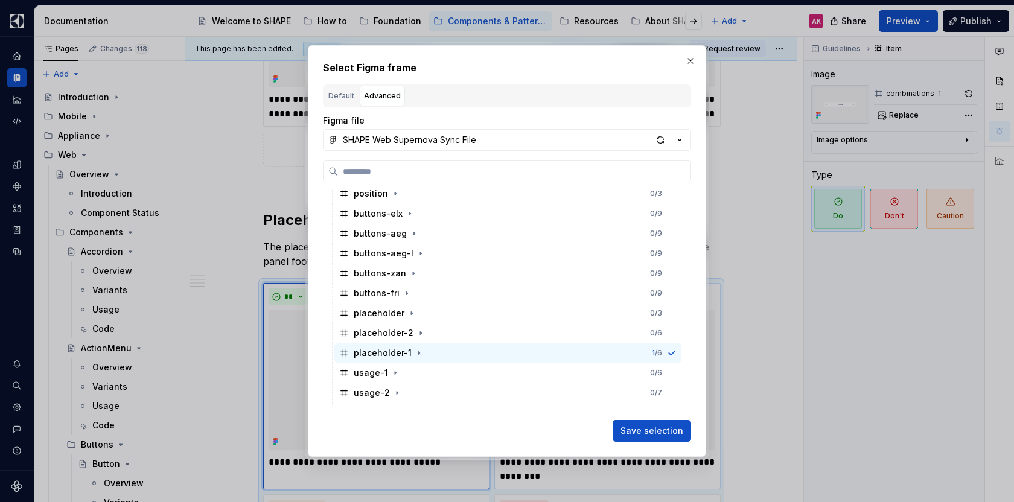
click at [639, 430] on span "Save selection" at bounding box center [651, 431] width 63 height 12
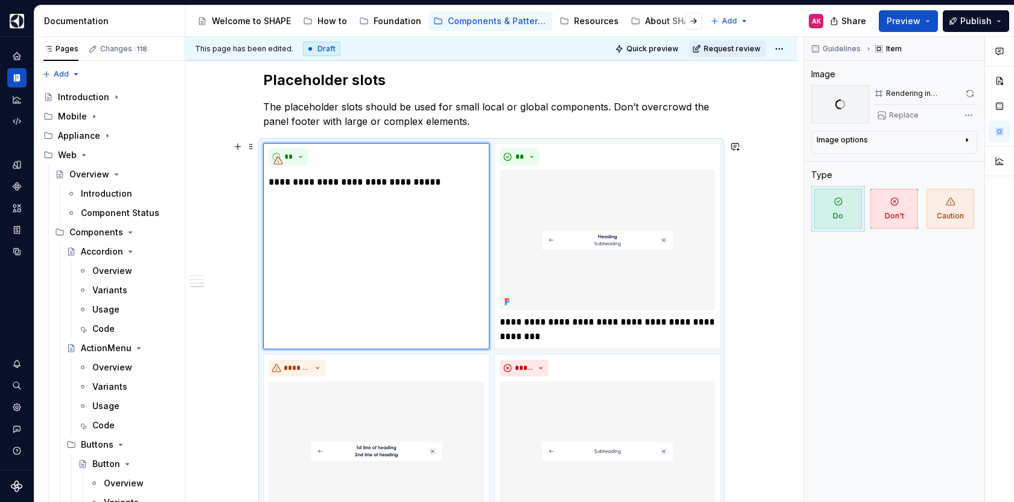
scroll to position [1567, 0]
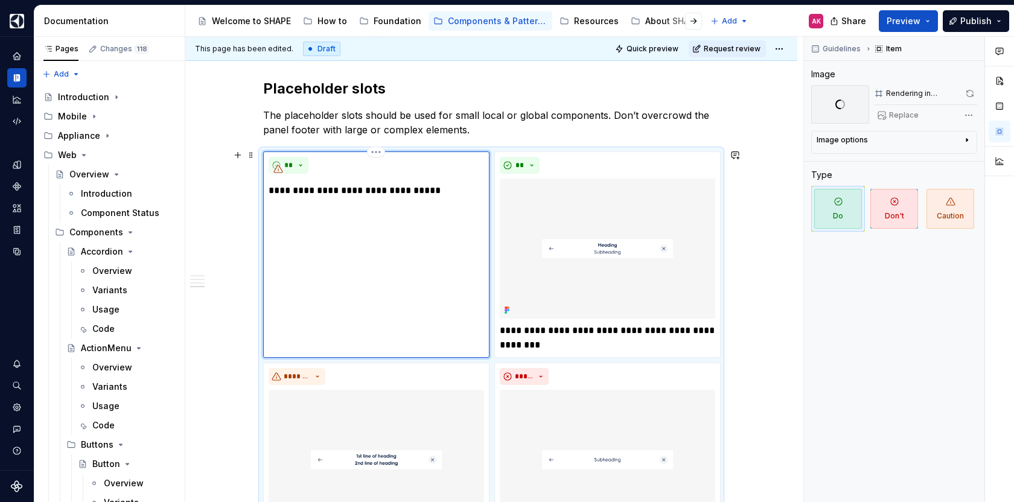
click at [395, 185] on p "**********" at bounding box center [375, 190] width 215 height 14
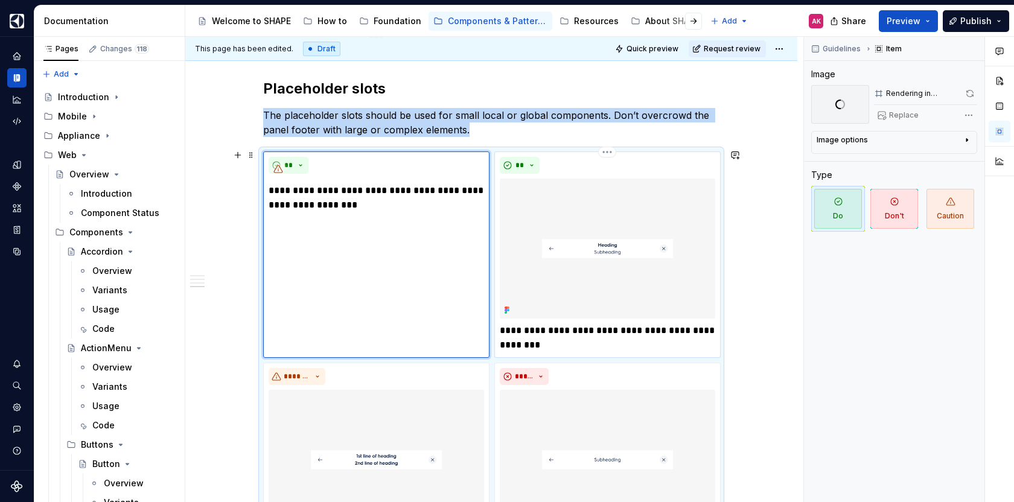
click at [565, 225] on img at bounding box center [607, 249] width 215 height 140
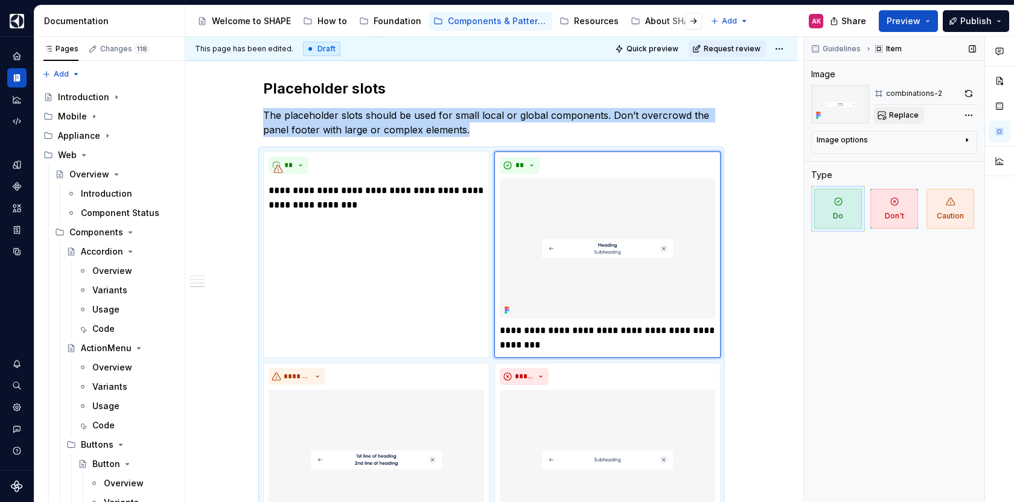
click at [906, 114] on span "Replace" at bounding box center [904, 115] width 30 height 10
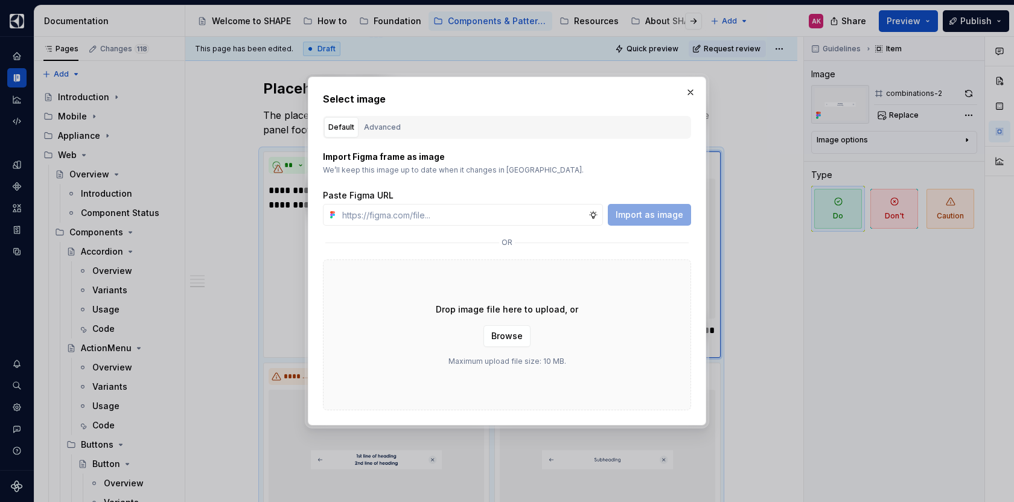
click at [389, 130] on div "Advanced" at bounding box center [382, 127] width 37 height 12
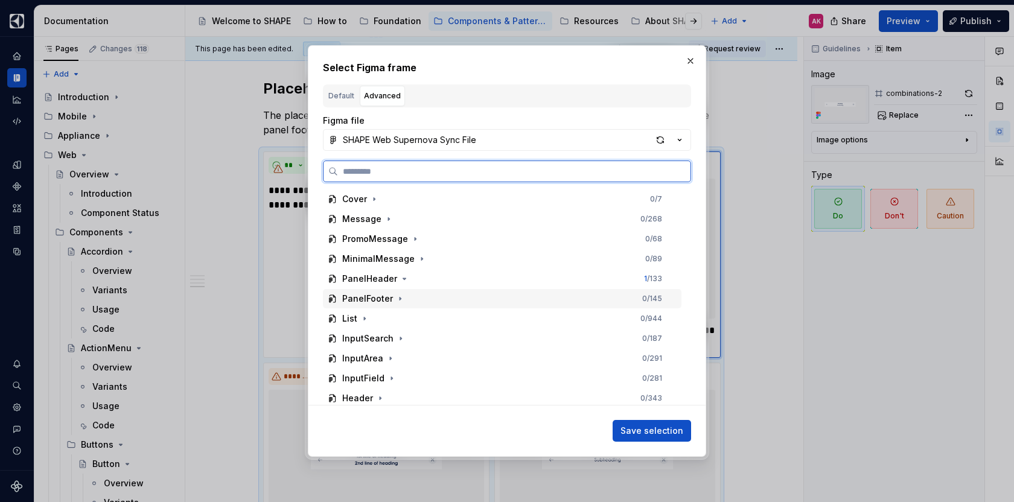
click at [359, 297] on div "PanelFooter" at bounding box center [367, 299] width 51 height 12
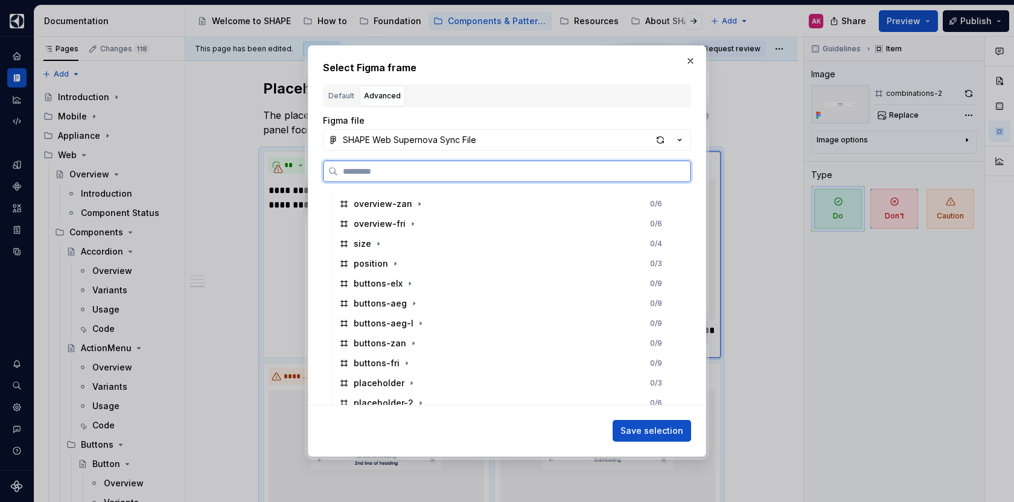
scroll to position [224, 0]
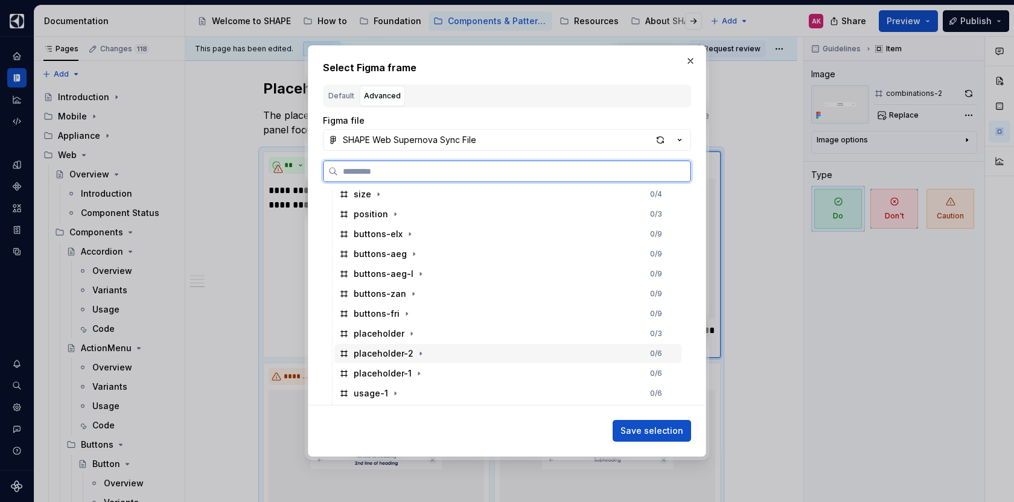
click at [384, 357] on div "placeholder-2" at bounding box center [384, 353] width 60 height 12
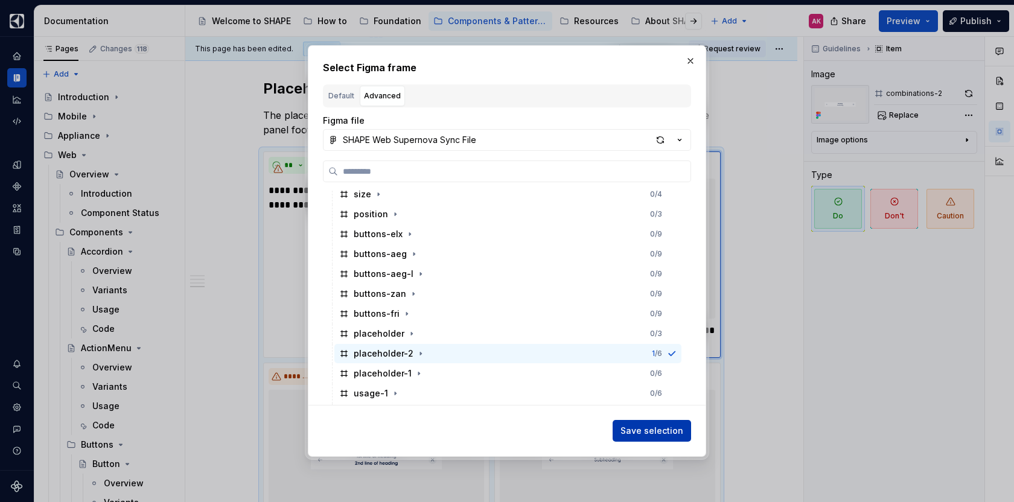
click at [664, 427] on span "Save selection" at bounding box center [651, 431] width 63 height 12
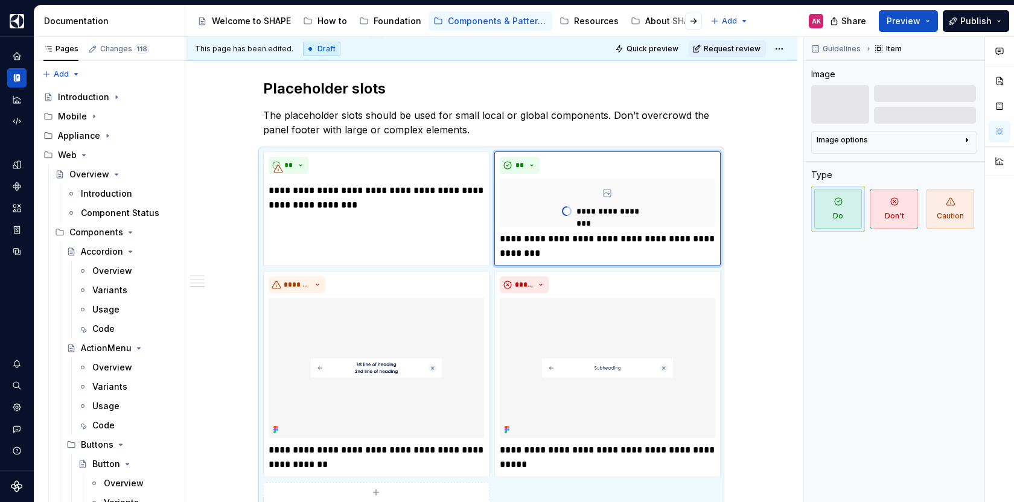
scroll to position [1579, 0]
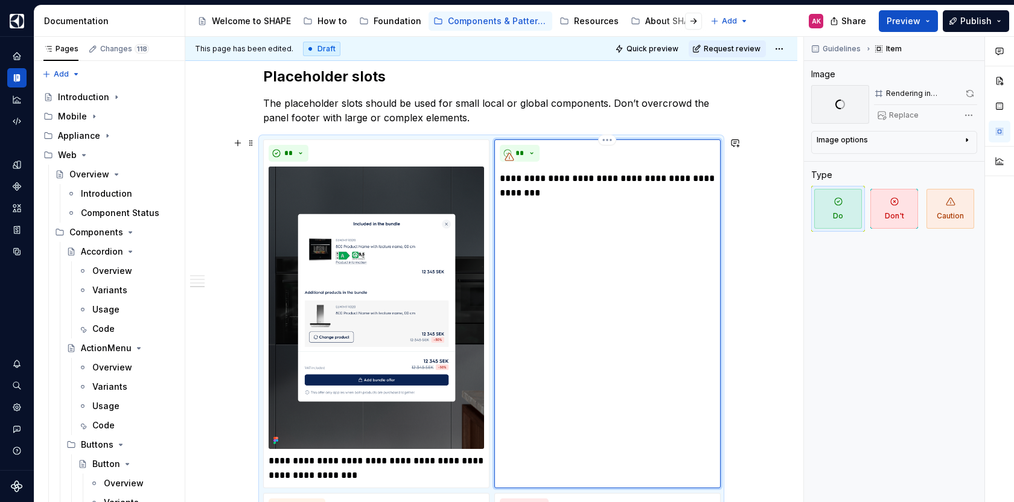
click at [540, 186] on p "**********" at bounding box center [607, 185] width 215 height 29
click at [894, 205] on icon "button" at bounding box center [894, 202] width 10 height 10
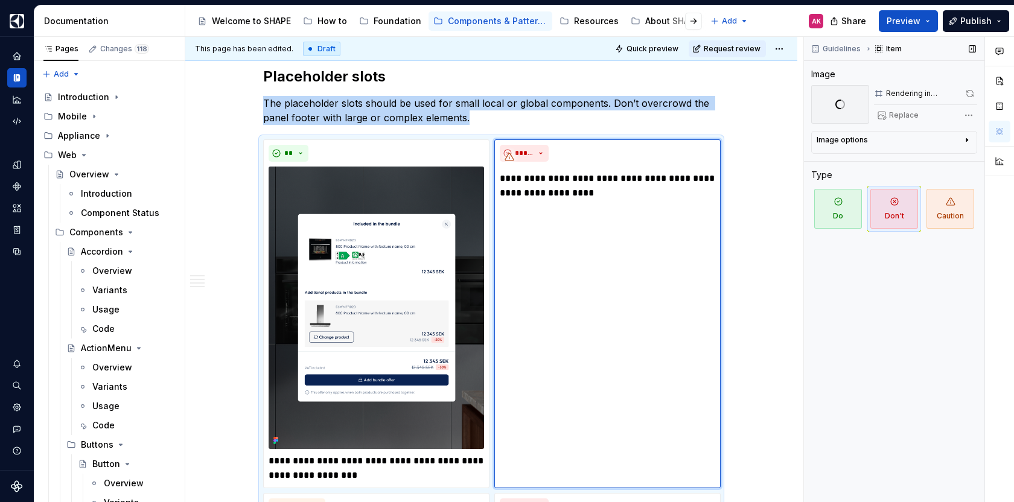
scroll to position [1813, 0]
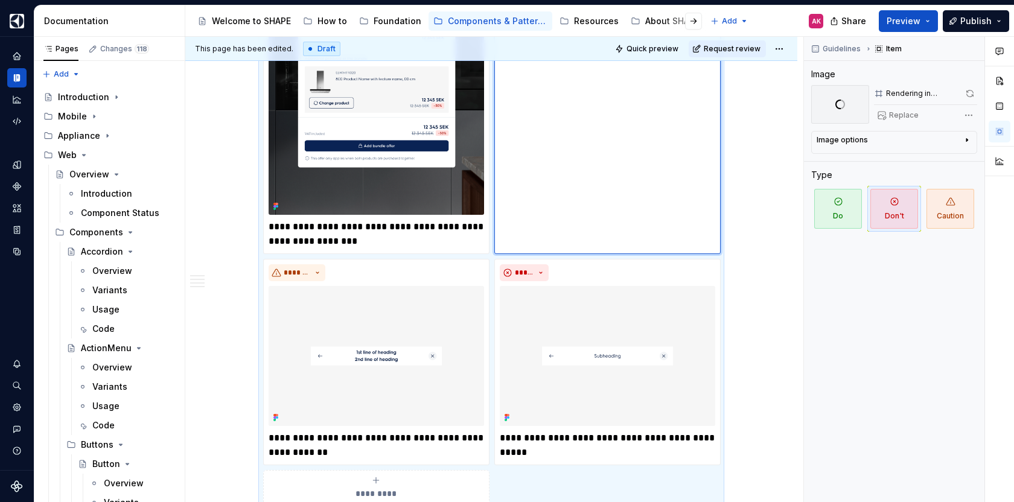
drag, startPoint x: 755, startPoint y: 240, endPoint x: 746, endPoint y: 242, distance: 9.9
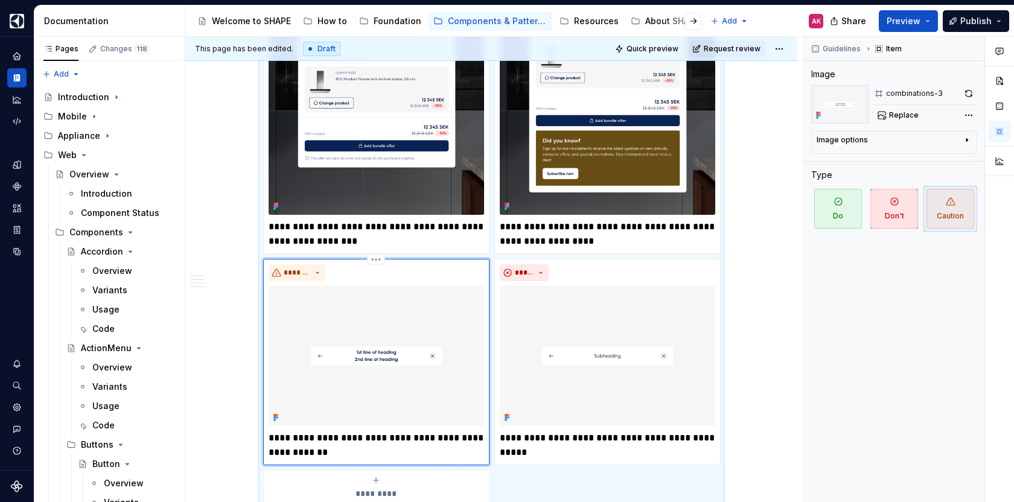
click at [372, 267] on div "*******" at bounding box center [375, 272] width 215 height 17
click at [374, 252] on div "**********" at bounding box center [491, 205] width 456 height 600
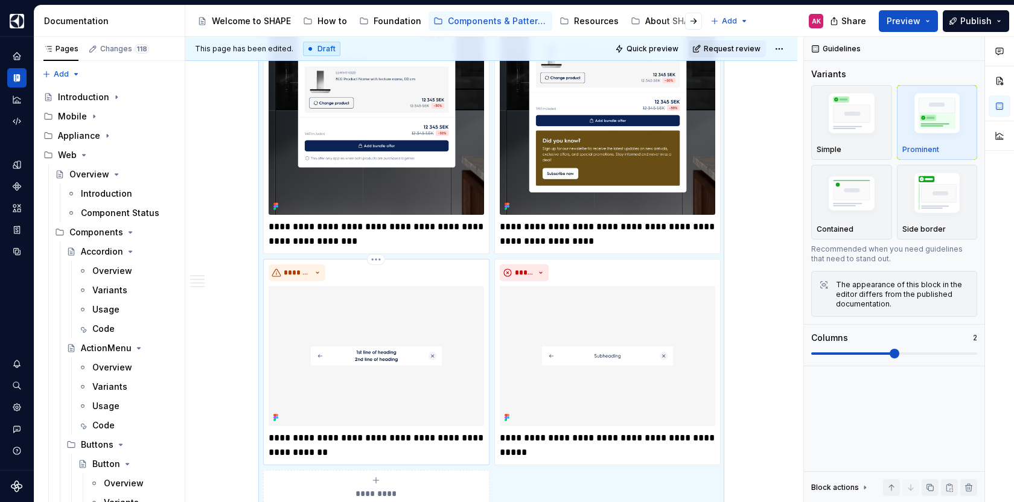
click at [375, 257] on html "SHAPE Design System AK Dataset WEB Documentation Accessibility guide for tree P…" at bounding box center [507, 251] width 1014 height 502
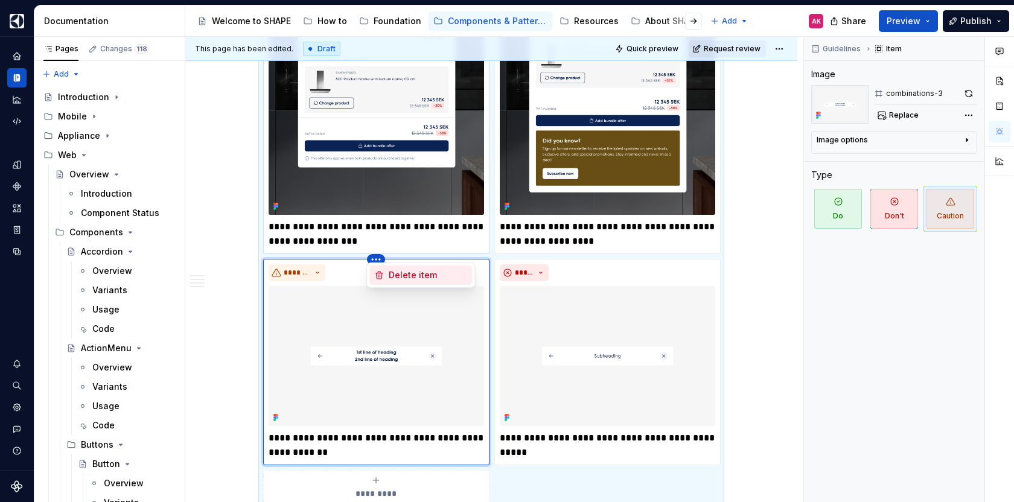
click at [381, 271] on icon at bounding box center [379, 275] width 10 height 10
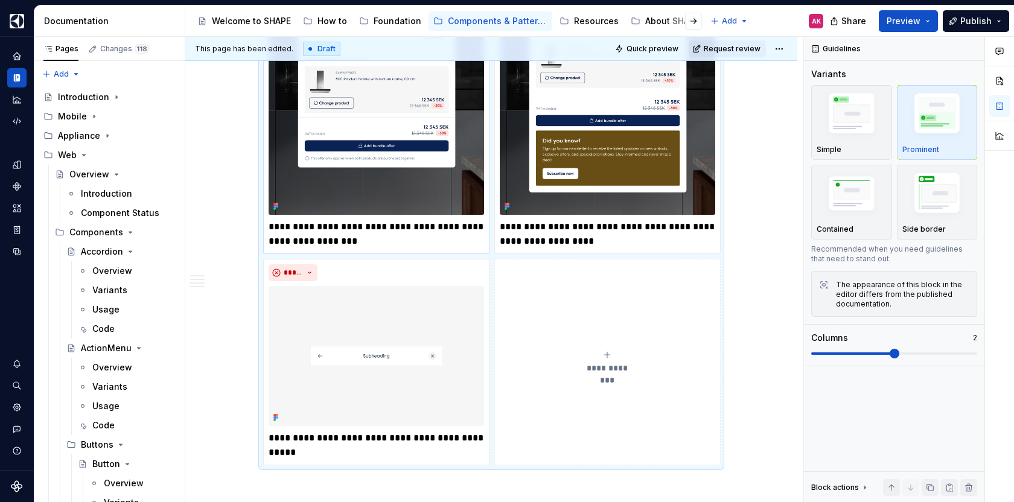
scroll to position [1771, 0]
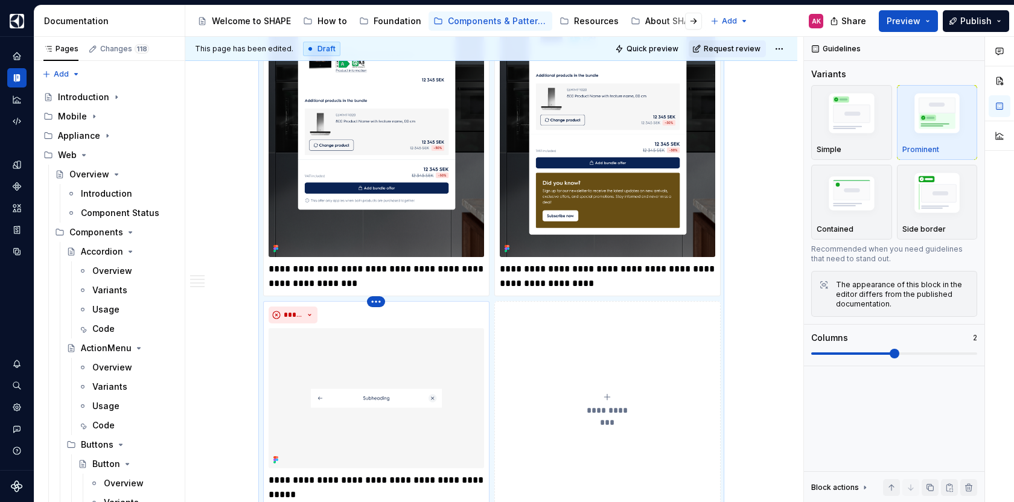
click at [374, 297] on html "SHAPE Design System AK Dataset WEB Documentation Accessibility guide for tree P…" at bounding box center [507, 251] width 1014 height 502
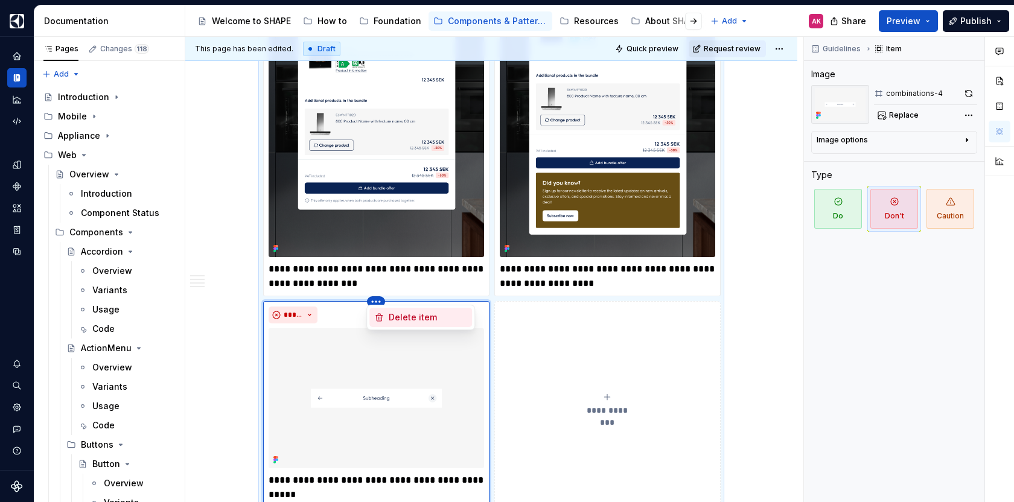
click at [375, 308] on div "Delete item" at bounding box center [420, 317] width 103 height 19
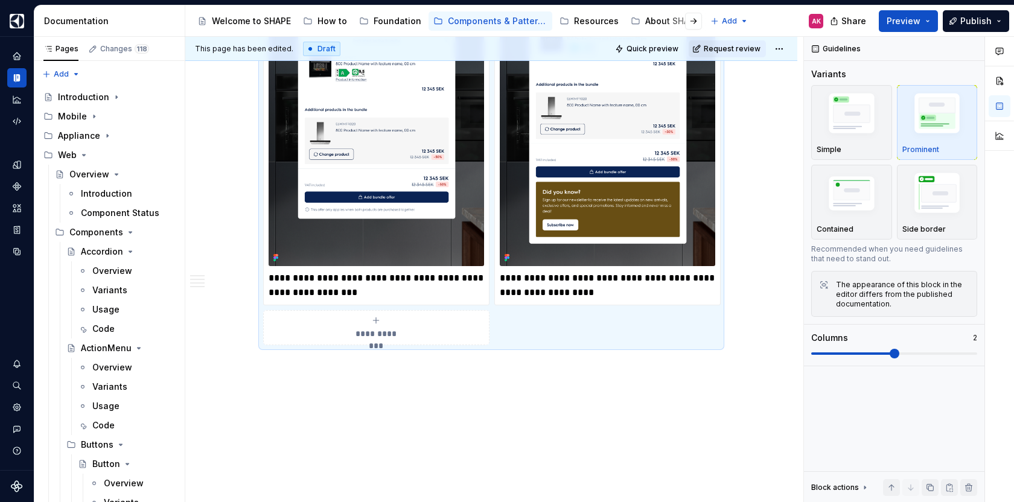
scroll to position [1765, 0]
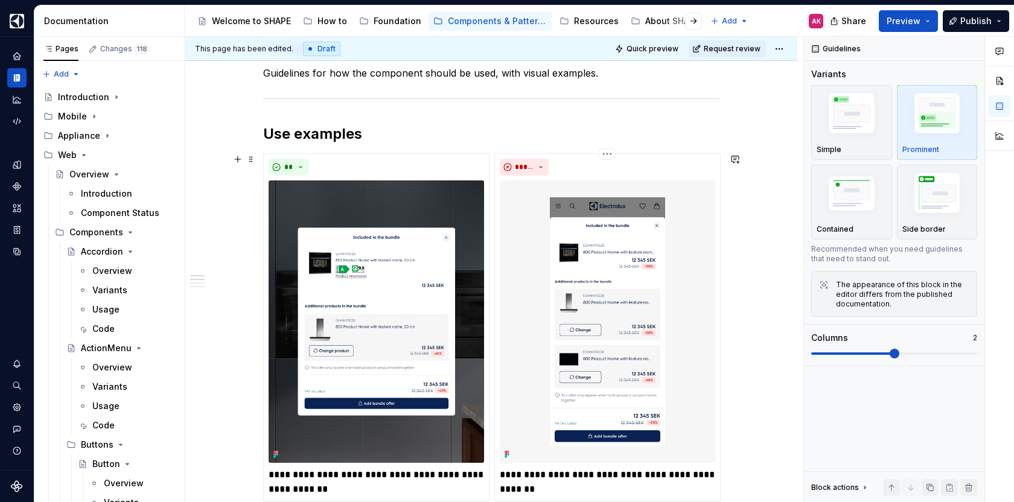
scroll to position [0, 0]
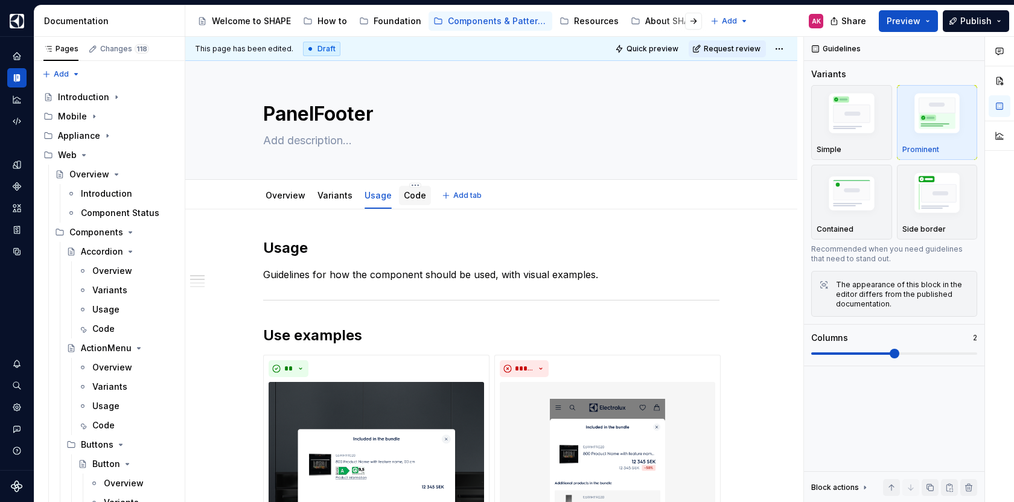
click at [404, 200] on div "Code" at bounding box center [415, 195] width 22 height 12
click at [410, 195] on link "Code" at bounding box center [415, 195] width 22 height 10
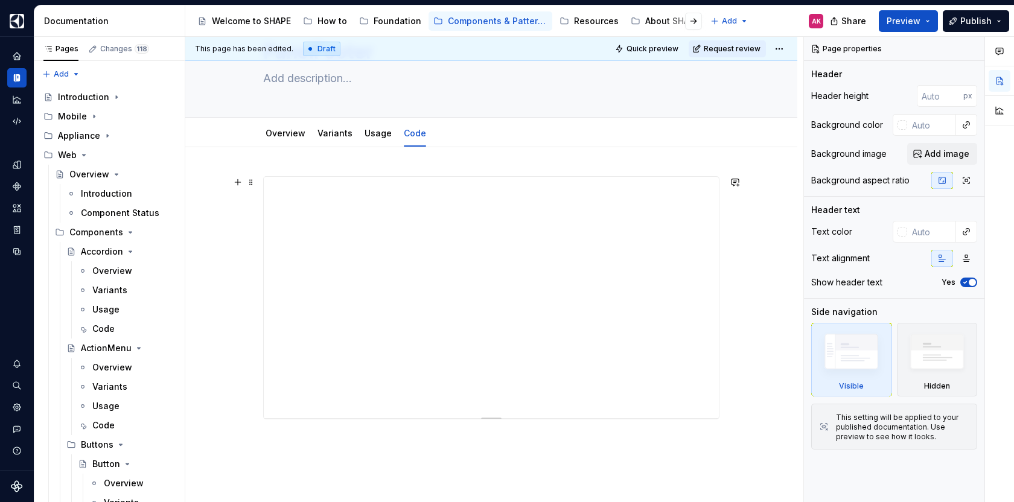
scroll to position [142, 0]
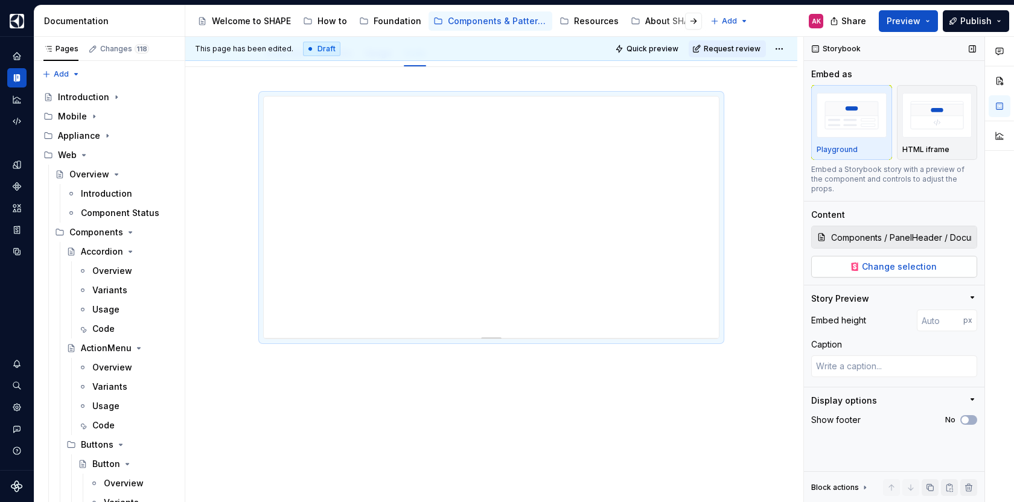
click at [855, 256] on button "Change selection" at bounding box center [894, 267] width 166 height 22
type textarea "*"
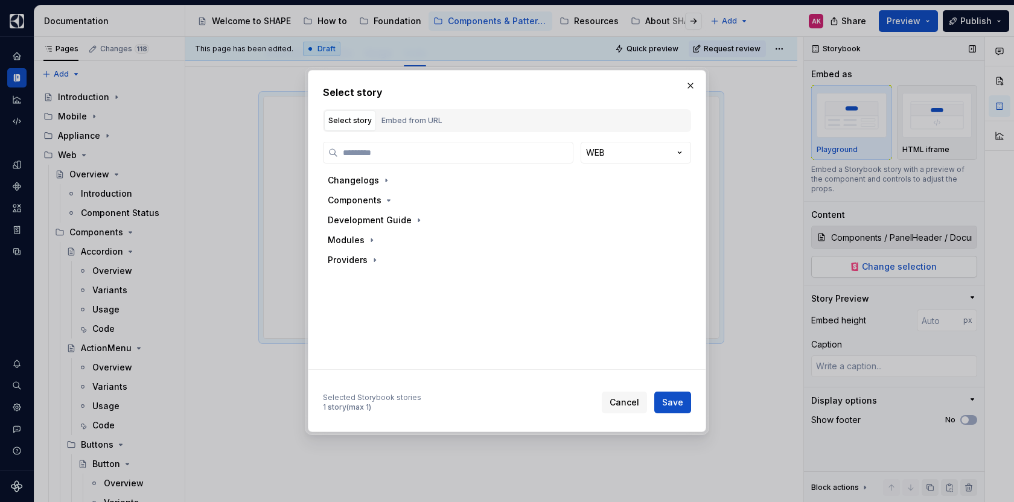
type input "*"
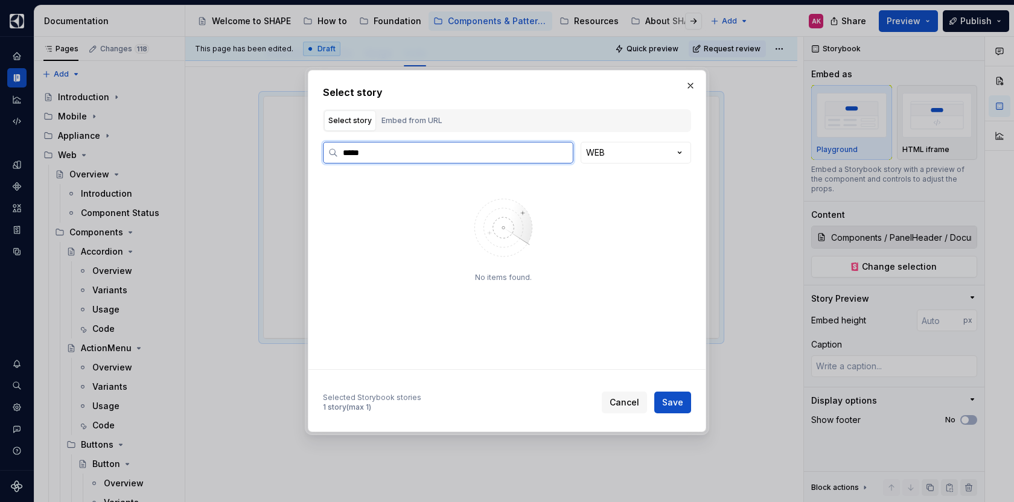
type input "*****"
type textarea "*"
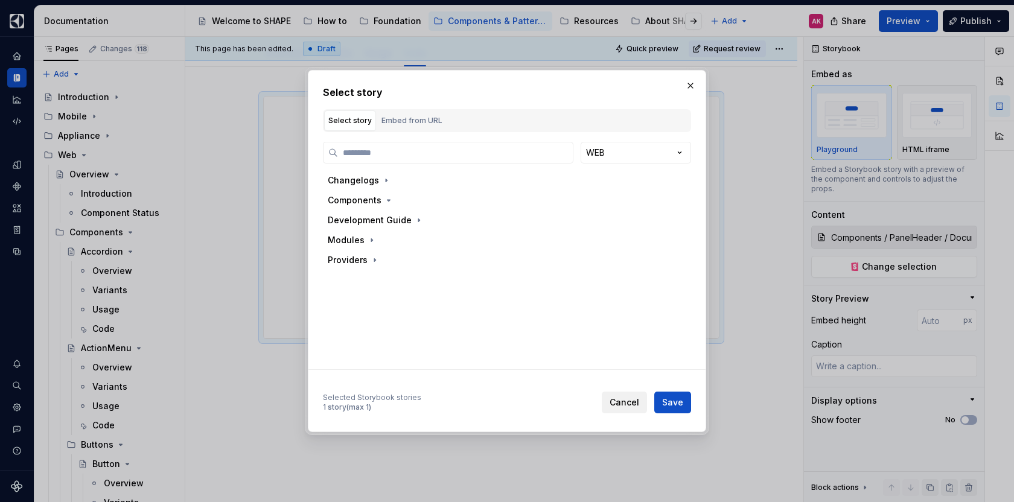
click at [623, 399] on span "Cancel" at bounding box center [624, 402] width 30 height 12
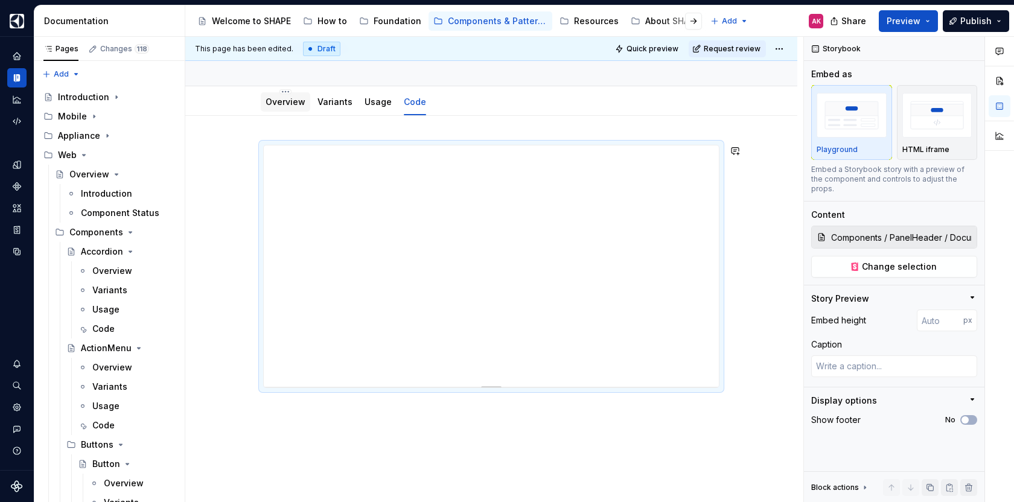
scroll to position [18, 0]
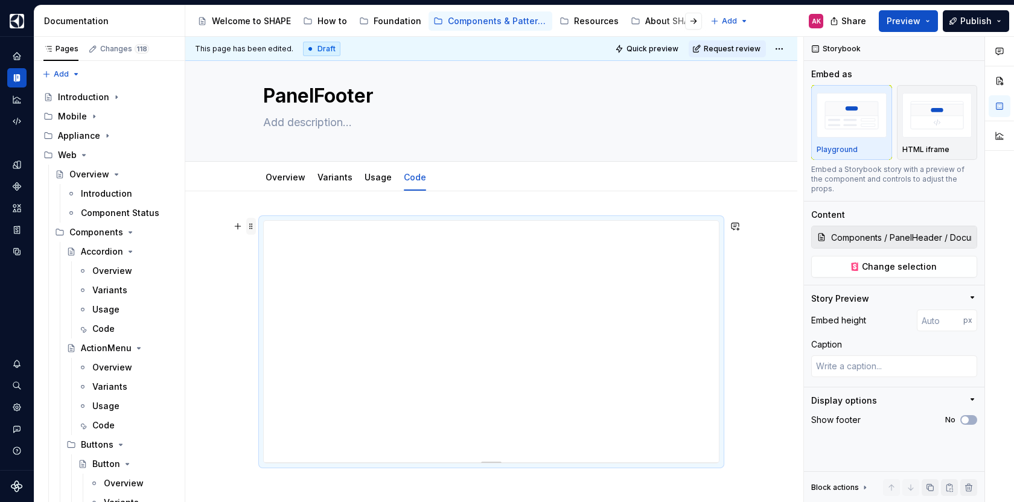
click at [251, 224] on span at bounding box center [251, 226] width 10 height 17
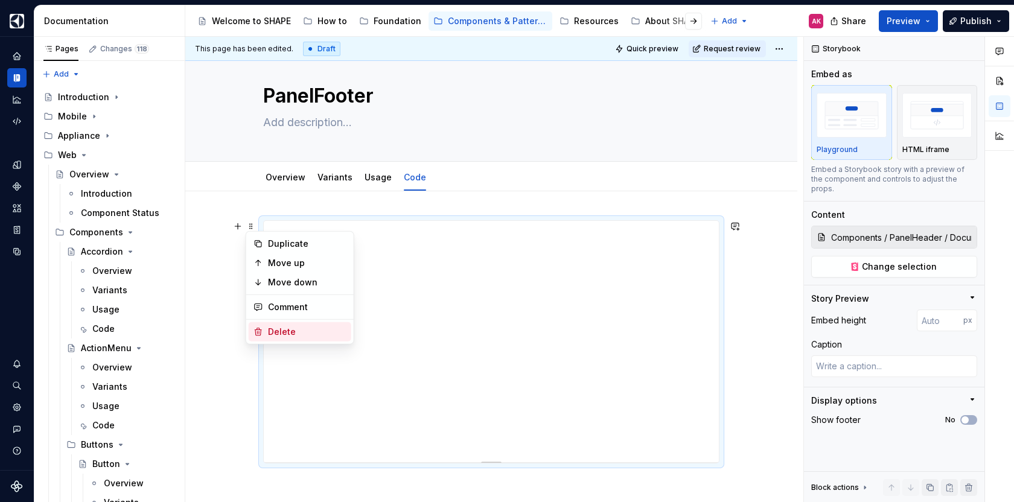
type textarea "*"
click at [281, 329] on div "Delete" at bounding box center [307, 332] width 78 height 12
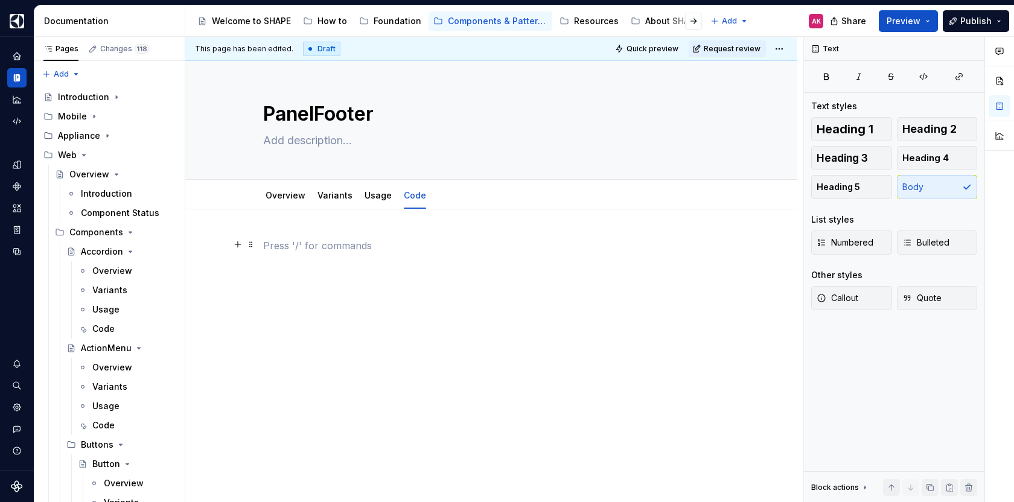
scroll to position [0, 0]
click at [368, 334] on div "No storybook component." at bounding box center [491, 329] width 612 height 240
click at [26, 37] on button "Expand sidebar" at bounding box center [25, 36] width 17 height 17
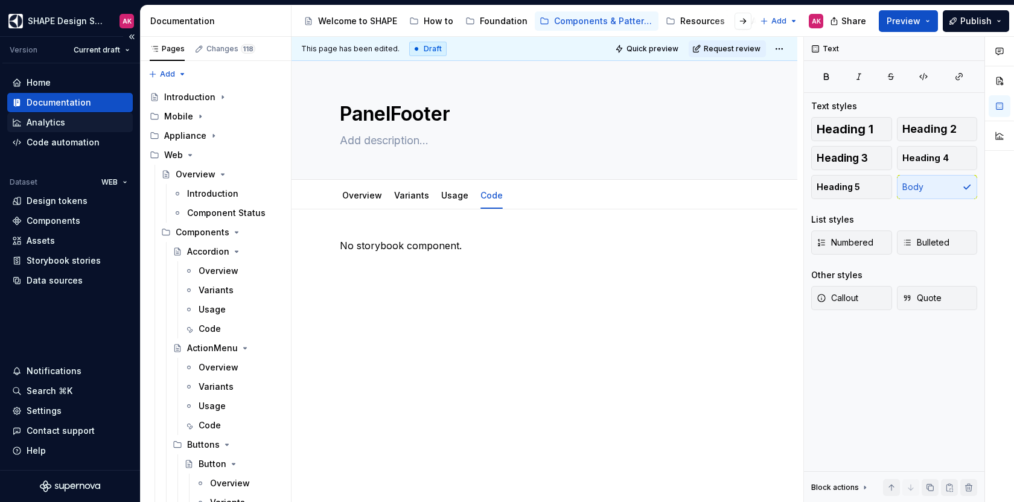
type textarea "*"
click at [43, 220] on div "Components" at bounding box center [54, 221] width 54 height 12
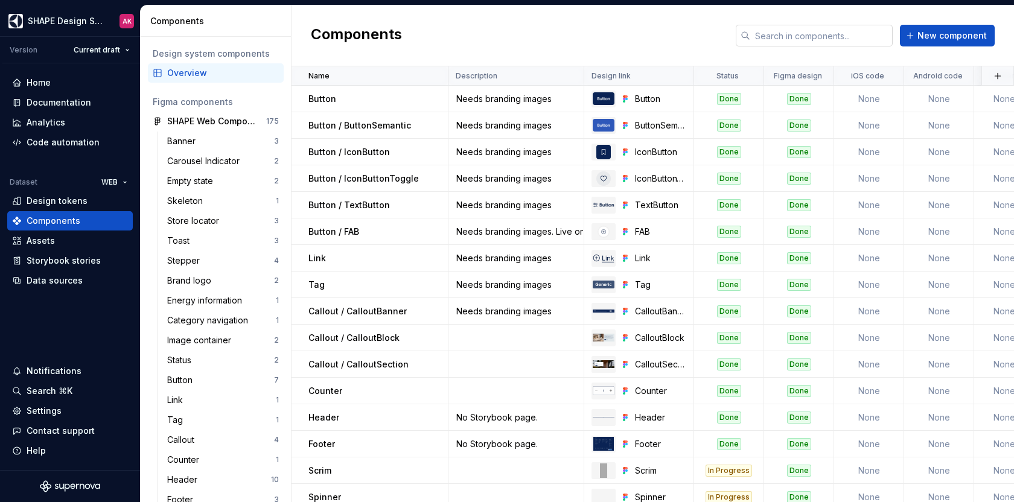
click at [843, 34] on input "text" at bounding box center [821, 36] width 142 height 22
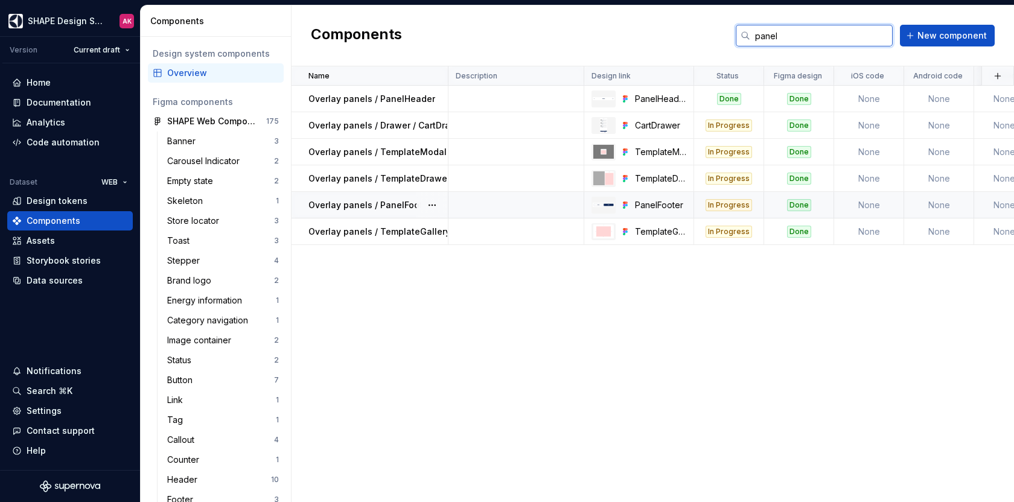
type input "panel"
click at [360, 208] on p "Overlay panels / PanelFooter" at bounding box center [369, 205] width 122 height 12
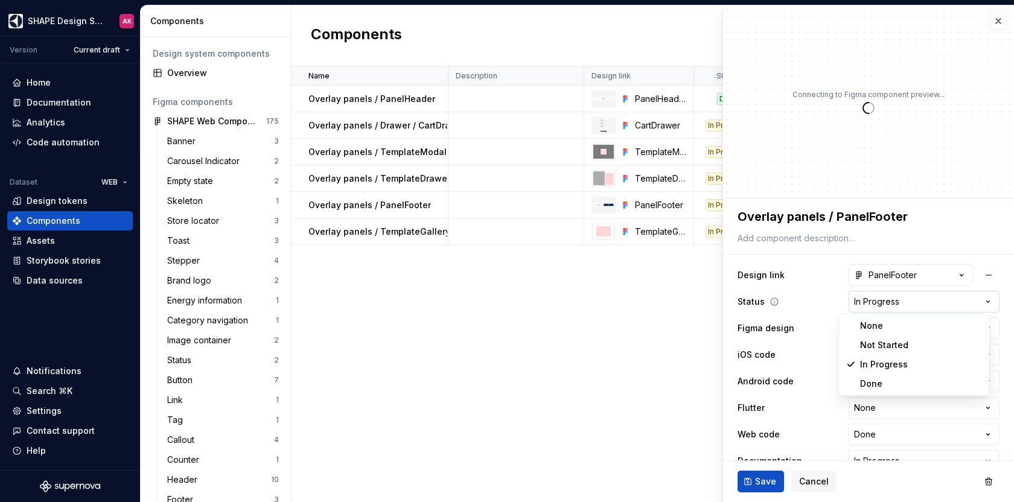
click at [864, 300] on html "SHAPE Design System AK Version Current draft Home Documentation Analytics Code …" at bounding box center [507, 251] width 1014 height 502
type textarea "*"
select select "**********"
type textarea "*"
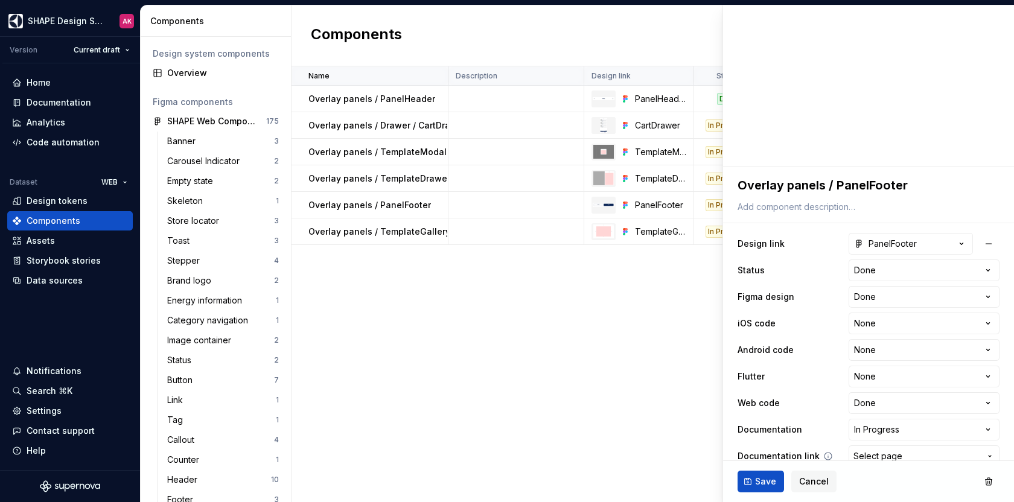
scroll to position [121, 0]
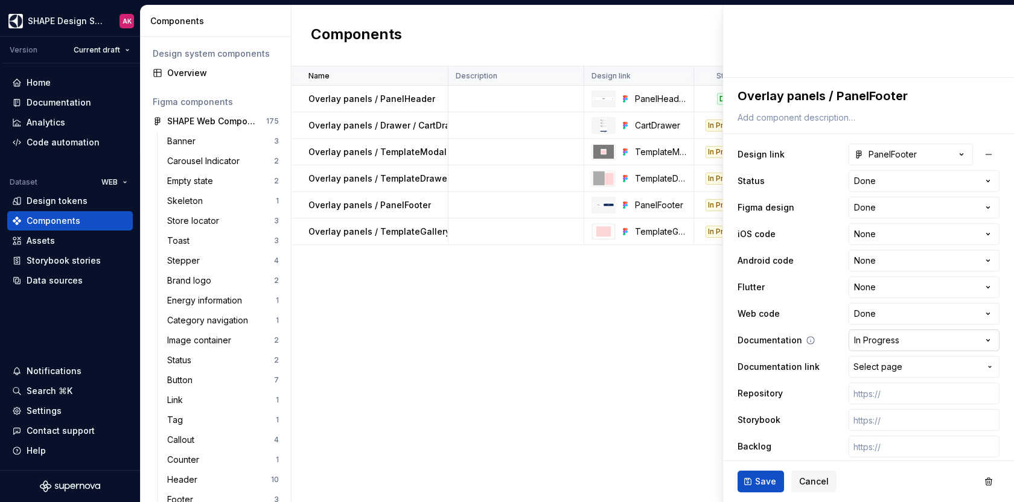
click at [893, 336] on html "SHAPE Design System AK Version Current draft Home Documentation Analytics Code …" at bounding box center [507, 251] width 1014 height 502
select select "**********"
type textarea "*"
click at [875, 364] on span "Select page" at bounding box center [877, 367] width 49 height 12
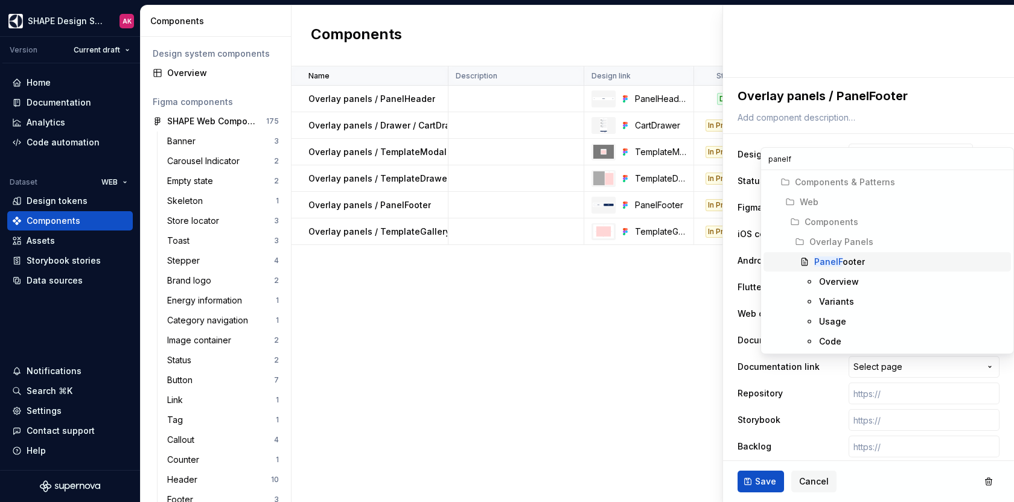
type input "panelf"
click at [832, 262] on mark "PanelF" at bounding box center [828, 261] width 28 height 10
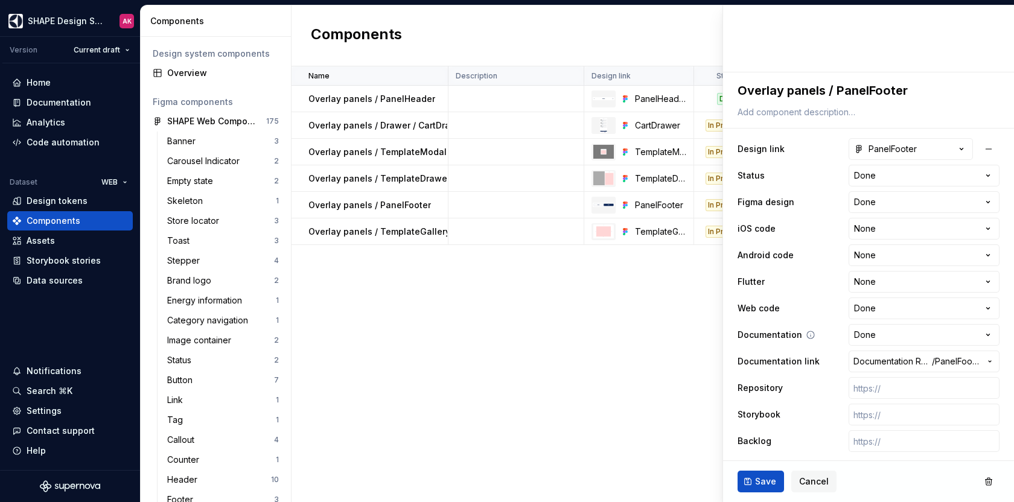
scroll to position [127, 0]
click at [760, 482] on span "Save" at bounding box center [765, 481] width 21 height 12
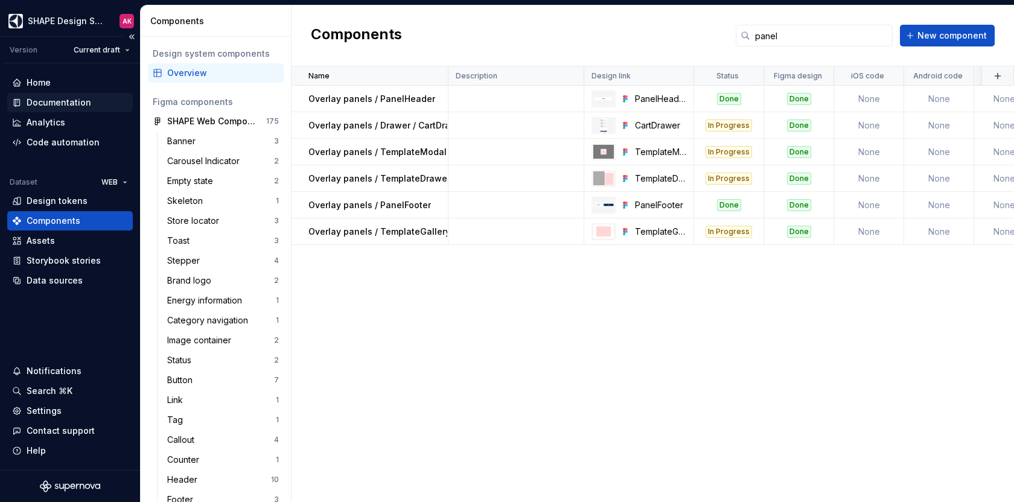
click at [49, 103] on div "Documentation" at bounding box center [59, 103] width 65 height 12
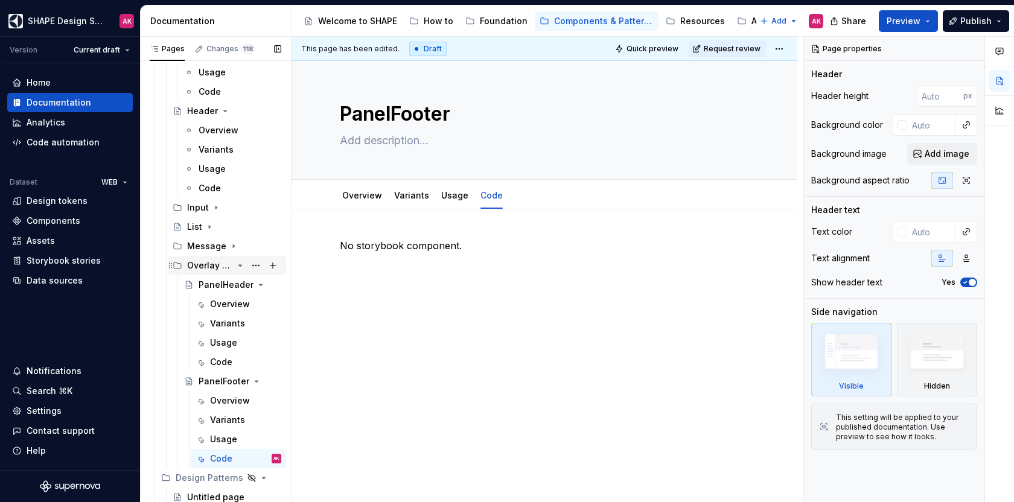
scroll to position [3268, 0]
click at [215, 206] on icon "Page tree" at bounding box center [215, 207] width 1 height 3
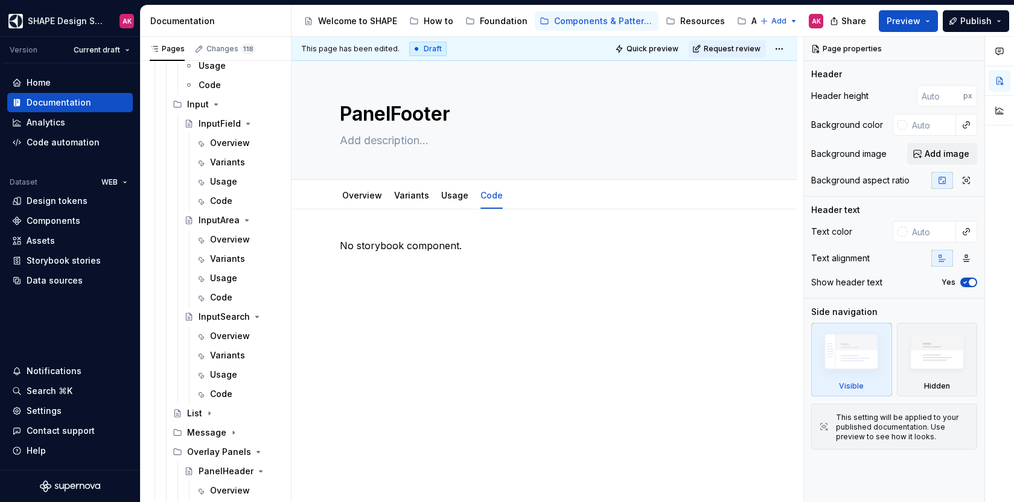
scroll to position [3451, 0]
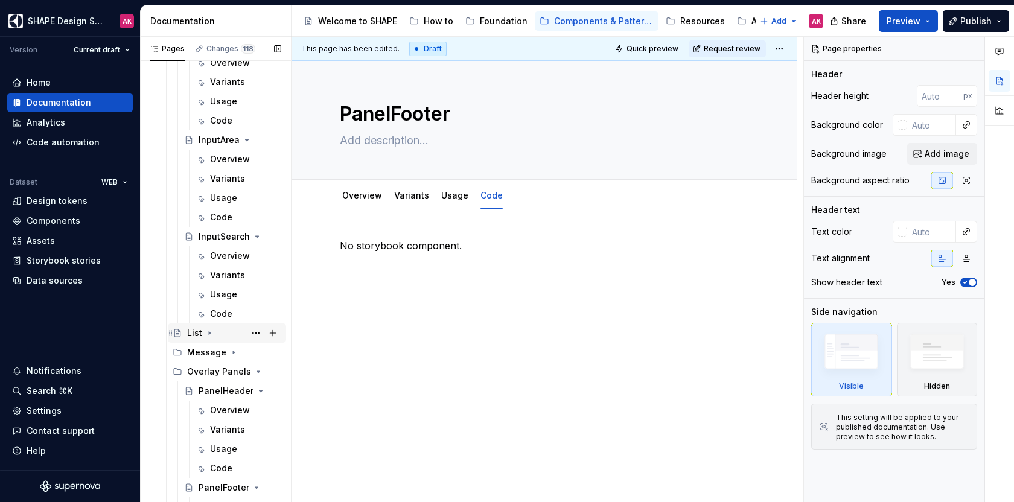
click at [206, 332] on icon "Page tree" at bounding box center [210, 333] width 10 height 10
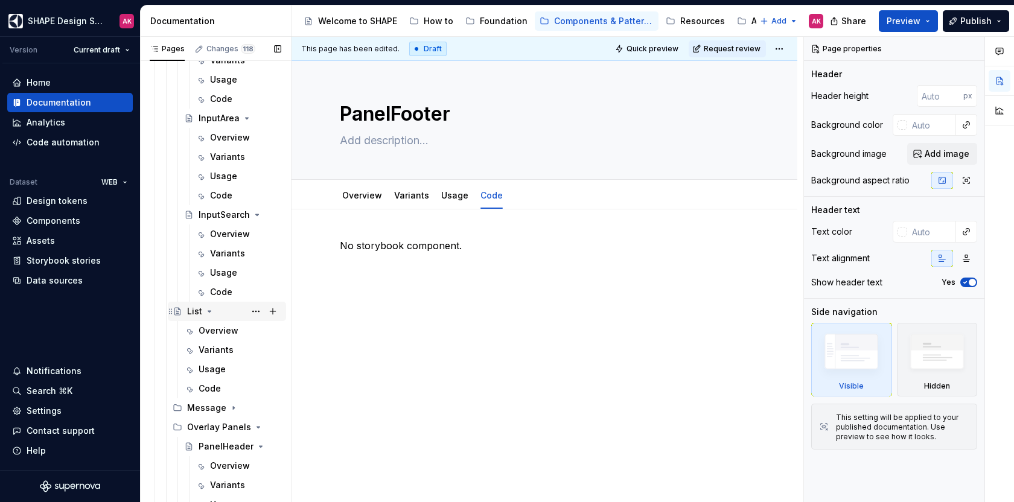
scroll to position [3567, 0]
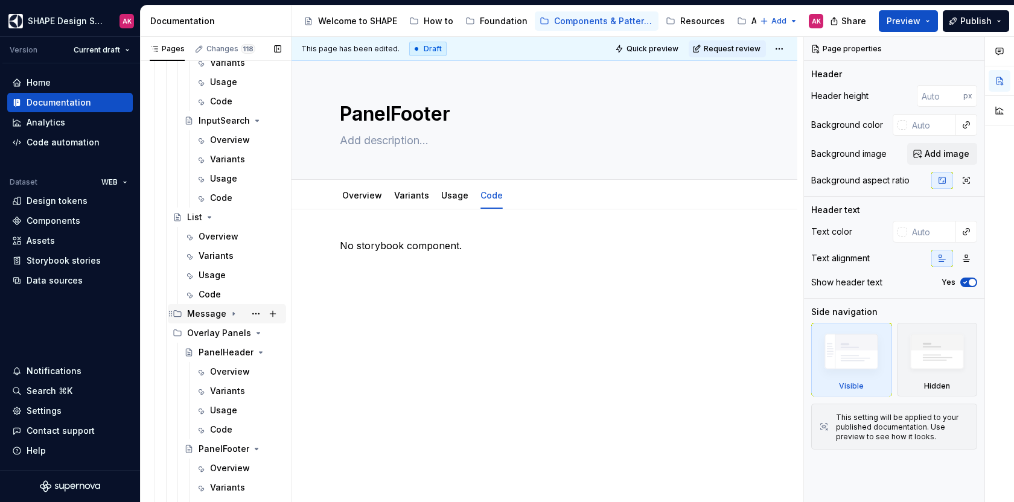
click at [224, 311] on div "Message" at bounding box center [234, 313] width 94 height 17
click at [235, 335] on icon "Page tree" at bounding box center [240, 333] width 10 height 10
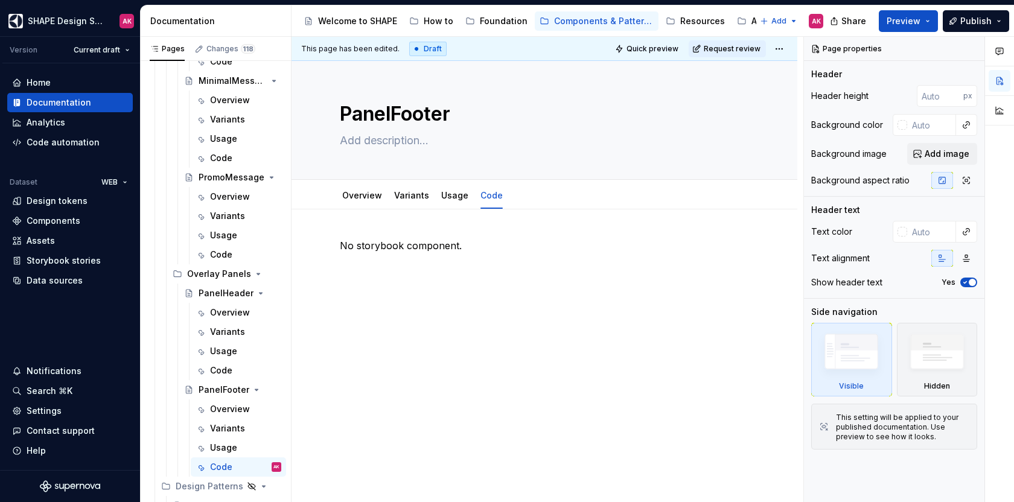
scroll to position [3911, 0]
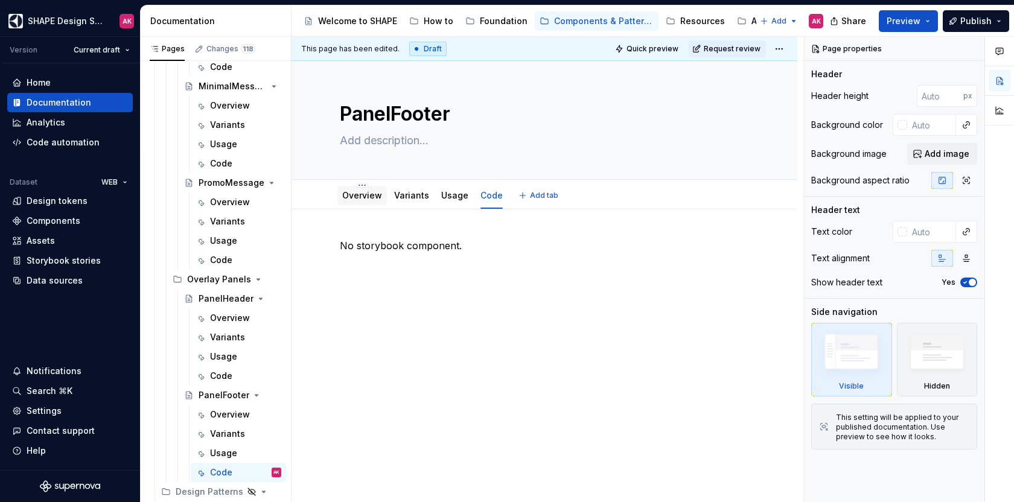
click at [360, 198] on link "Overview" at bounding box center [362, 195] width 40 height 10
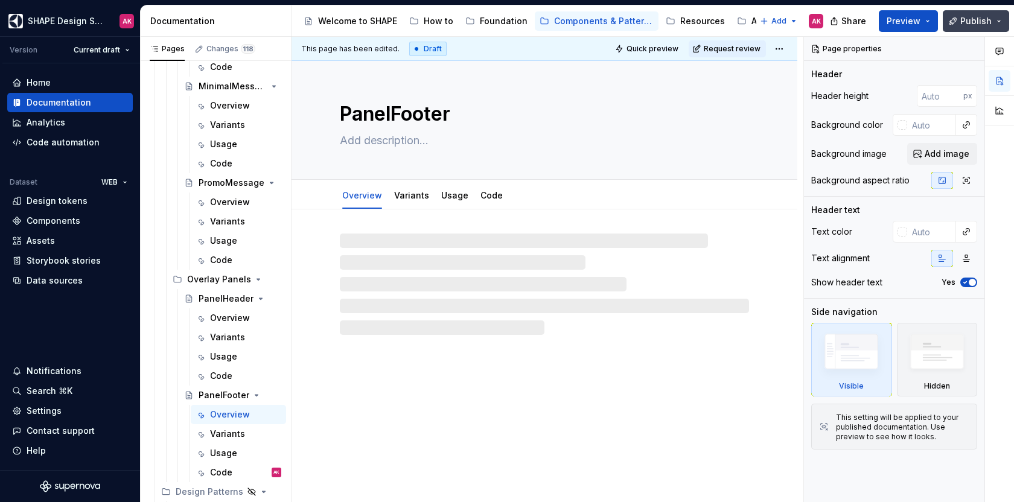
click at [968, 17] on span "Publish" at bounding box center [975, 21] width 31 height 12
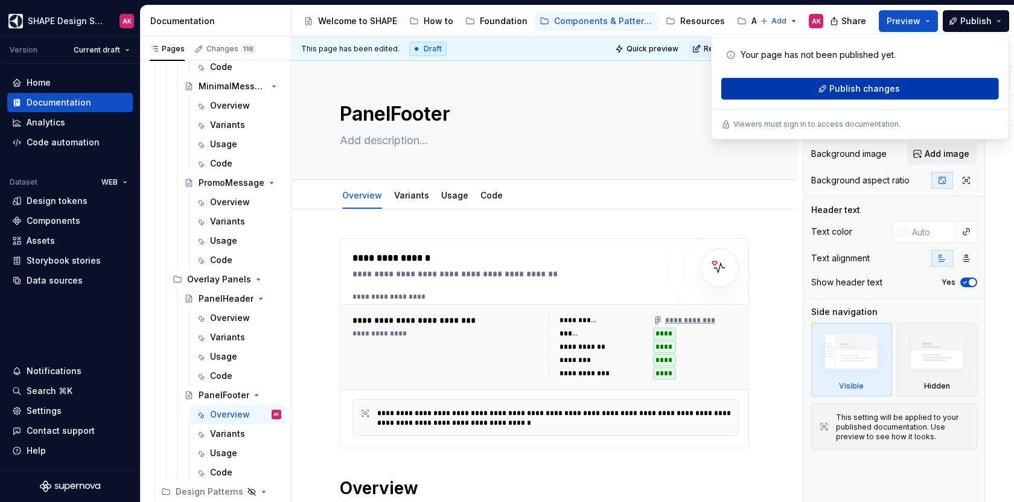
click at [840, 85] on span "Publish changes" at bounding box center [864, 89] width 71 height 12
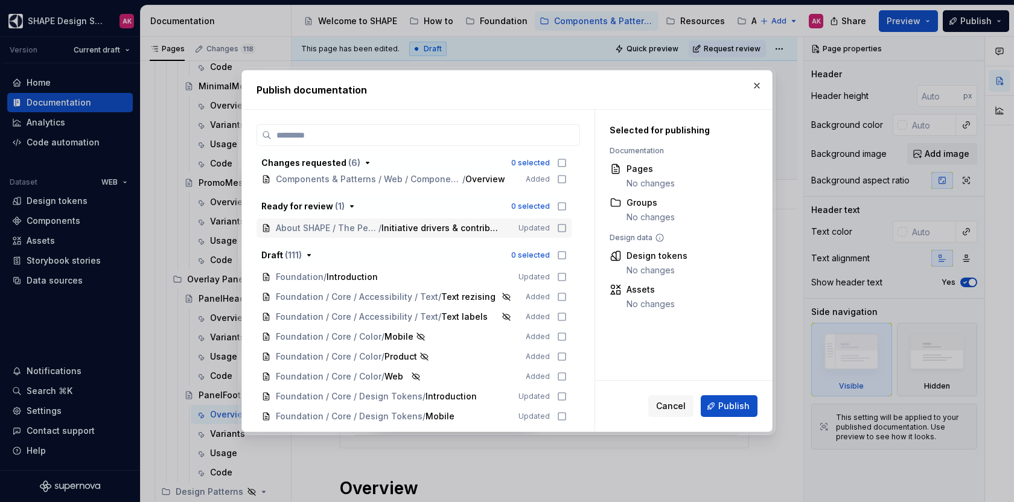
scroll to position [109, 0]
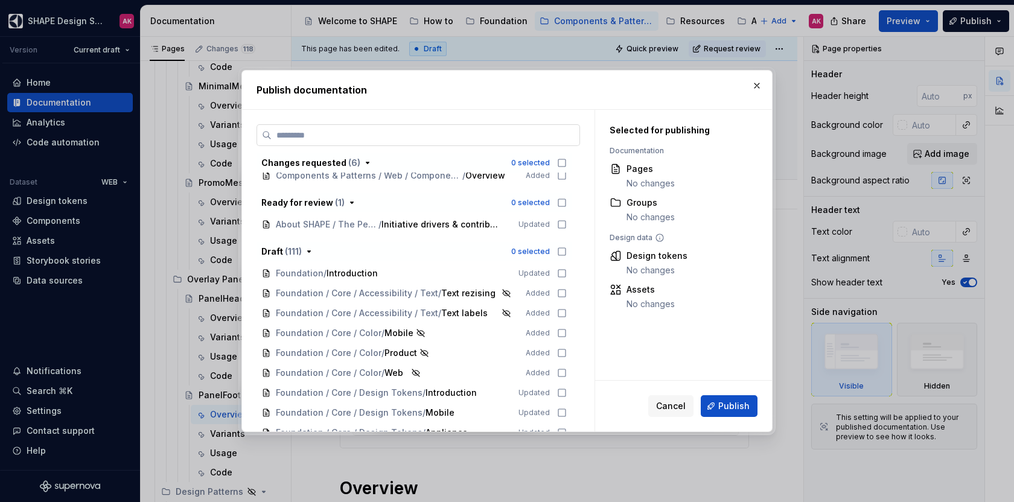
type textarea "*"
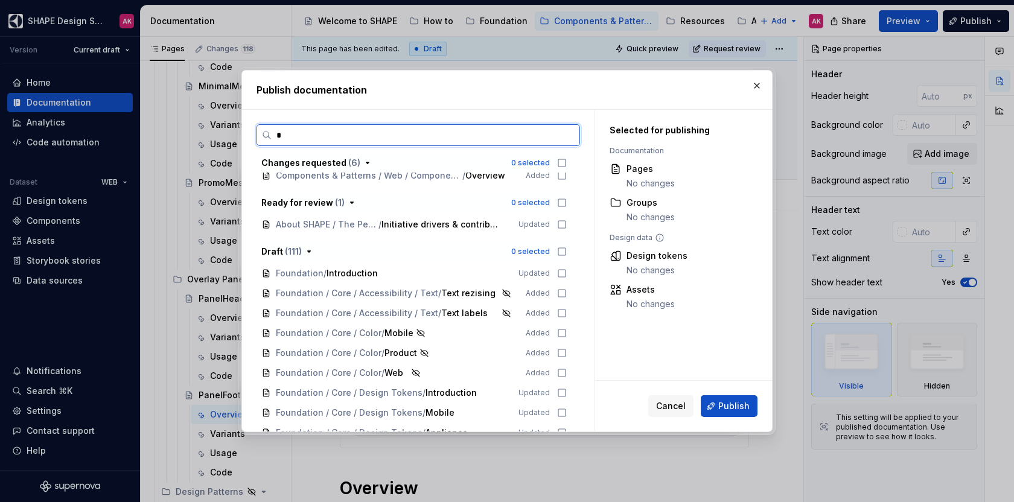
scroll to position [0, 0]
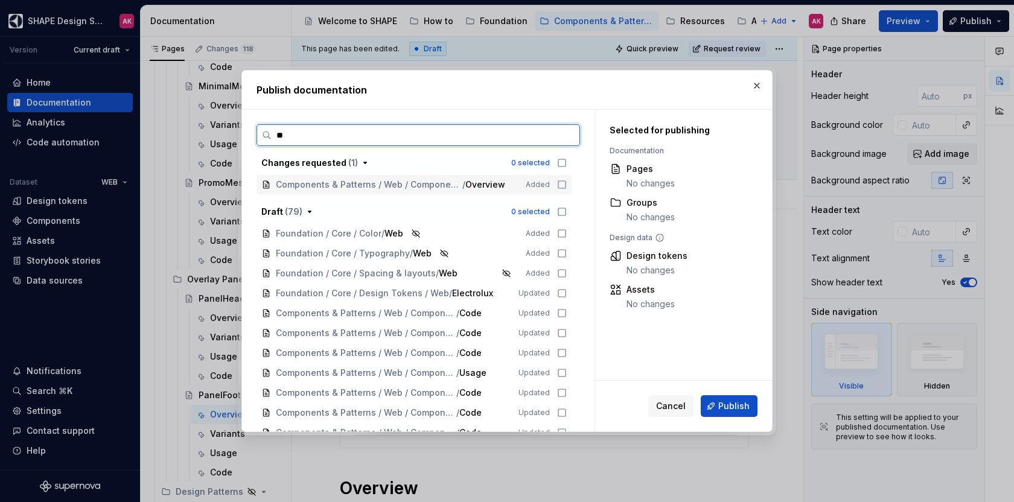
type input "***"
click at [557, 293] on icon at bounding box center [562, 293] width 10 height 10
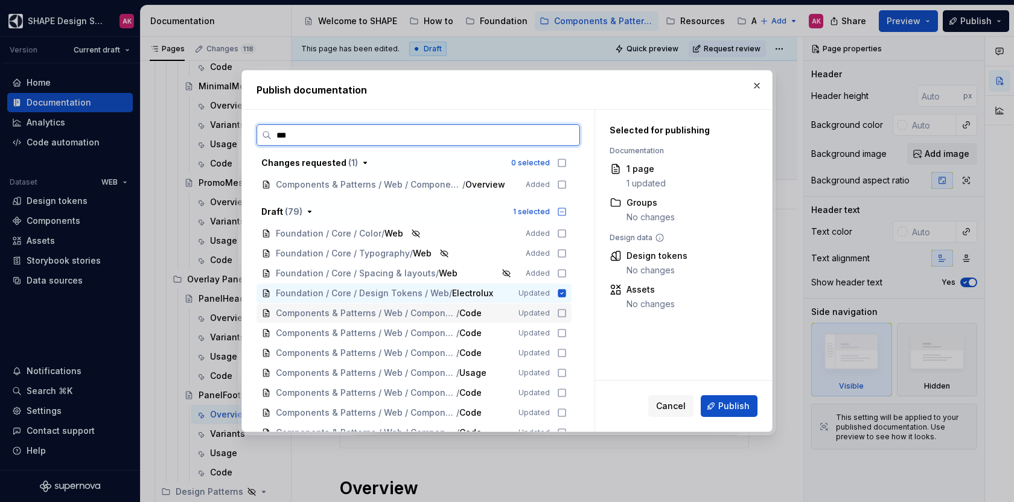
click at [560, 312] on icon at bounding box center [562, 313] width 10 height 10
click at [560, 326] on div "Components & Patterns / Web / Components / ActionMenu / Code Updated" at bounding box center [413, 332] width 315 height 19
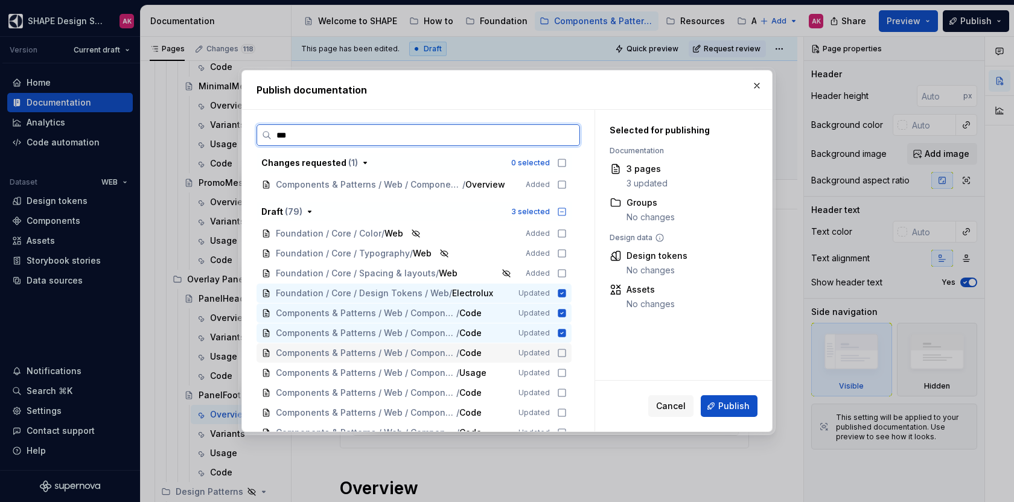
click at [559, 347] on div "Components & Patterns / Web / Components / Link / Code Updated" at bounding box center [413, 352] width 315 height 19
click at [559, 367] on div "Components & Patterns / Web / Components / Tag / Usage Updated" at bounding box center [413, 372] width 315 height 19
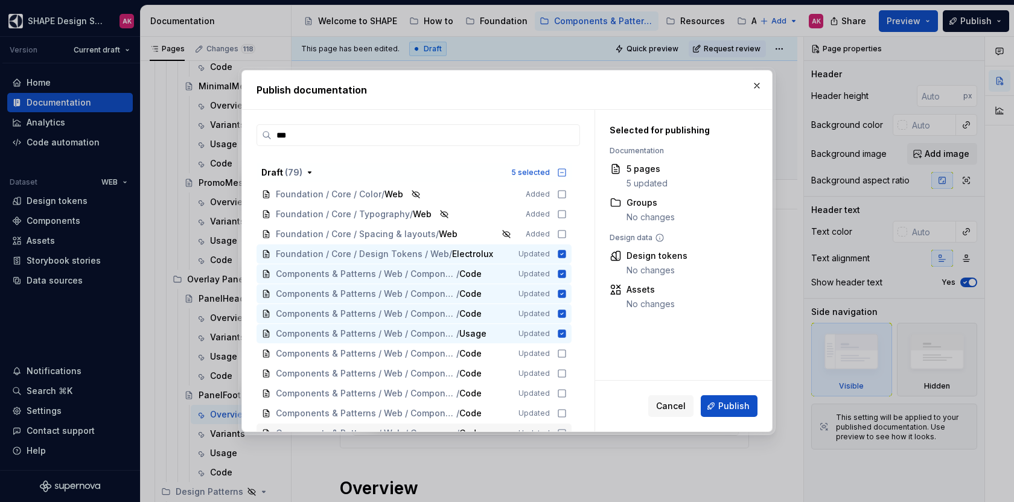
scroll to position [114, 0]
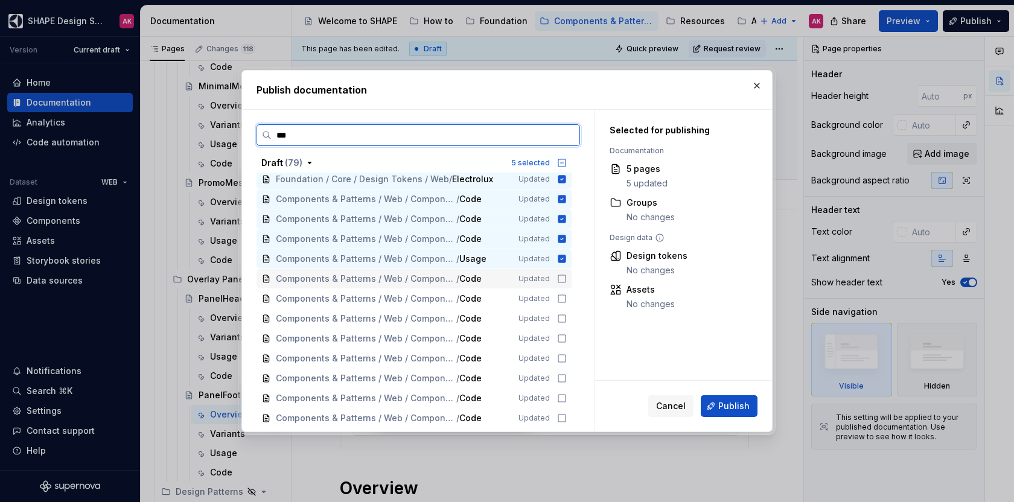
click at [559, 279] on icon at bounding box center [562, 279] width 10 height 10
click at [562, 301] on icon at bounding box center [562, 299] width 10 height 10
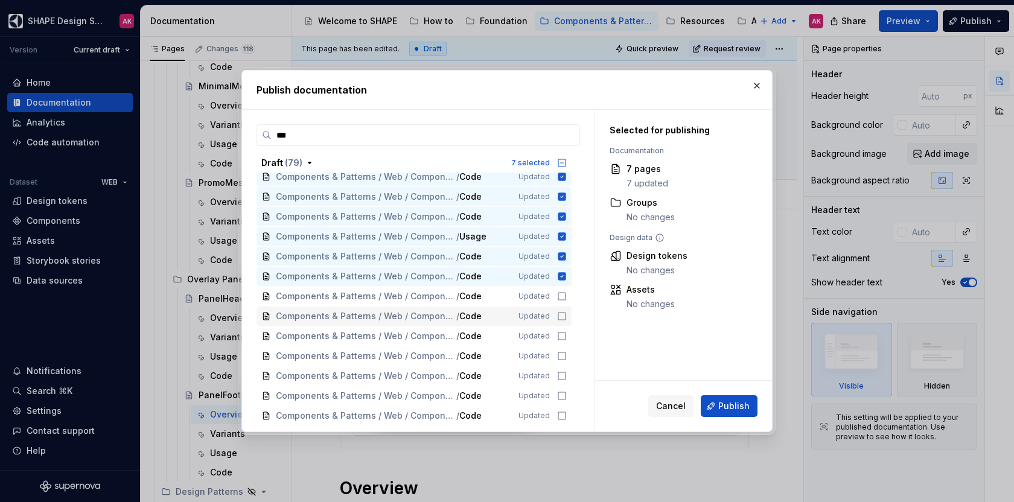
scroll to position [146, 0]
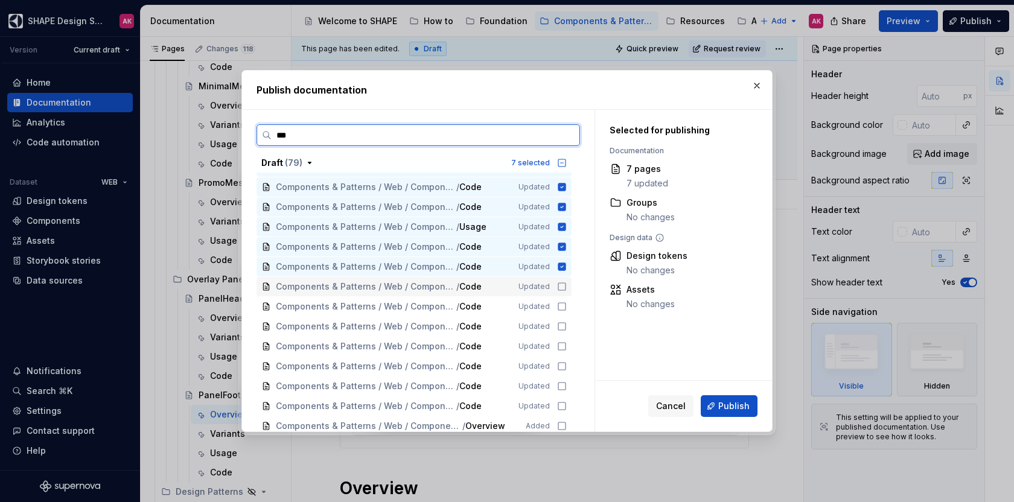
click at [559, 285] on icon at bounding box center [562, 287] width 10 height 10
click at [559, 303] on icon at bounding box center [562, 307] width 10 height 10
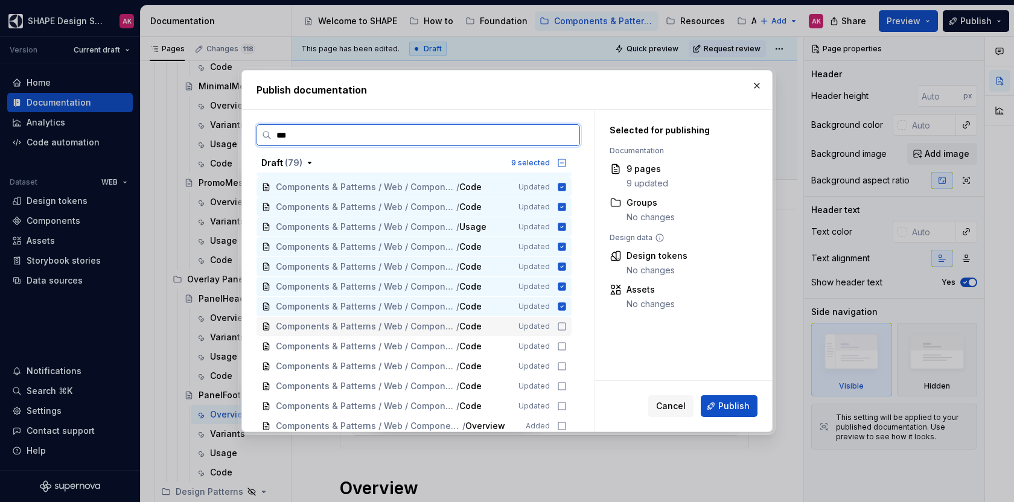
click at [560, 327] on icon at bounding box center [562, 327] width 10 height 10
click at [559, 343] on icon at bounding box center [562, 346] width 10 height 10
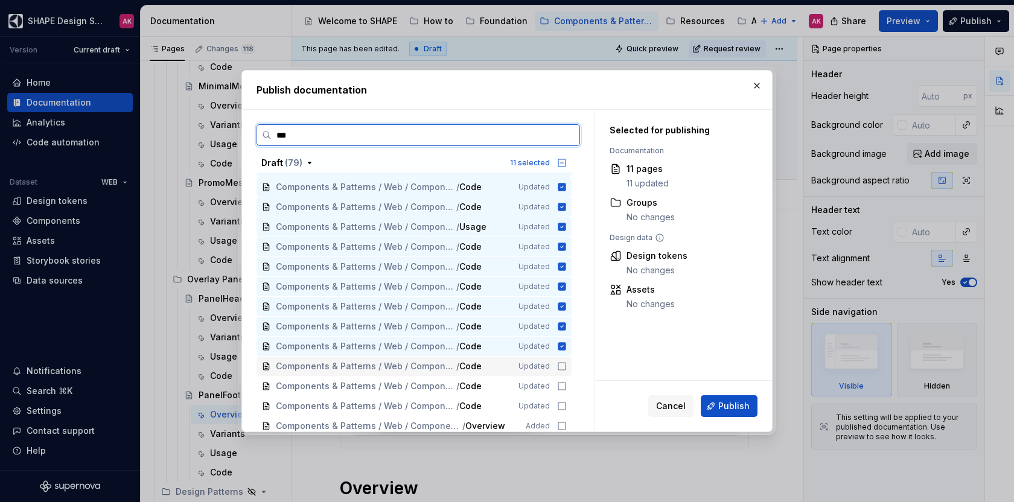
click at [560, 360] on div "Components & Patterns / Web / Components / Dropdown / Code Updated" at bounding box center [413, 366] width 315 height 19
click at [559, 381] on icon at bounding box center [562, 386] width 10 height 10
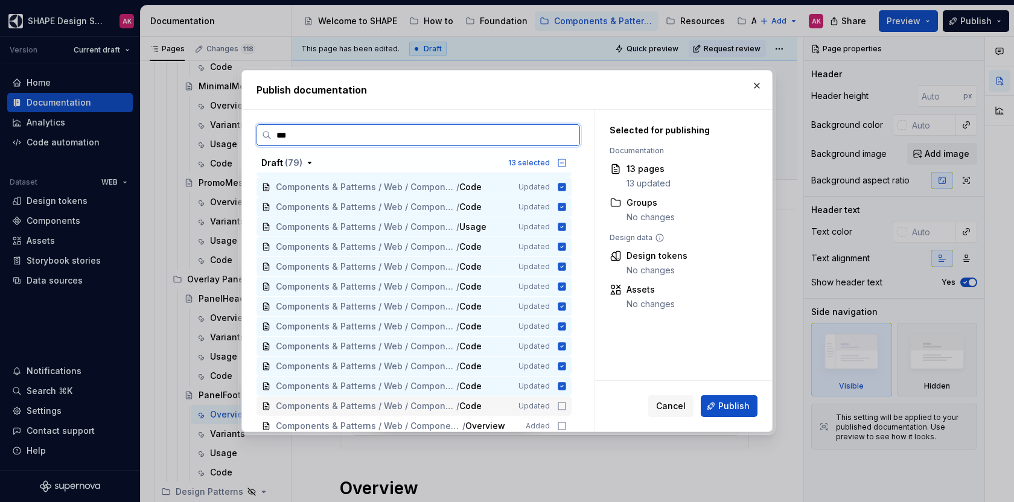
click at [559, 402] on icon at bounding box center [562, 406] width 10 height 10
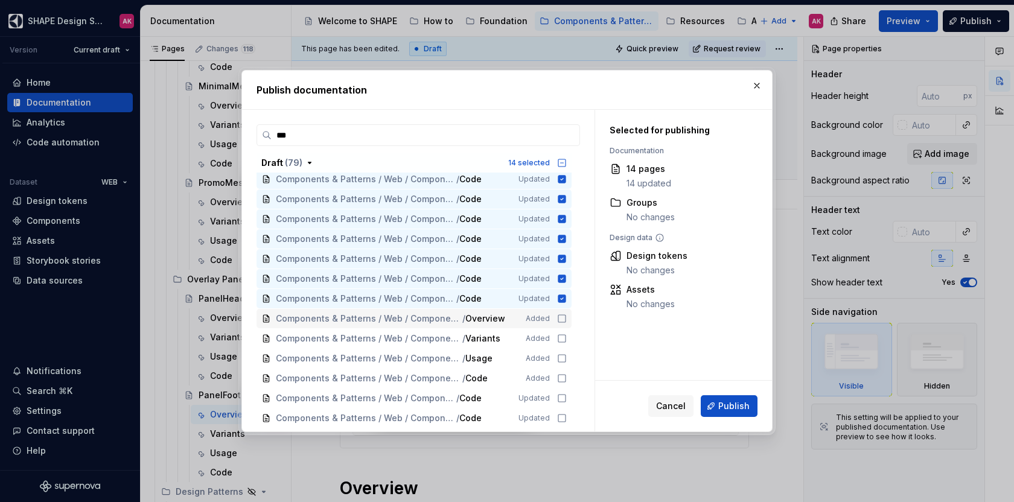
scroll to position [256, 0]
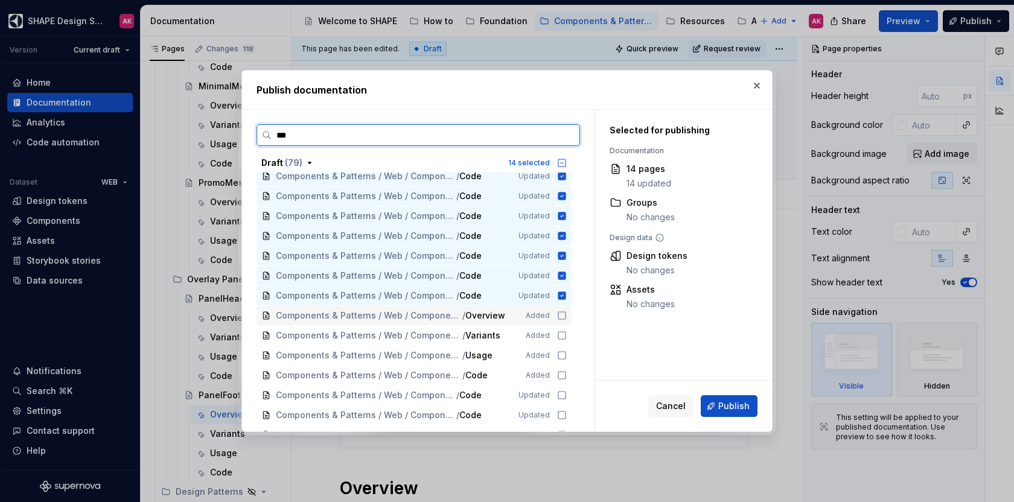
click at [559, 313] on icon at bounding box center [562, 316] width 10 height 10
click at [557, 337] on icon at bounding box center [562, 336] width 10 height 10
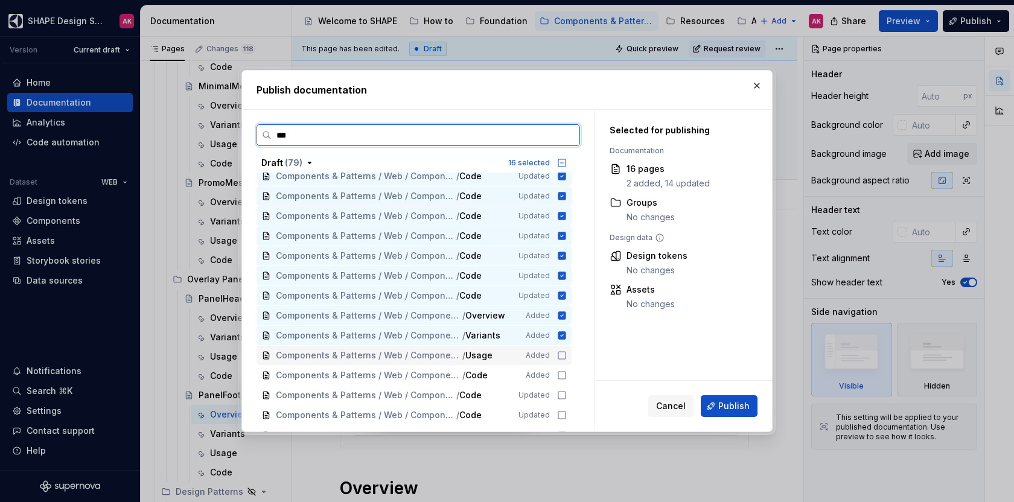
click at [559, 358] on icon at bounding box center [562, 356] width 10 height 10
click at [560, 375] on icon at bounding box center [562, 375] width 10 height 10
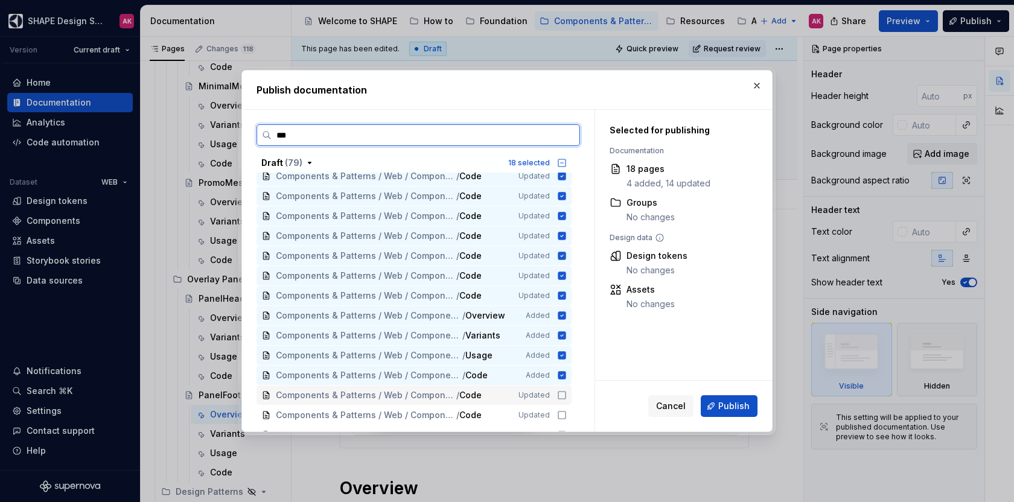
click at [559, 392] on icon at bounding box center [562, 395] width 10 height 10
click at [562, 414] on icon at bounding box center [562, 415] width 10 height 10
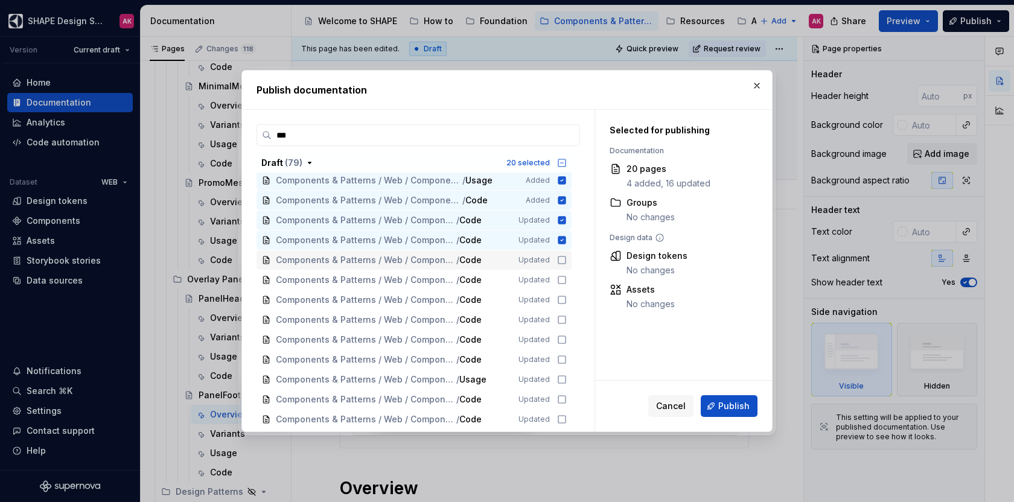
scroll to position [436, 0]
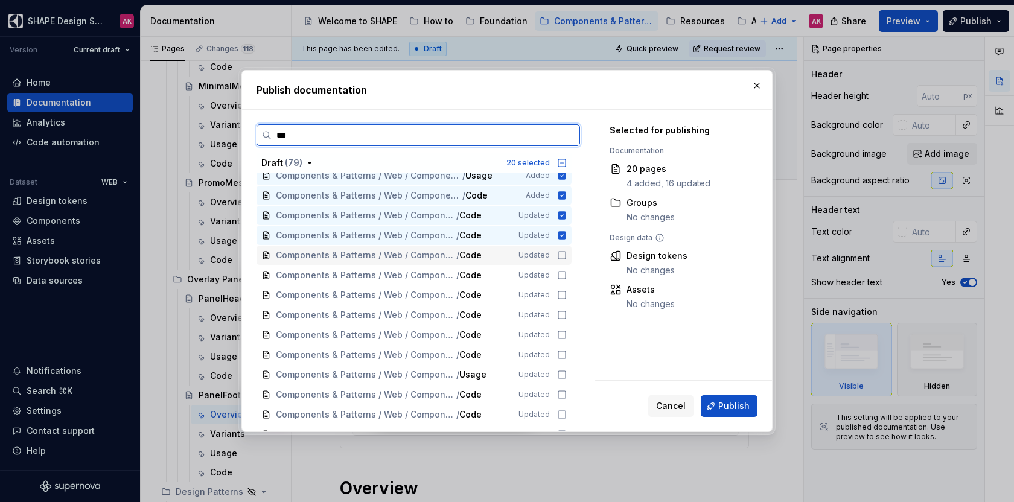
drag, startPoint x: 562, startPoint y: 255, endPoint x: 557, endPoint y: 265, distance: 11.7
click at [562, 255] on icon at bounding box center [562, 255] width 10 height 10
click at [559, 273] on icon at bounding box center [562, 275] width 10 height 10
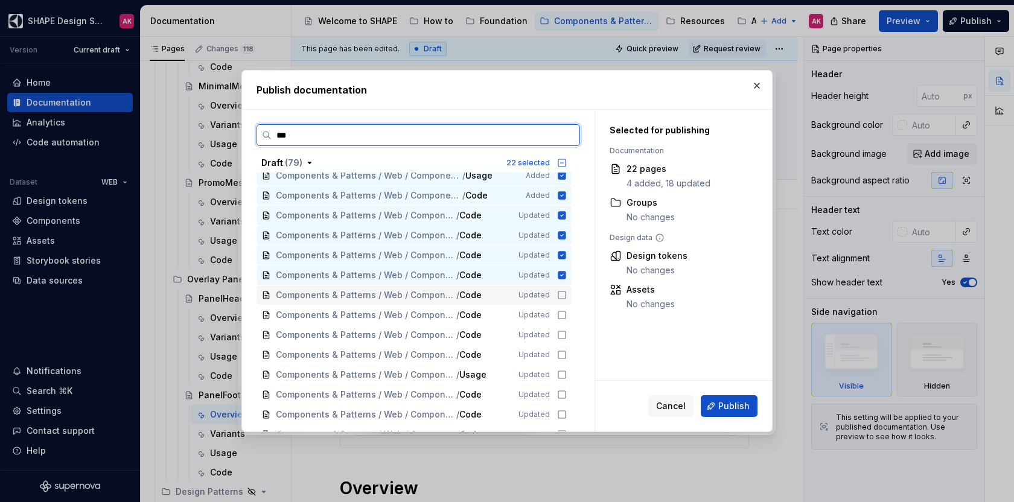
click at [560, 291] on icon at bounding box center [561, 294] width 7 height 7
click at [560, 311] on icon at bounding box center [562, 315] width 10 height 10
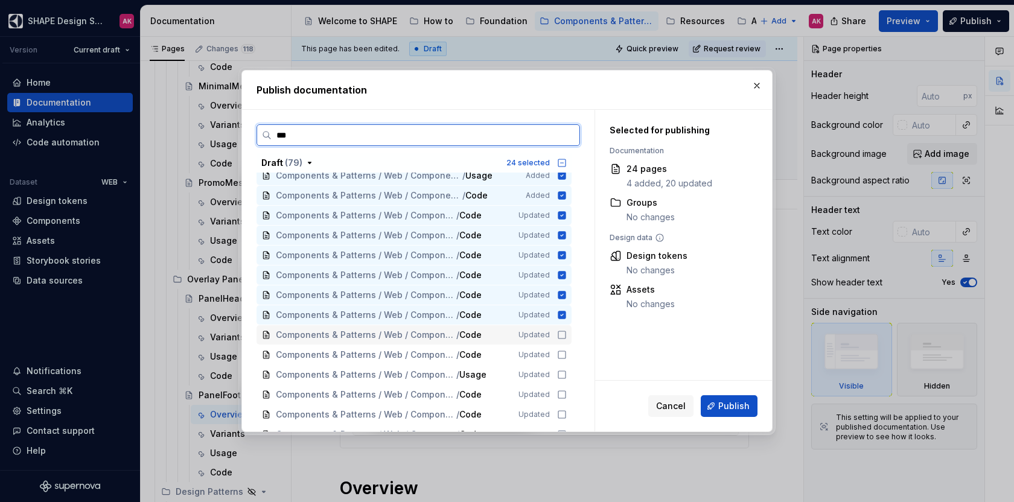
click at [559, 331] on icon at bounding box center [561, 334] width 7 height 7
click at [558, 349] on div "Components & Patterns / Web / Components / Callout / CalloutBlock / Code Updated" at bounding box center [413, 354] width 315 height 19
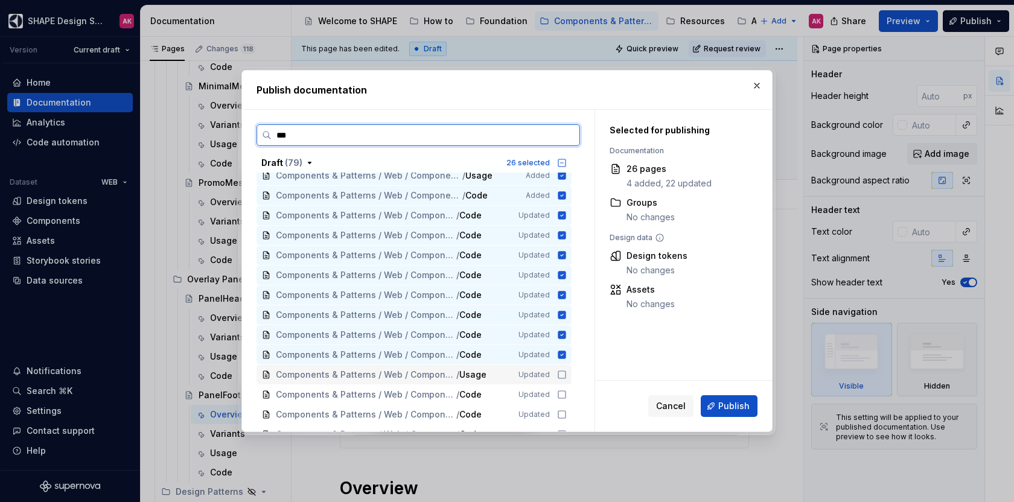
click at [562, 366] on div "Components & Patterns / Web / Components / Callout / CalloutSection / Usage Upd…" at bounding box center [413, 374] width 315 height 19
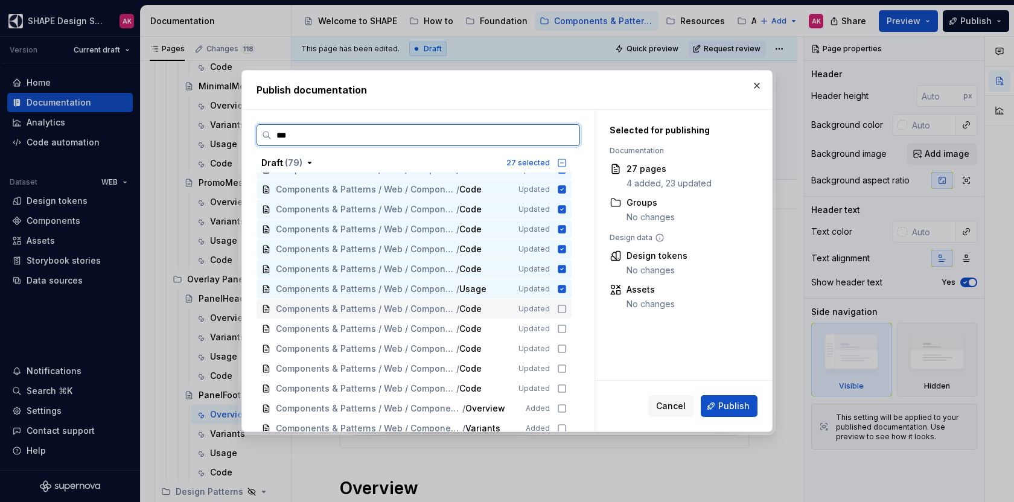
click at [559, 307] on icon at bounding box center [562, 309] width 10 height 10
click at [560, 328] on icon at bounding box center [562, 329] width 10 height 10
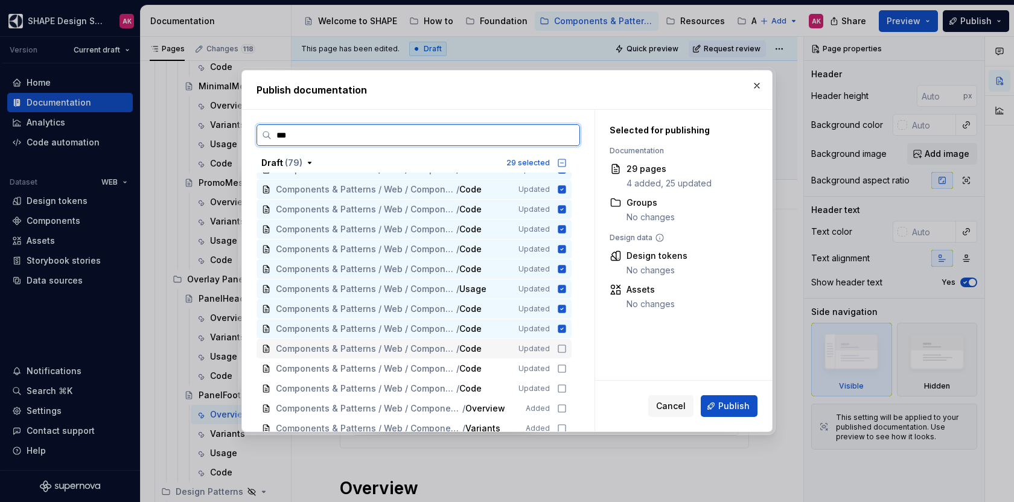
click at [560, 348] on icon at bounding box center [562, 349] width 10 height 10
click at [561, 366] on icon at bounding box center [562, 369] width 10 height 10
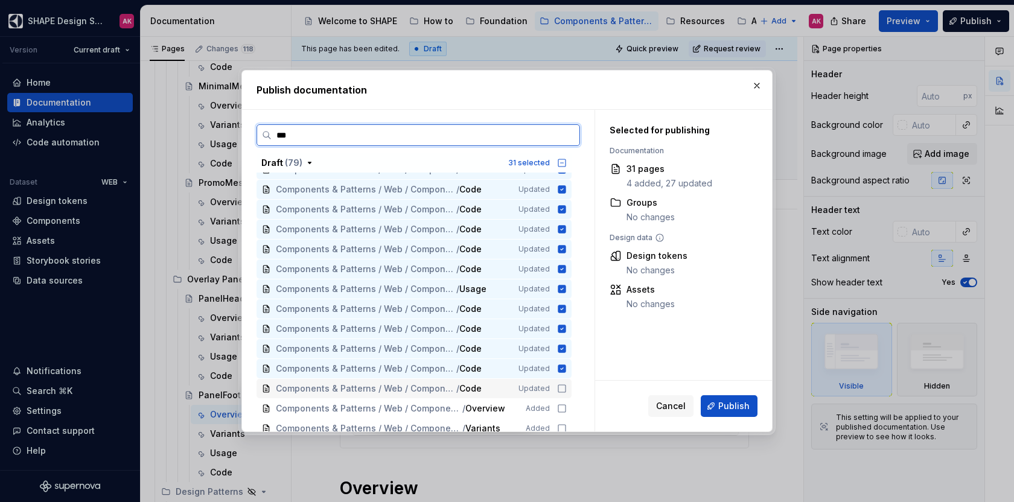
click at [559, 385] on icon at bounding box center [561, 388] width 7 height 7
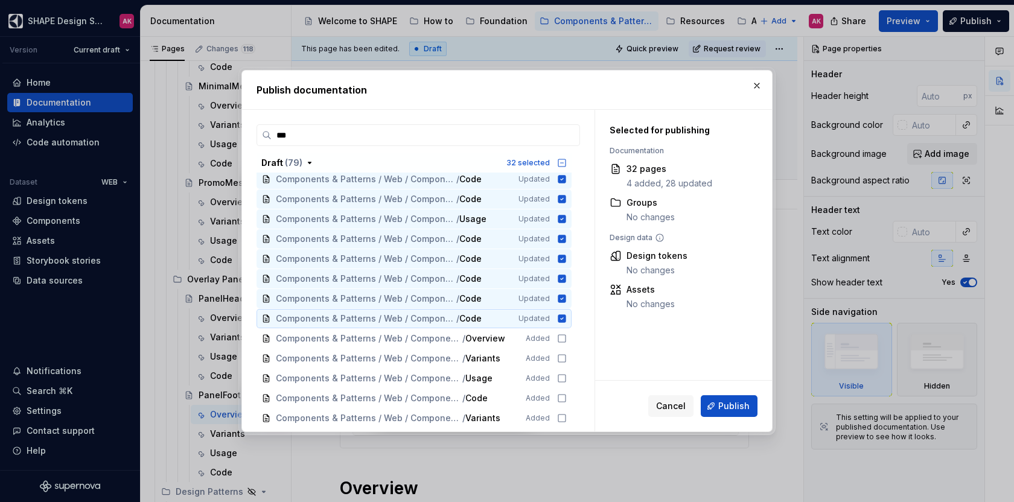
scroll to position [609, 0]
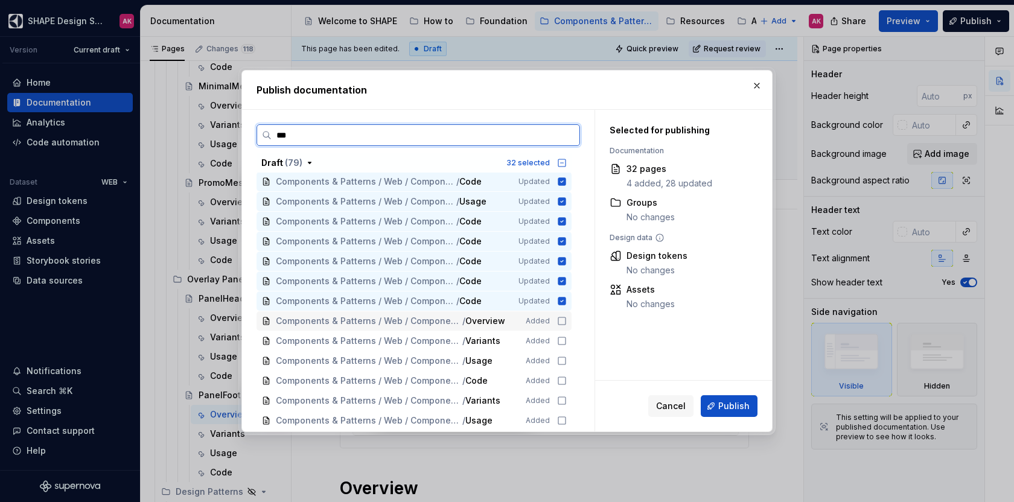
click at [558, 323] on icon at bounding box center [561, 320] width 7 height 7
click at [562, 338] on icon at bounding box center [562, 341] width 10 height 10
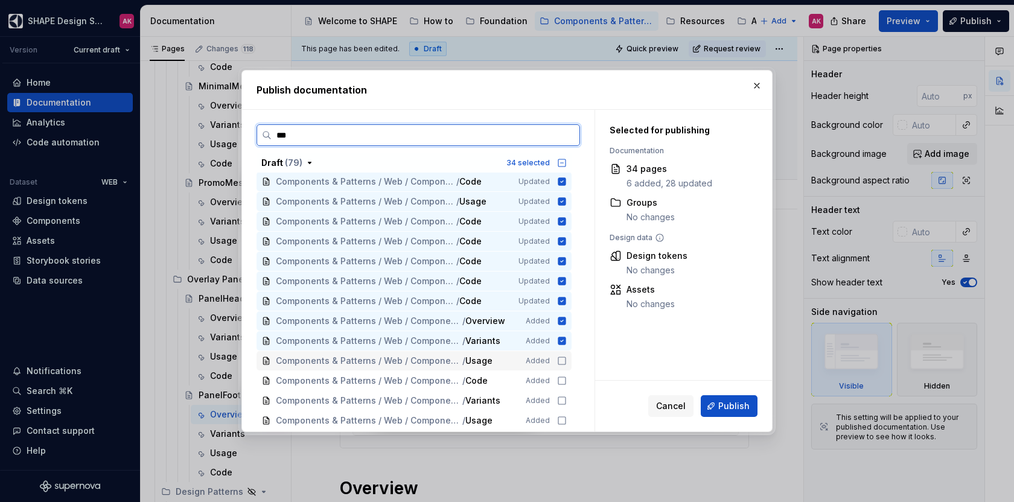
click at [562, 360] on icon at bounding box center [562, 361] width 10 height 10
click at [562, 378] on icon at bounding box center [562, 381] width 10 height 10
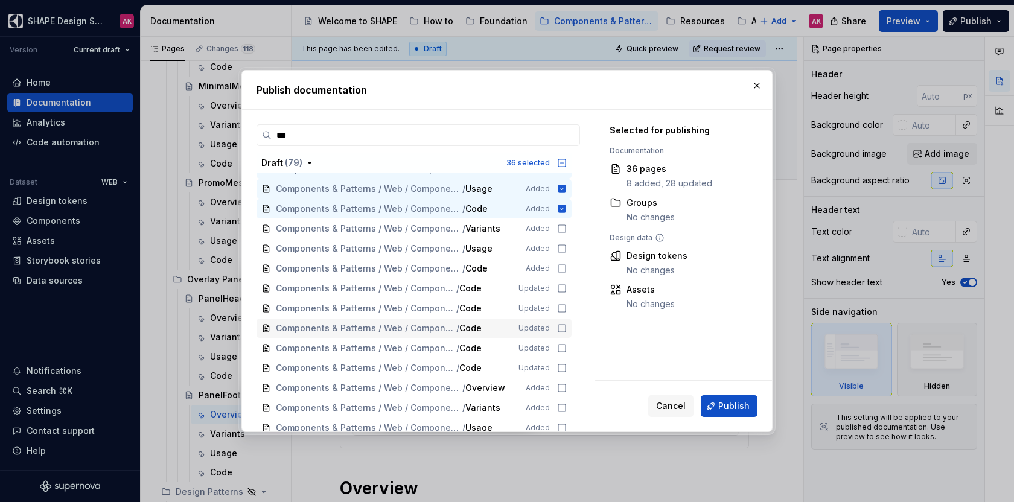
scroll to position [711, 0]
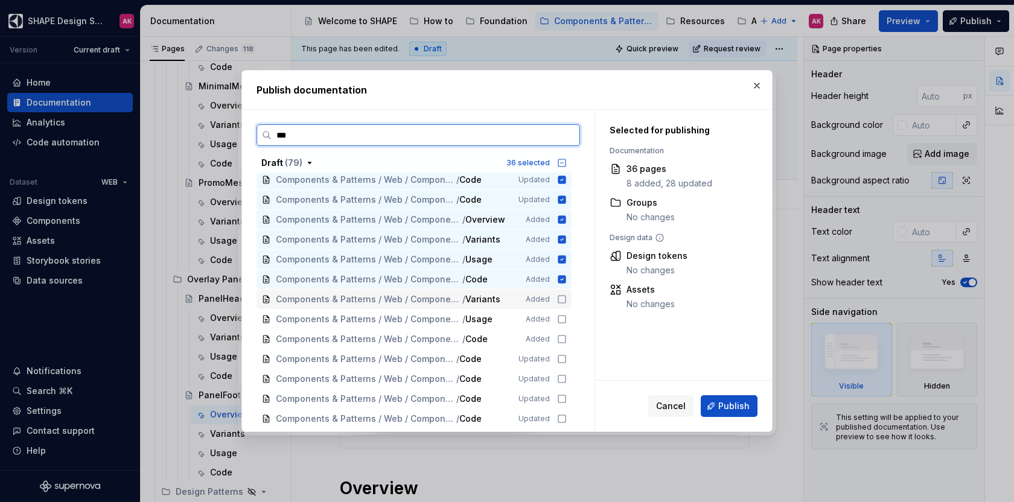
click at [560, 301] on icon at bounding box center [562, 299] width 10 height 10
click at [562, 317] on icon at bounding box center [562, 319] width 10 height 10
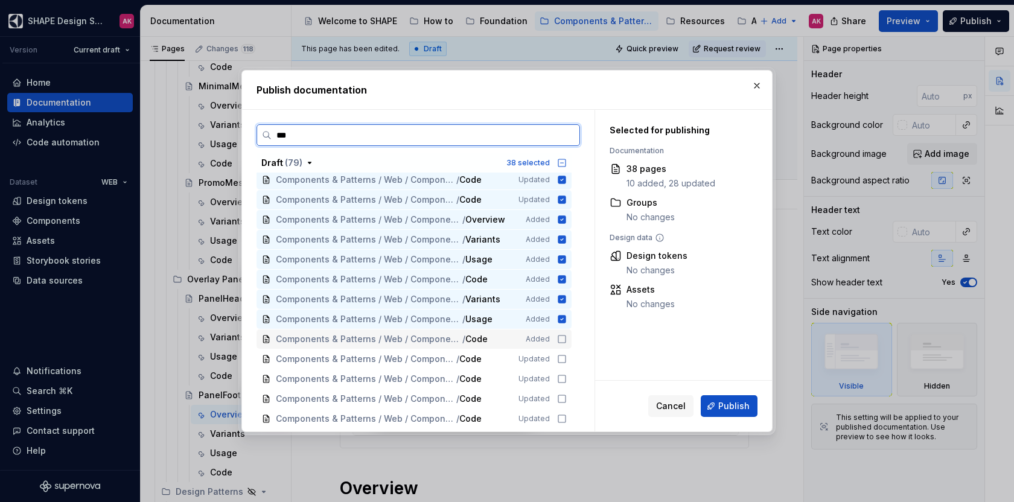
click at [558, 339] on icon at bounding box center [562, 339] width 10 height 10
click at [559, 355] on icon at bounding box center [562, 359] width 10 height 10
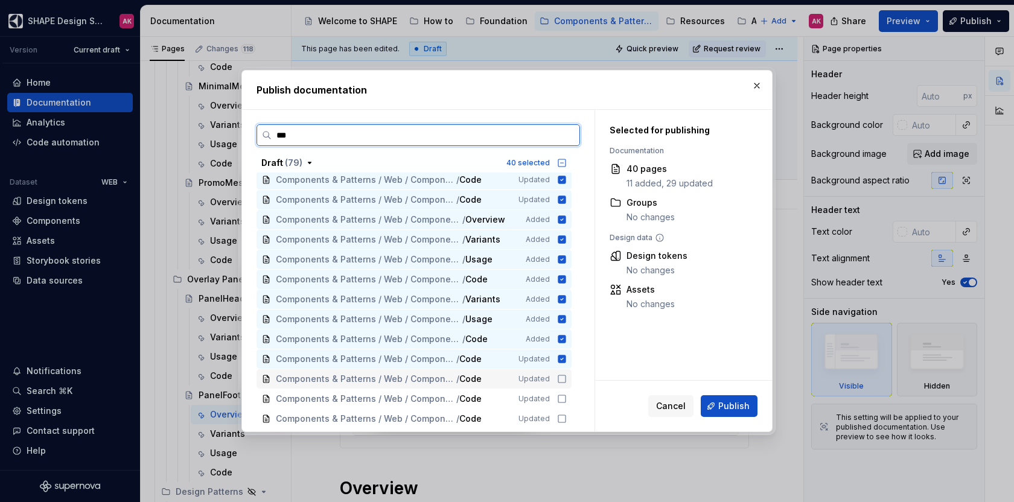
click at [560, 376] on icon at bounding box center [562, 379] width 10 height 10
drag, startPoint x: 562, startPoint y: 398, endPoint x: 558, endPoint y: 407, distance: 9.4
click at [562, 398] on icon at bounding box center [562, 399] width 10 height 10
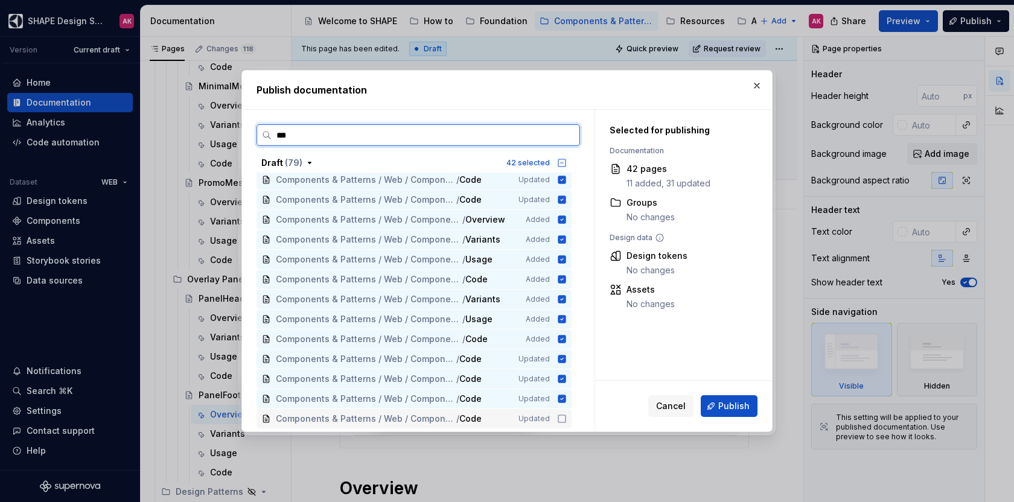
click at [560, 414] on icon at bounding box center [562, 419] width 10 height 10
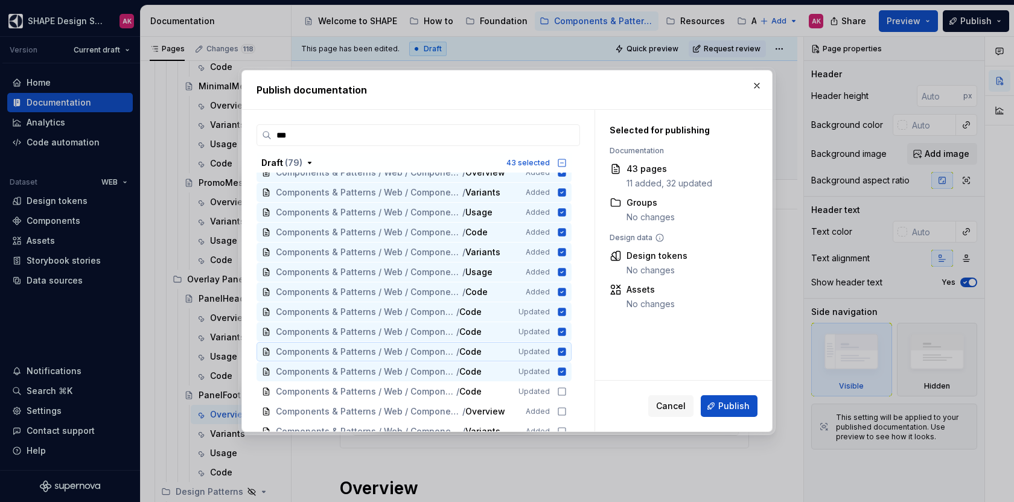
scroll to position [822, 0]
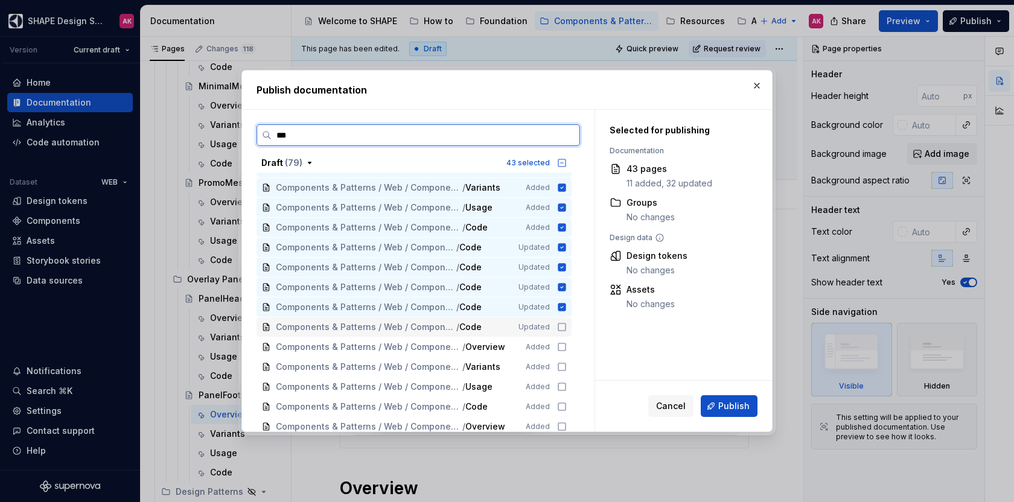
click at [561, 328] on icon at bounding box center [562, 327] width 10 height 10
click at [560, 346] on icon at bounding box center [562, 347] width 10 height 10
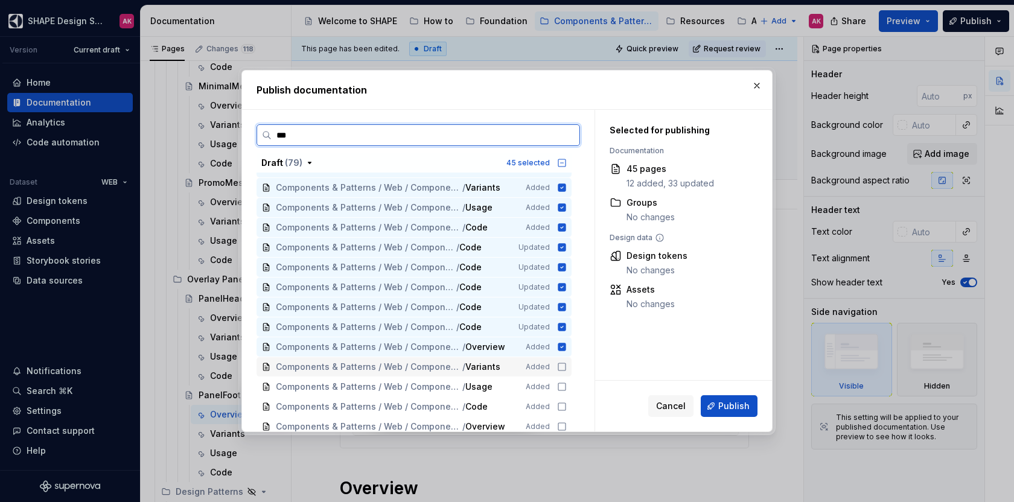
click at [560, 360] on div "Components & Patterns / Web / Components / Input / InputField / Variants Added" at bounding box center [413, 366] width 315 height 19
click at [559, 383] on icon at bounding box center [562, 387] width 10 height 10
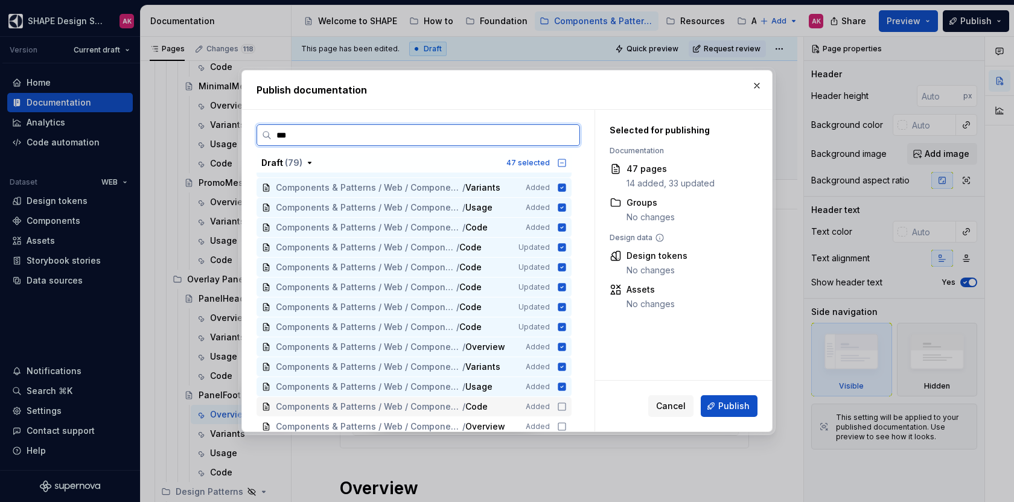
click at [557, 402] on icon at bounding box center [562, 407] width 10 height 10
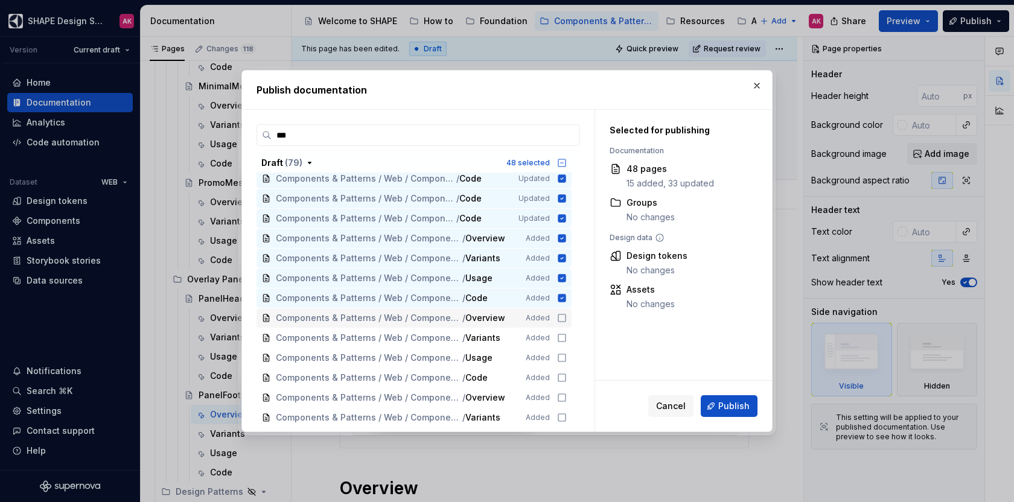
scroll to position [933, 0]
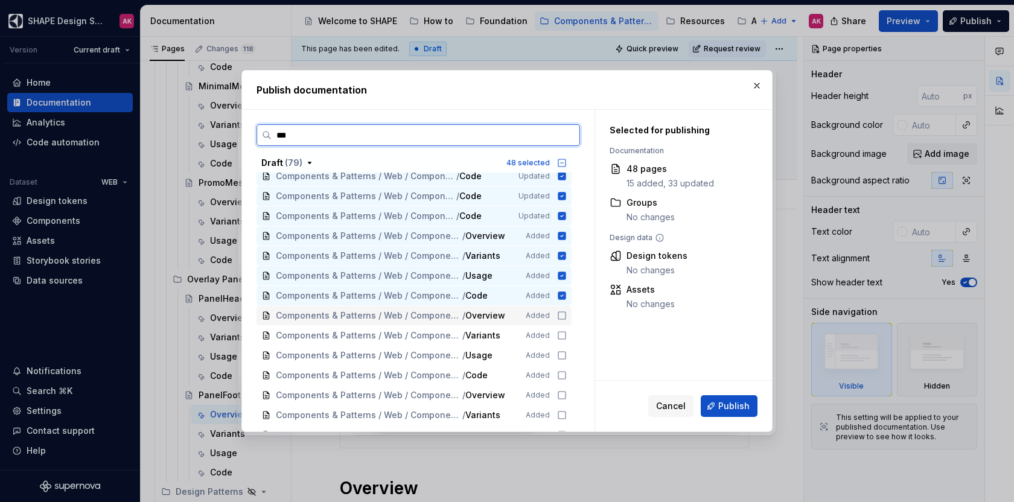
click at [558, 317] on icon at bounding box center [562, 316] width 10 height 10
click at [559, 335] on icon at bounding box center [562, 336] width 10 height 10
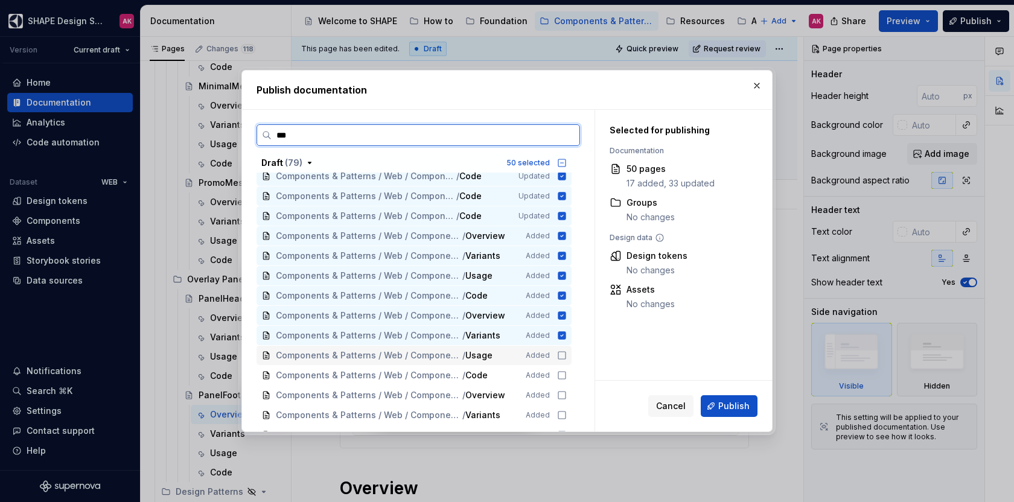
click at [557, 359] on icon at bounding box center [562, 356] width 10 height 10
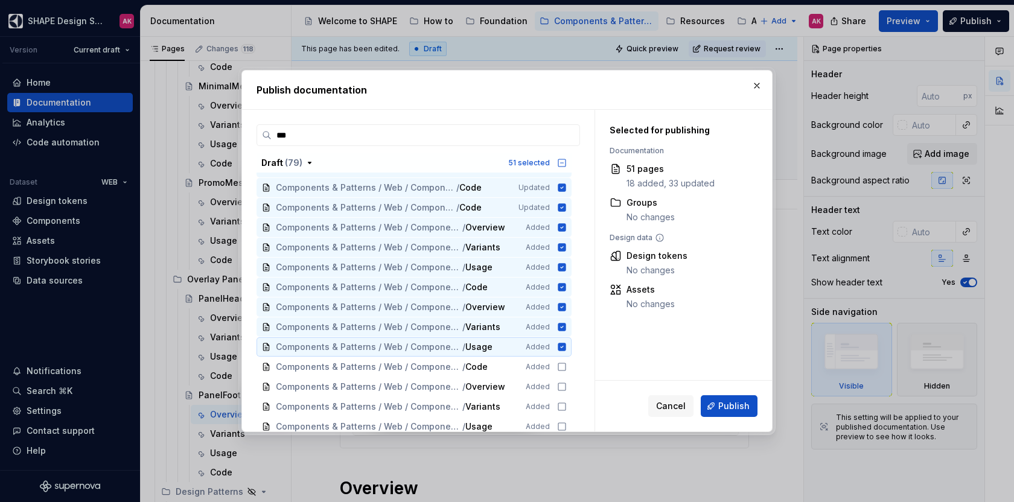
scroll to position [1018, 0]
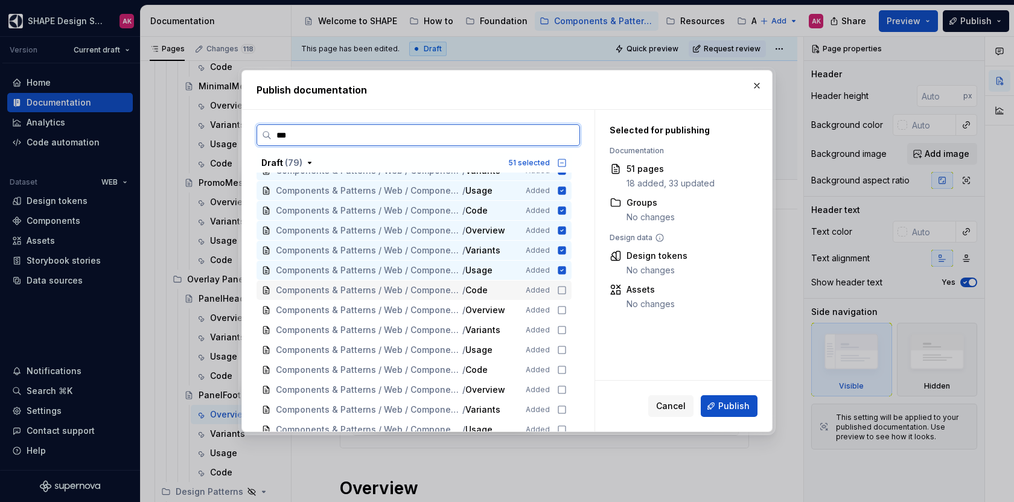
click at [559, 291] on icon at bounding box center [562, 290] width 10 height 10
click at [562, 307] on icon at bounding box center [562, 310] width 10 height 10
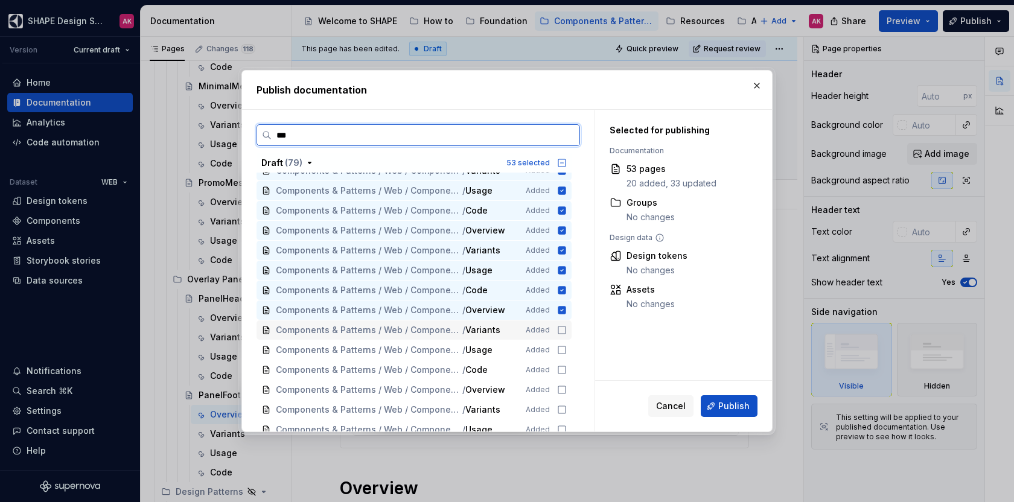
click at [562, 328] on icon at bounding box center [562, 330] width 10 height 10
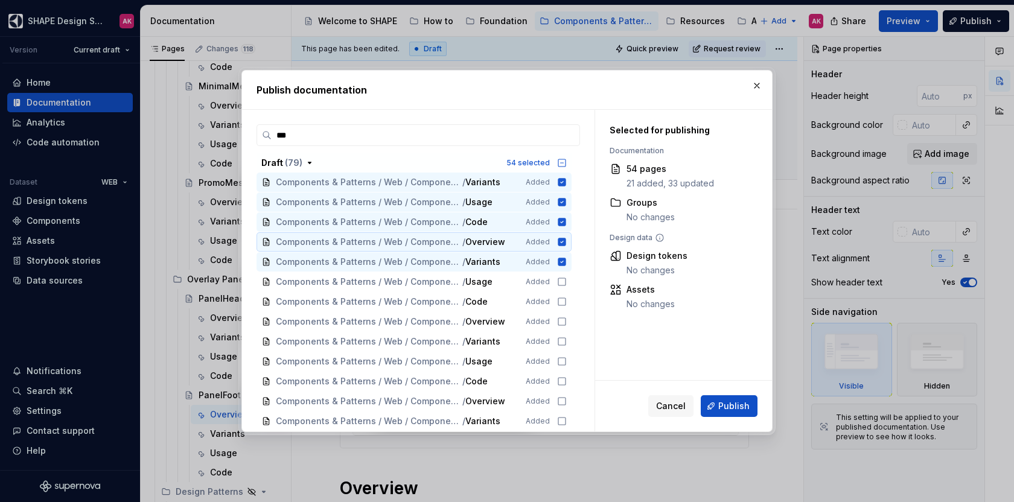
scroll to position [1112, 0]
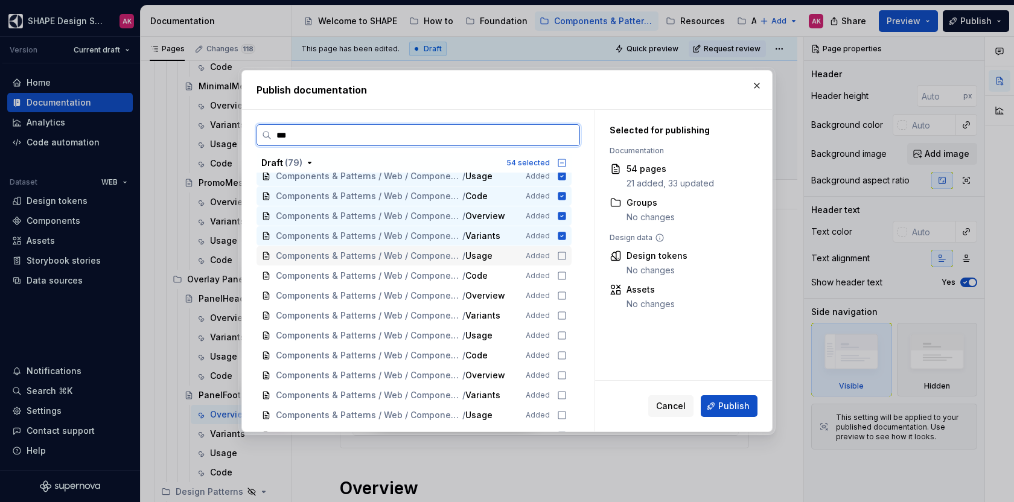
click at [558, 258] on icon at bounding box center [561, 255] width 7 height 7
click at [560, 273] on icon at bounding box center [562, 276] width 10 height 10
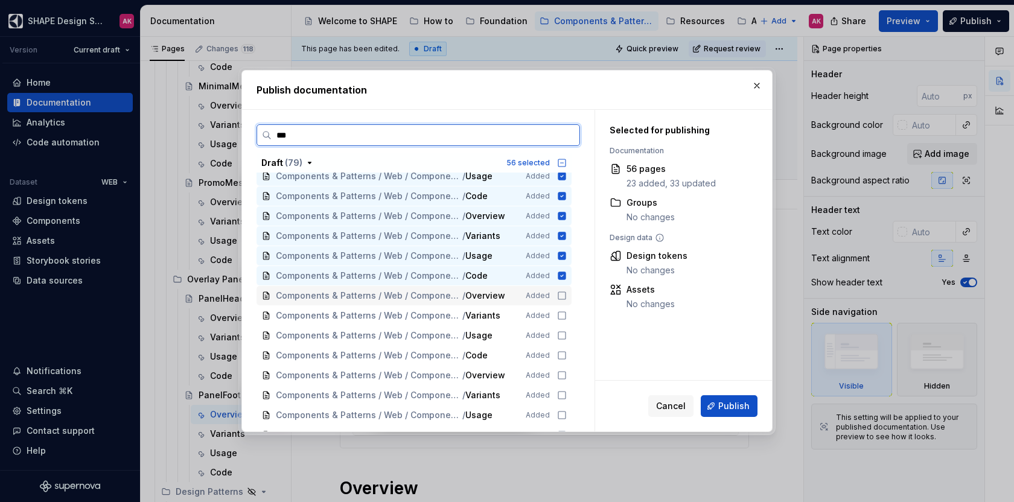
click at [558, 297] on icon at bounding box center [562, 296] width 10 height 10
click at [560, 312] on icon at bounding box center [561, 315] width 7 height 7
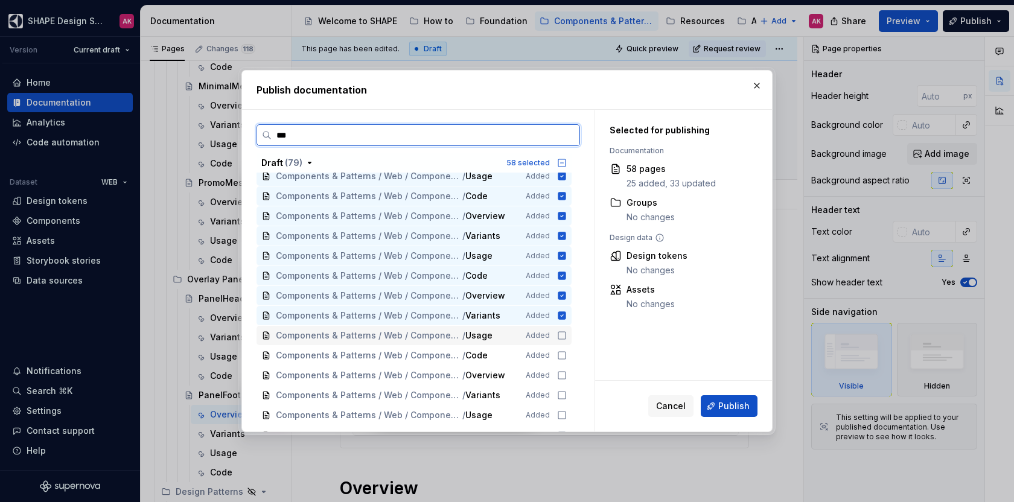
click at [560, 334] on icon at bounding box center [562, 336] width 10 height 10
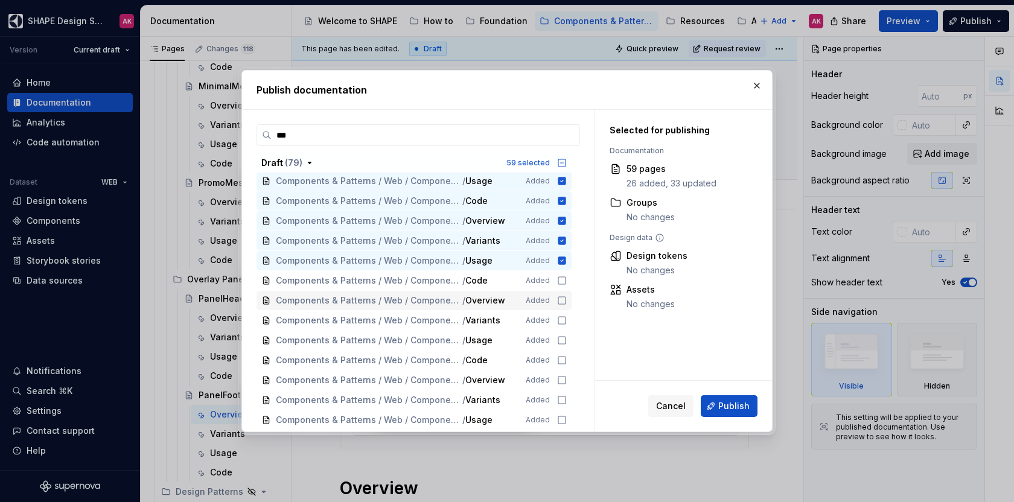
scroll to position [1189, 0]
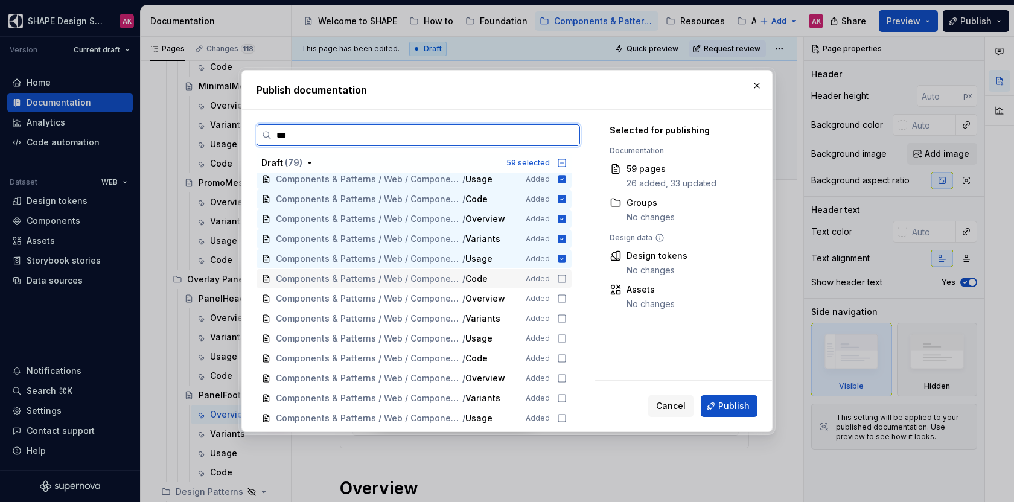
click at [561, 278] on icon at bounding box center [562, 279] width 10 height 10
click at [562, 296] on icon at bounding box center [562, 299] width 10 height 10
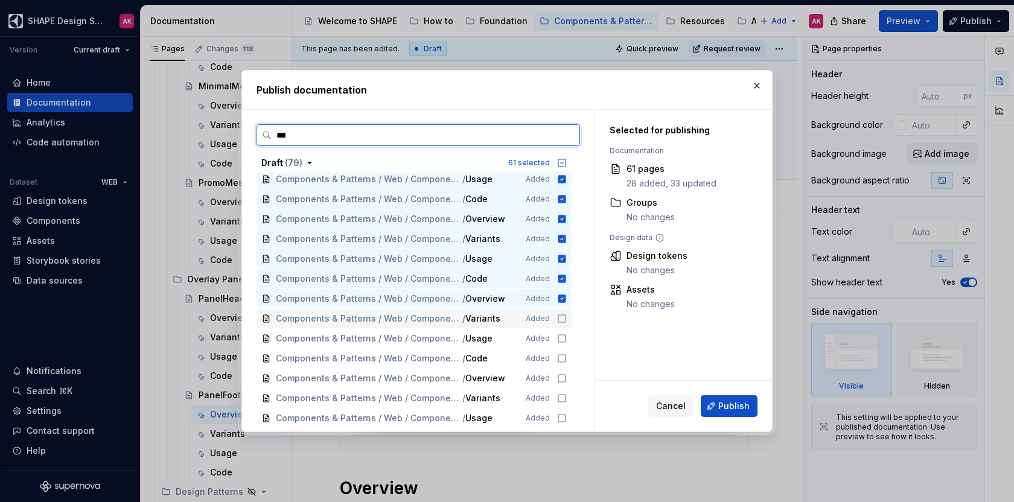
click at [558, 316] on icon at bounding box center [562, 319] width 10 height 10
click at [555, 335] on div "Components & Patterns / Web / Components / Message / MinimalMessage / Usage Add…" at bounding box center [413, 338] width 315 height 19
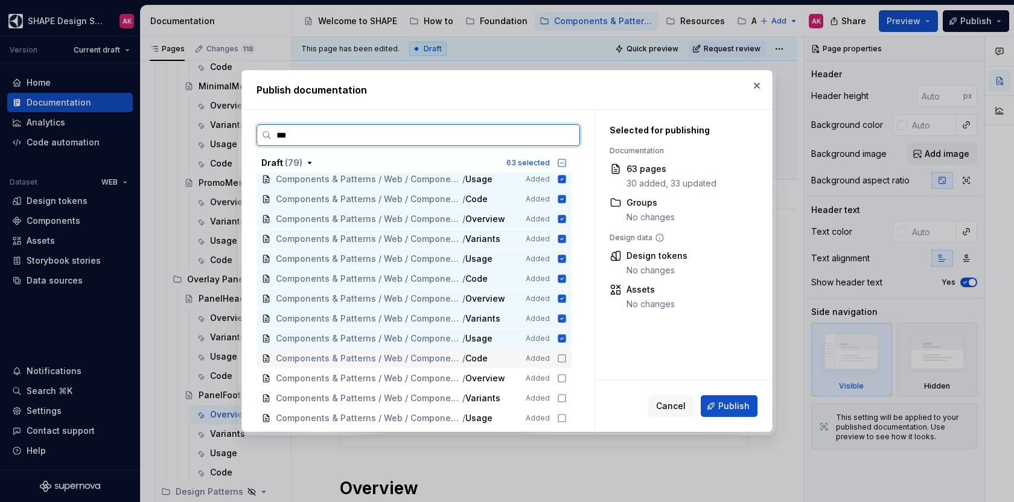
click at [559, 357] on icon at bounding box center [562, 359] width 10 height 10
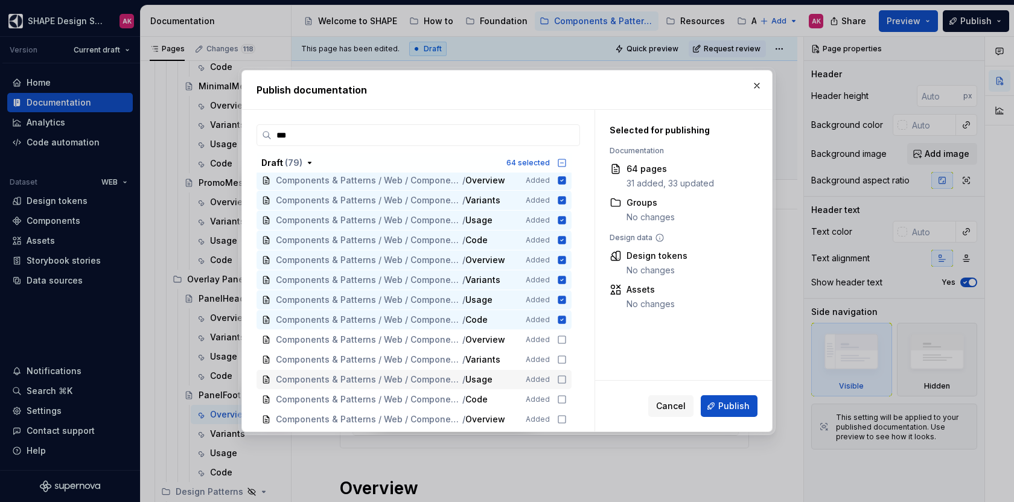
scroll to position [1278, 0]
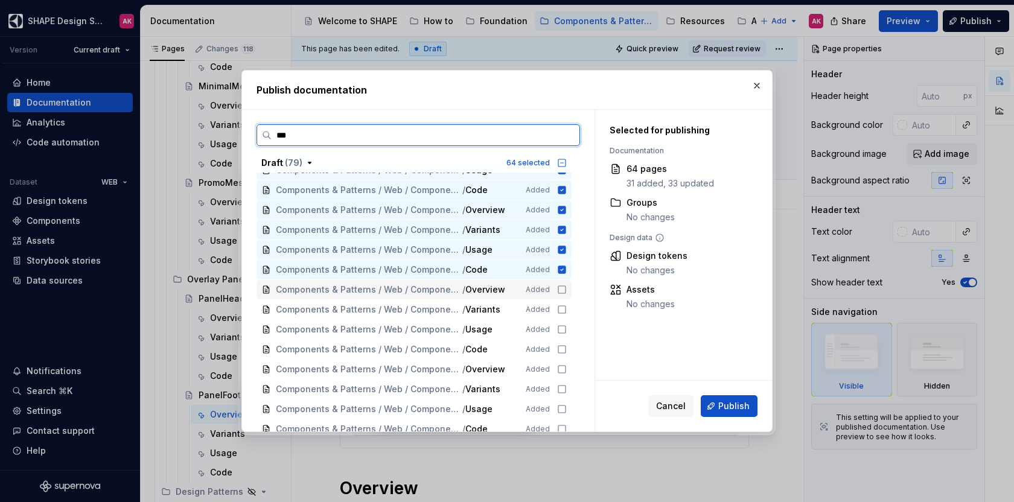
click at [561, 292] on icon at bounding box center [561, 289] width 7 height 7
click at [562, 314] on div "Components & Patterns / Web / Components / Message / PromoMessage / Variants Ad…" at bounding box center [413, 309] width 315 height 19
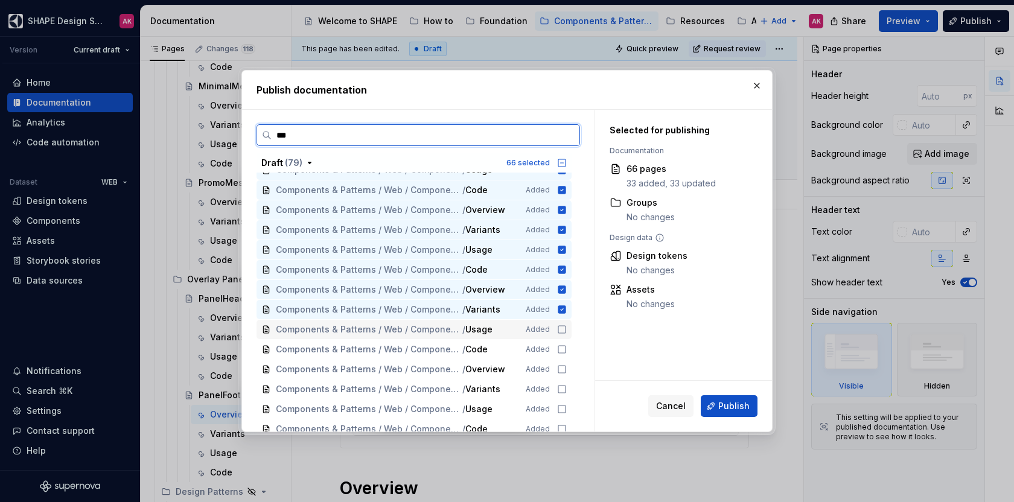
drag, startPoint x: 560, startPoint y: 328, endPoint x: 562, endPoint y: 344, distance: 16.4
click at [560, 328] on icon at bounding box center [562, 330] width 10 height 10
click at [562, 347] on icon at bounding box center [562, 349] width 10 height 10
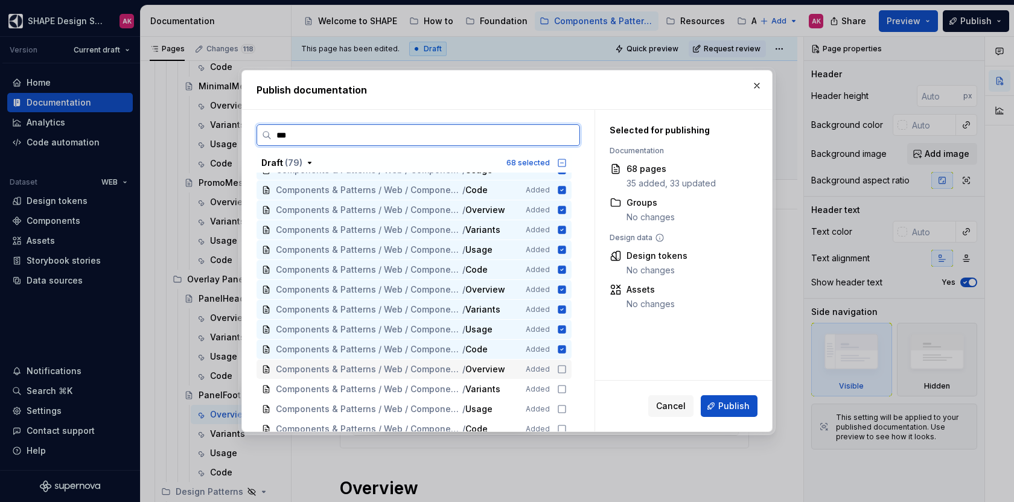
click at [562, 370] on icon at bounding box center [562, 369] width 10 height 10
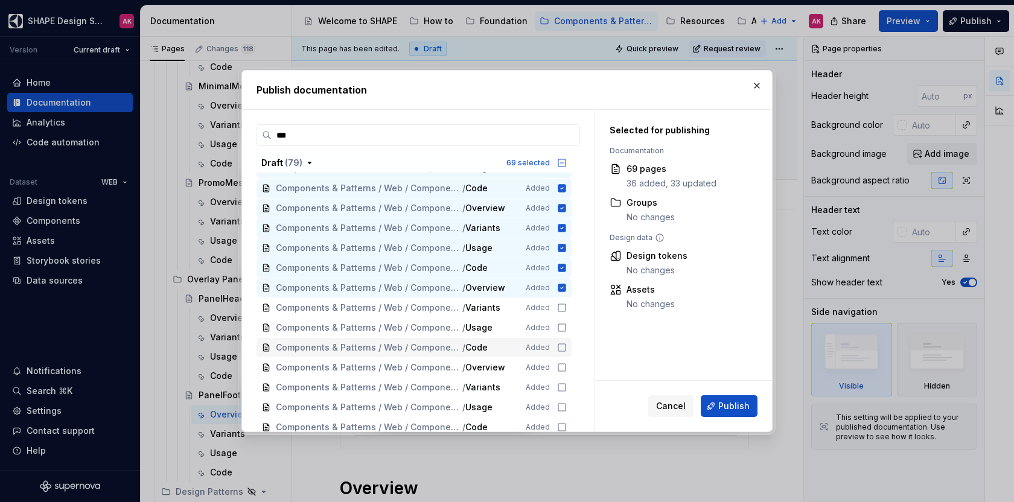
scroll to position [1364, 0]
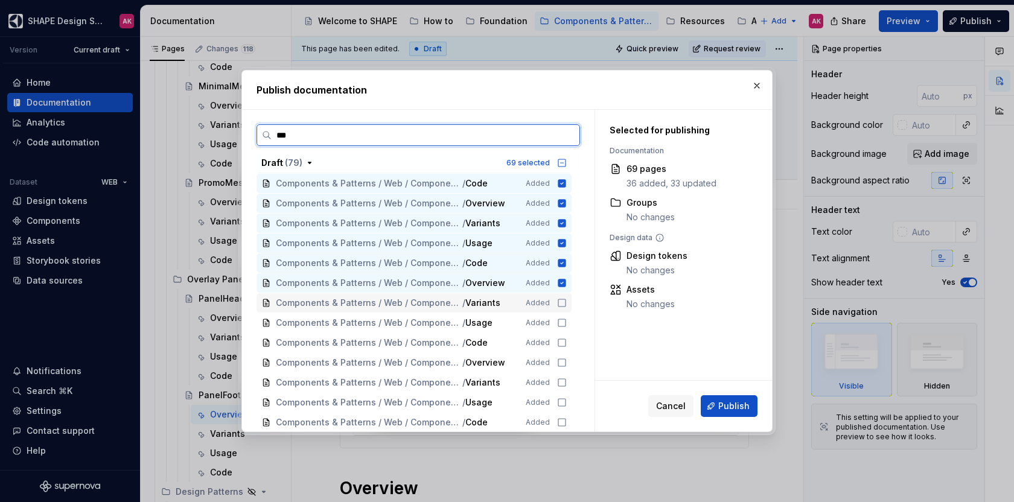
click at [559, 302] on icon at bounding box center [562, 303] width 10 height 10
click at [561, 321] on icon at bounding box center [562, 323] width 10 height 10
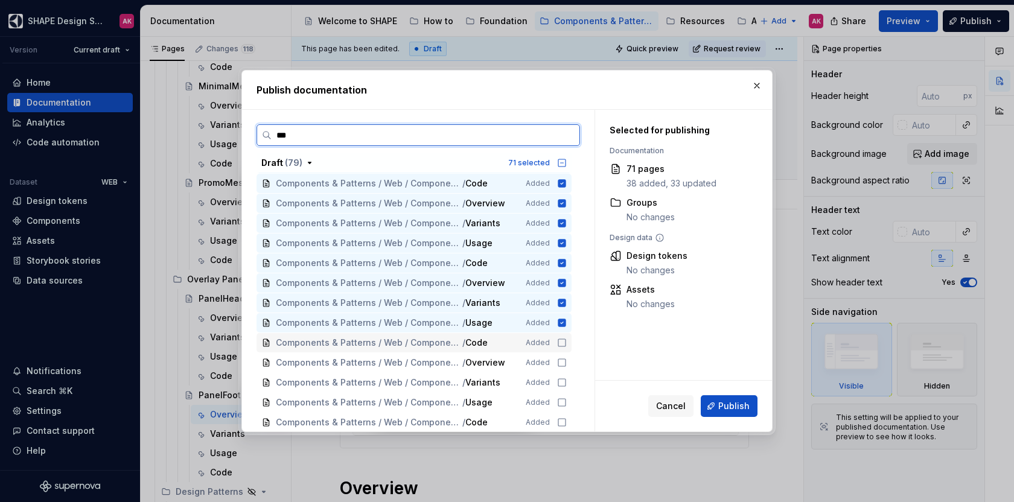
click at [560, 340] on icon at bounding box center [562, 343] width 10 height 10
click at [559, 361] on icon at bounding box center [562, 363] width 10 height 10
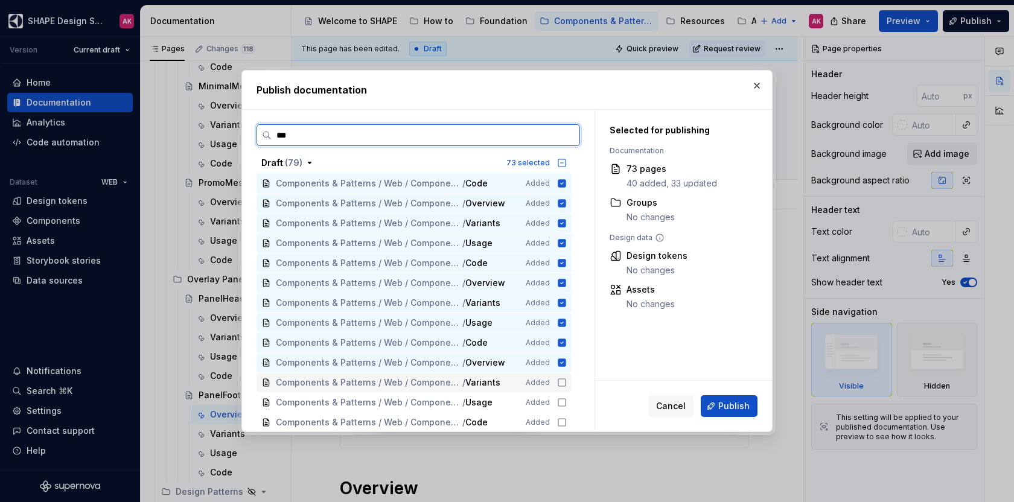
click at [560, 374] on div "Components & Patterns / Web / Components / Overlay Panels / PanelFooter / Varia…" at bounding box center [413, 382] width 315 height 19
click at [560, 398] on icon at bounding box center [562, 403] width 10 height 10
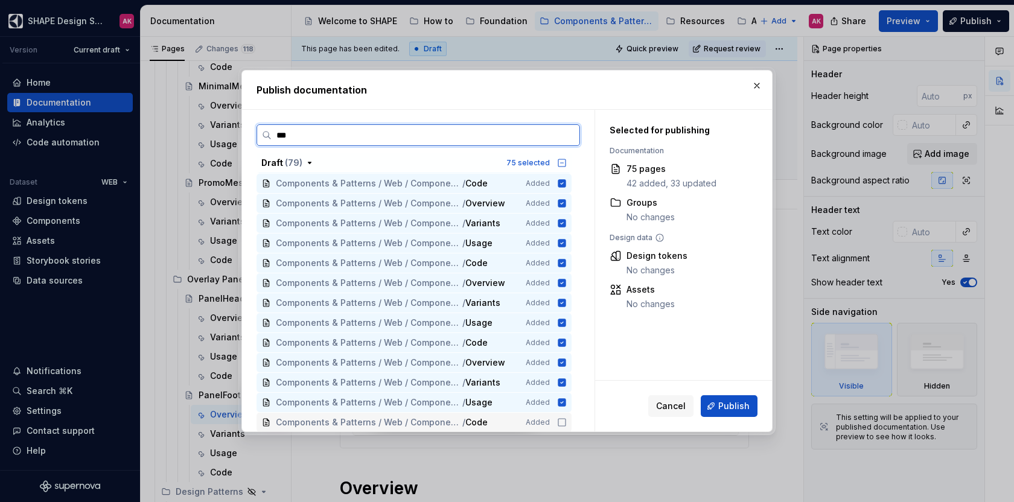
click at [561, 419] on icon at bounding box center [562, 422] width 10 height 10
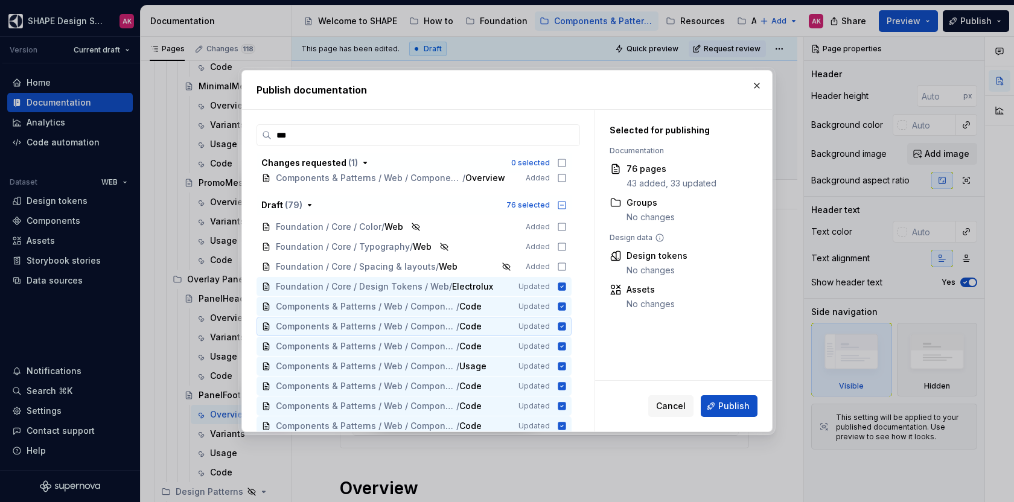
scroll to position [0, 0]
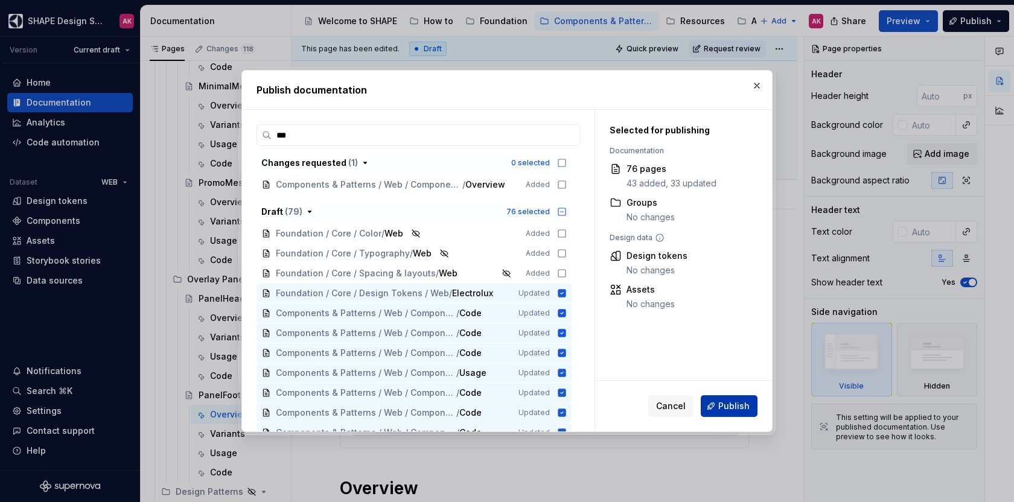
click at [736, 405] on span "Publish" at bounding box center [733, 406] width 31 height 12
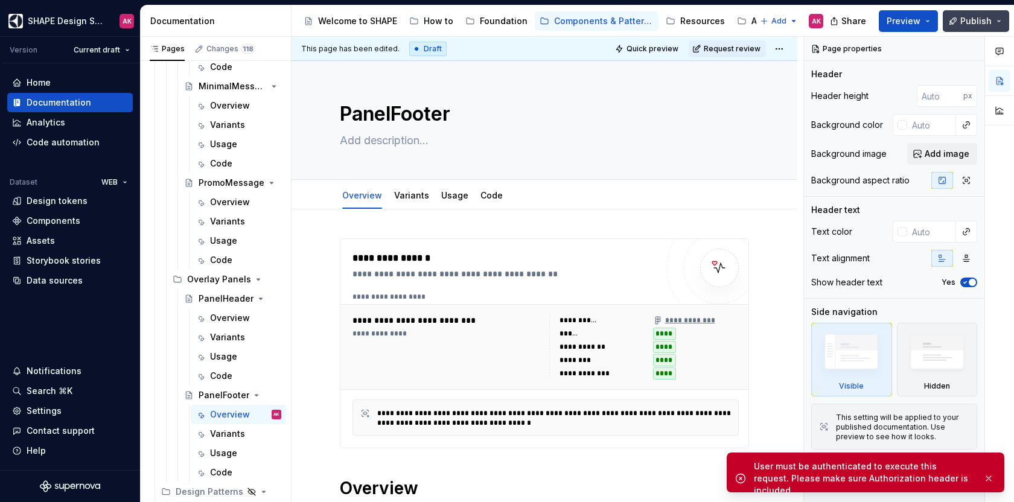
drag, startPoint x: 962, startPoint y: 17, endPoint x: 951, endPoint y: 22, distance: 11.3
click at [962, 17] on span "Publish" at bounding box center [975, 21] width 31 height 12
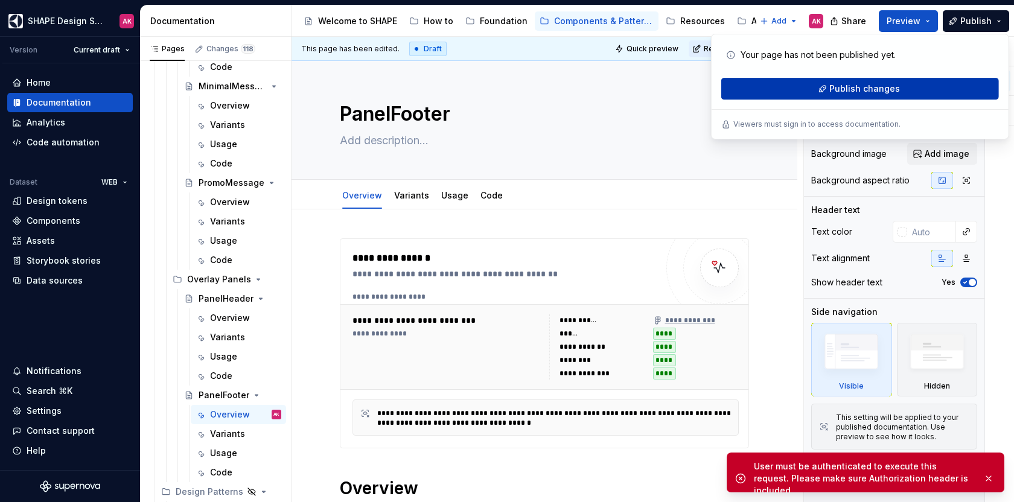
click at [851, 89] on span "Publish changes" at bounding box center [864, 89] width 71 height 12
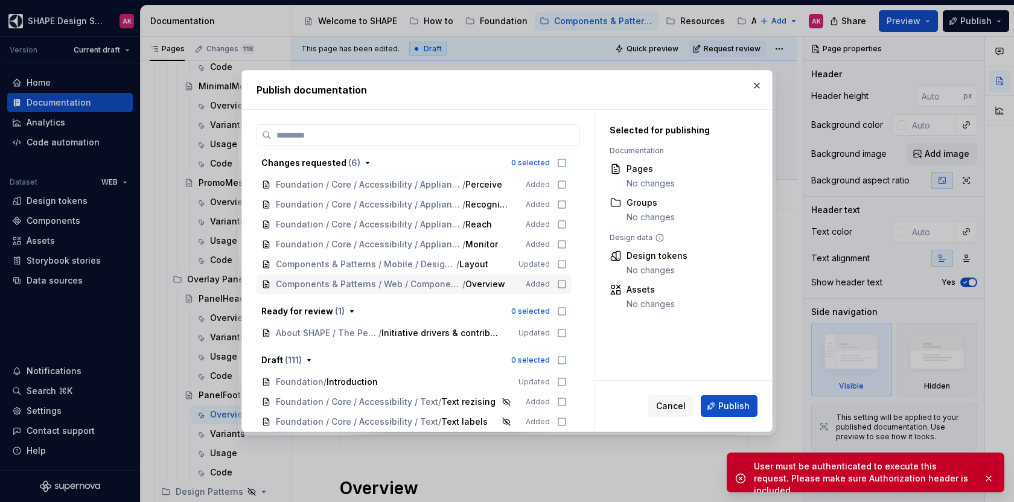
scroll to position [116, 0]
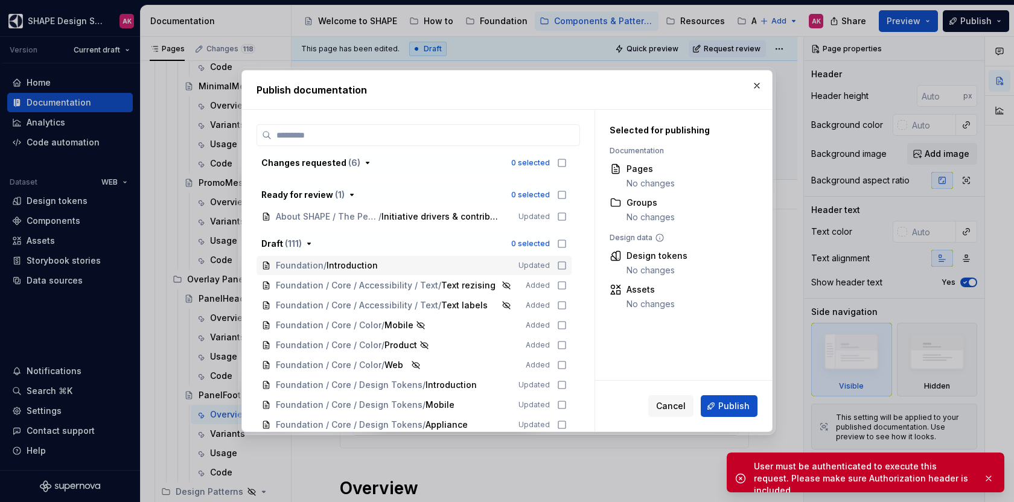
type textarea "*"
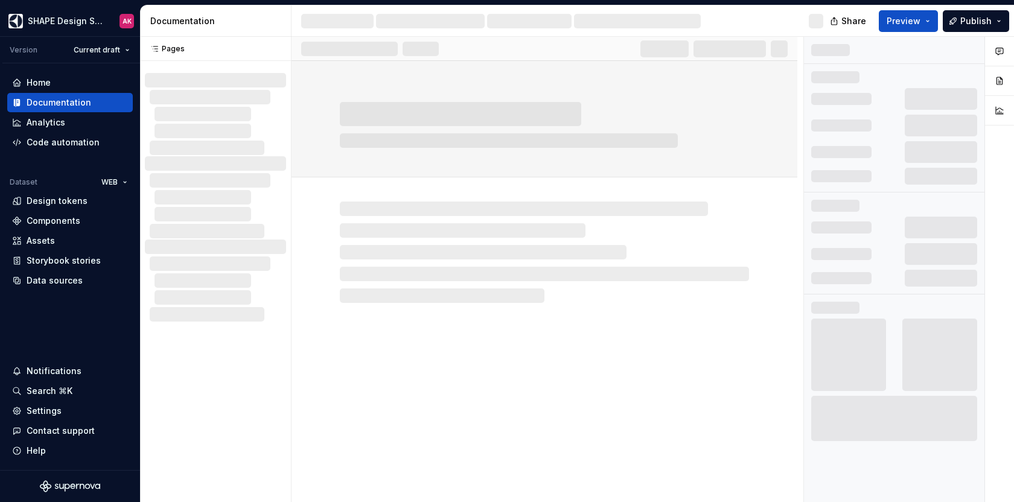
scroll to position [836, 0]
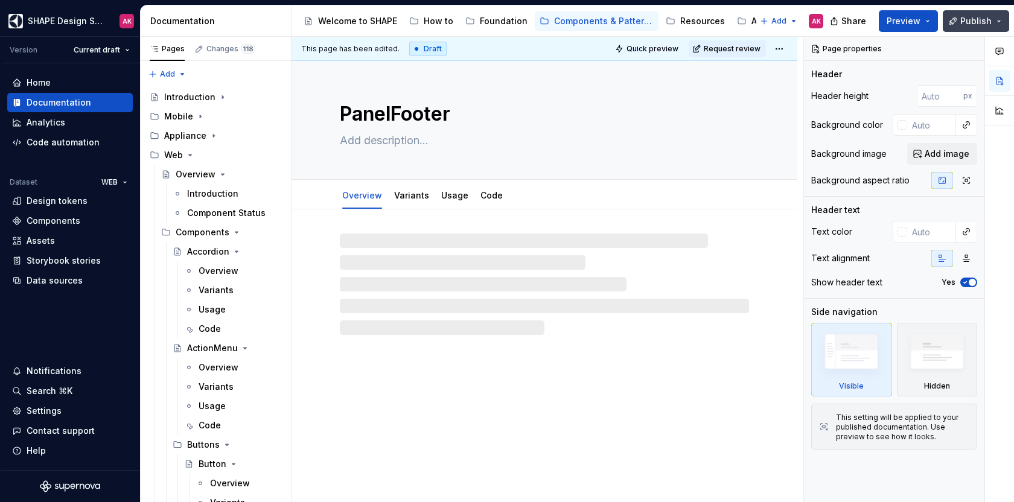
type textarea "*"
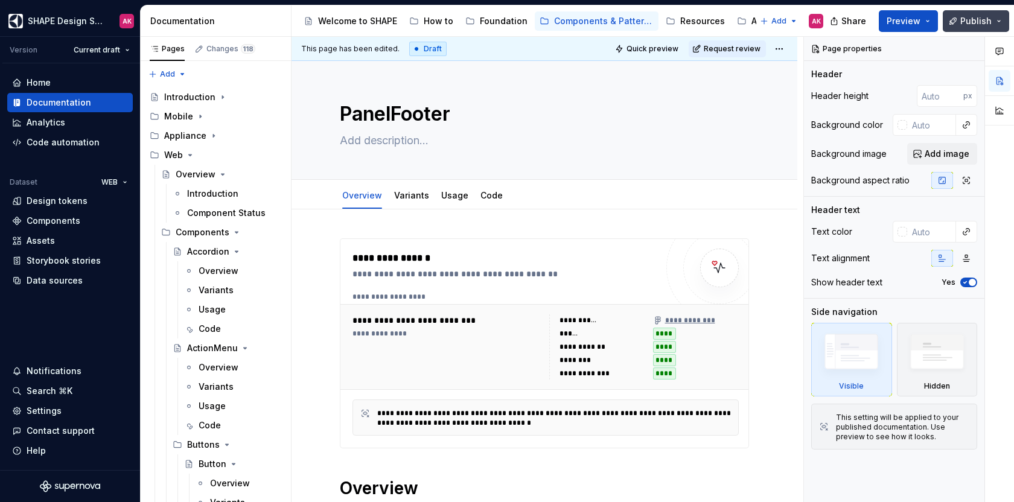
click at [980, 17] on span "Publish" at bounding box center [975, 21] width 31 height 12
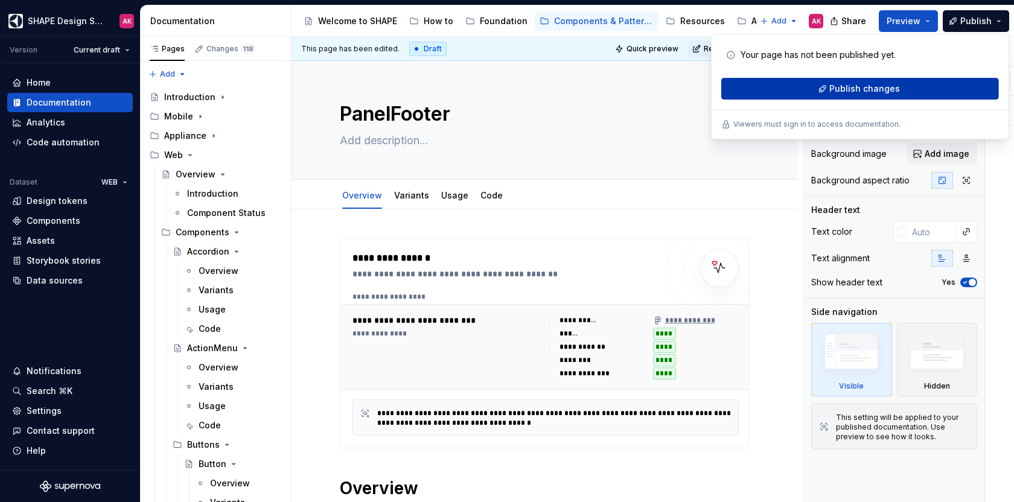
click at [795, 94] on button "Publish changes" at bounding box center [860, 89] width 278 height 22
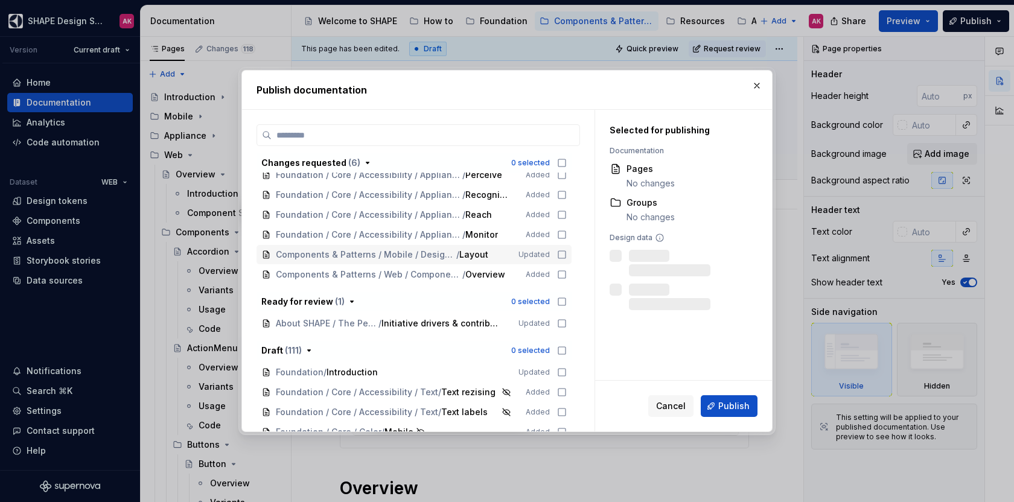
scroll to position [0, 0]
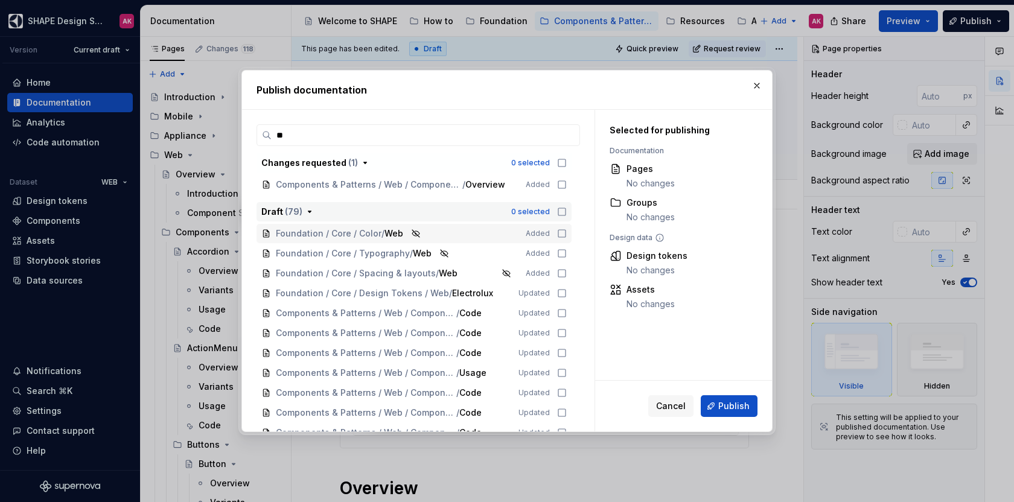
type input "***"
click at [557, 214] on icon "button" at bounding box center [562, 212] width 10 height 10
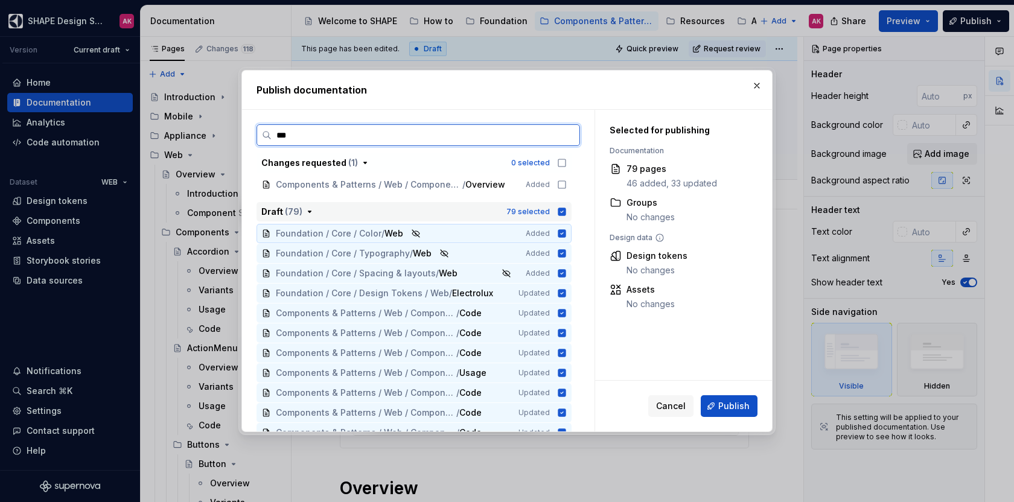
click at [560, 233] on icon at bounding box center [562, 234] width 10 height 10
click at [561, 249] on icon at bounding box center [562, 254] width 10 height 10
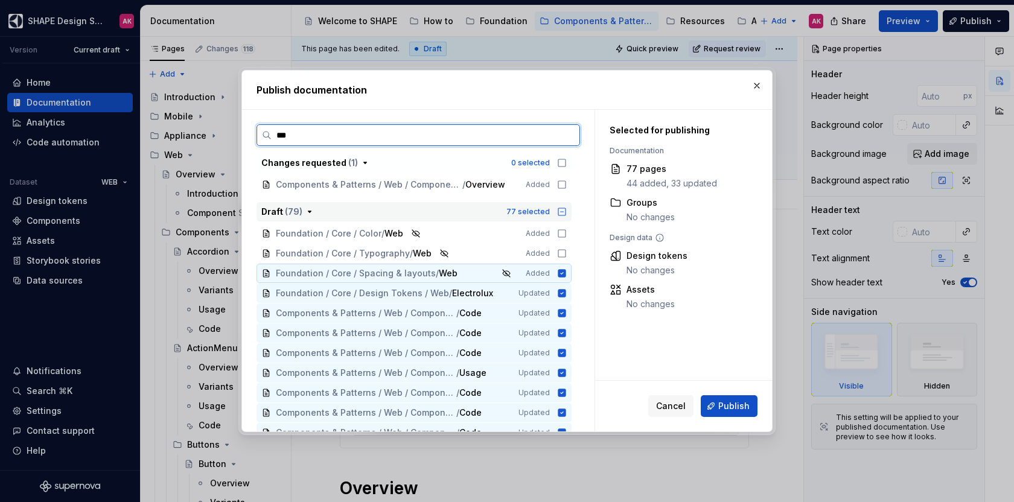
click at [560, 270] on icon at bounding box center [562, 273] width 8 height 8
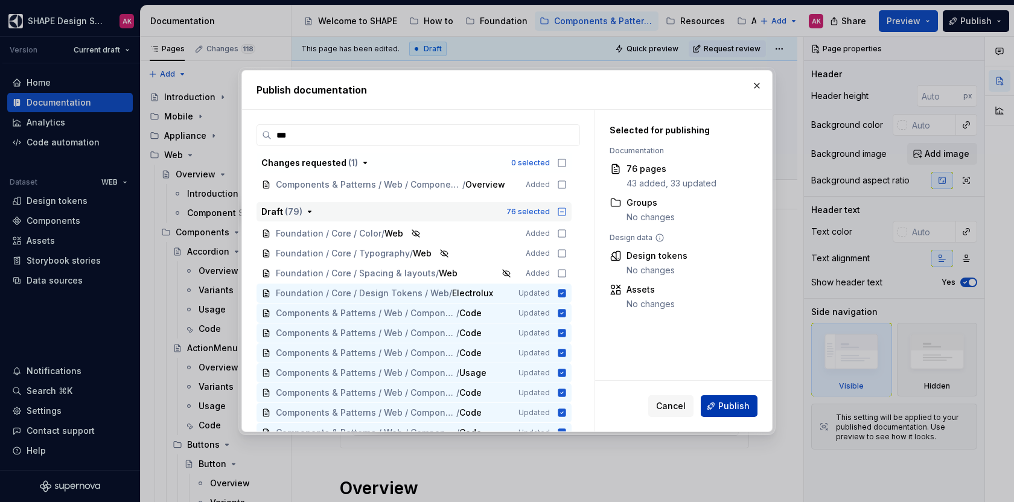
click at [732, 408] on span "Publish" at bounding box center [733, 406] width 31 height 12
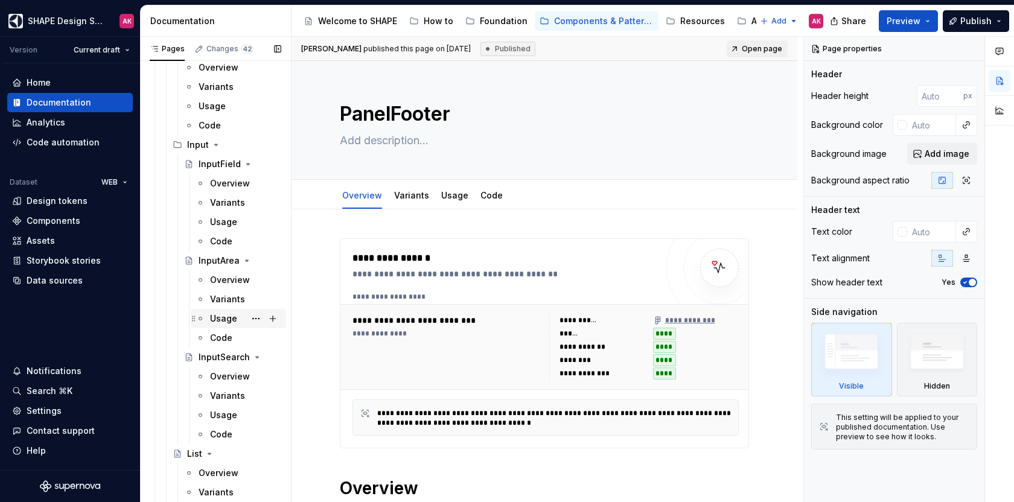
scroll to position [3338, 0]
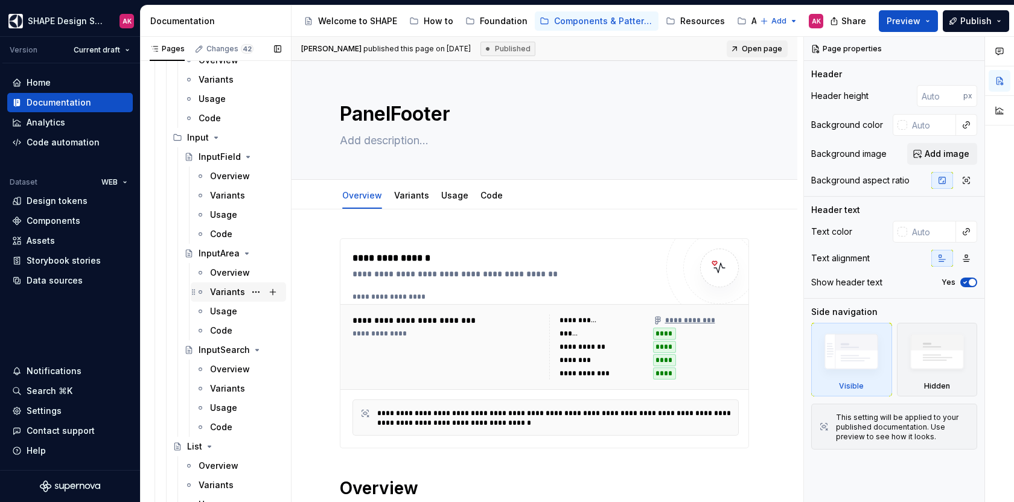
click at [215, 288] on div "Variants" at bounding box center [227, 292] width 35 height 12
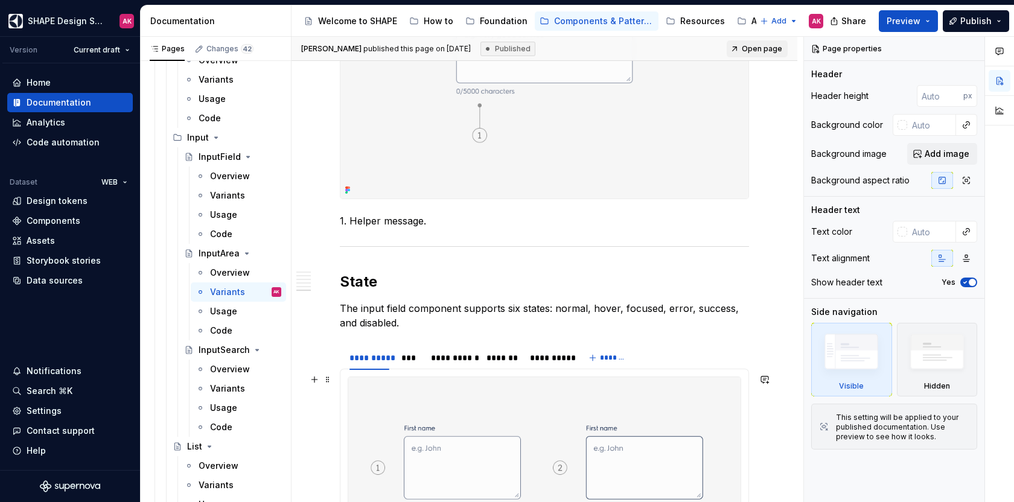
scroll to position [1759, 0]
click at [424, 321] on p "The input field component supports six states: normal, hover, focused, error, s…" at bounding box center [544, 316] width 409 height 29
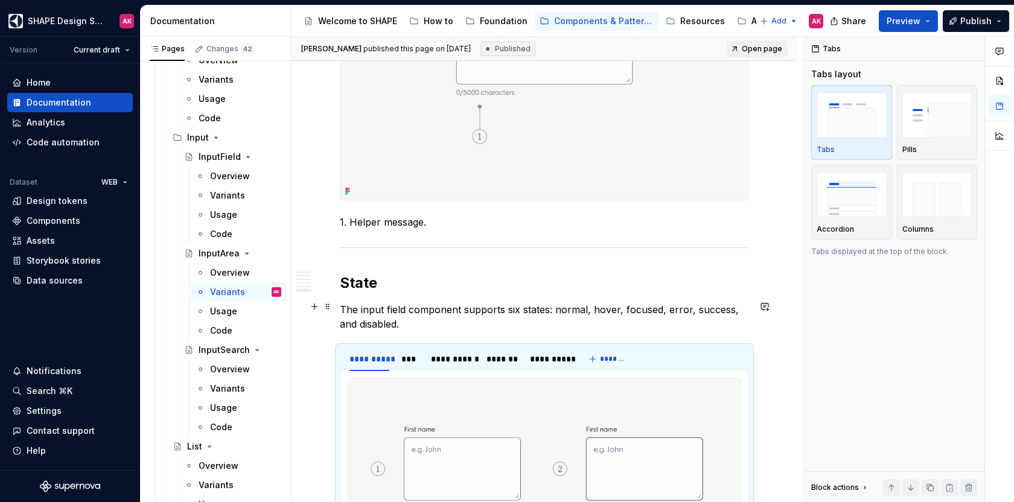
click at [416, 320] on p "The input field component supports six states: normal, hover, focused, error, s…" at bounding box center [544, 316] width 409 height 29
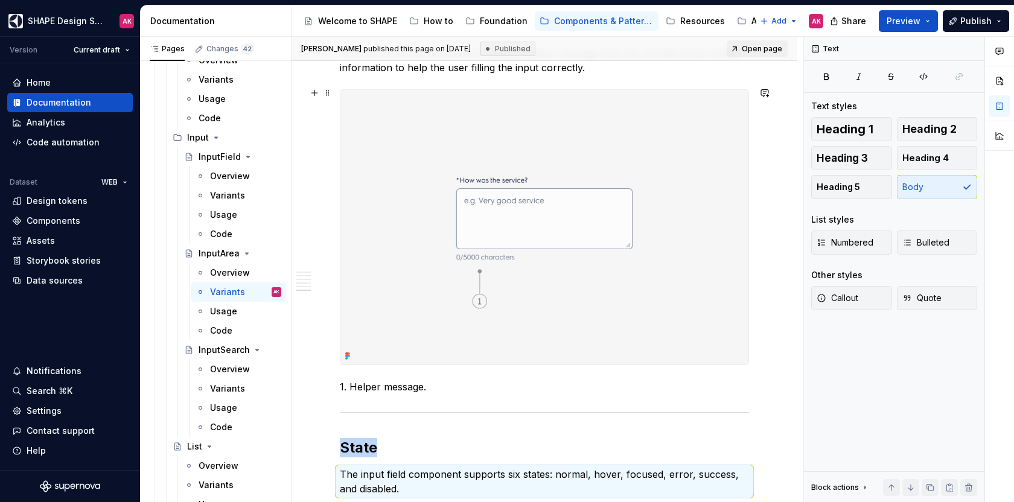
scroll to position [1809, 0]
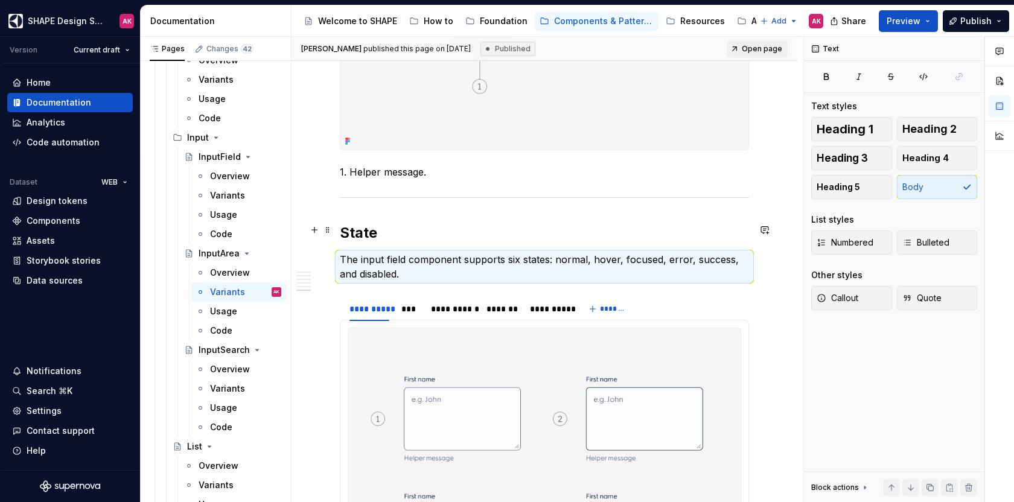
click at [422, 227] on h2 "State" at bounding box center [544, 232] width 409 height 19
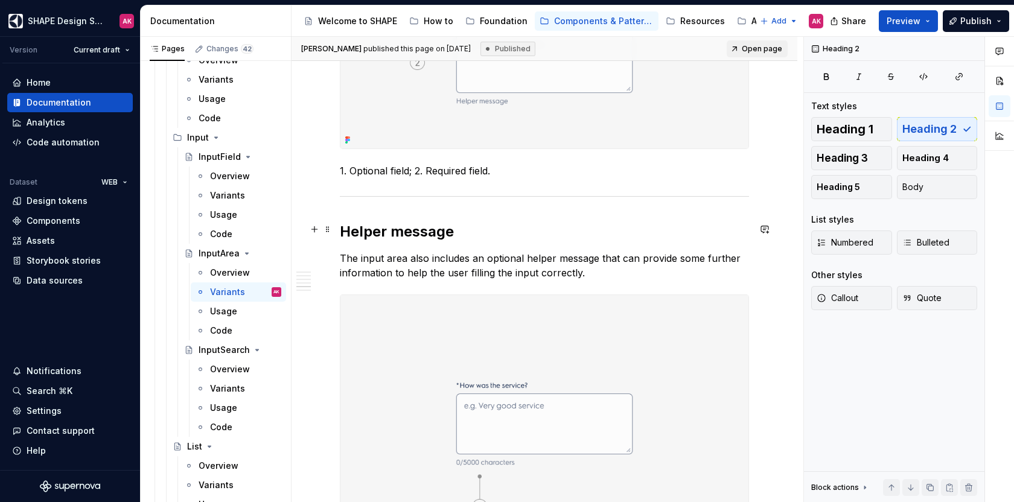
scroll to position [1386, 0]
click at [210, 175] on div "Overview" at bounding box center [227, 176] width 35 height 12
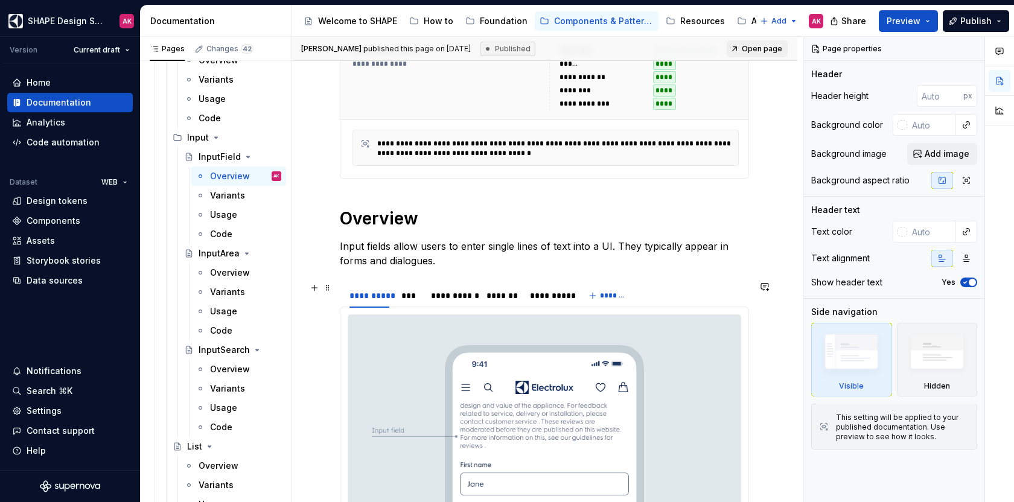
scroll to position [357, 0]
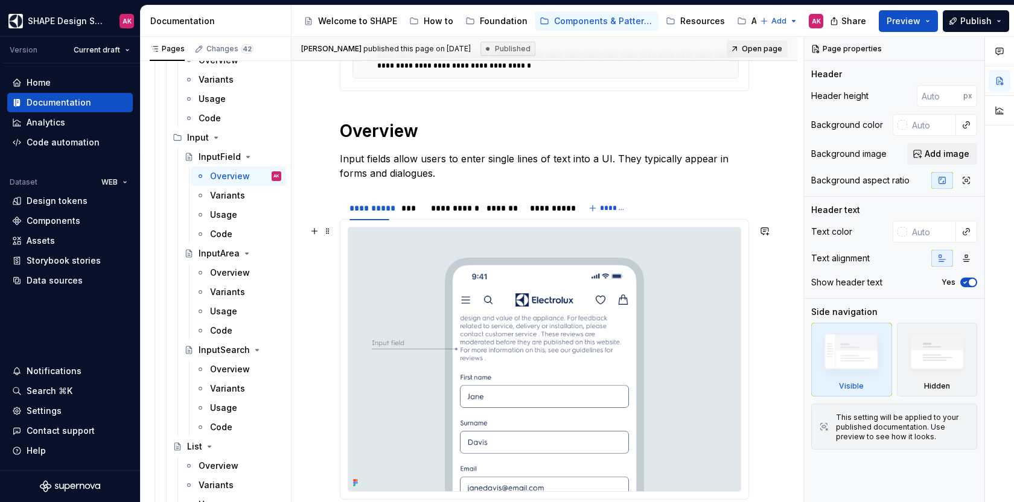
click at [475, 285] on img at bounding box center [544, 359] width 392 height 264
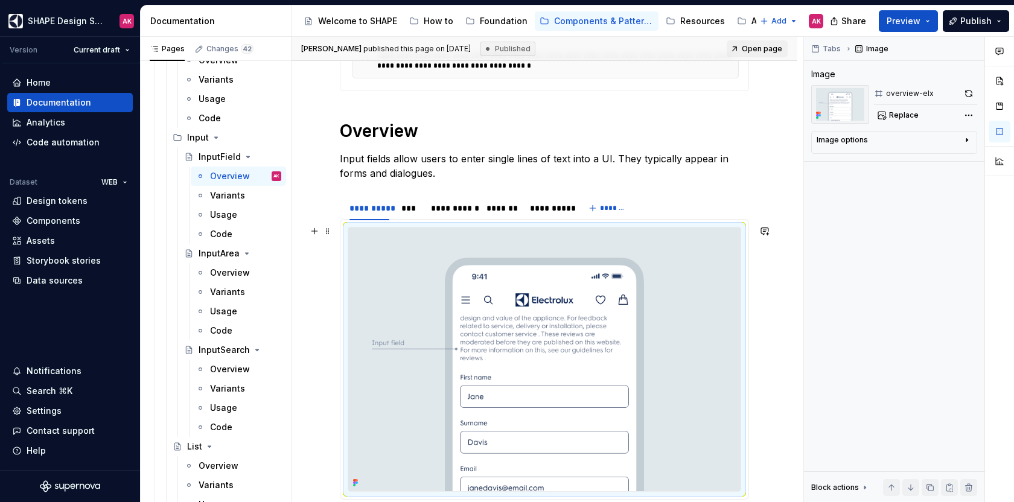
scroll to position [478, 0]
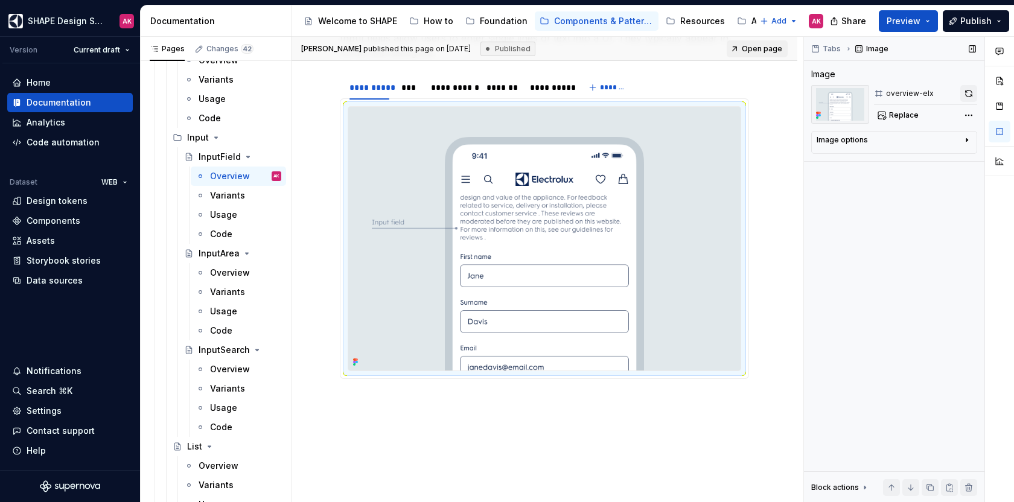
click at [968, 92] on button "button" at bounding box center [968, 93] width 17 height 17
click at [407, 81] on div "***" at bounding box center [409, 87] width 17 height 12
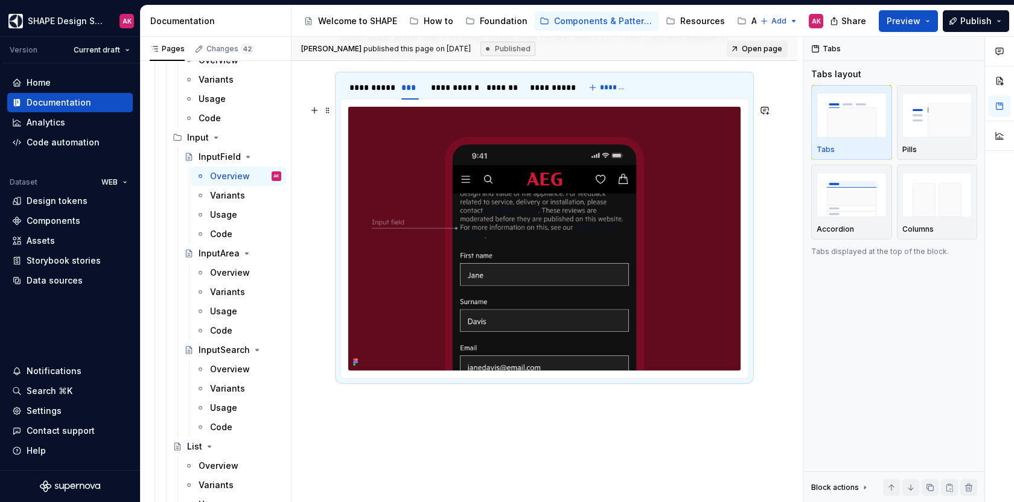
click at [468, 200] on img at bounding box center [544, 239] width 392 height 264
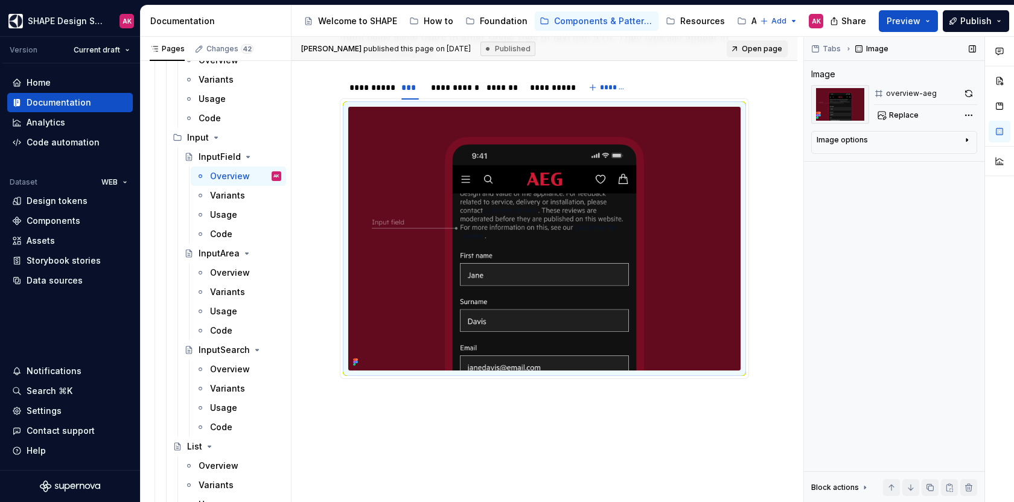
click at [964, 90] on button "button" at bounding box center [968, 93] width 17 height 17
click at [455, 90] on div "**********" at bounding box center [452, 87] width 43 height 12
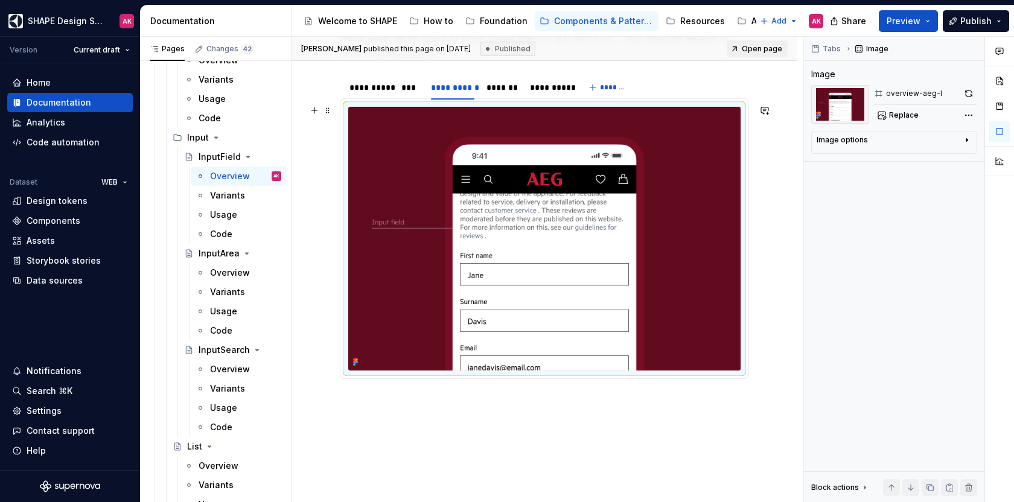
click at [494, 192] on img at bounding box center [544, 239] width 392 height 264
click at [963, 96] on button "button" at bounding box center [968, 93] width 17 height 17
click at [498, 87] on div "*******" at bounding box center [501, 87] width 31 height 12
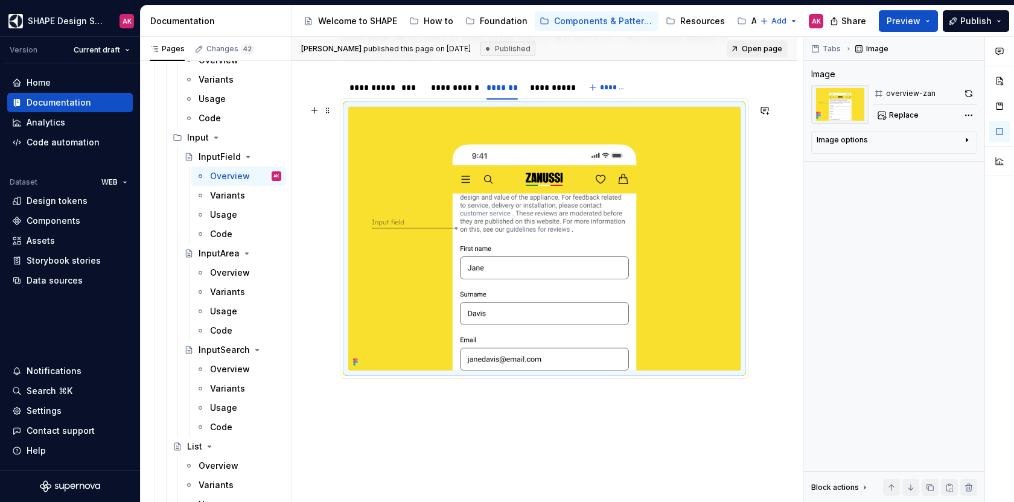
click at [509, 159] on img at bounding box center [544, 239] width 392 height 264
click at [965, 93] on button "button" at bounding box center [968, 93] width 17 height 17
click at [545, 92] on div "**********" at bounding box center [549, 87] width 48 height 17
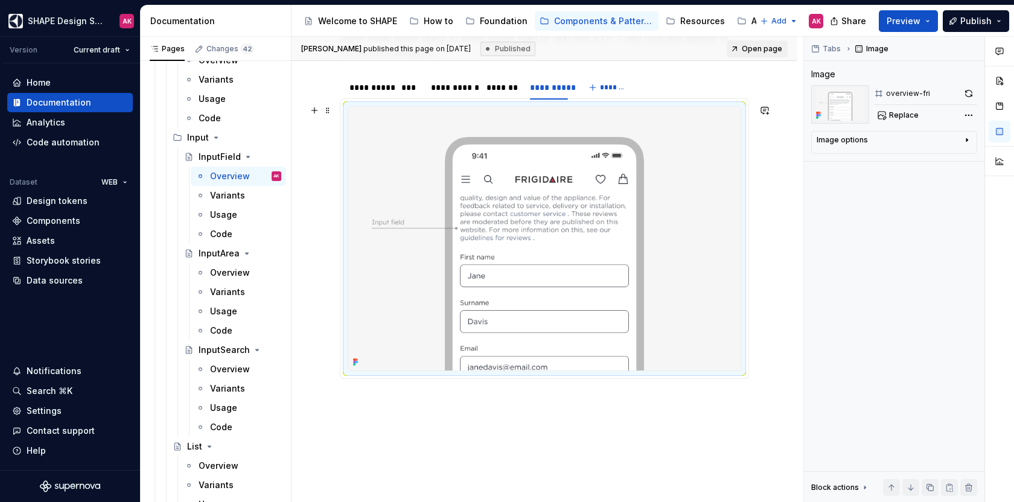
click at [683, 156] on img at bounding box center [544, 239] width 392 height 264
click at [977, 91] on div "Tabs Image Image overview-fri Replace Image options Alignment Caption Block act…" at bounding box center [894, 270] width 180 height 466
click at [973, 93] on button "button" at bounding box center [968, 93] width 17 height 17
click at [366, 81] on div "**********" at bounding box center [369, 87] width 40 height 12
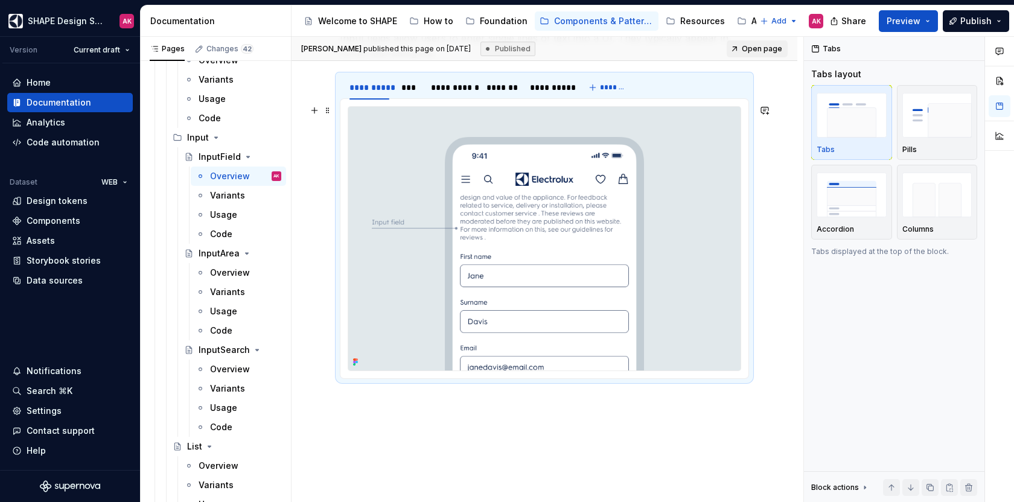
click at [492, 186] on img at bounding box center [544, 239] width 392 height 264
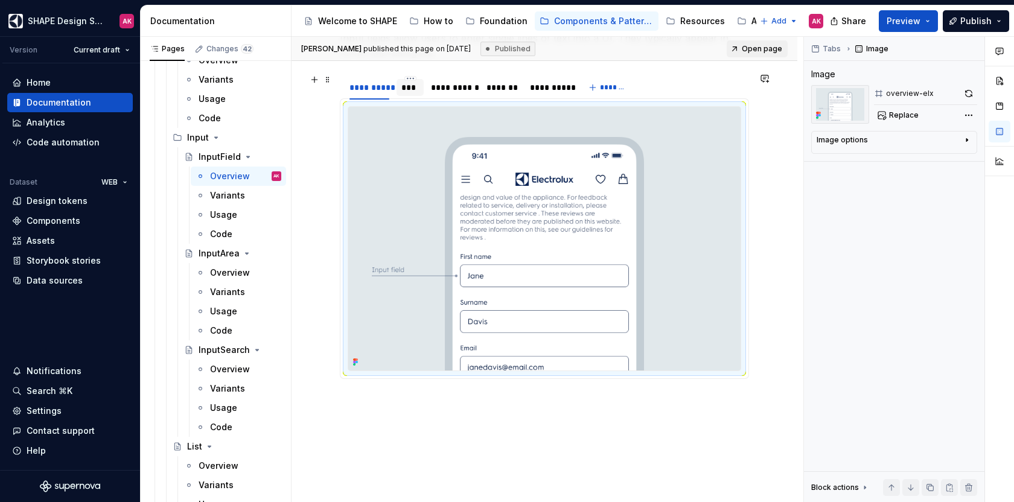
click at [412, 83] on div "***" at bounding box center [409, 87] width 17 height 12
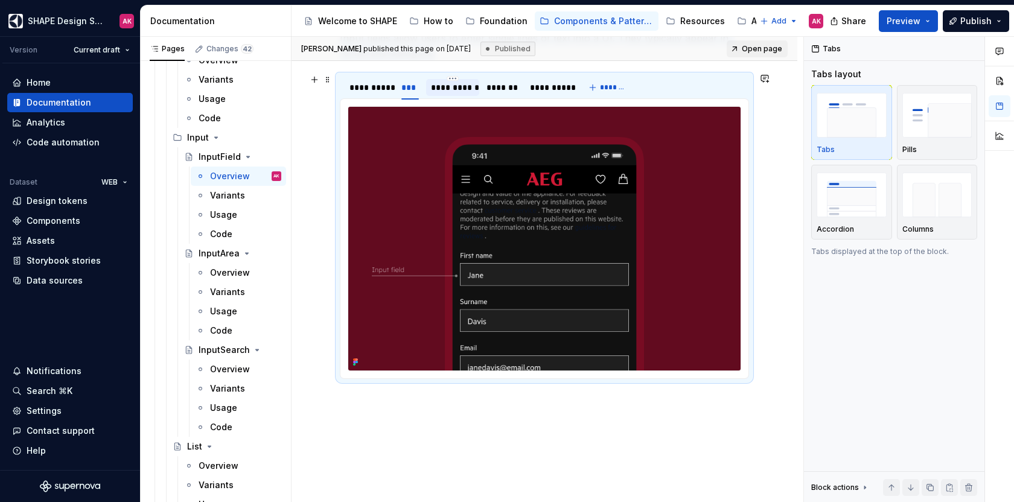
click at [445, 86] on div "**********" at bounding box center [452, 87] width 43 height 12
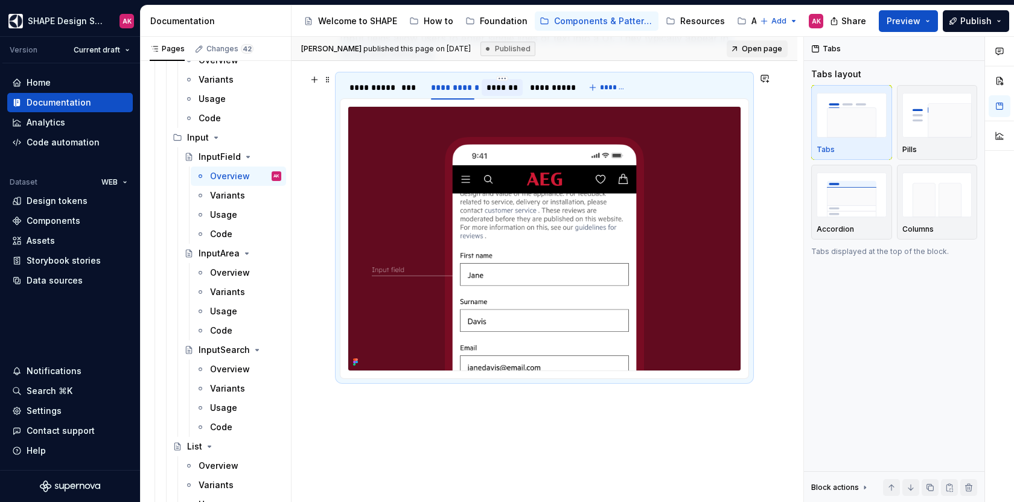
click at [493, 86] on div "*******" at bounding box center [501, 87] width 31 height 12
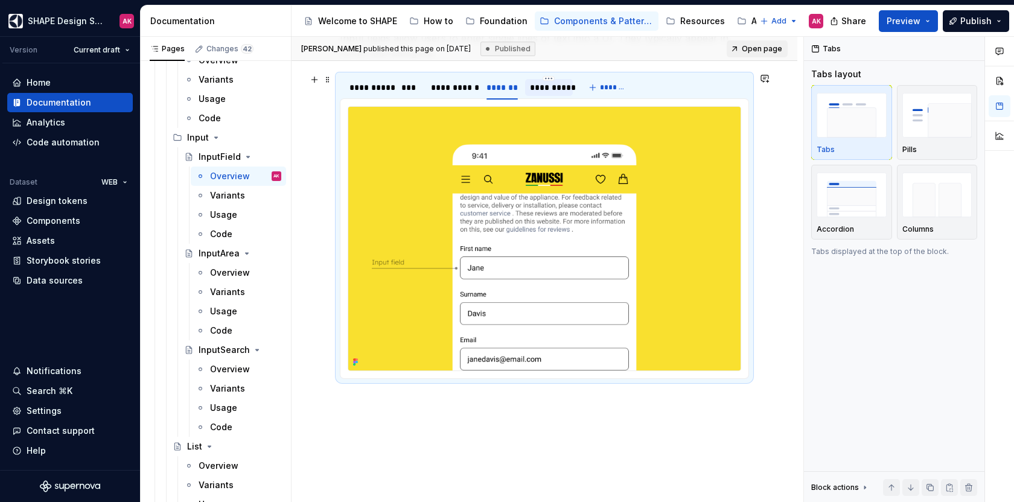
click at [547, 89] on div "**********" at bounding box center [549, 87] width 38 height 12
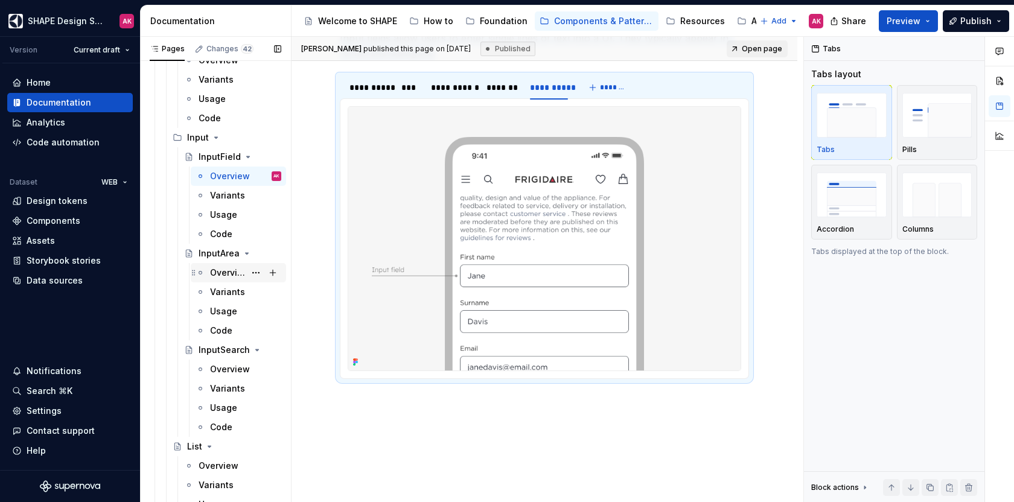
click at [215, 270] on div "Overview" at bounding box center [227, 273] width 35 height 12
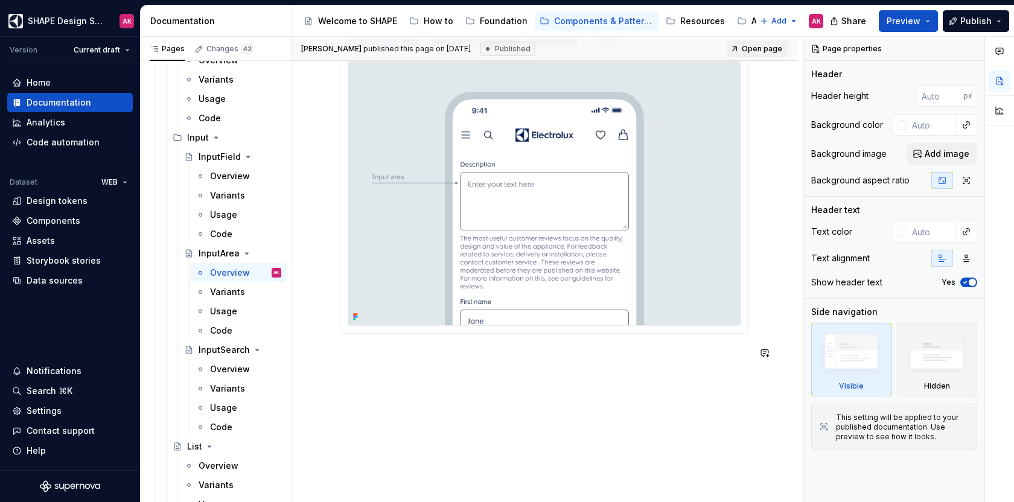
scroll to position [520, 0]
click at [213, 368] on div "Overview" at bounding box center [227, 369] width 35 height 12
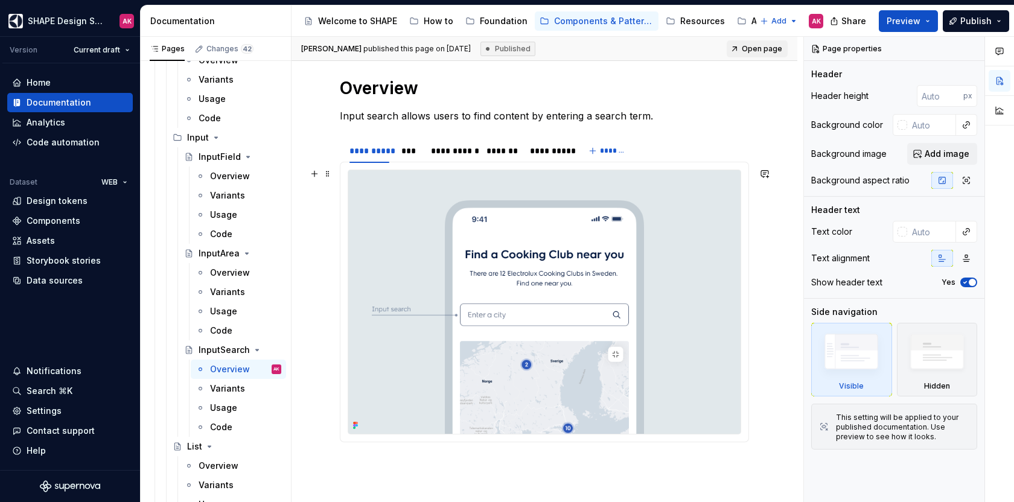
scroll to position [431, 0]
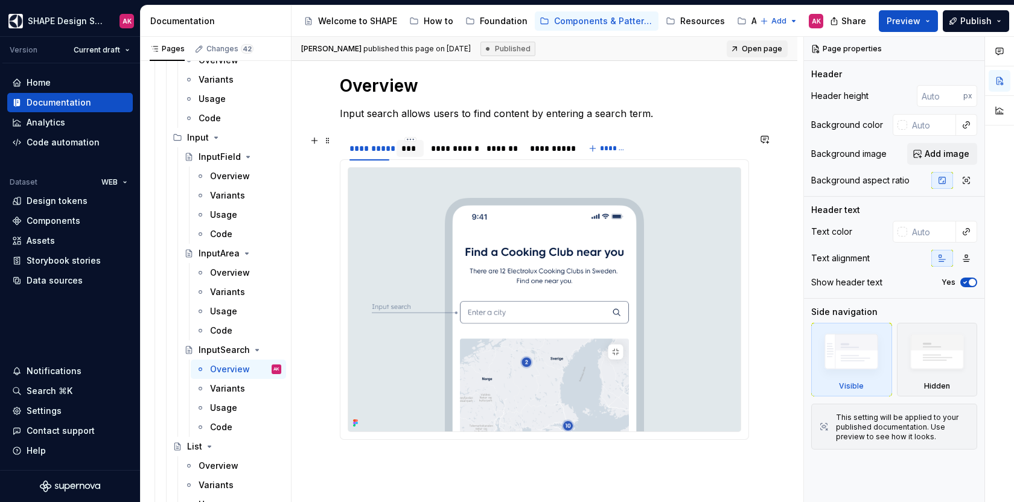
click at [405, 149] on div "***" at bounding box center [409, 148] width 17 height 12
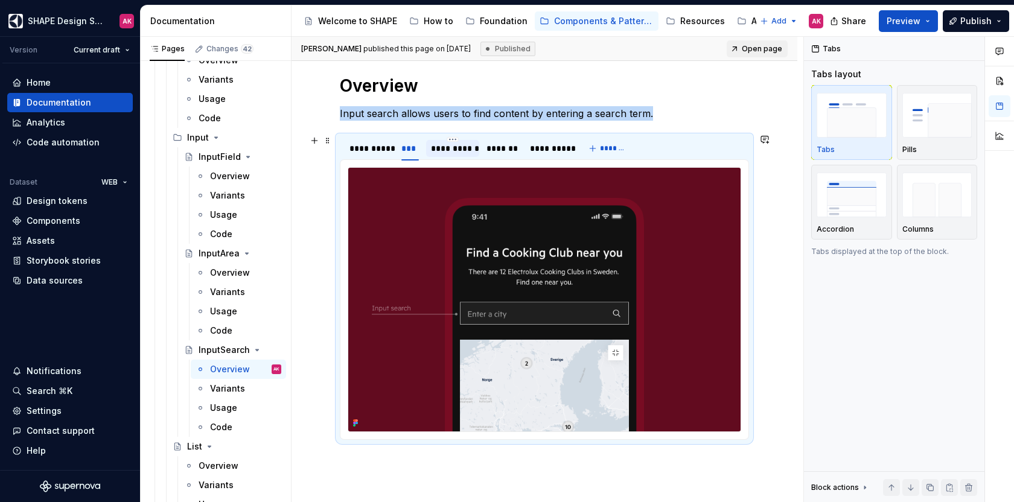
click at [454, 150] on div "**********" at bounding box center [452, 148] width 43 height 12
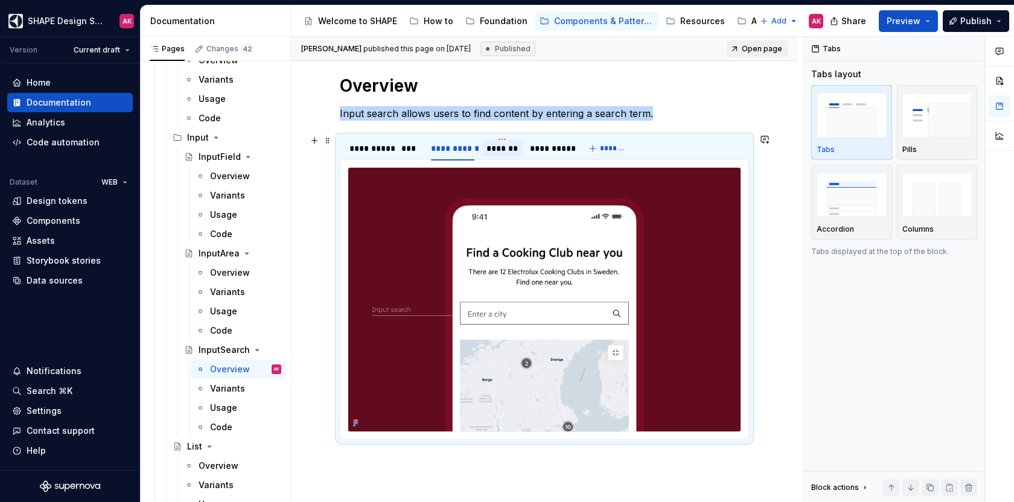
click at [510, 148] on div "*******" at bounding box center [501, 148] width 31 height 12
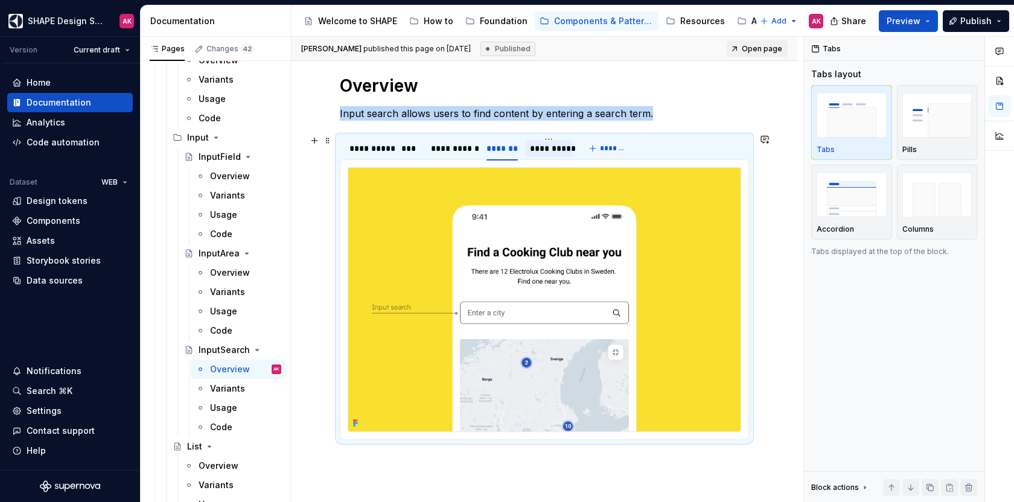
click at [544, 147] on div "**********" at bounding box center [549, 148] width 38 height 12
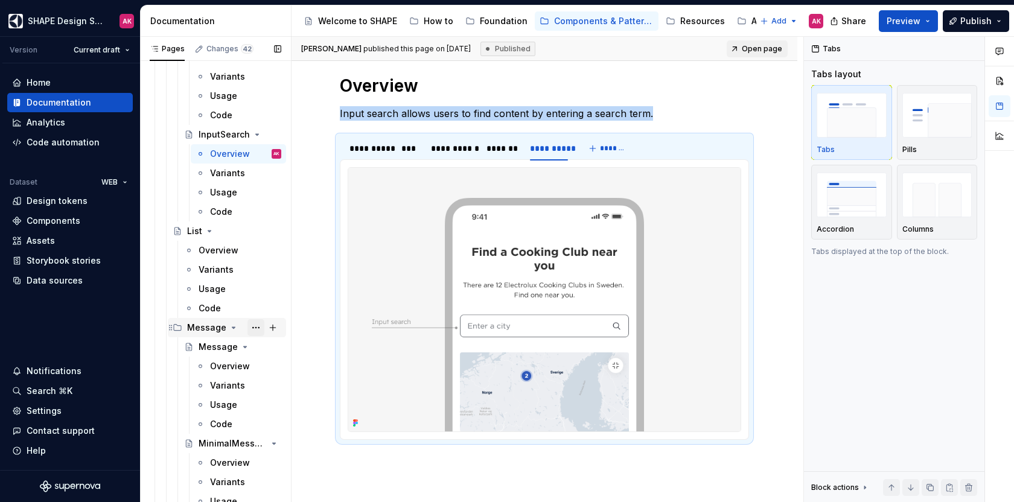
scroll to position [3559, 0]
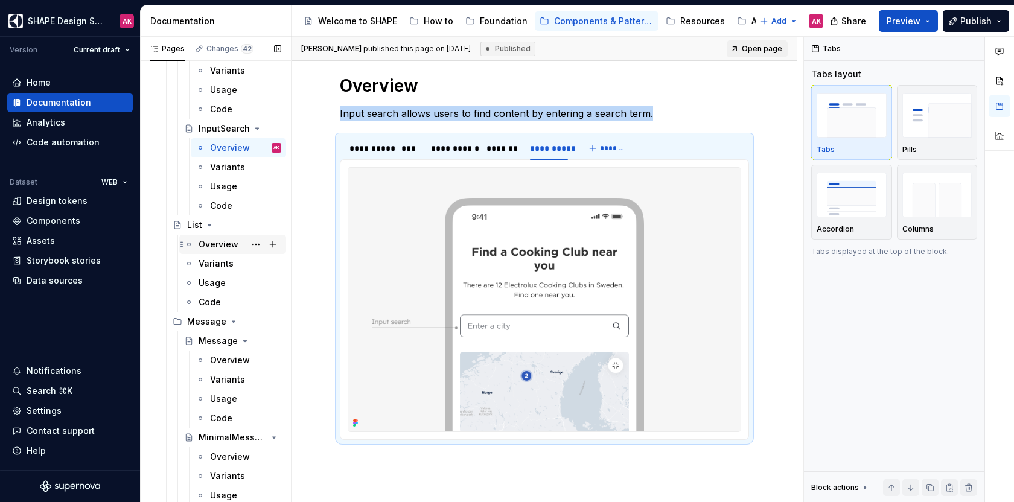
click at [214, 242] on div "Overview" at bounding box center [218, 244] width 40 height 12
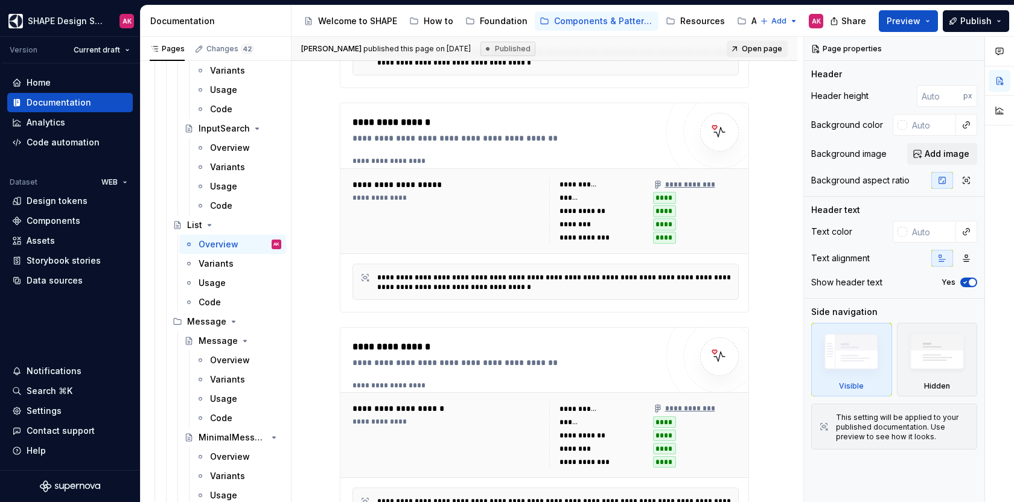
scroll to position [357, 0]
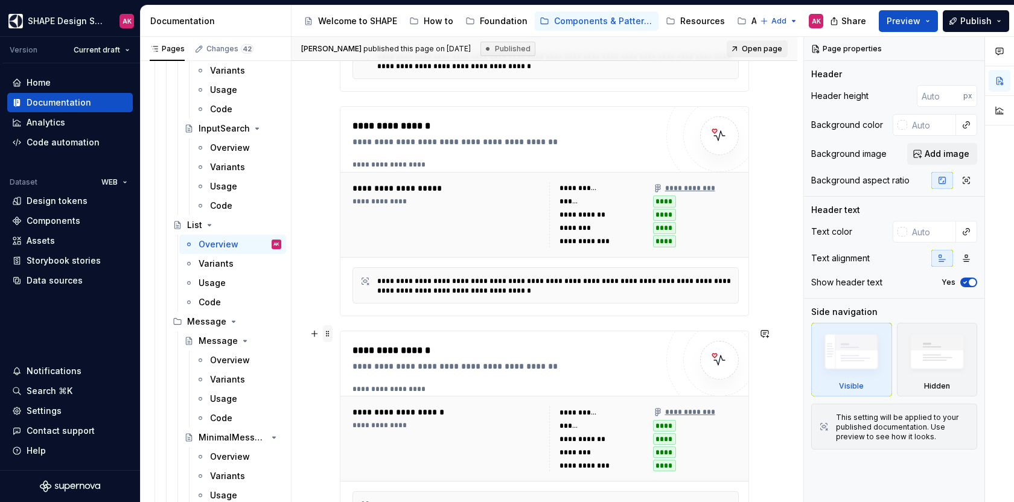
click at [329, 329] on span at bounding box center [328, 333] width 10 height 17
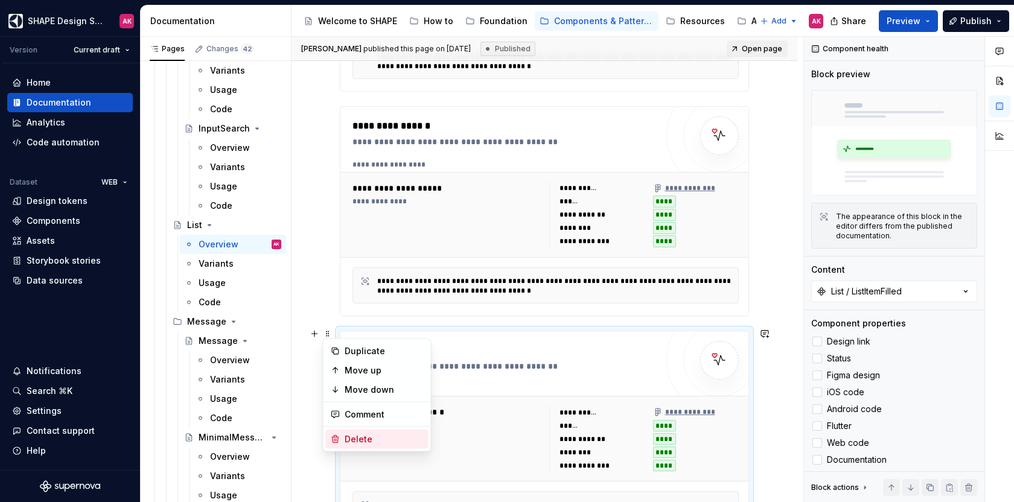
click at [349, 434] on div "Delete" at bounding box center [383, 439] width 78 height 12
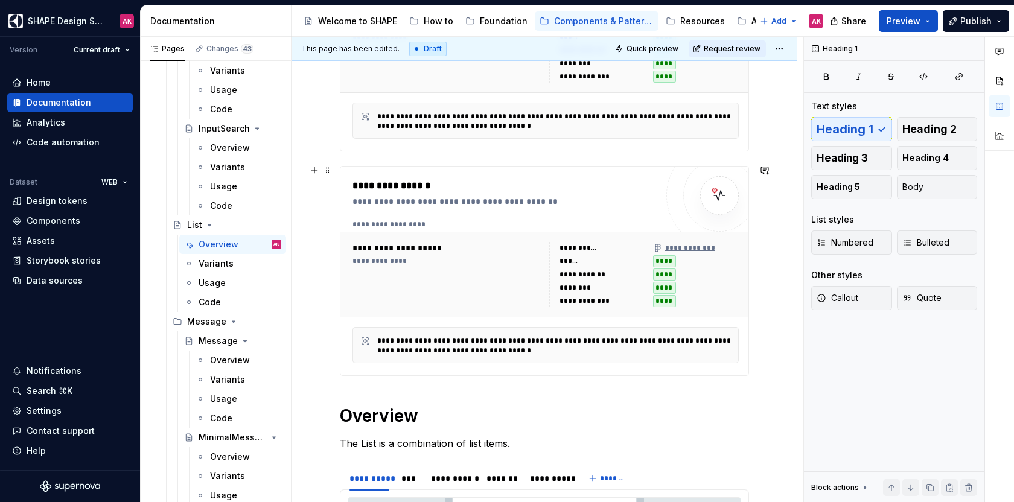
scroll to position [113, 0]
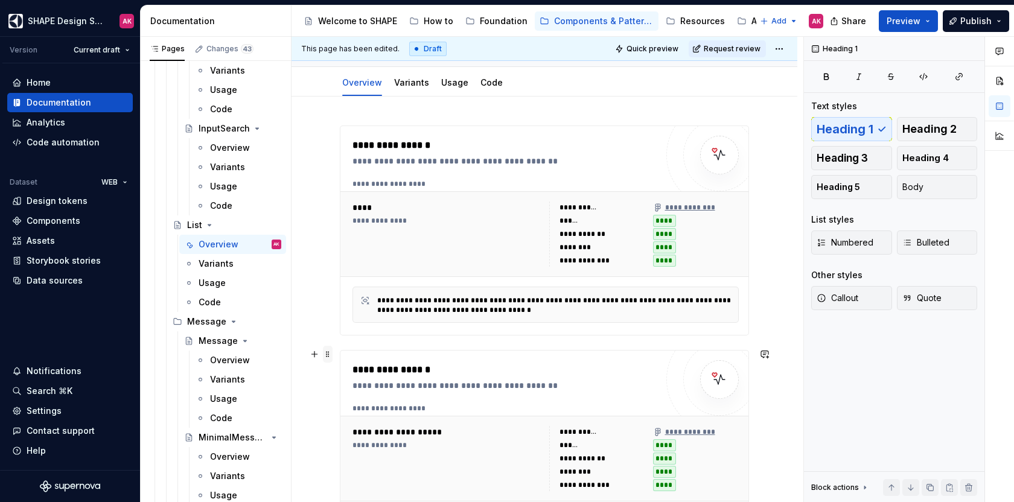
click at [331, 357] on span at bounding box center [328, 354] width 10 height 17
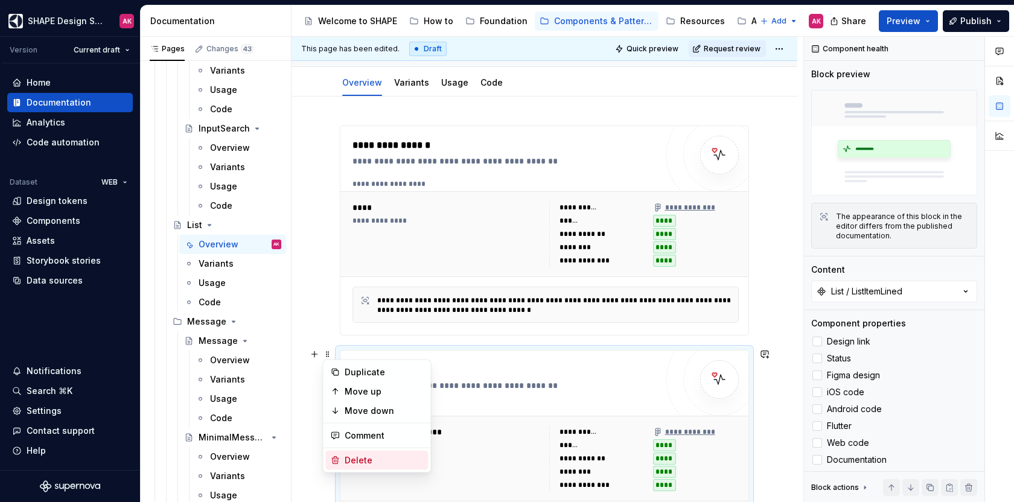
click at [357, 458] on div "Delete" at bounding box center [383, 460] width 78 height 12
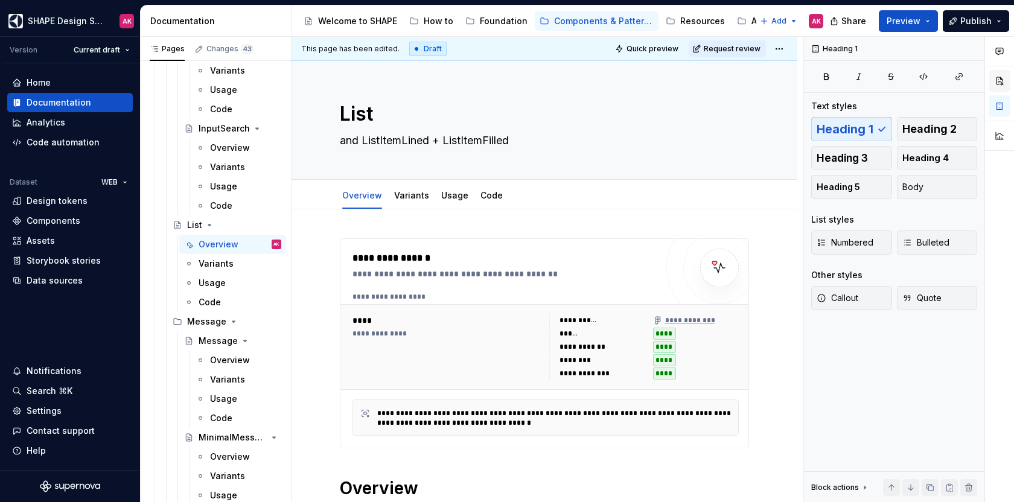
scroll to position [2, 0]
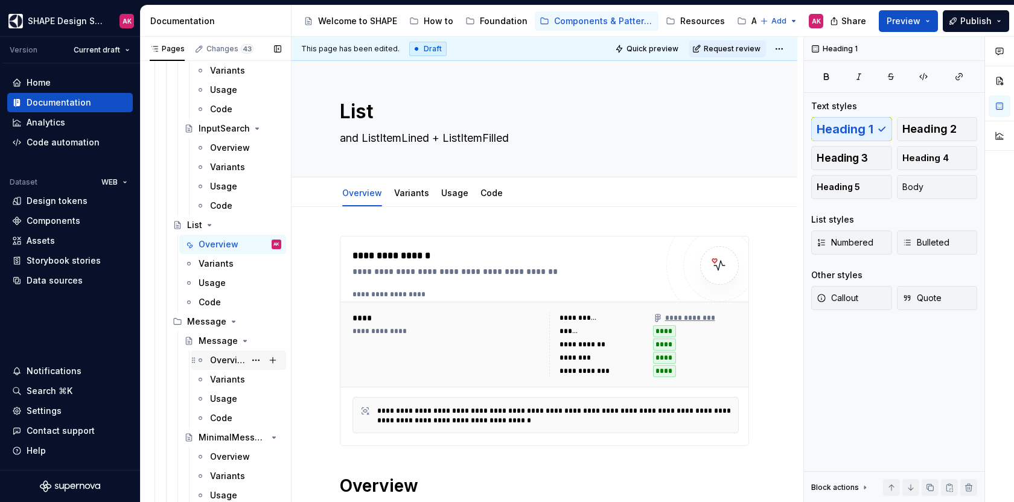
click at [219, 354] on div "Overview" at bounding box center [227, 360] width 35 height 12
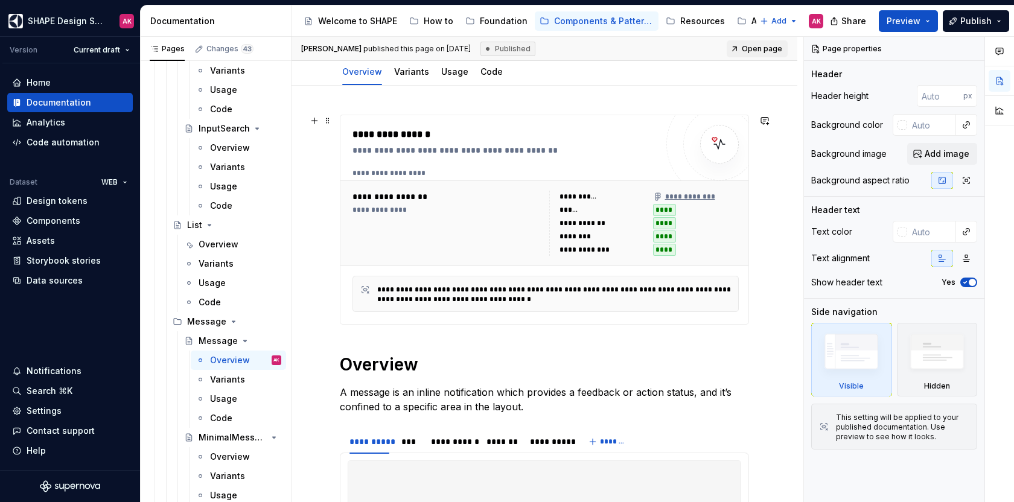
scroll to position [278, 0]
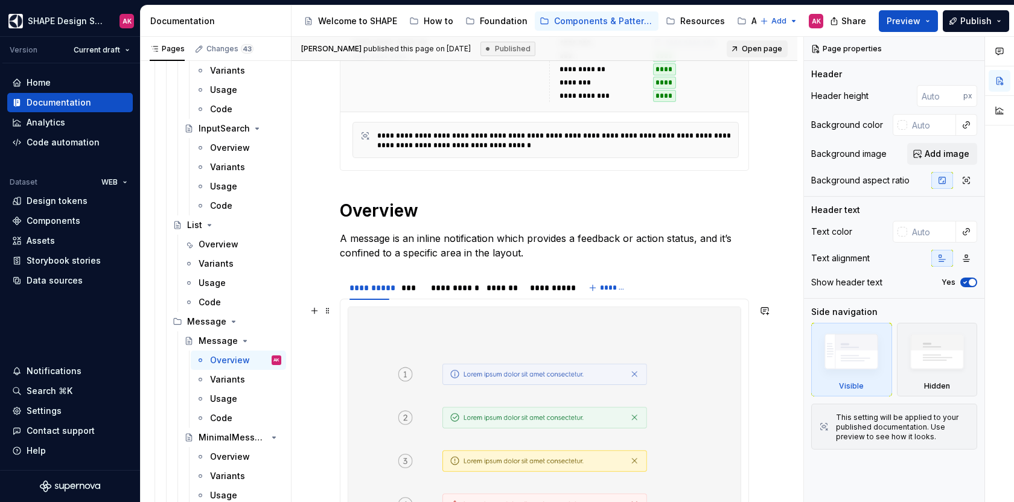
click at [468, 357] on img at bounding box center [544, 461] width 392 height 308
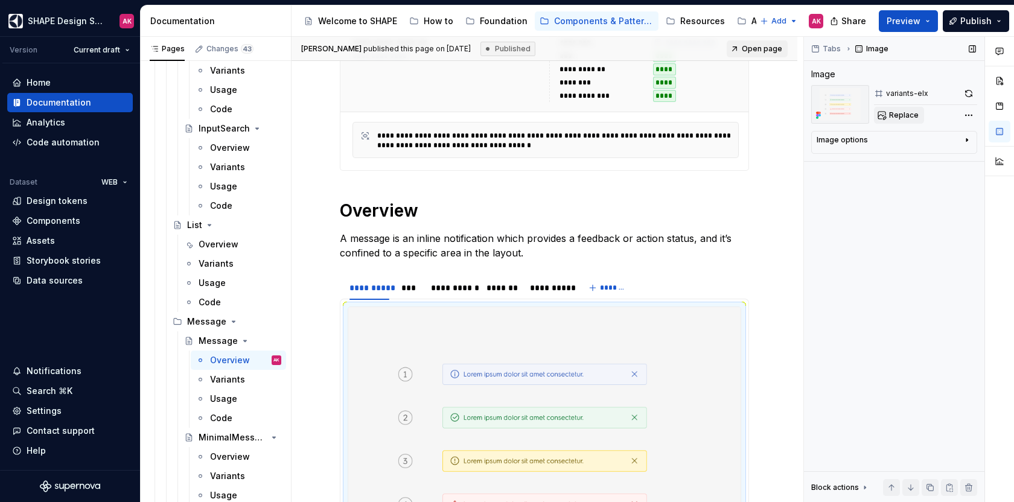
click at [900, 118] on span "Replace" at bounding box center [904, 115] width 30 height 10
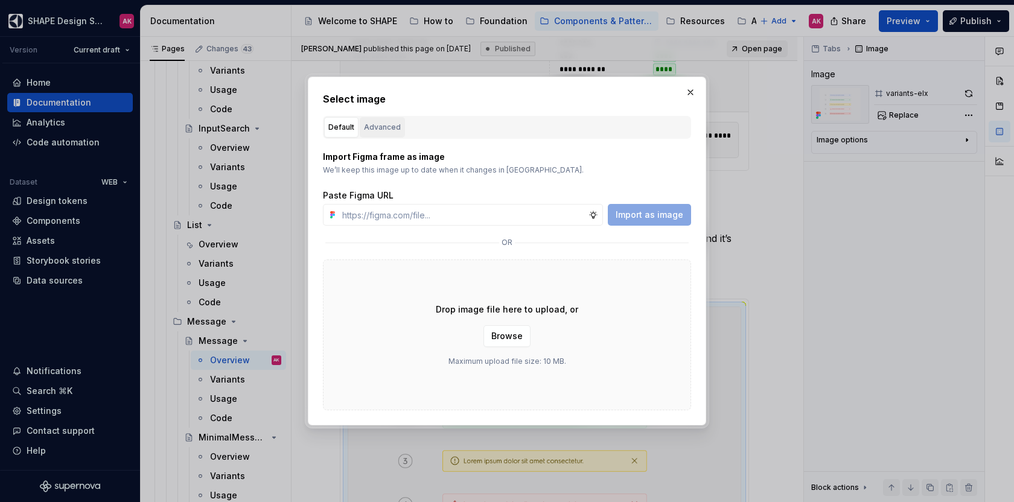
click at [386, 132] on div "Advanced" at bounding box center [382, 127] width 37 height 12
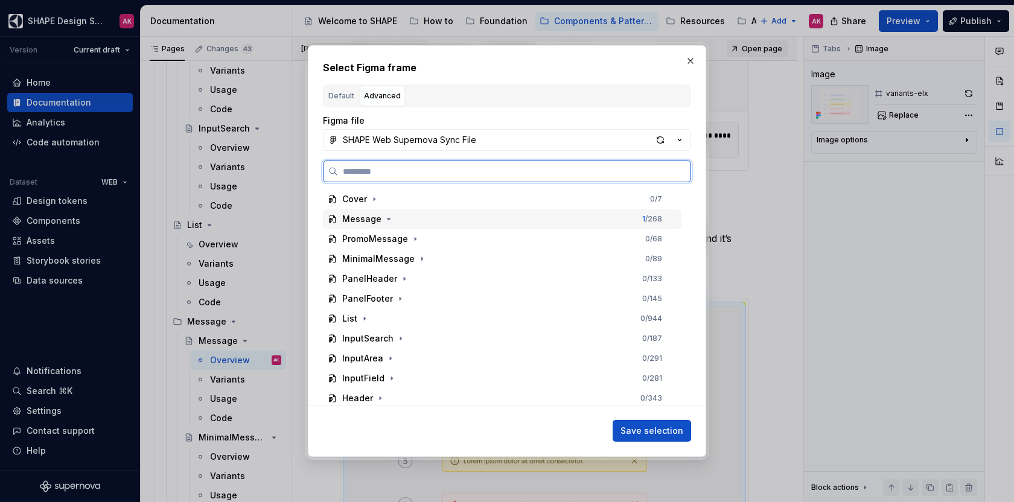
click at [369, 218] on div "Message" at bounding box center [361, 219] width 39 height 12
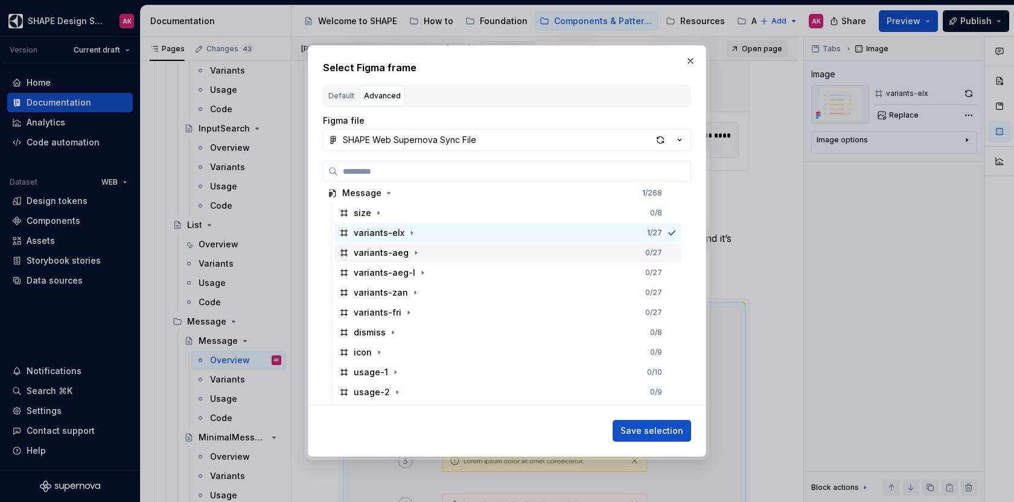
scroll to position [216, 0]
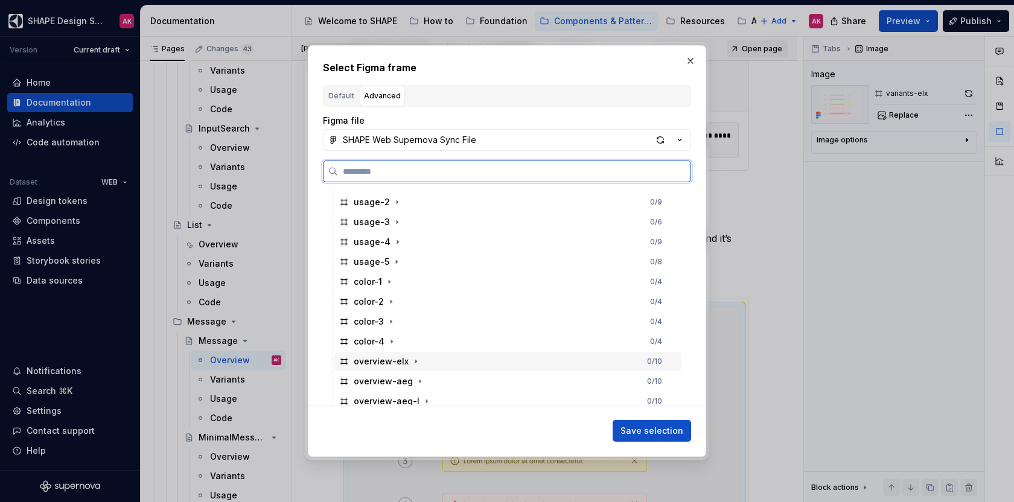
click at [391, 358] on div "overview-elx" at bounding box center [381, 361] width 55 height 12
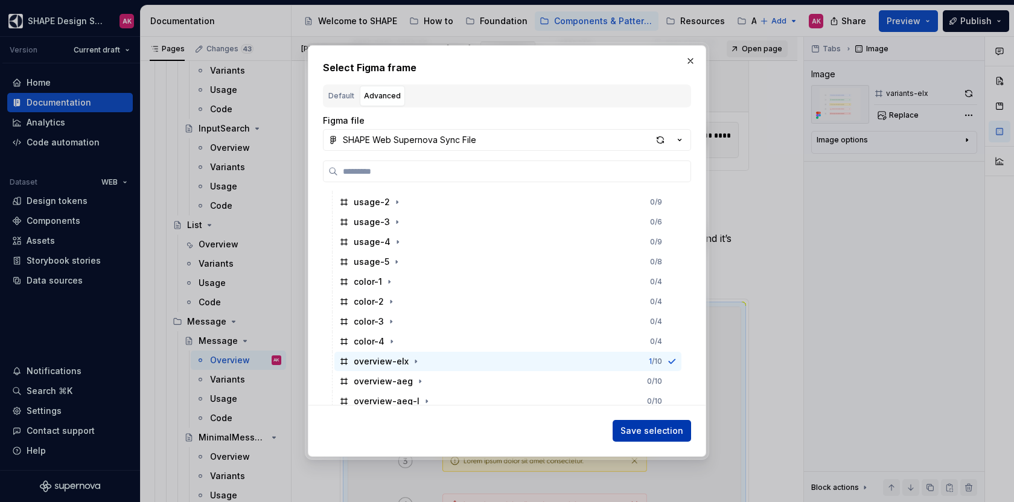
click at [655, 430] on span "Save selection" at bounding box center [651, 431] width 63 height 12
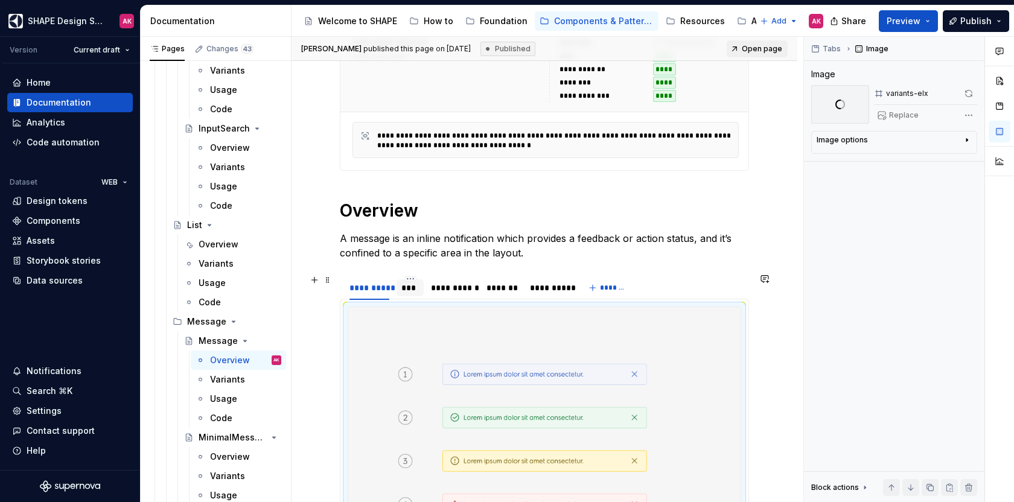
click at [405, 288] on div "***" at bounding box center [409, 288] width 17 height 12
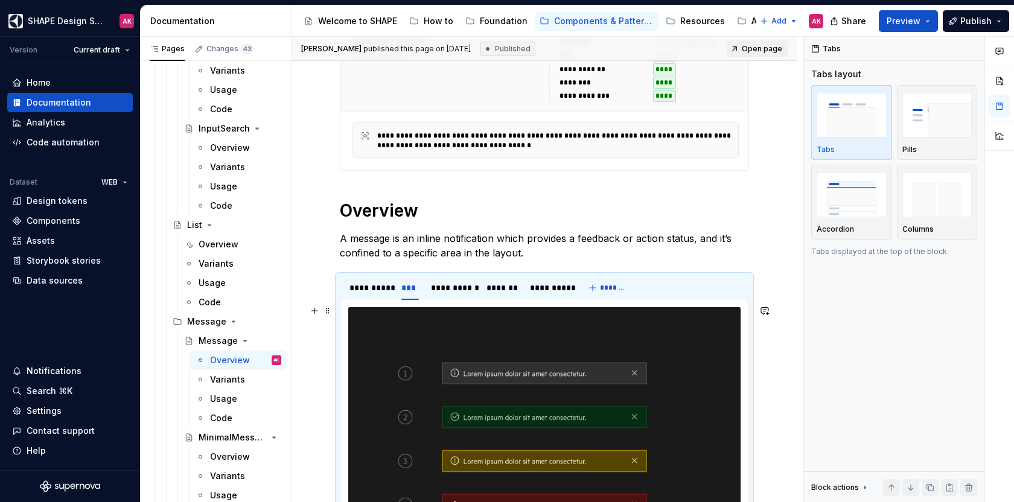
click at [498, 342] on img at bounding box center [544, 461] width 392 height 308
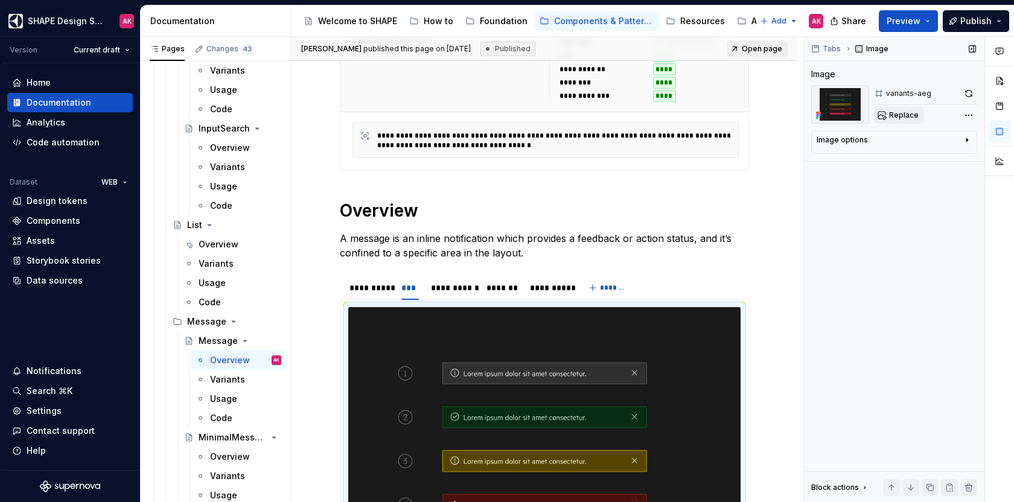
click at [896, 118] on span "Replace" at bounding box center [904, 115] width 30 height 10
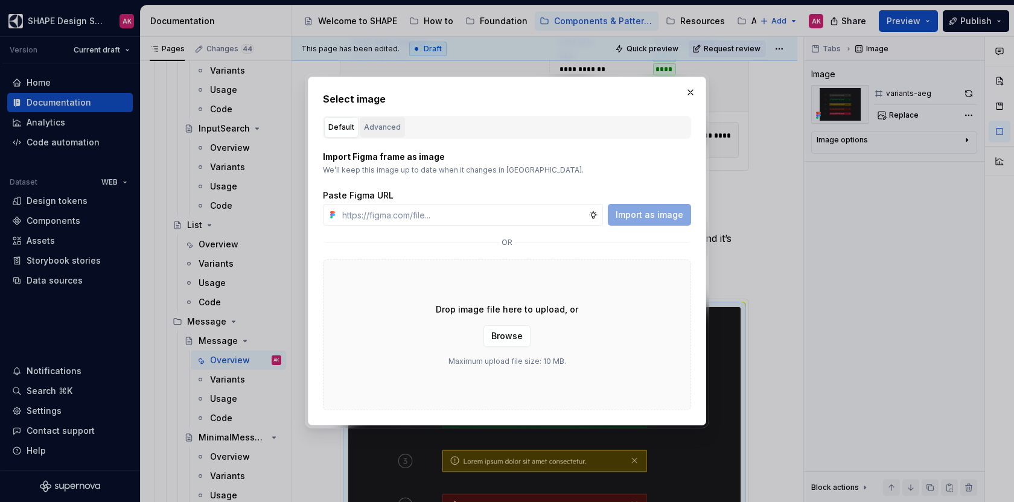
scroll to position [387, 0]
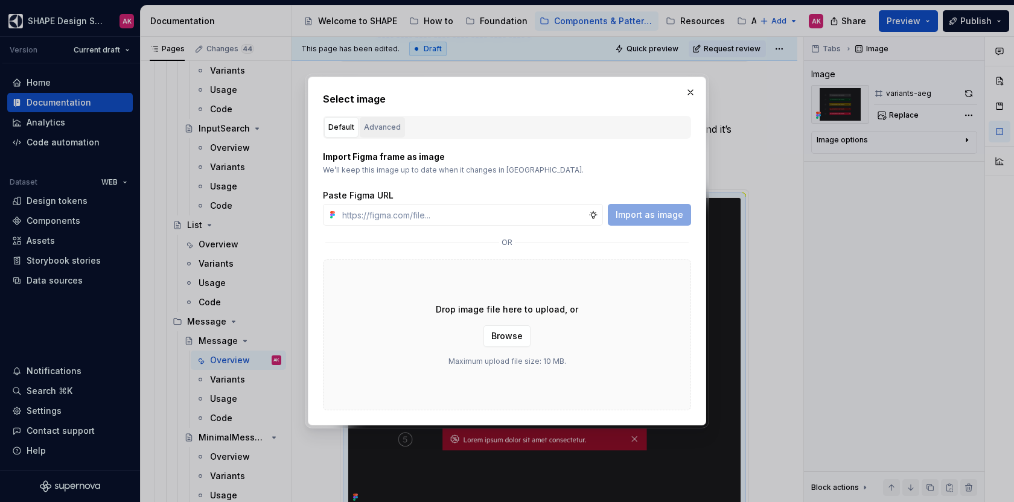
click at [381, 129] on div "Advanced" at bounding box center [382, 127] width 37 height 12
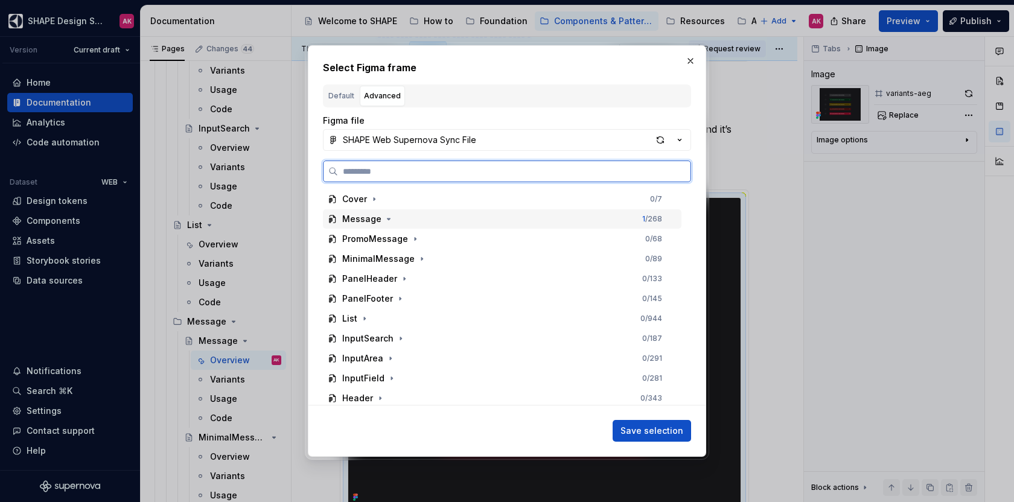
click at [357, 213] on div "Message" at bounding box center [361, 219] width 39 height 12
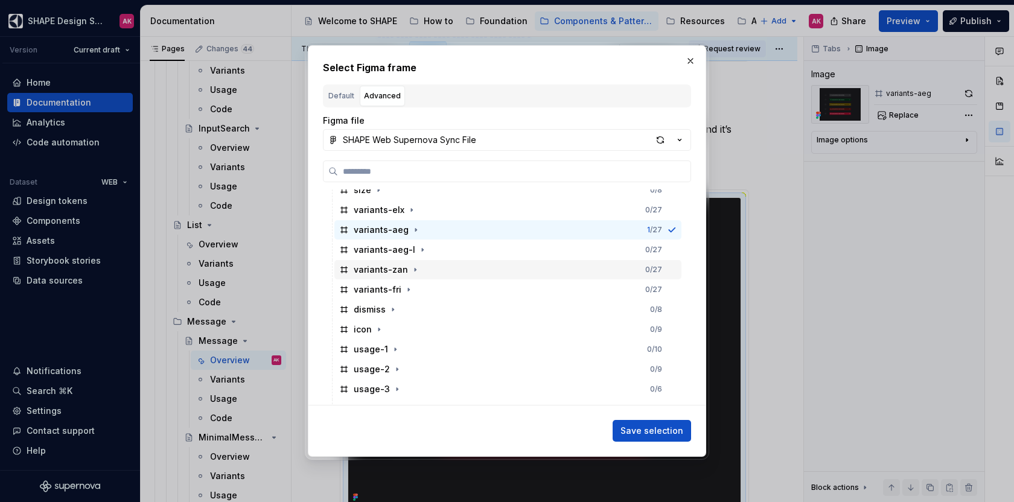
scroll to position [260, 0]
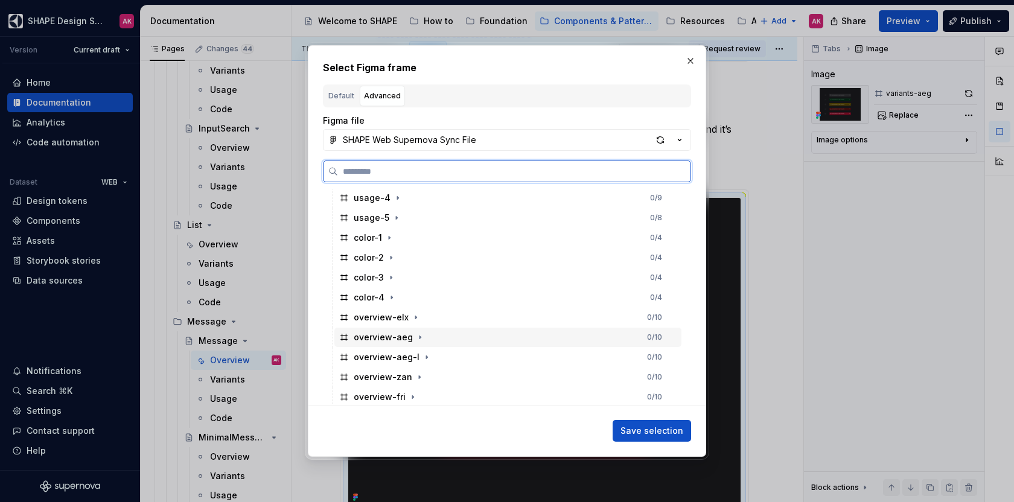
click at [378, 340] on div "overview-aeg" at bounding box center [383, 337] width 59 height 12
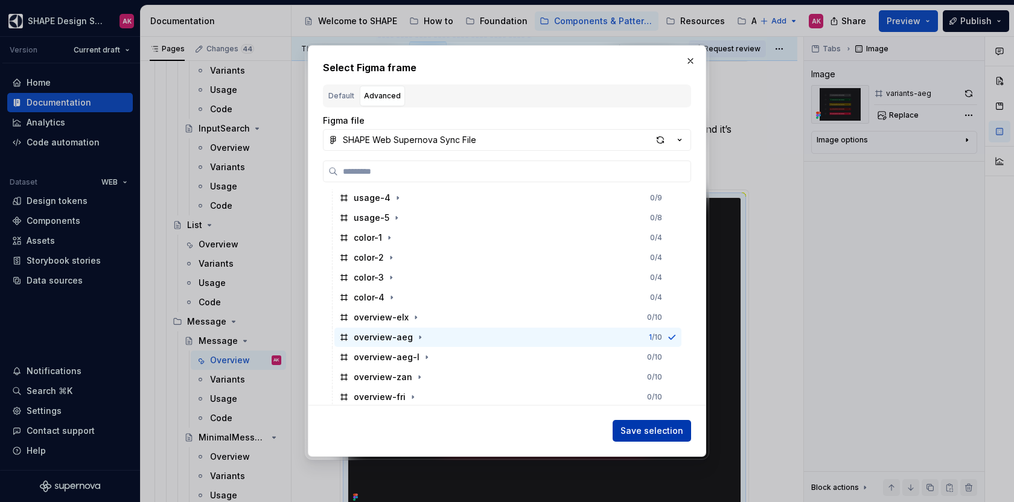
click at [647, 431] on span "Save selection" at bounding box center [651, 431] width 63 height 12
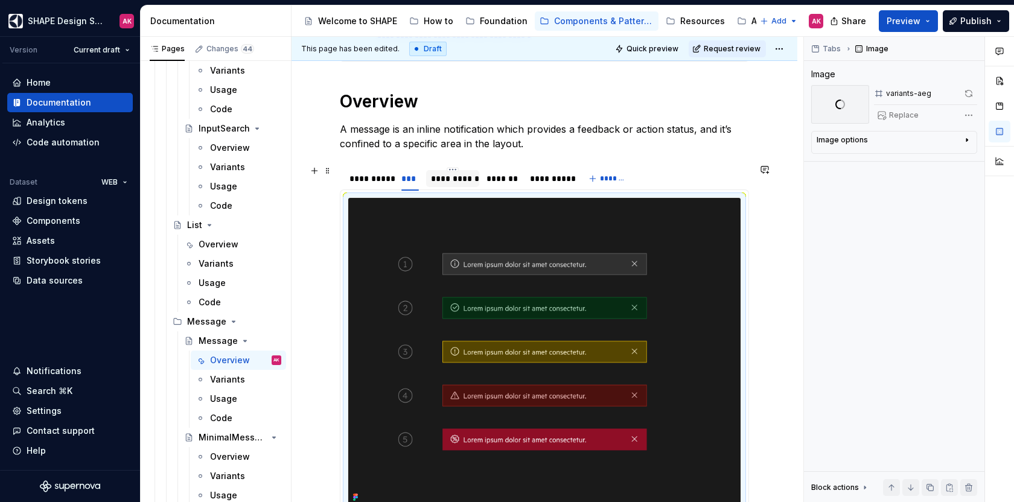
click at [448, 182] on div "**********" at bounding box center [452, 178] width 53 height 17
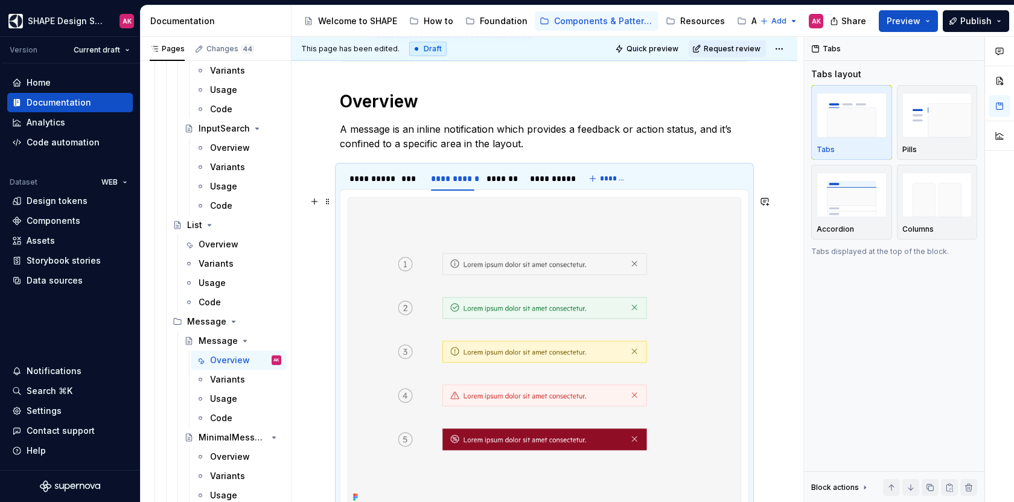
click at [484, 284] on img at bounding box center [544, 352] width 392 height 308
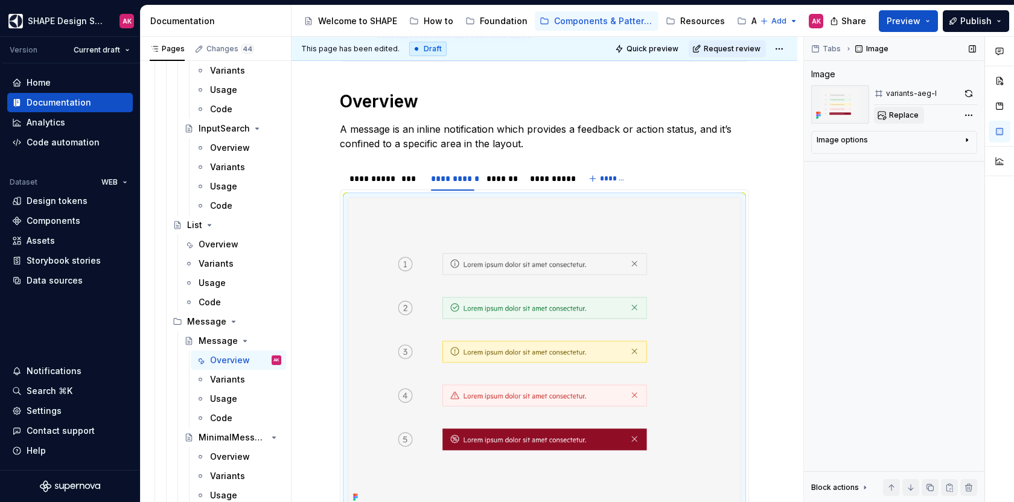
click at [893, 115] on span "Replace" at bounding box center [904, 115] width 30 height 10
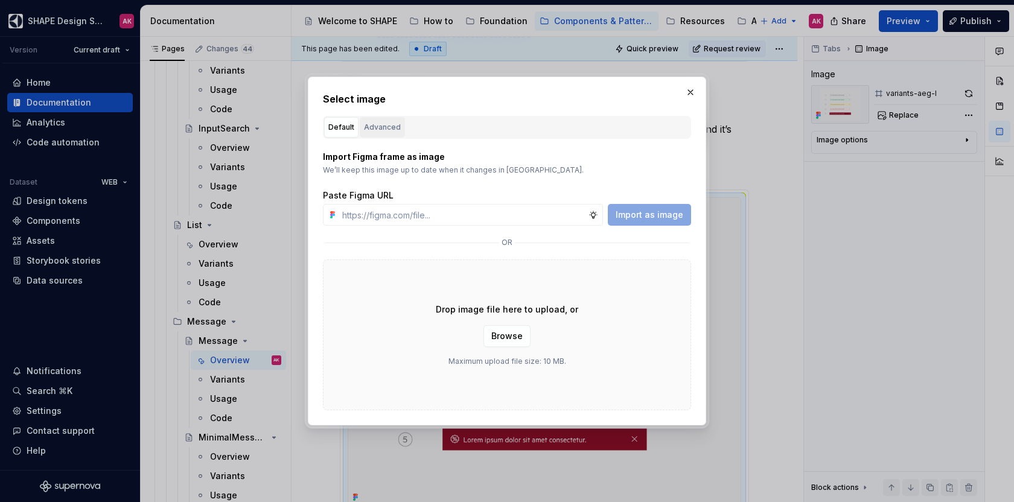
click at [386, 127] on div "Advanced" at bounding box center [382, 127] width 37 height 12
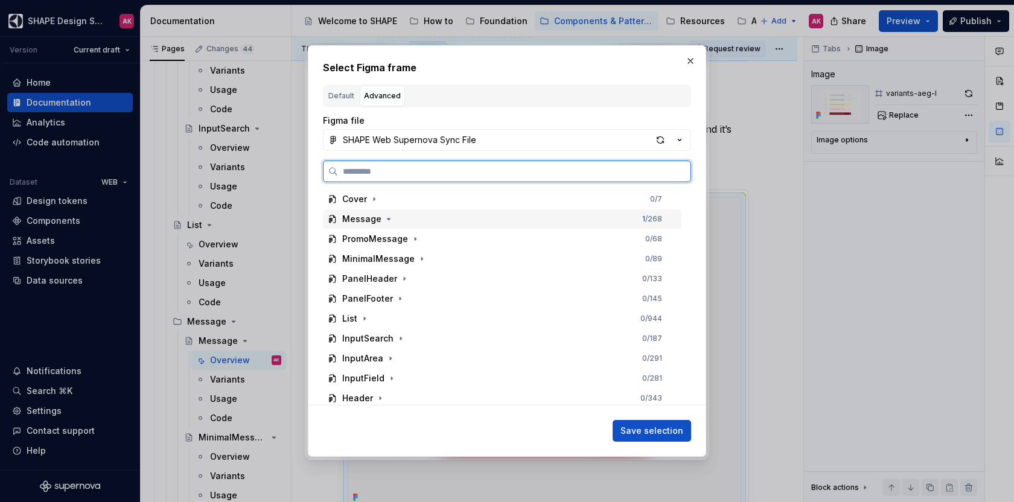
click at [361, 223] on div "Message" at bounding box center [361, 219] width 39 height 12
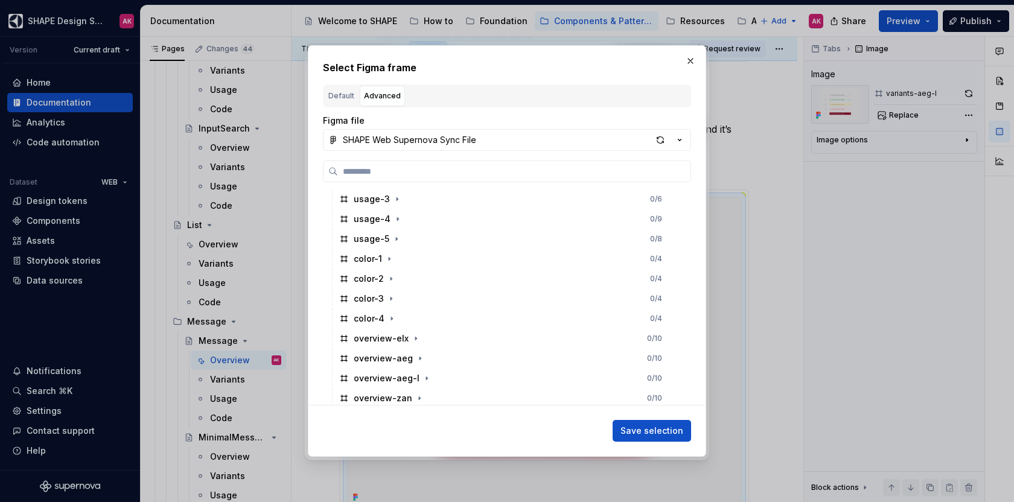
scroll to position [370, 0]
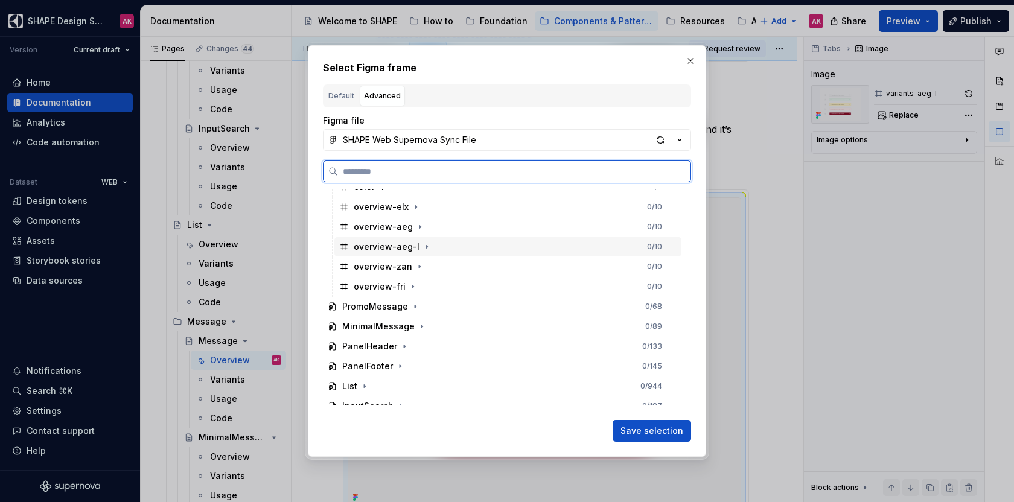
click at [382, 248] on div "overview-aeg-l" at bounding box center [387, 247] width 66 height 12
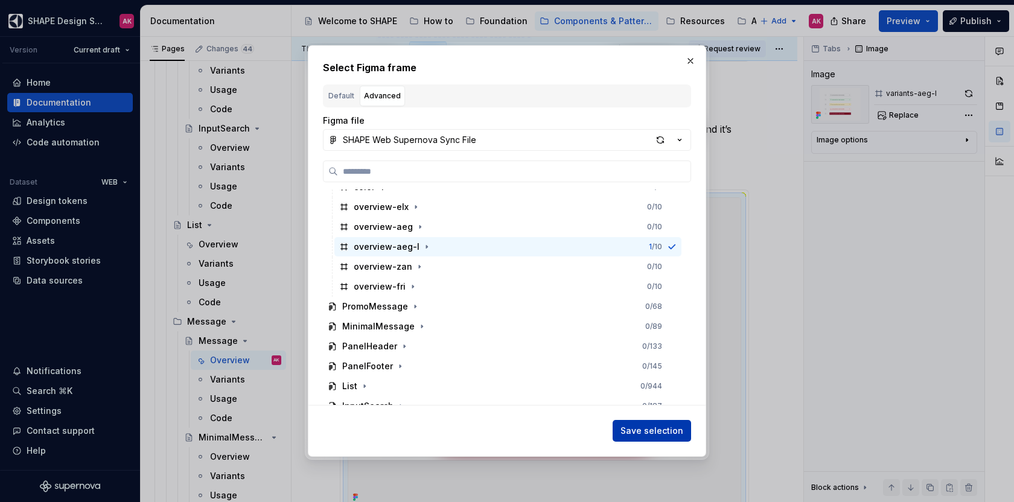
click at [637, 421] on button "Save selection" at bounding box center [651, 431] width 78 height 22
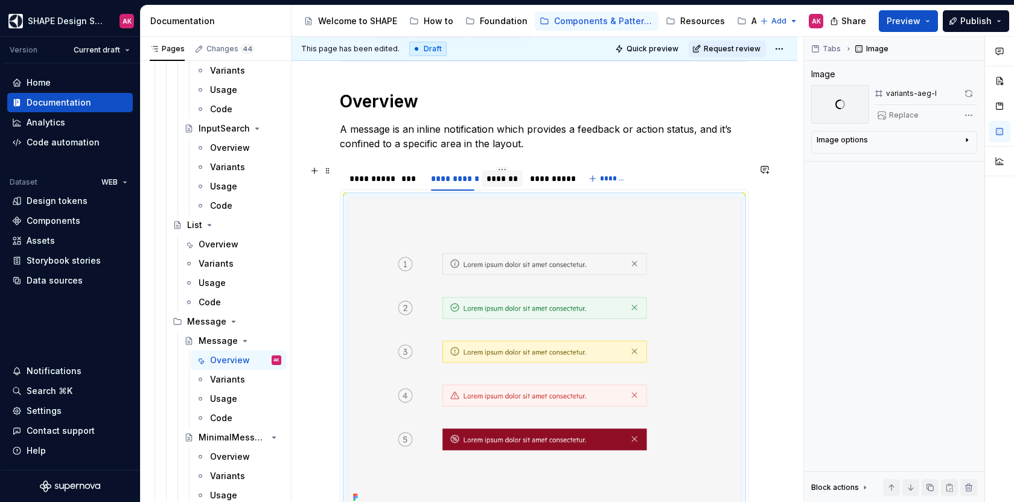
click at [502, 173] on div "*******" at bounding box center [501, 179] width 31 height 12
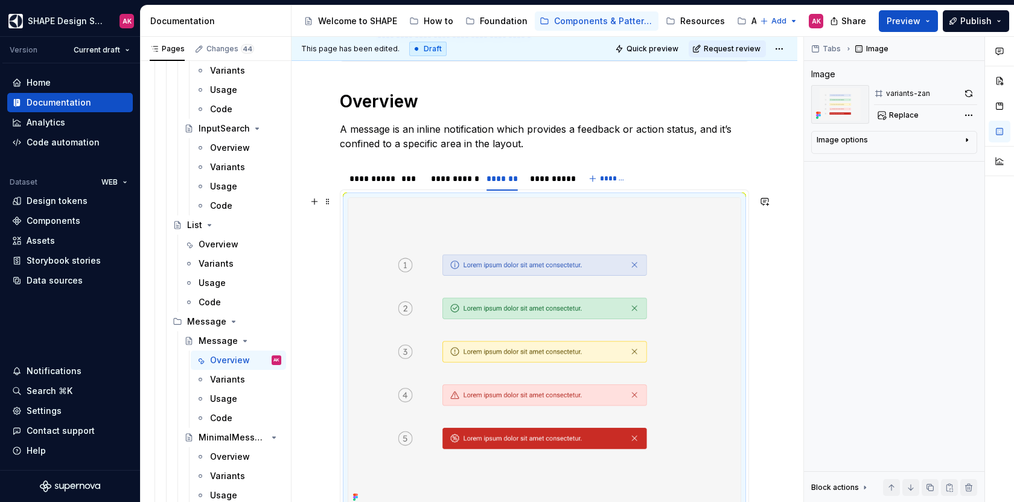
click at [511, 261] on img at bounding box center [544, 352] width 392 height 308
click at [895, 113] on span "Replace" at bounding box center [904, 115] width 30 height 10
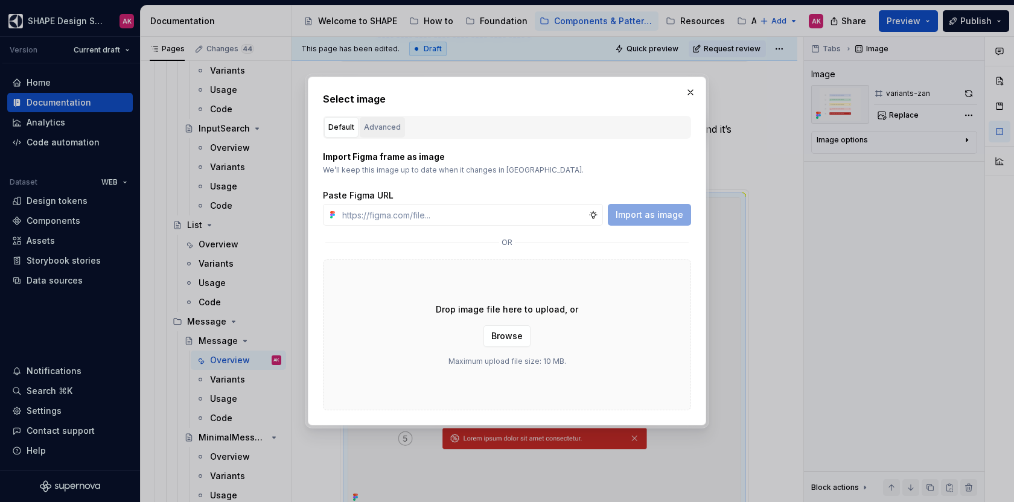
click at [384, 125] on div "Advanced" at bounding box center [382, 127] width 37 height 12
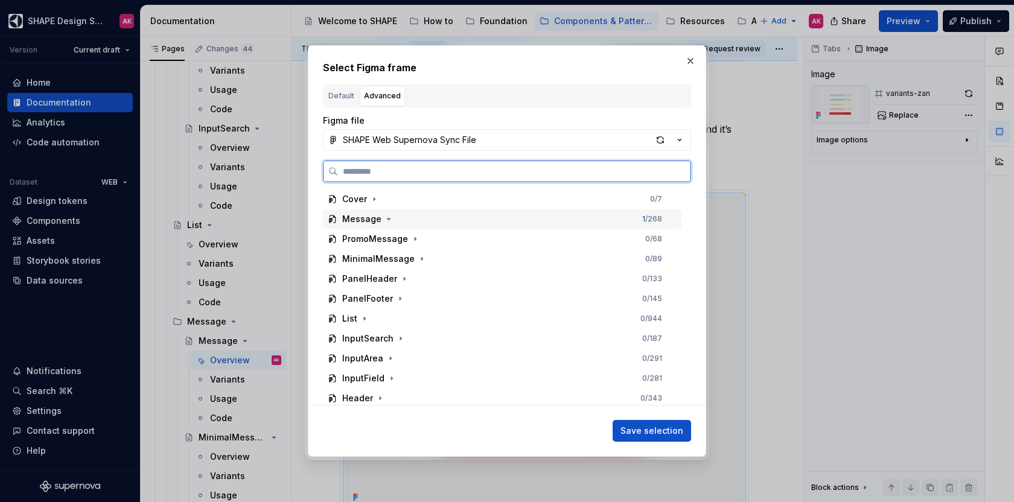
click at [360, 218] on div "Message" at bounding box center [361, 219] width 39 height 12
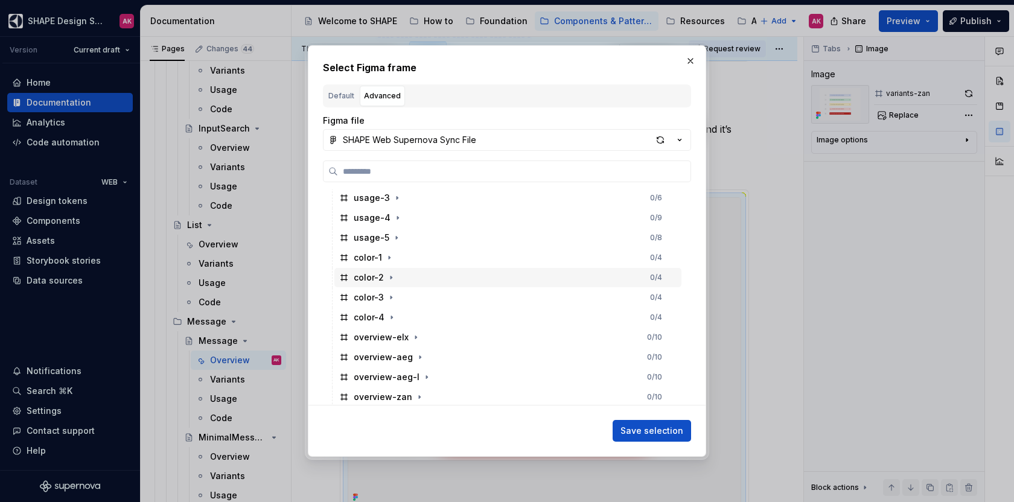
scroll to position [335, 0]
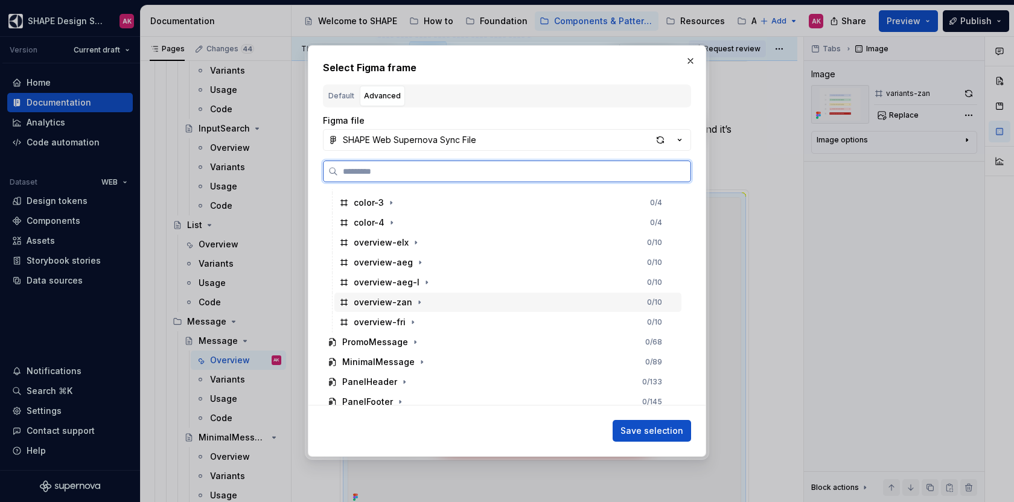
drag, startPoint x: 393, startPoint y: 299, endPoint x: 399, endPoint y: 302, distance: 6.7
click at [392, 299] on div "overview-zan" at bounding box center [383, 302] width 59 height 12
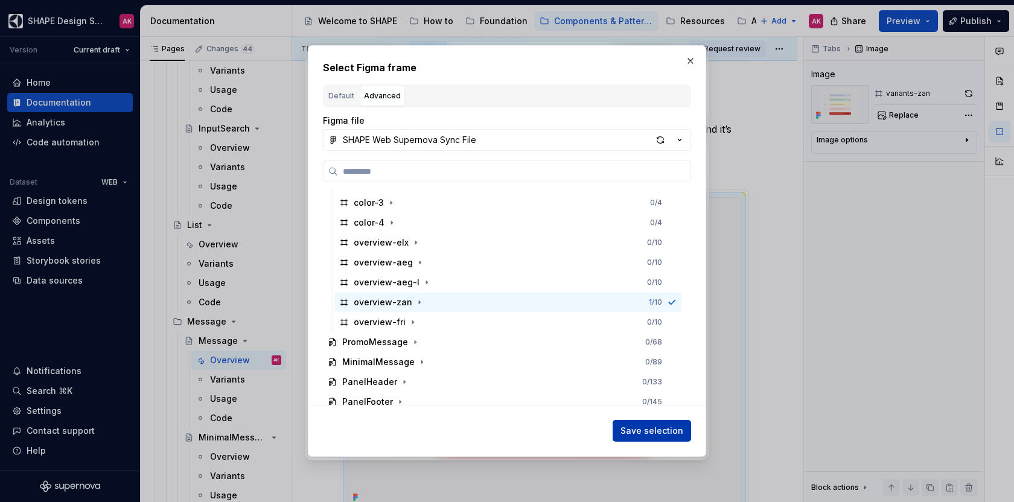
click at [653, 425] on span "Save selection" at bounding box center [651, 431] width 63 height 12
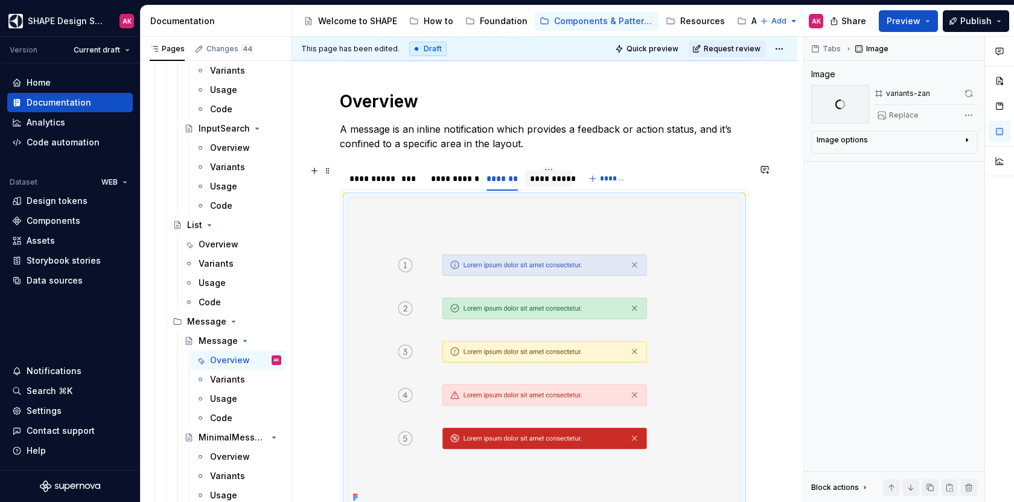
click at [541, 179] on div "**********" at bounding box center [549, 179] width 38 height 12
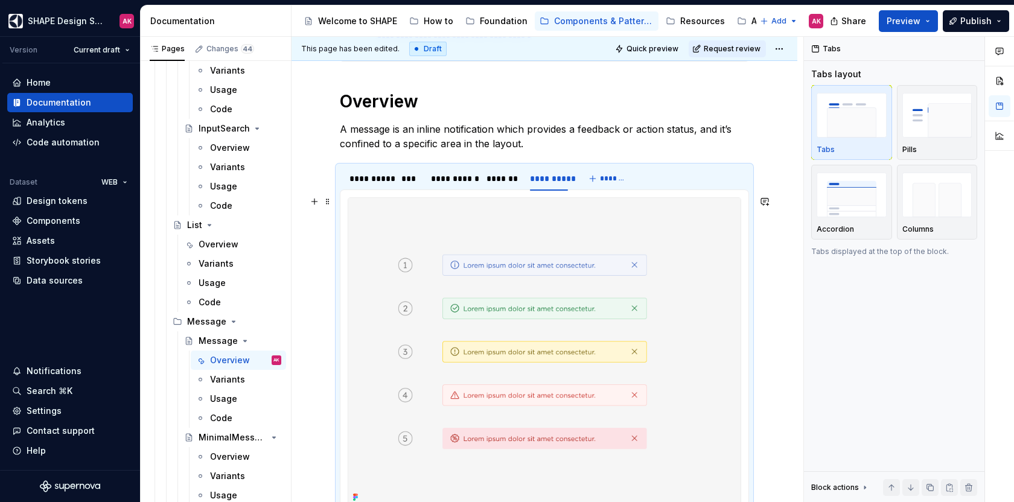
click at [538, 281] on img at bounding box center [544, 352] width 392 height 308
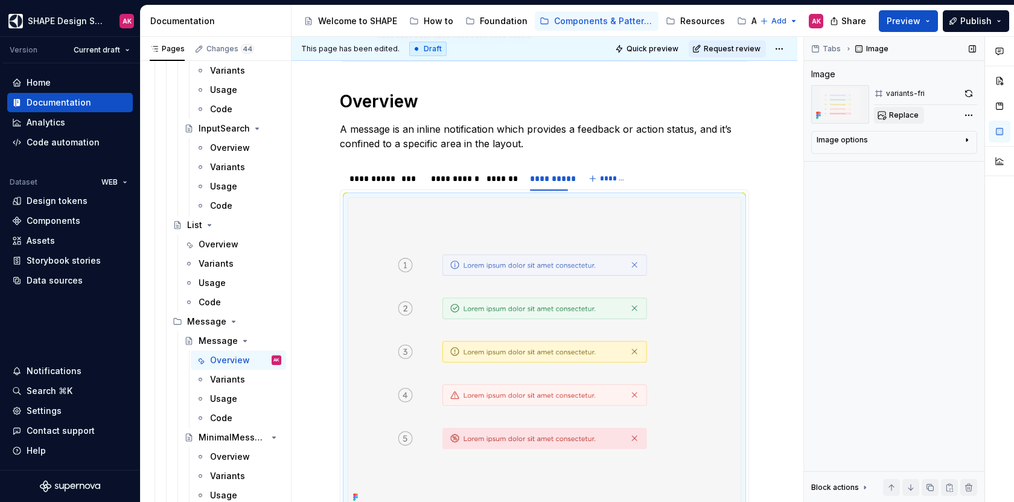
click at [893, 115] on span "Replace" at bounding box center [904, 115] width 30 height 10
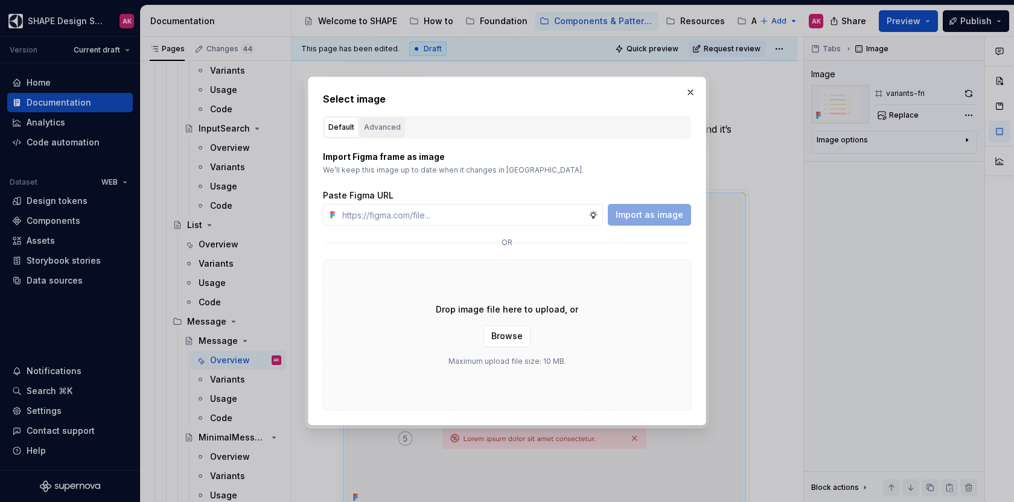
click at [394, 125] on div "Advanced" at bounding box center [382, 127] width 37 height 12
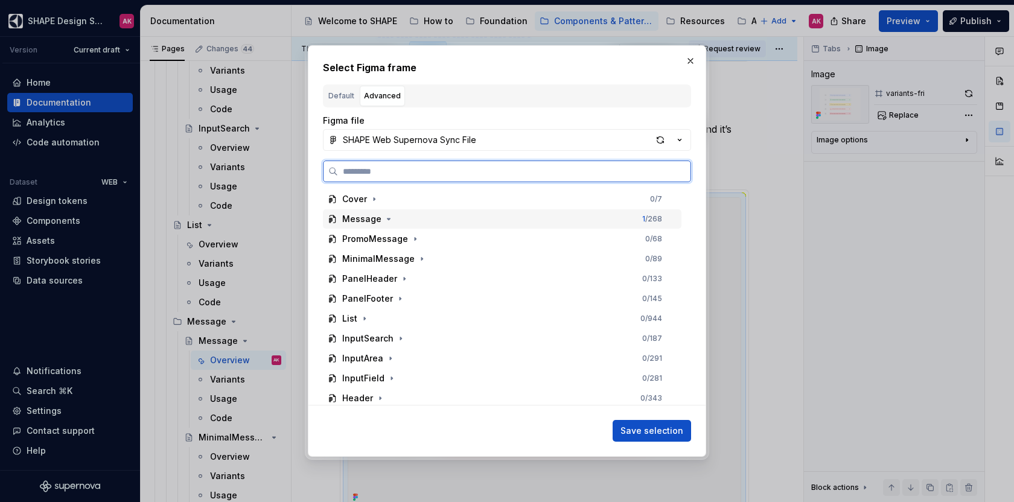
click at [358, 218] on div "Message" at bounding box center [361, 219] width 39 height 12
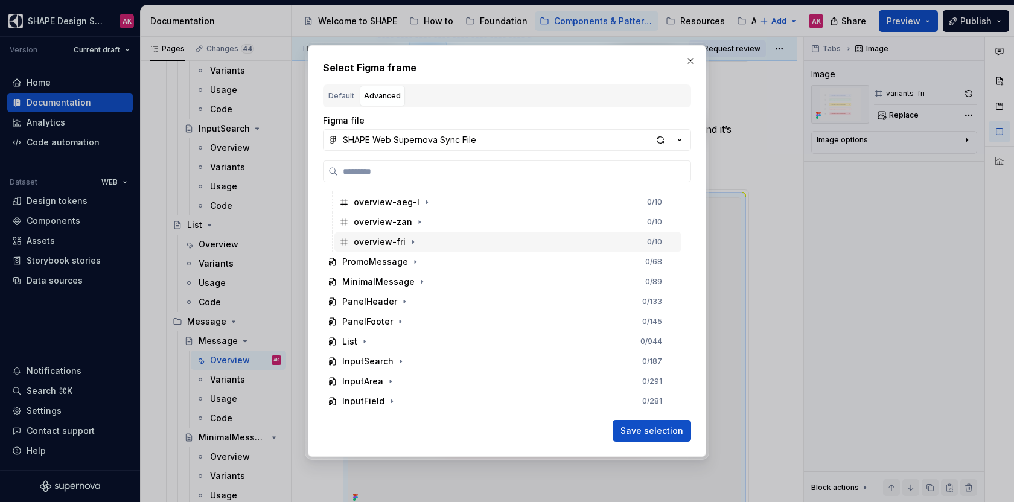
scroll to position [414, 0]
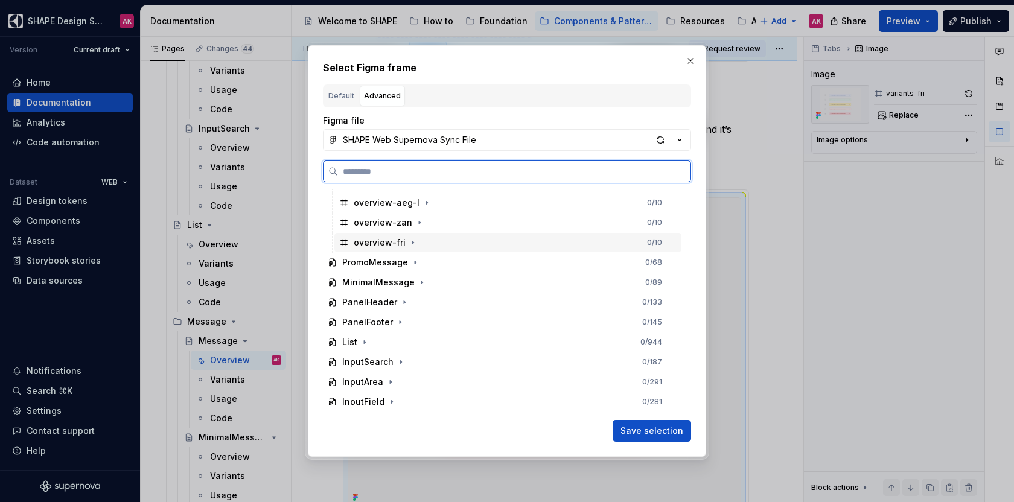
click at [367, 240] on div "overview-fri" at bounding box center [380, 242] width 52 height 12
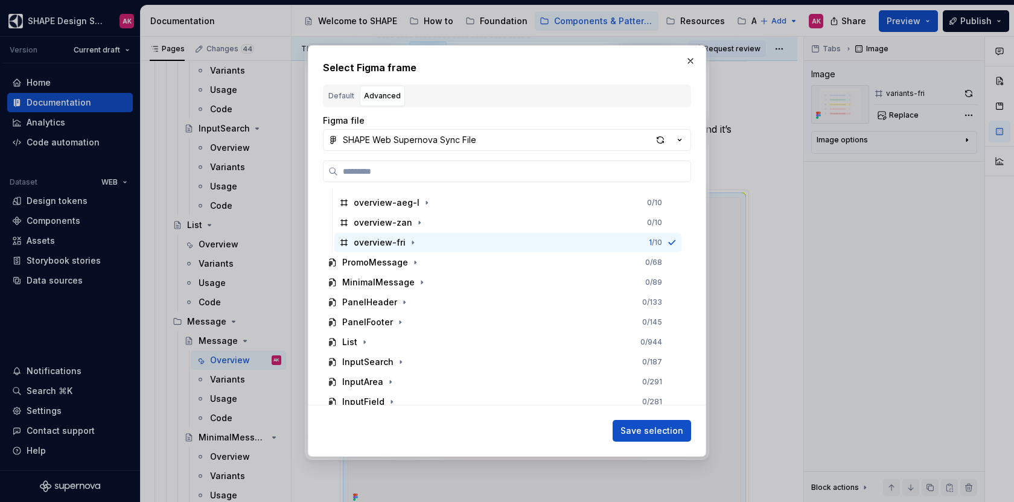
click at [638, 428] on span "Save selection" at bounding box center [651, 431] width 63 height 12
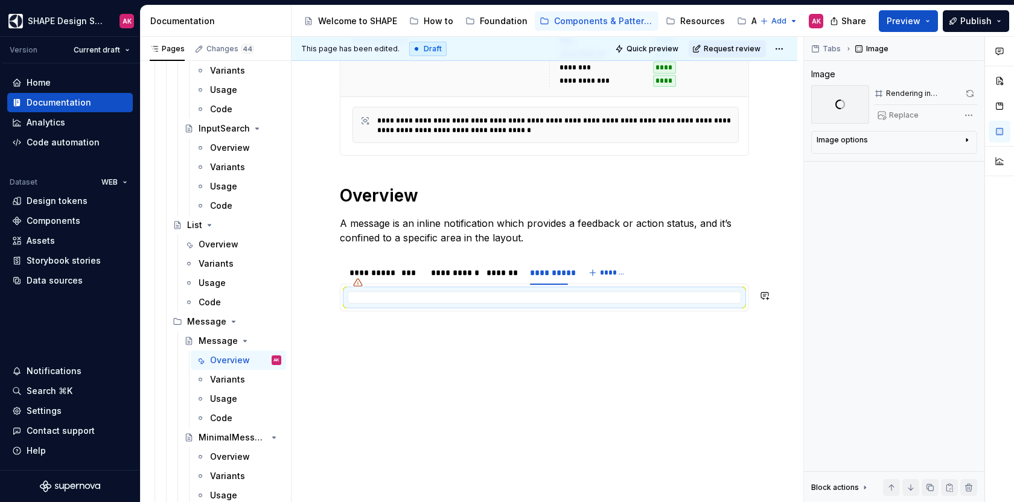
scroll to position [329, 0]
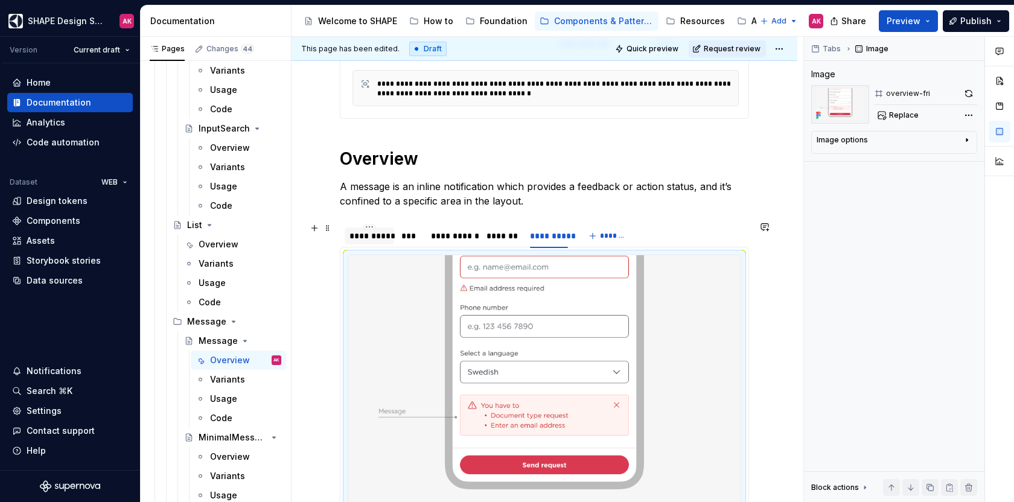
click at [371, 235] on div "**********" at bounding box center [369, 236] width 40 height 12
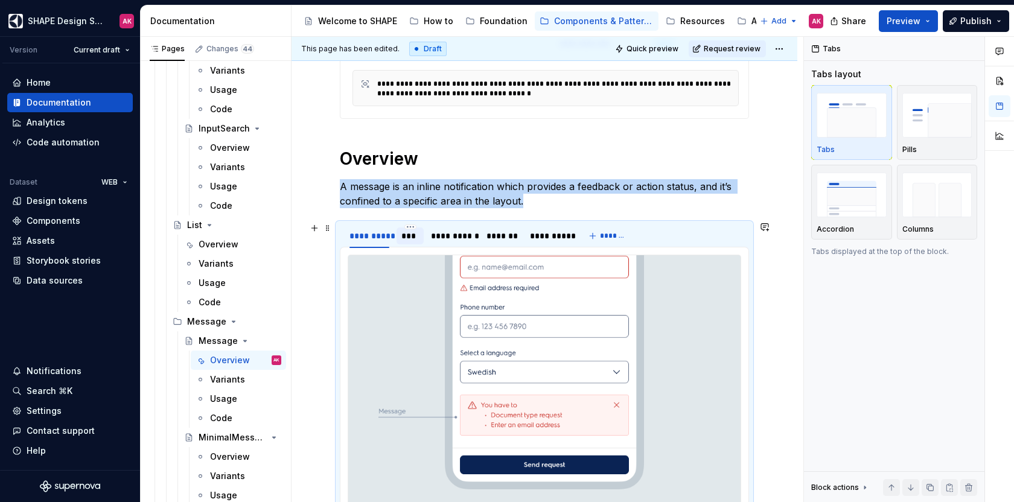
click at [414, 232] on div "***" at bounding box center [409, 236] width 17 height 12
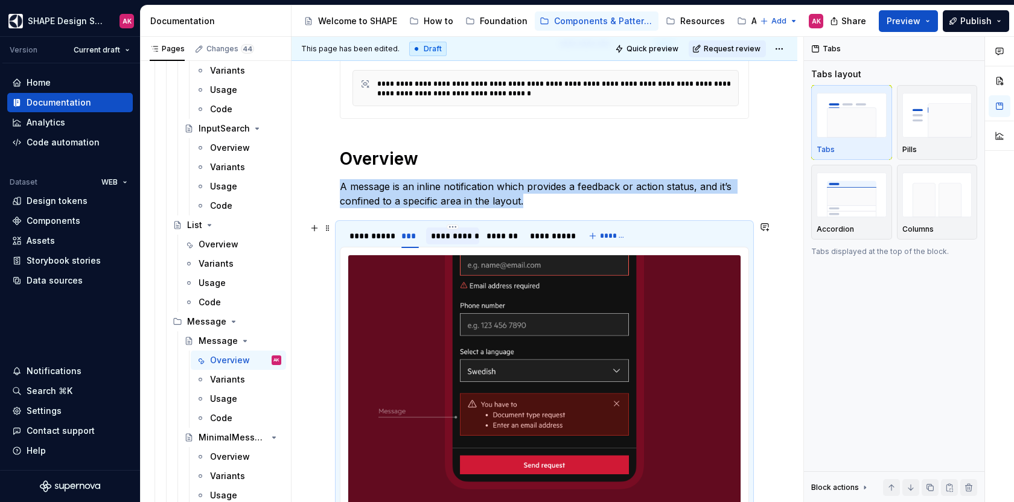
click at [448, 233] on div "**********" at bounding box center [452, 236] width 43 height 12
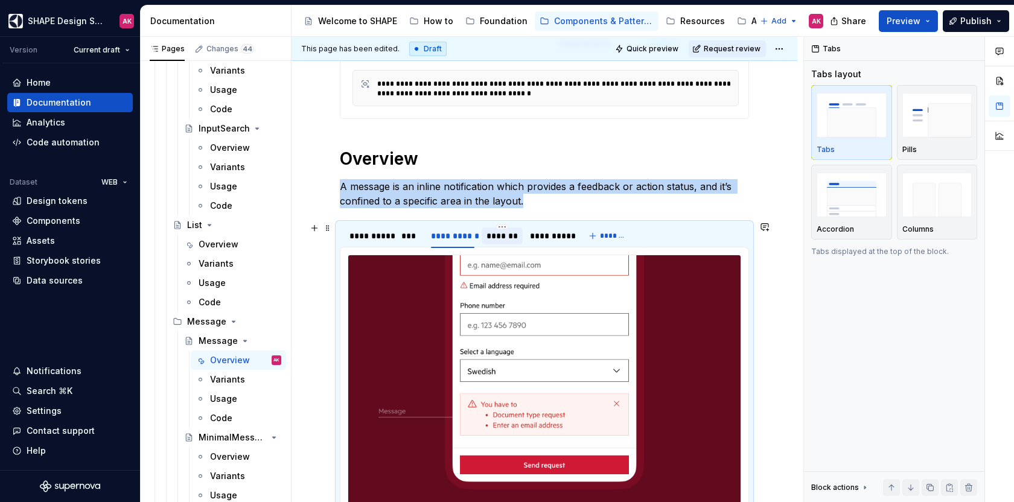
click at [497, 235] on div "*******" at bounding box center [501, 236] width 31 height 12
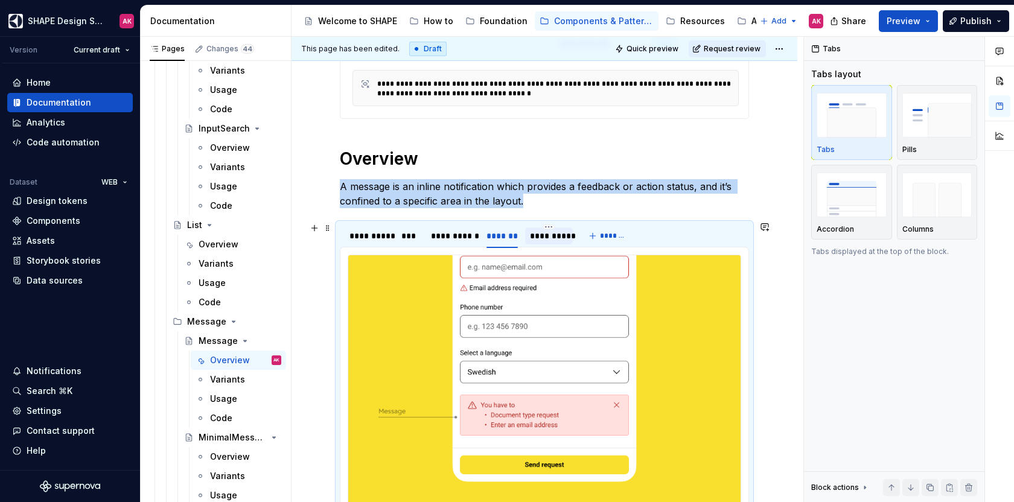
click at [533, 233] on div "**********" at bounding box center [549, 236] width 38 height 12
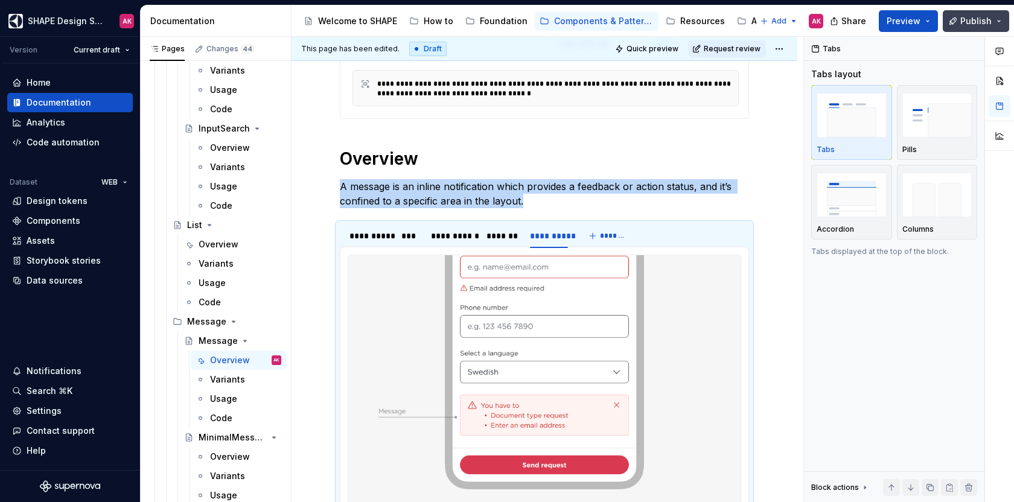
click at [963, 16] on span "Publish" at bounding box center [975, 21] width 31 height 12
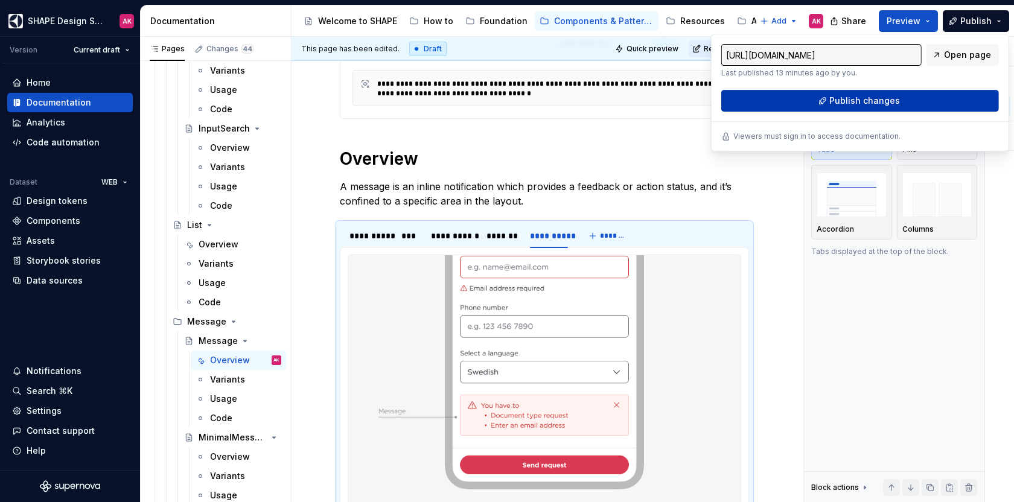
type textarea "*"
click at [820, 103] on button "Publish changes" at bounding box center [860, 101] width 278 height 22
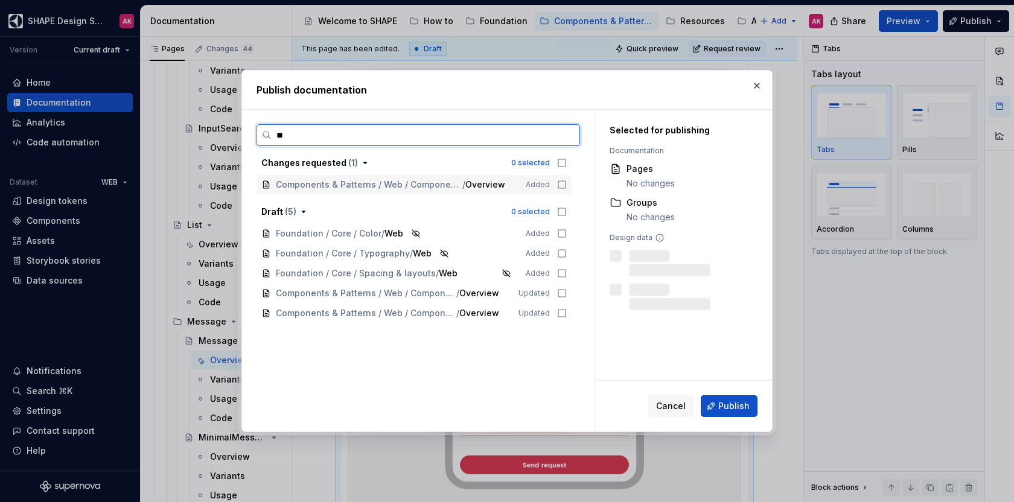
type input "***"
click at [560, 294] on icon at bounding box center [562, 293] width 10 height 10
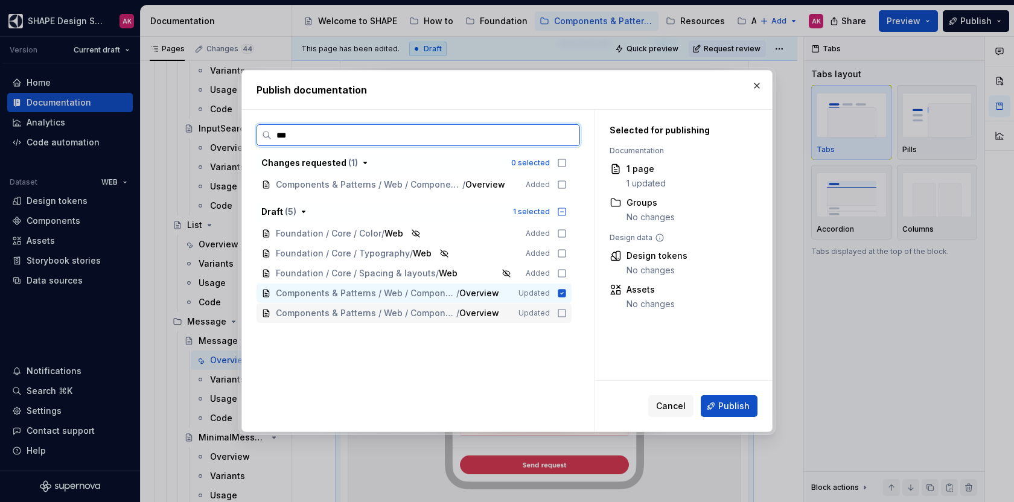
click at [557, 311] on icon at bounding box center [562, 313] width 10 height 10
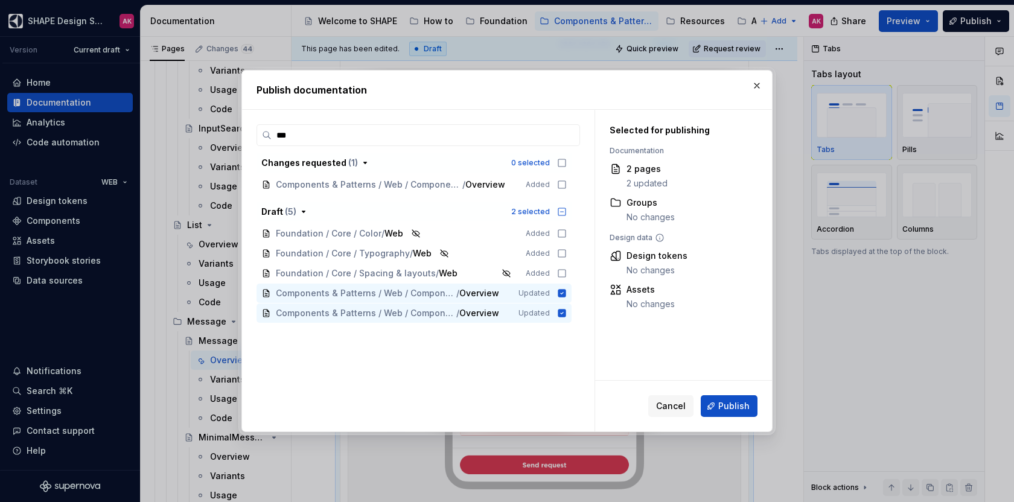
click at [728, 404] on span "Publish" at bounding box center [733, 406] width 31 height 12
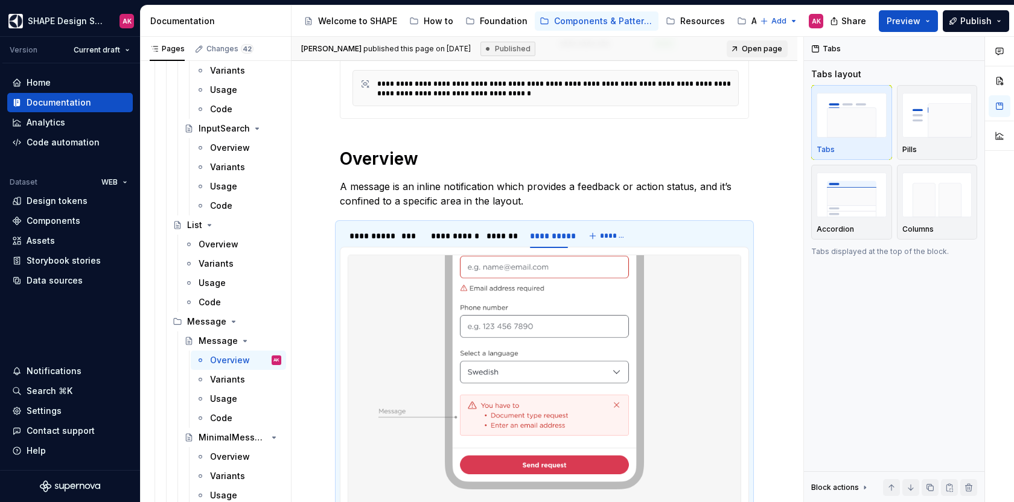
type textarea "*"
